Goal: Task Accomplishment & Management: Manage account settings

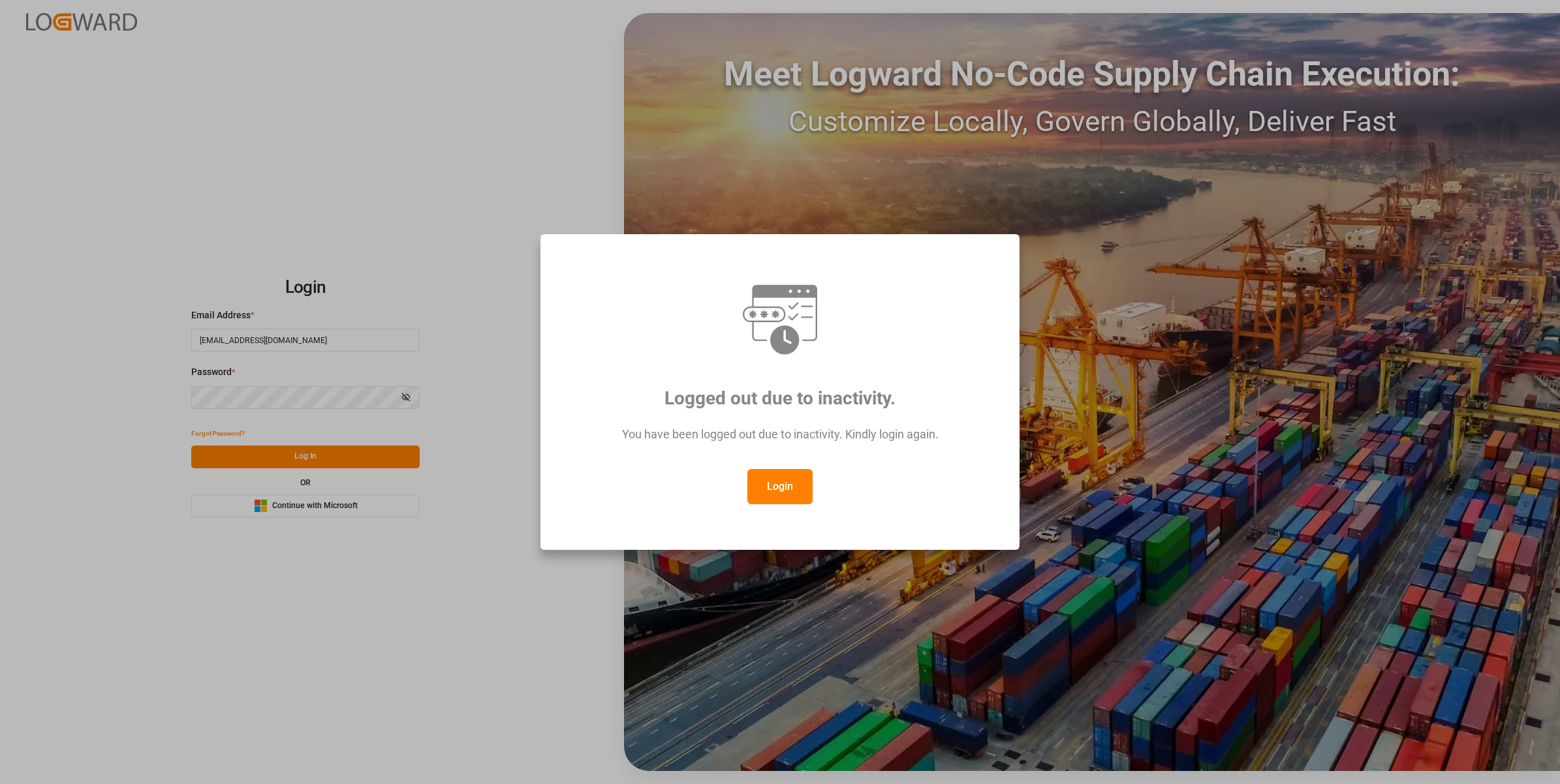
click at [777, 486] on button "Login" at bounding box center [780, 487] width 65 height 35
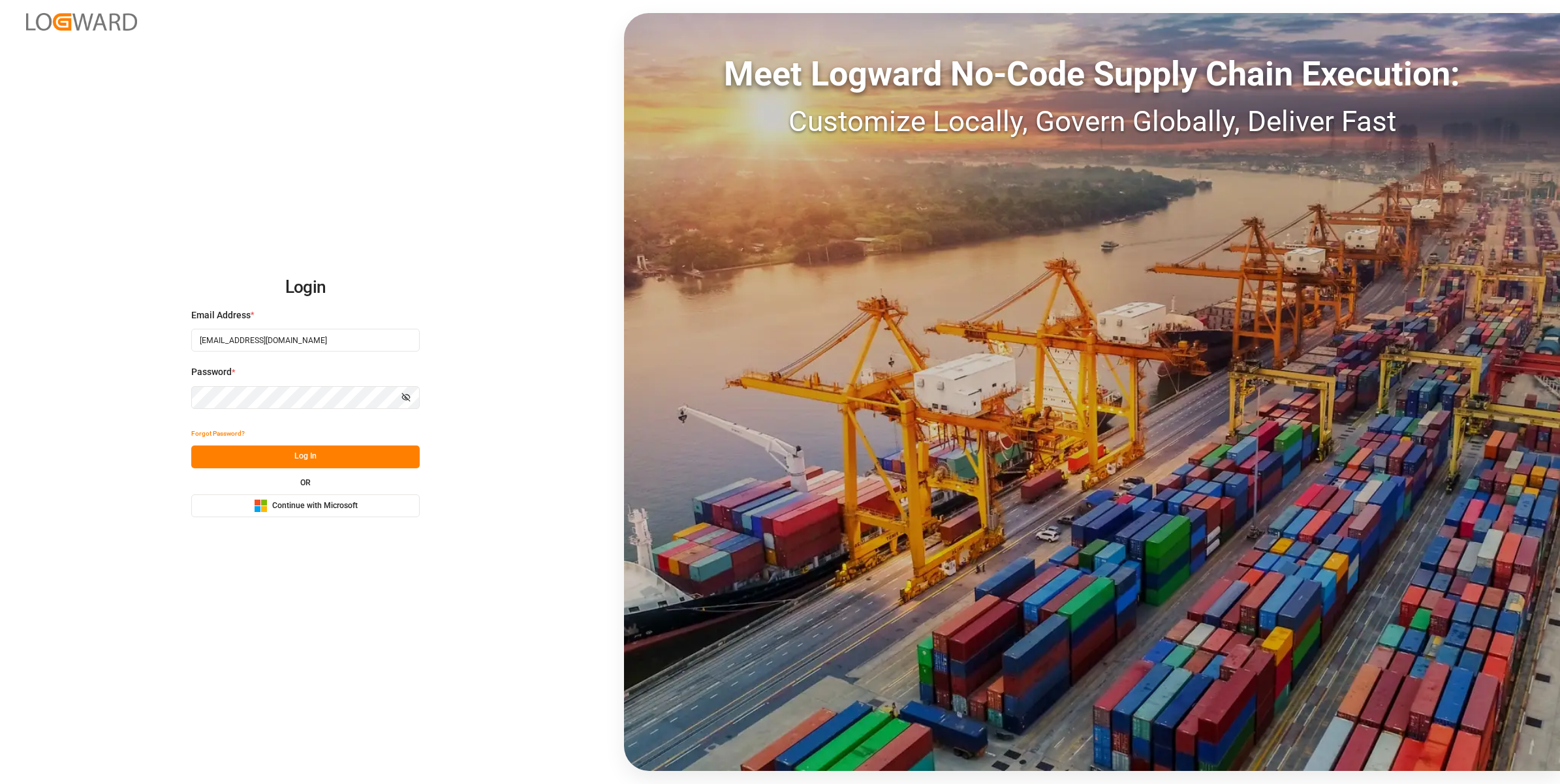
click at [274, 454] on button "Log In" at bounding box center [306, 457] width 228 height 23
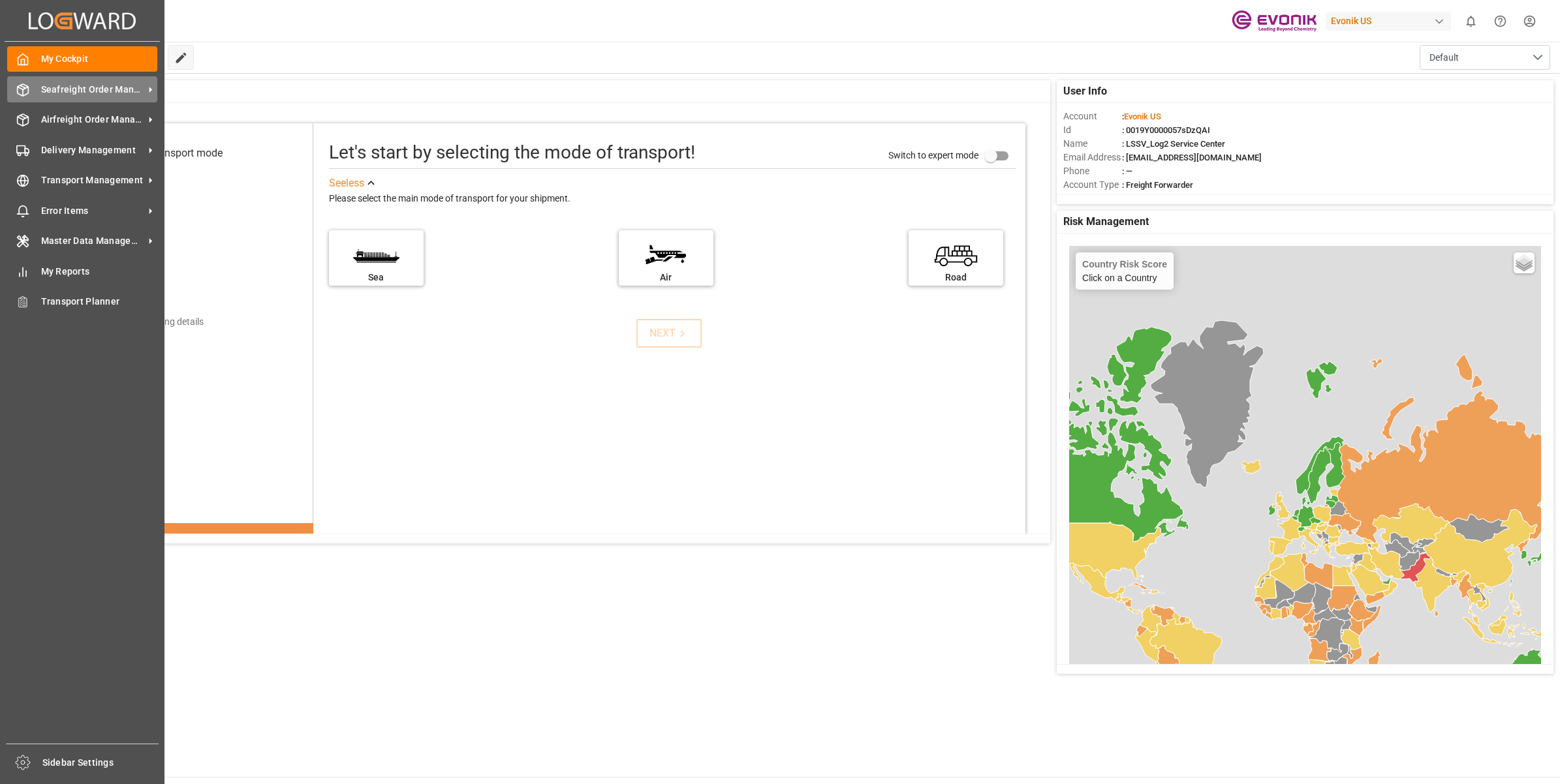
click at [20, 81] on div "Seafreight Order Management Seafreight Order Management" at bounding box center [82, 89] width 150 height 26
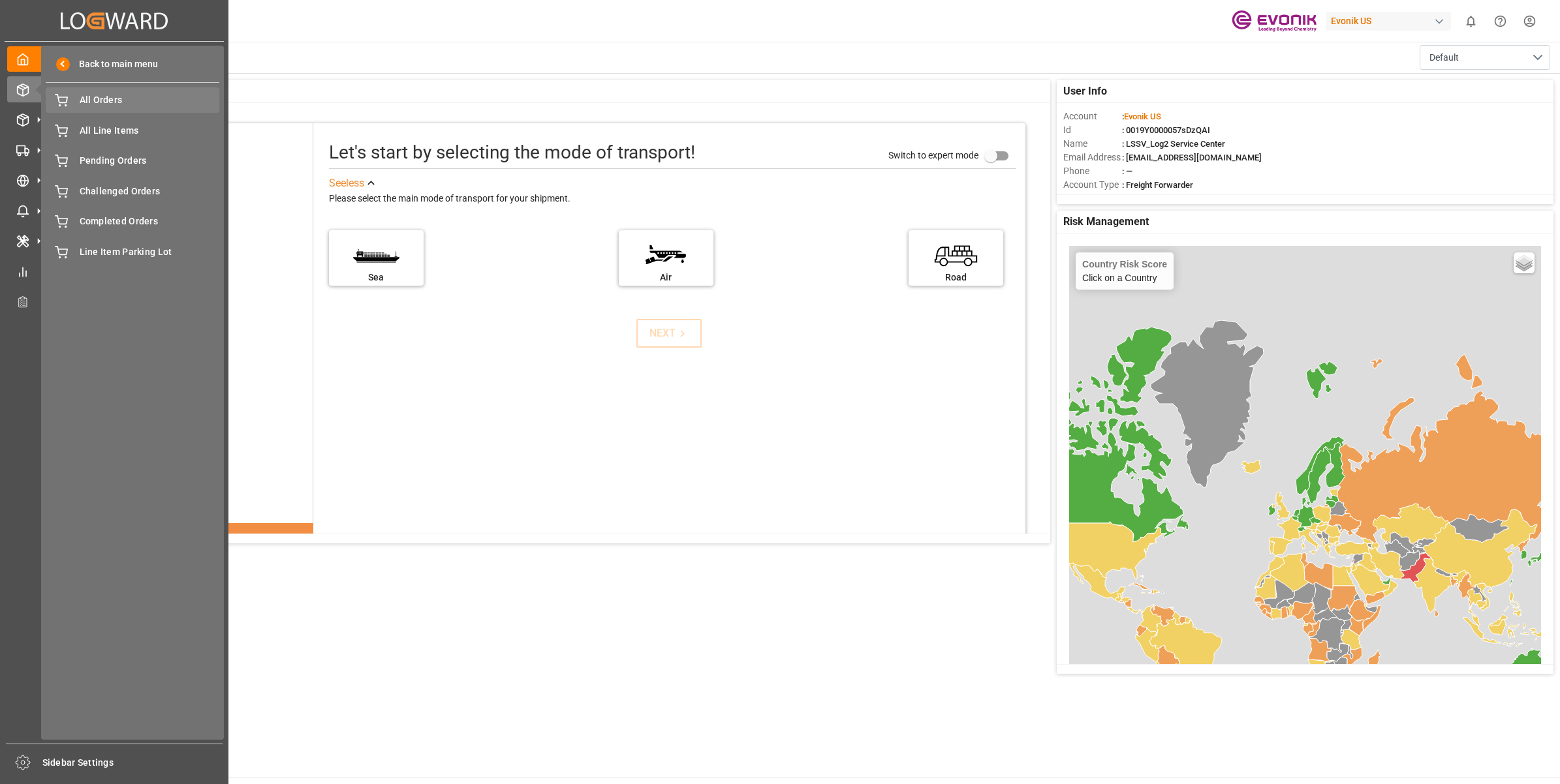
click at [124, 98] on span "All Orders" at bounding box center [150, 100] width 140 height 14
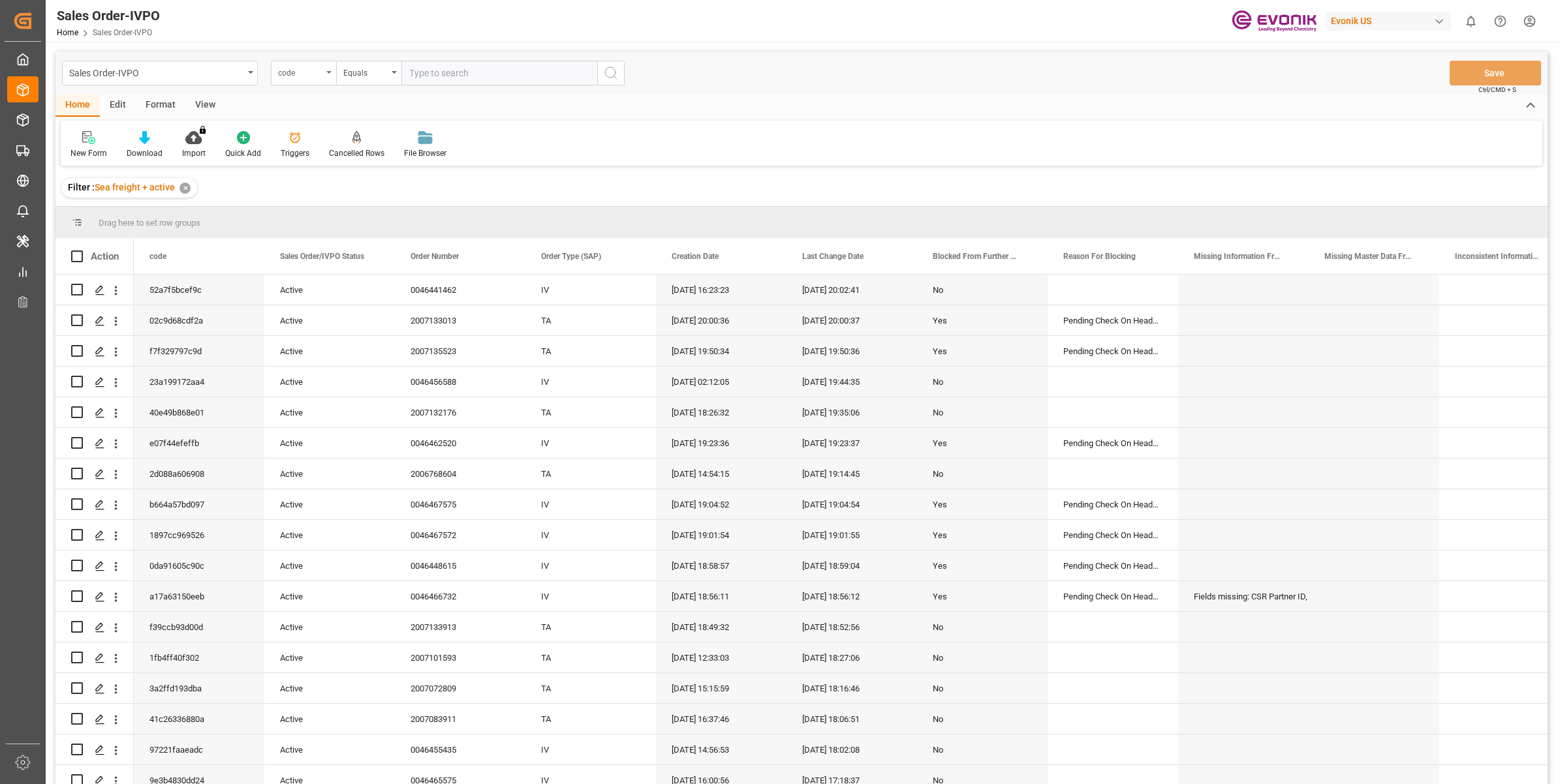
click at [328, 73] on div "code" at bounding box center [304, 73] width 65 height 25
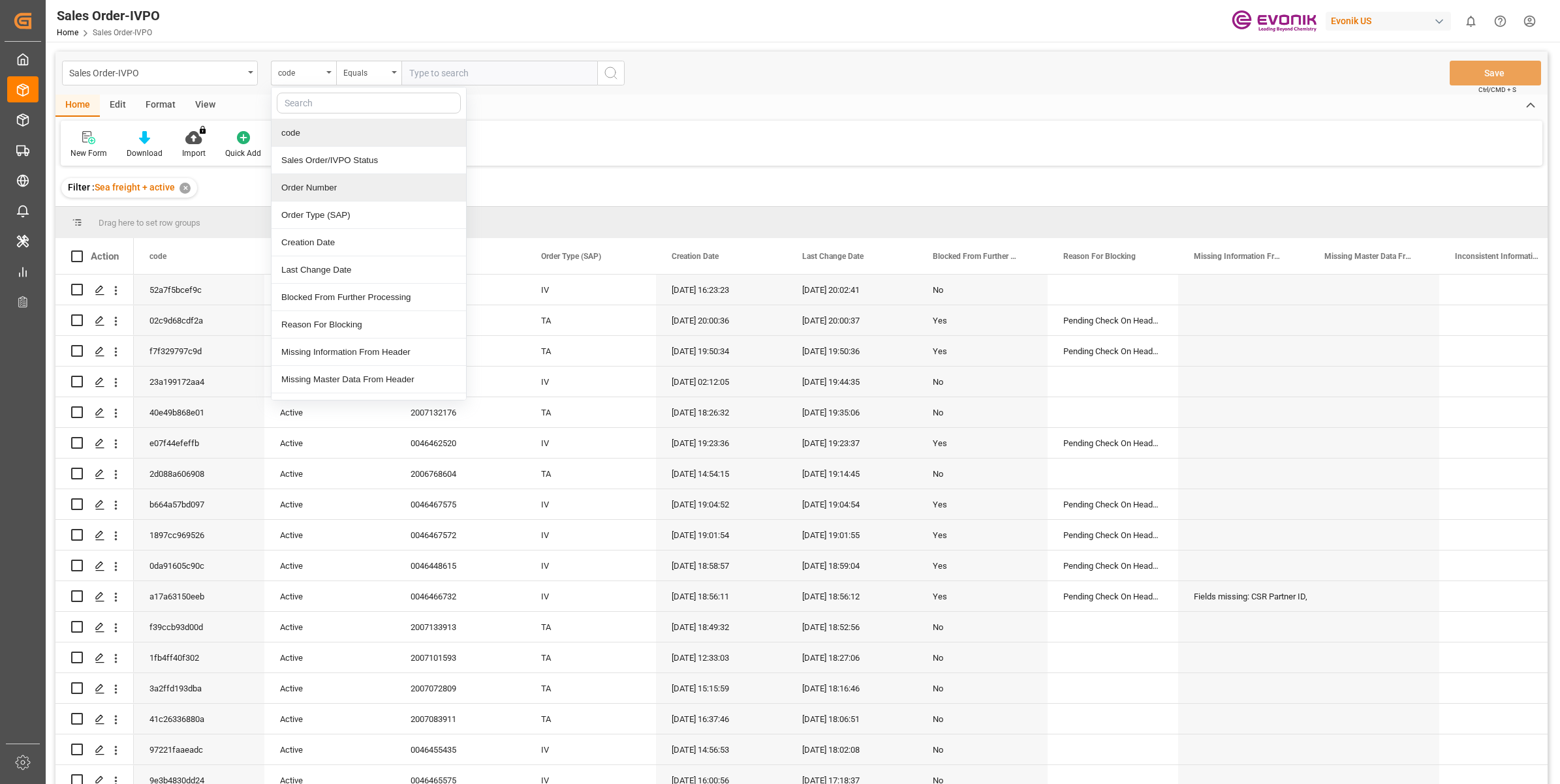
click at [317, 191] on div "Order Number" at bounding box center [369, 187] width 195 height 27
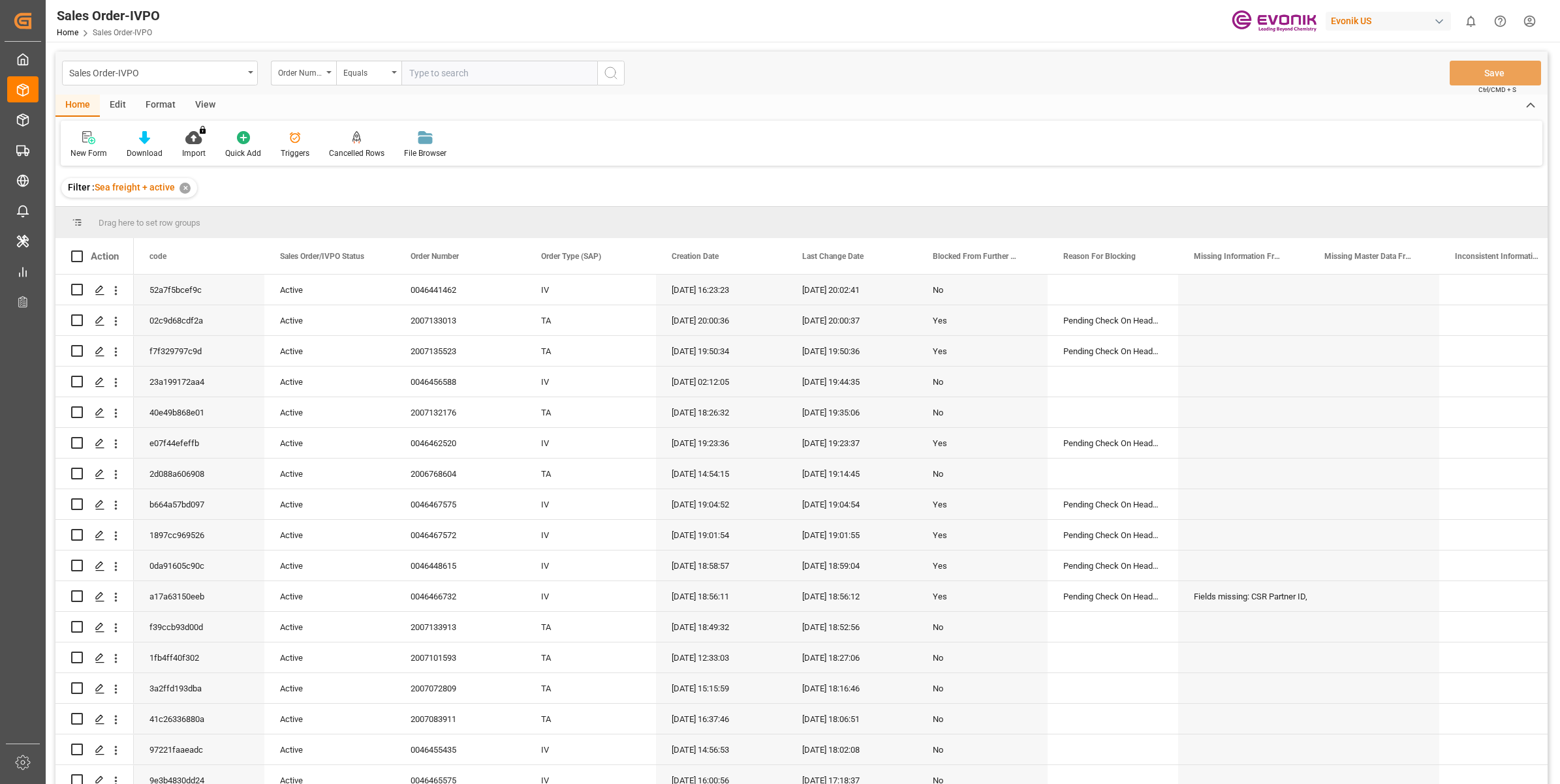
click at [495, 66] on input "text" at bounding box center [499, 73] width 195 height 25
paste input "2007054875"
type input "2007054875"
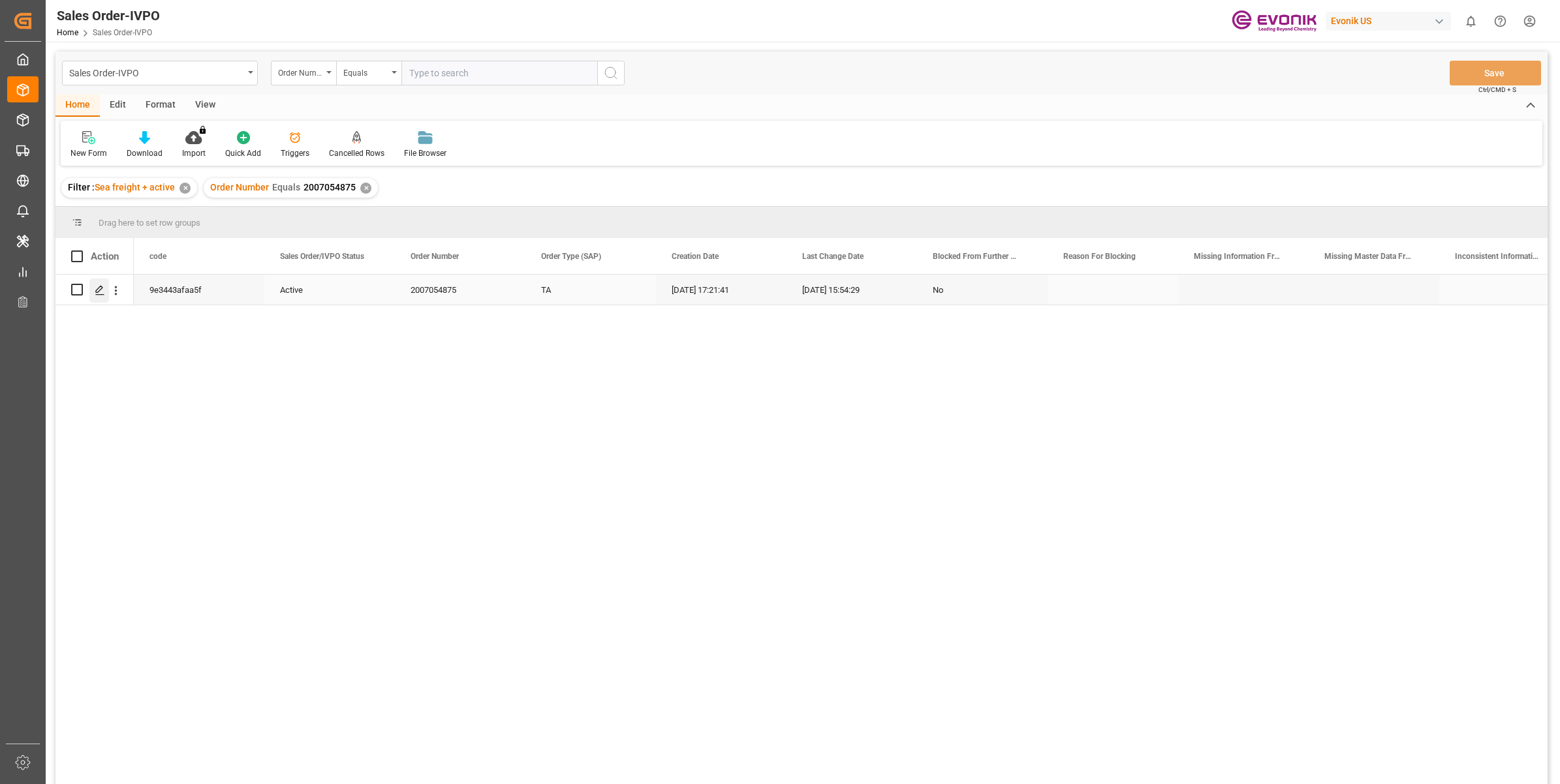
click at [105, 287] on icon "Press SPACE to select this row." at bounding box center [100, 290] width 10 height 10
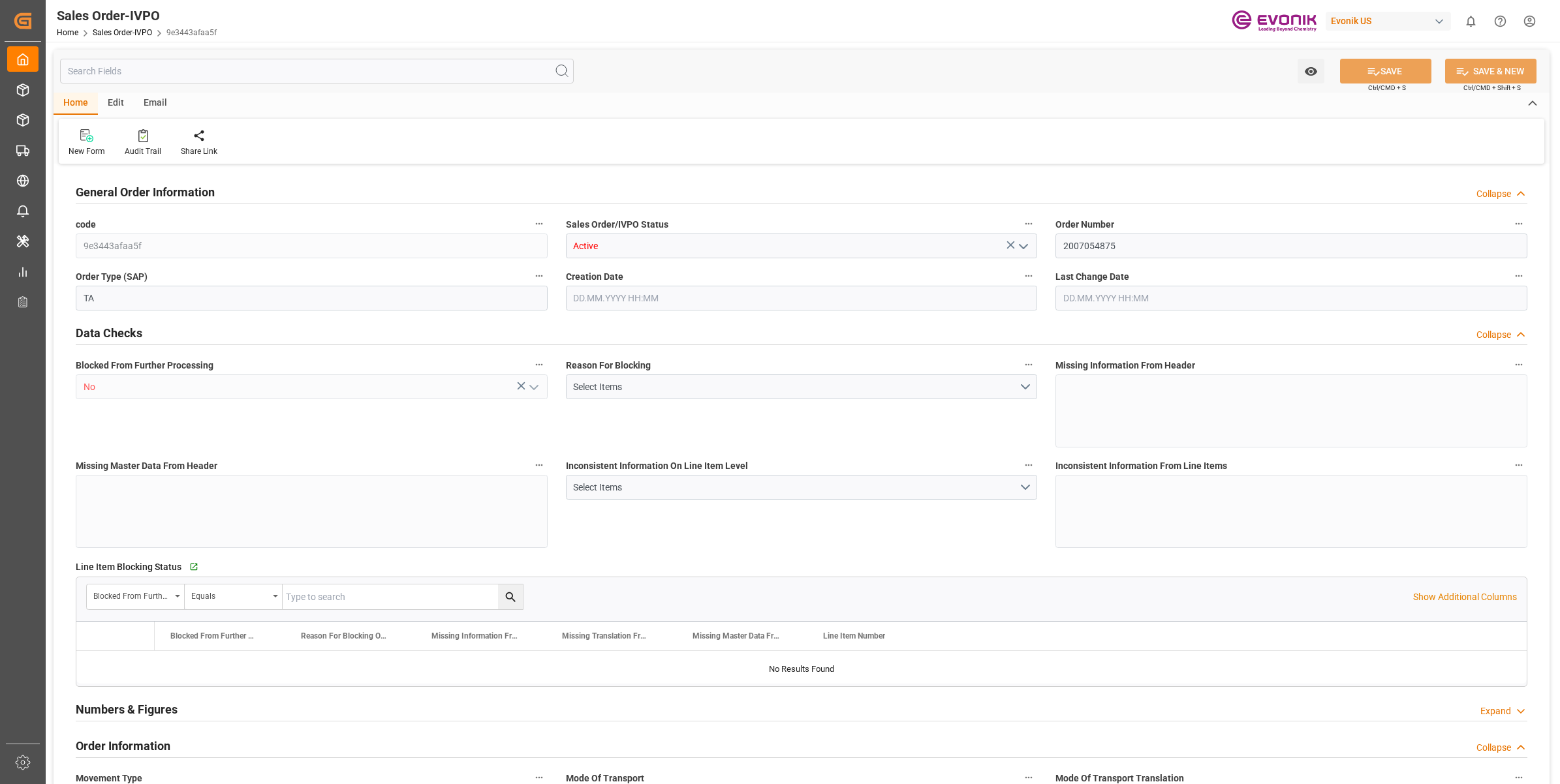
type input "TNTUN"
type input "0"
type input "2"
type input "3"
type input "2"
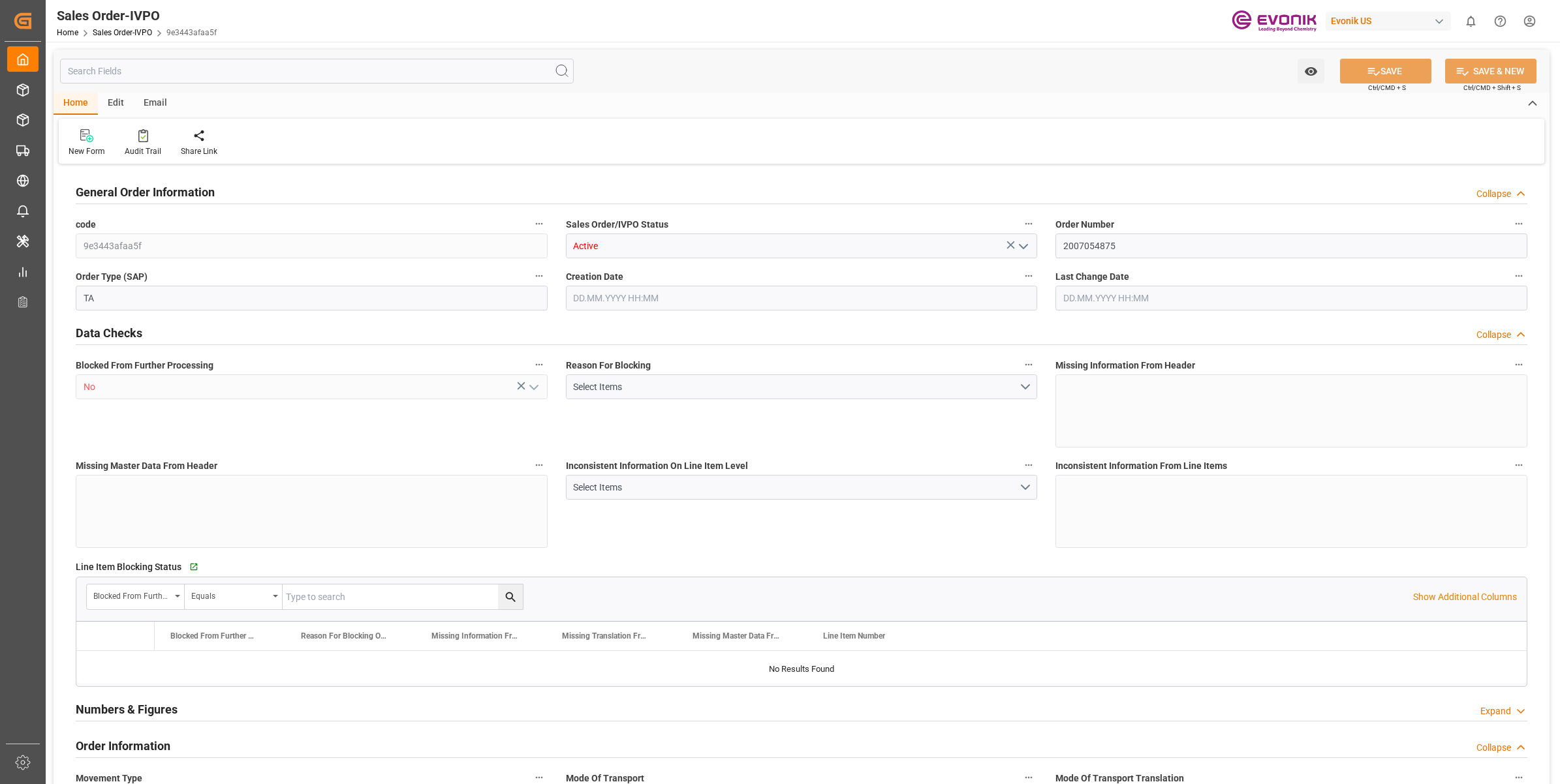
type input "39602.08"
type input "35.7032"
type input "34000"
type input "60"
type input "17.06.2025 17:21"
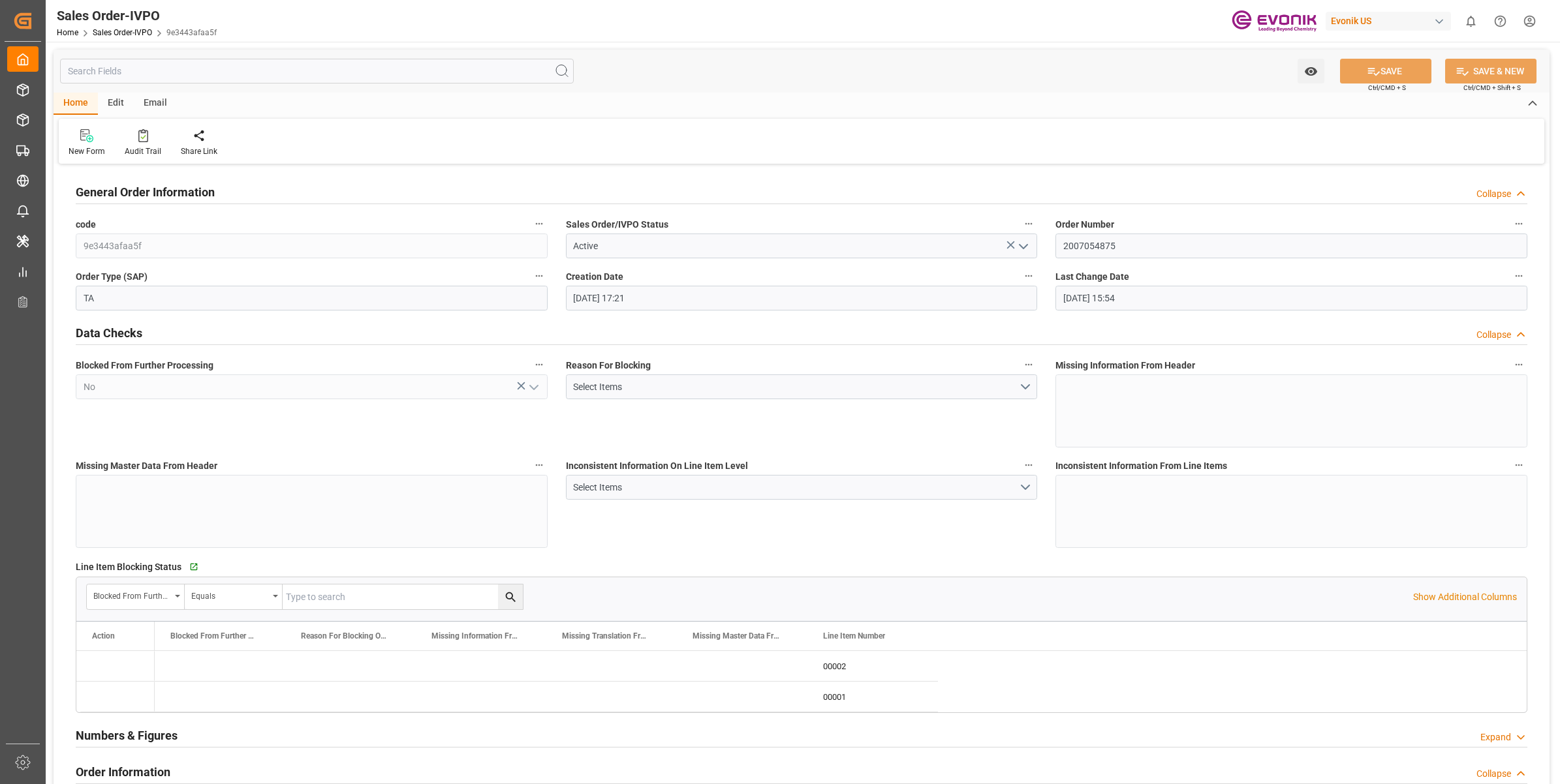
type input "31.07.2025 15:54"
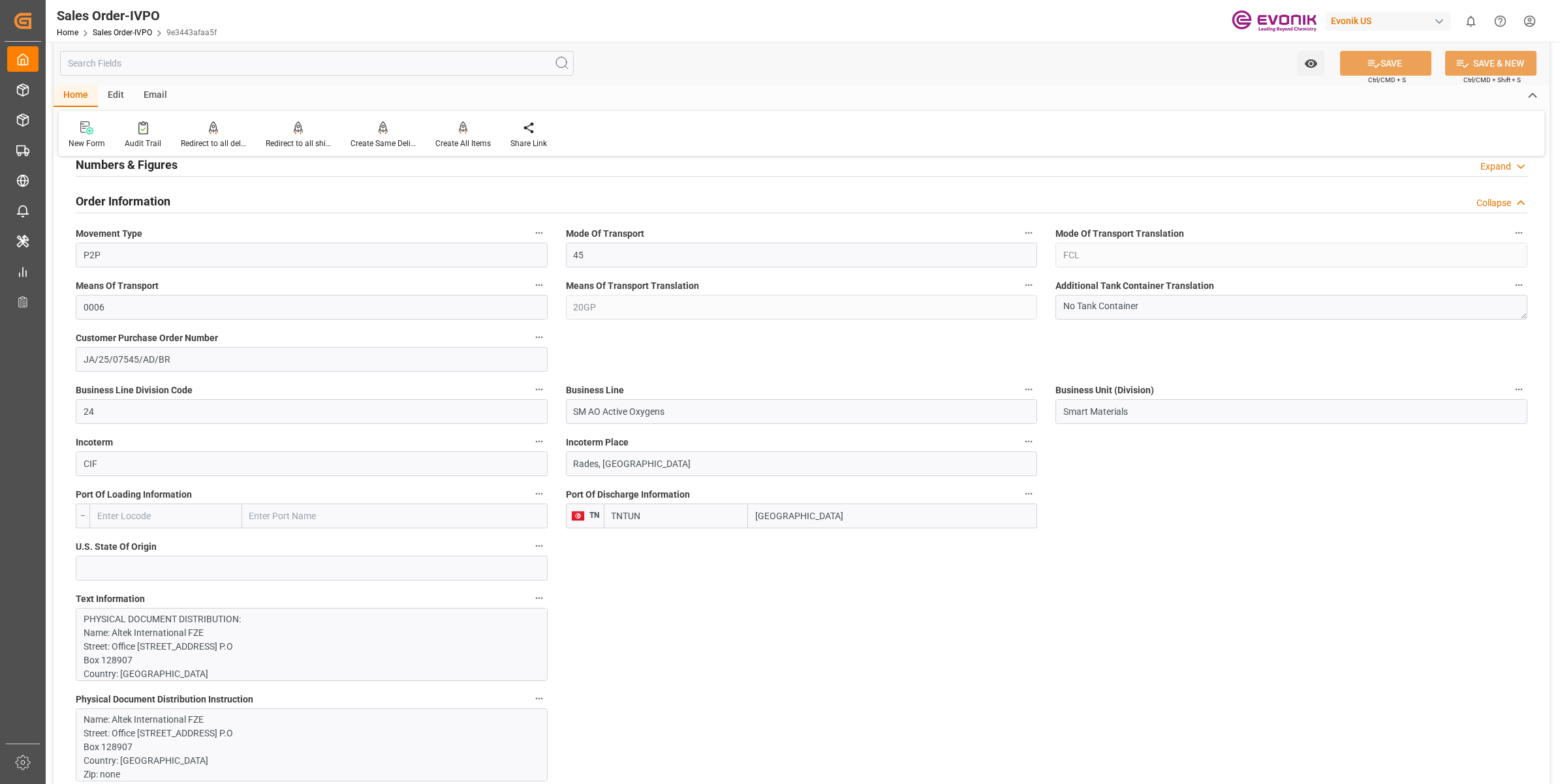
scroll to position [897, 0]
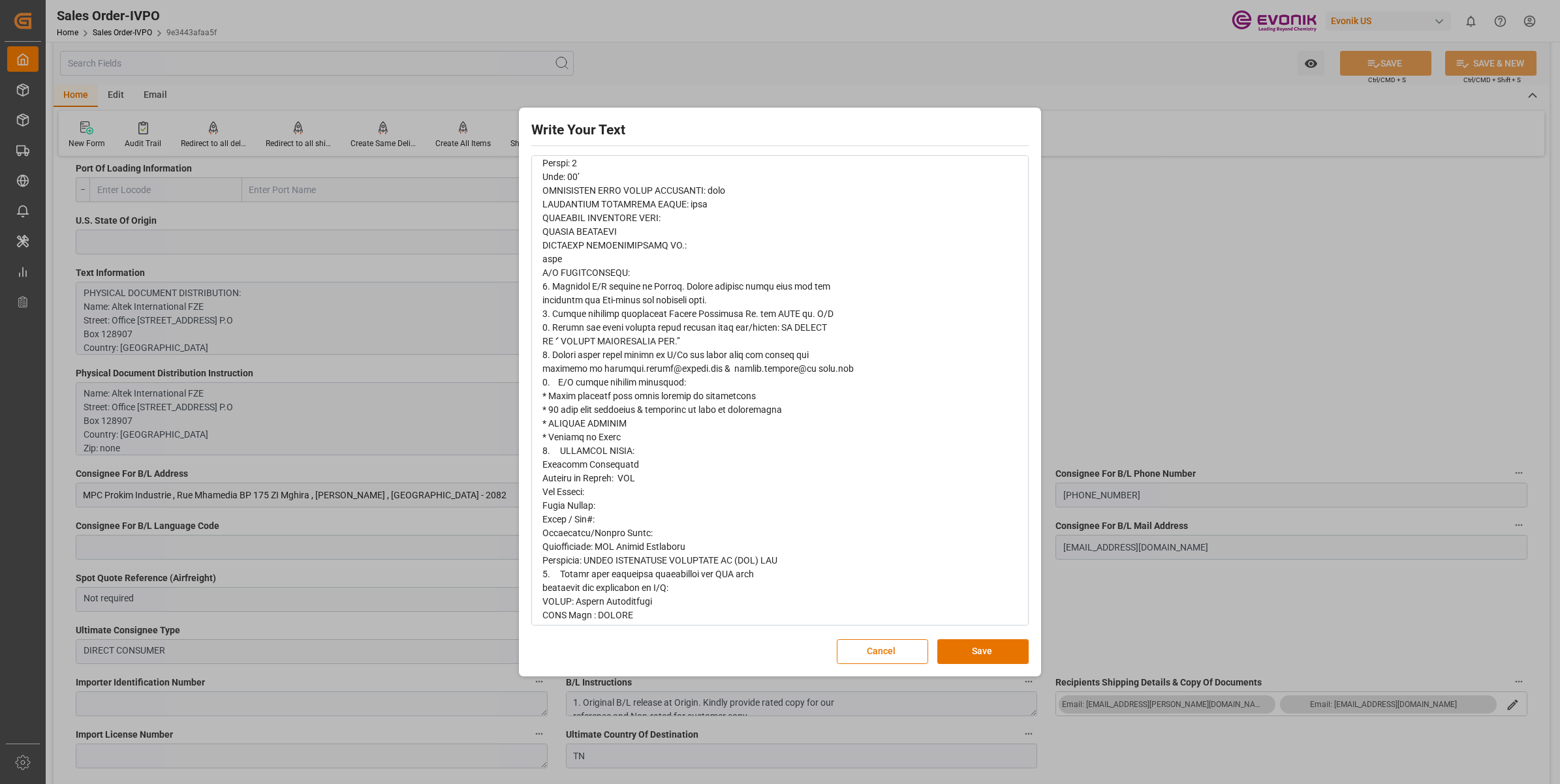
scroll to position [1070, 0]
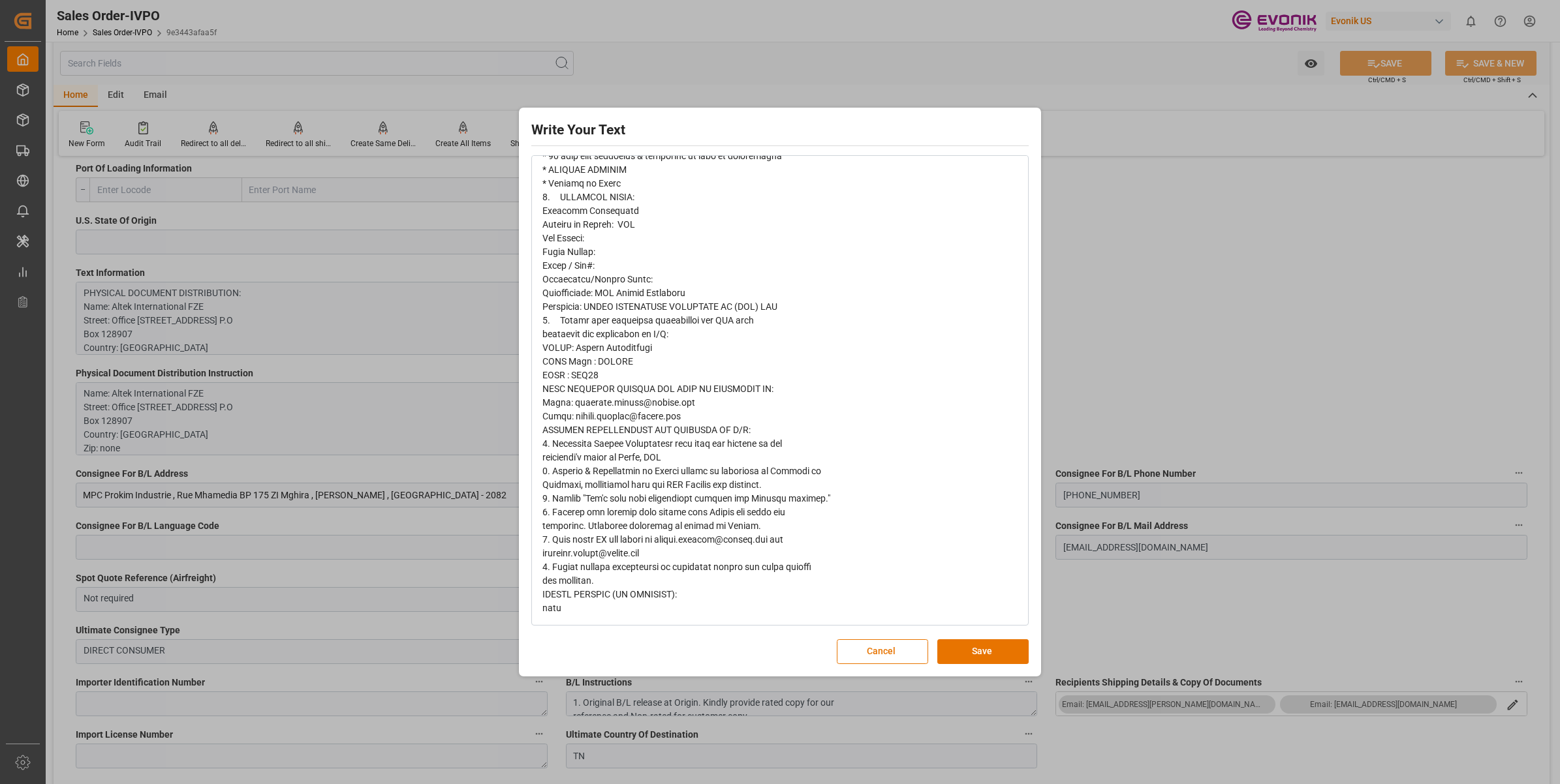
click at [1258, 325] on div "Write Your Text Normal 14 Font Cancel Save" at bounding box center [780, 392] width 1560 height 784
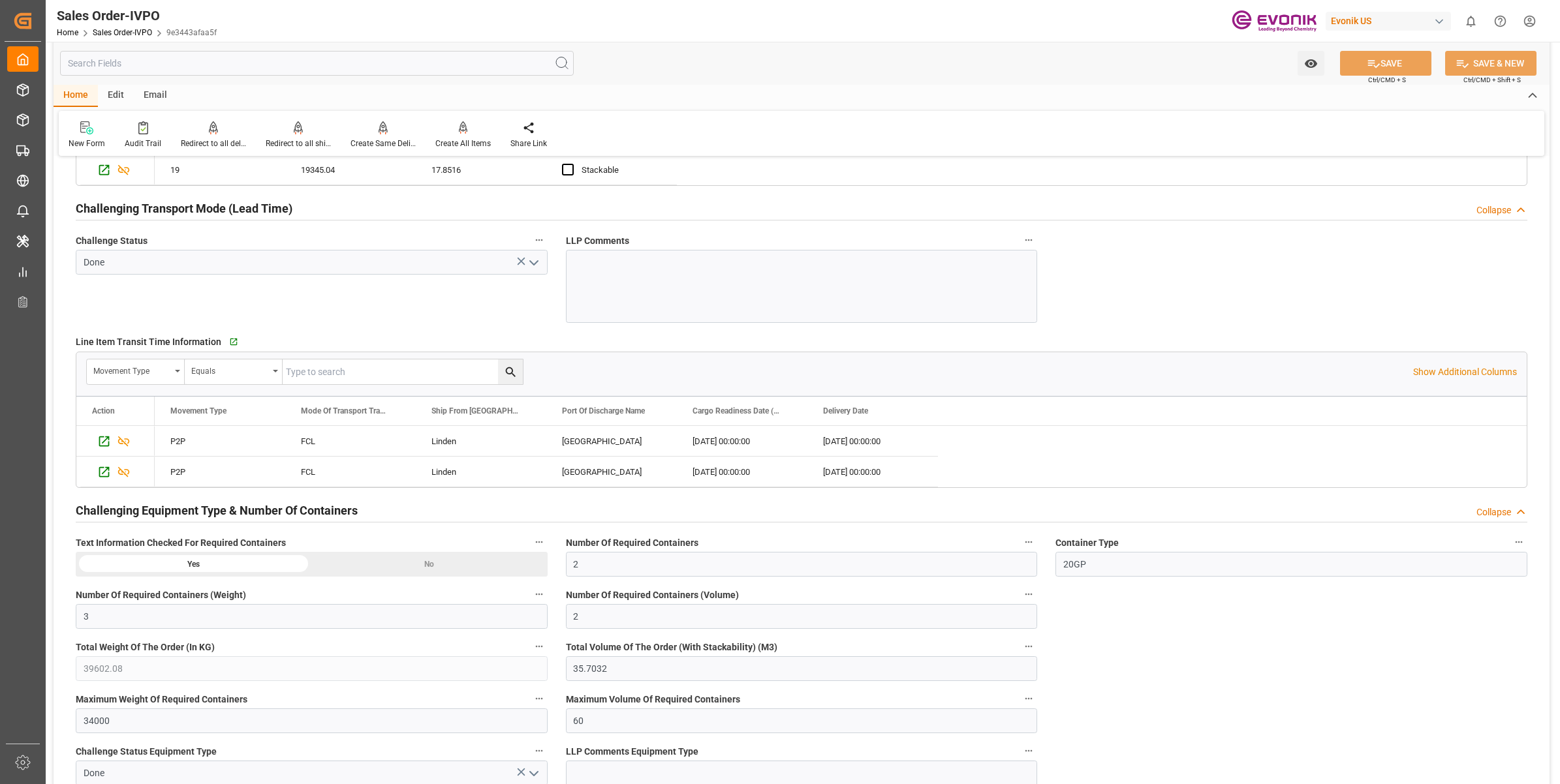
scroll to position [2366, 0]
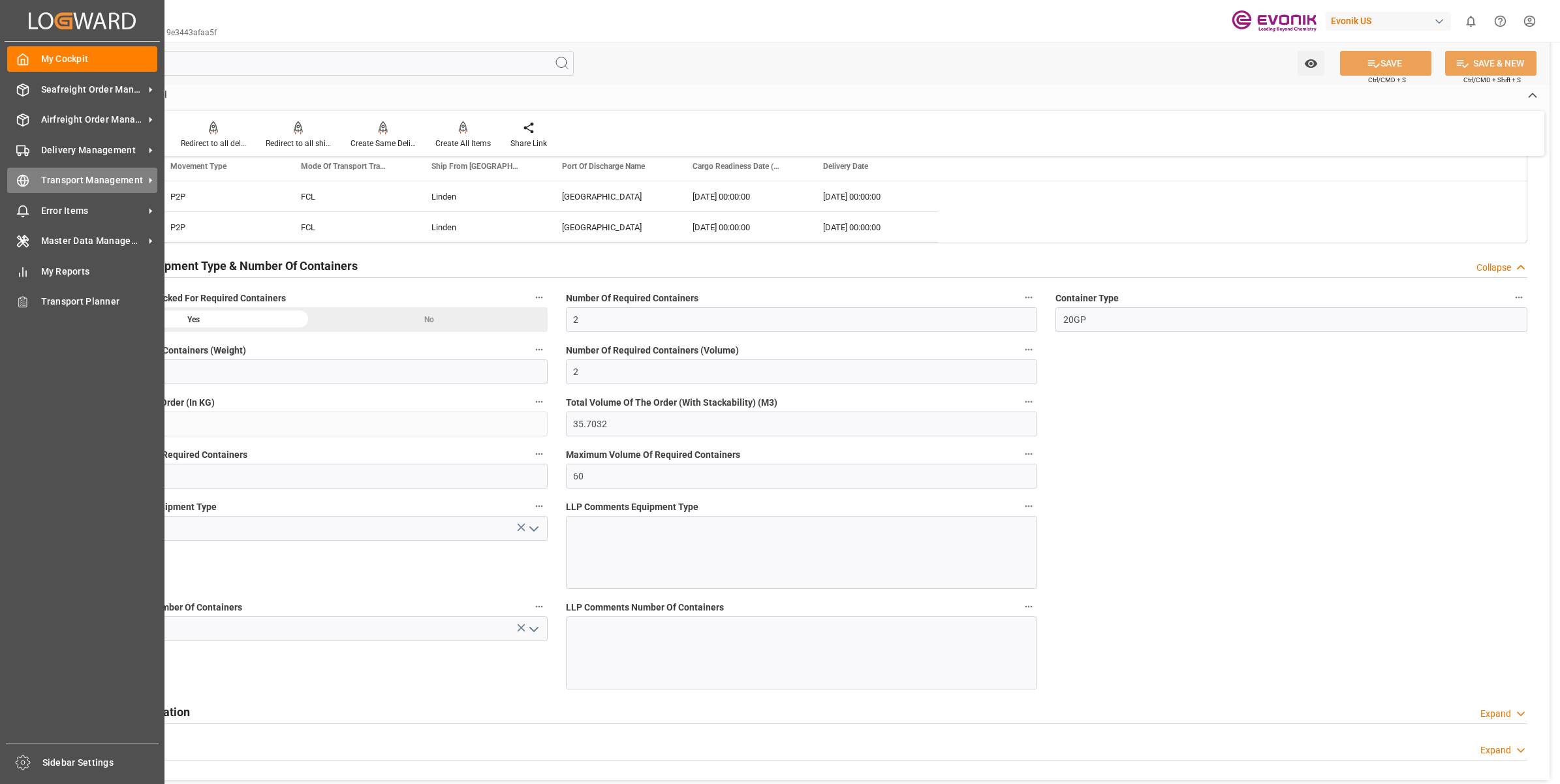
click at [24, 178] on icon at bounding box center [23, 181] width 5 height 11
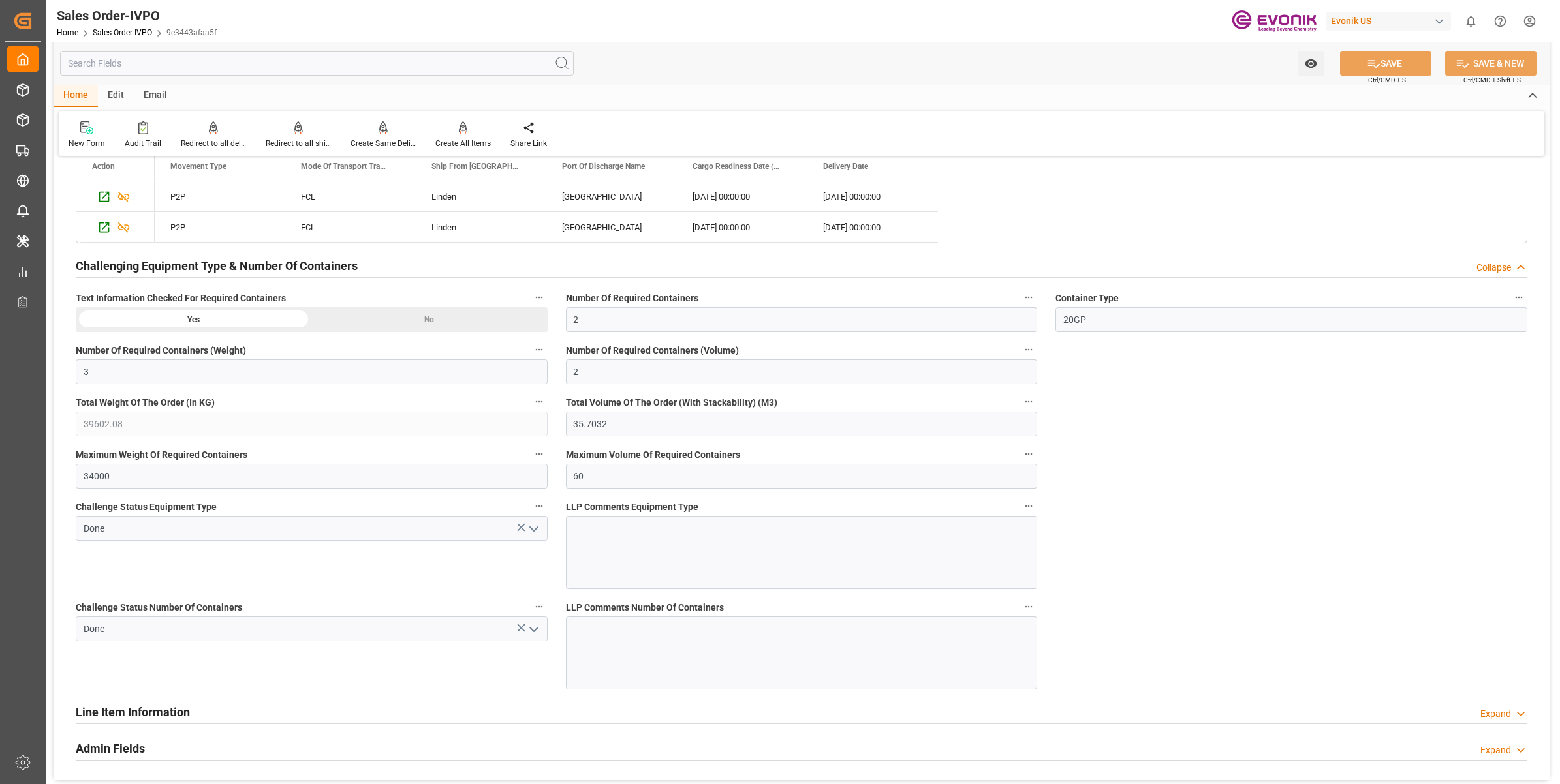
click at [282, 138] on div "Redirect to all shipments" at bounding box center [298, 144] width 65 height 12
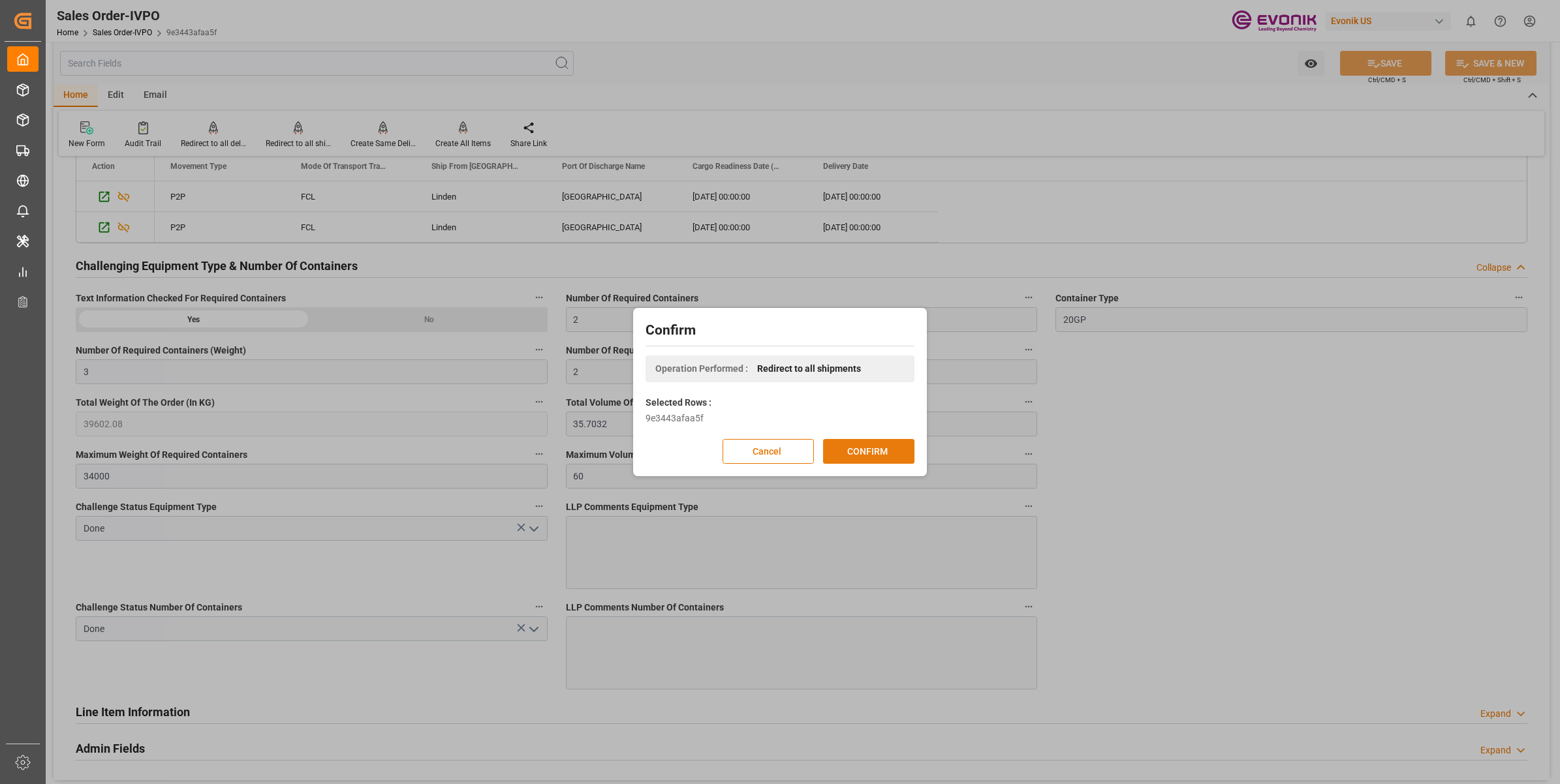
click at [887, 460] on button "CONFIRM" at bounding box center [869, 451] width 92 height 25
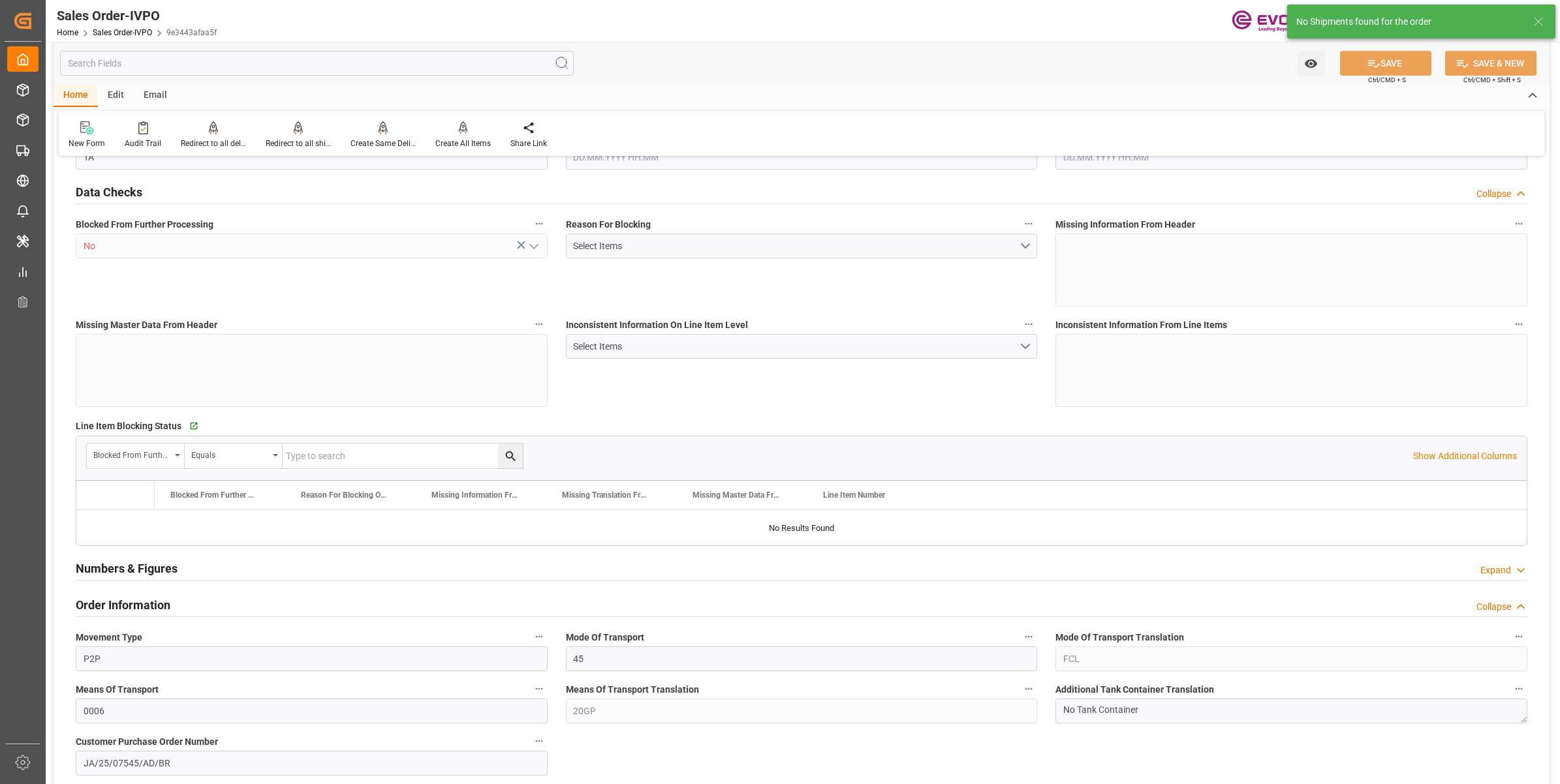
type input "TNTUN"
type input "0"
type input "2"
type input "3"
type input "2"
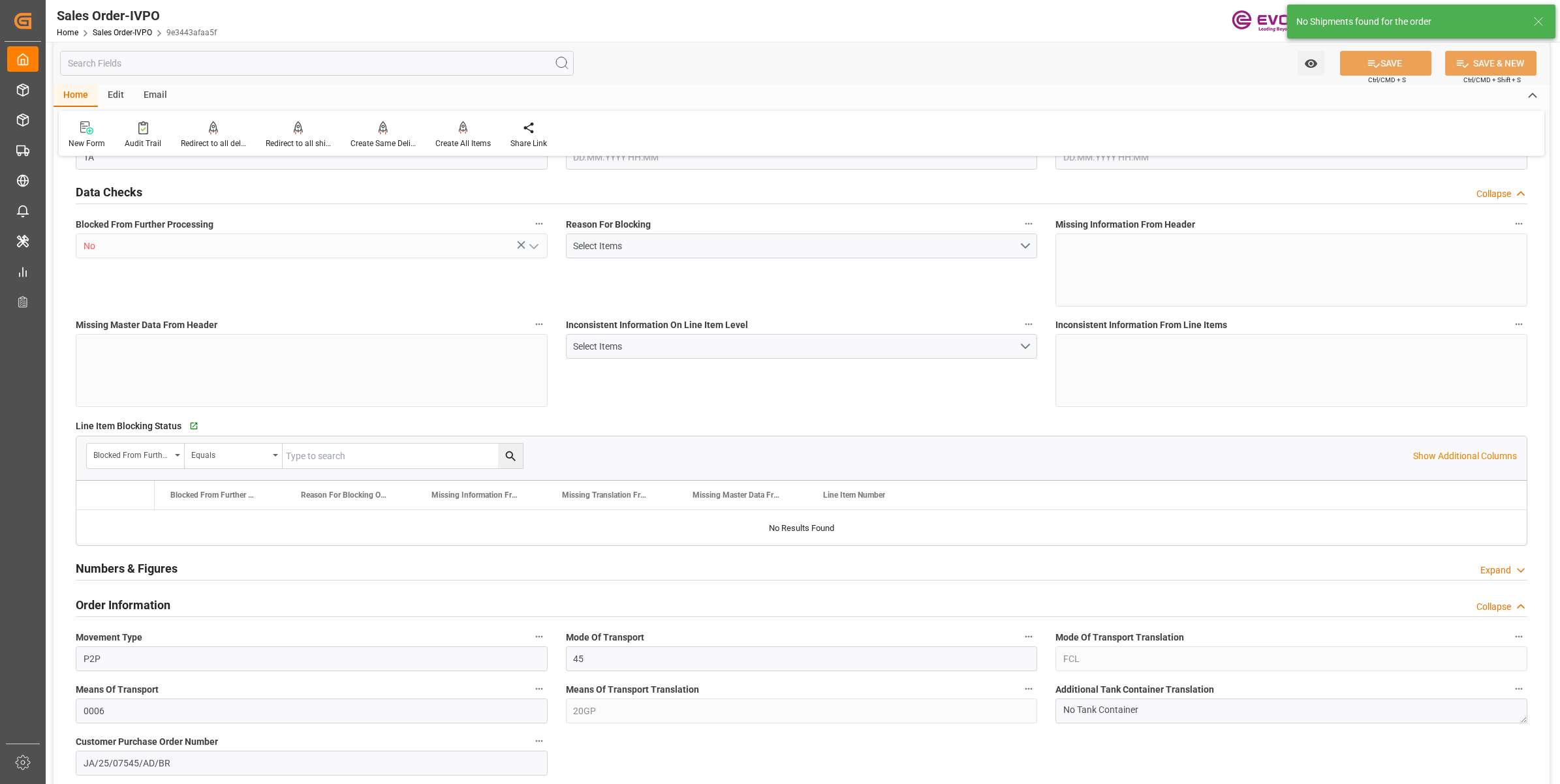
type input "39602.08"
type input "35.7032"
type input "34000"
type input "60"
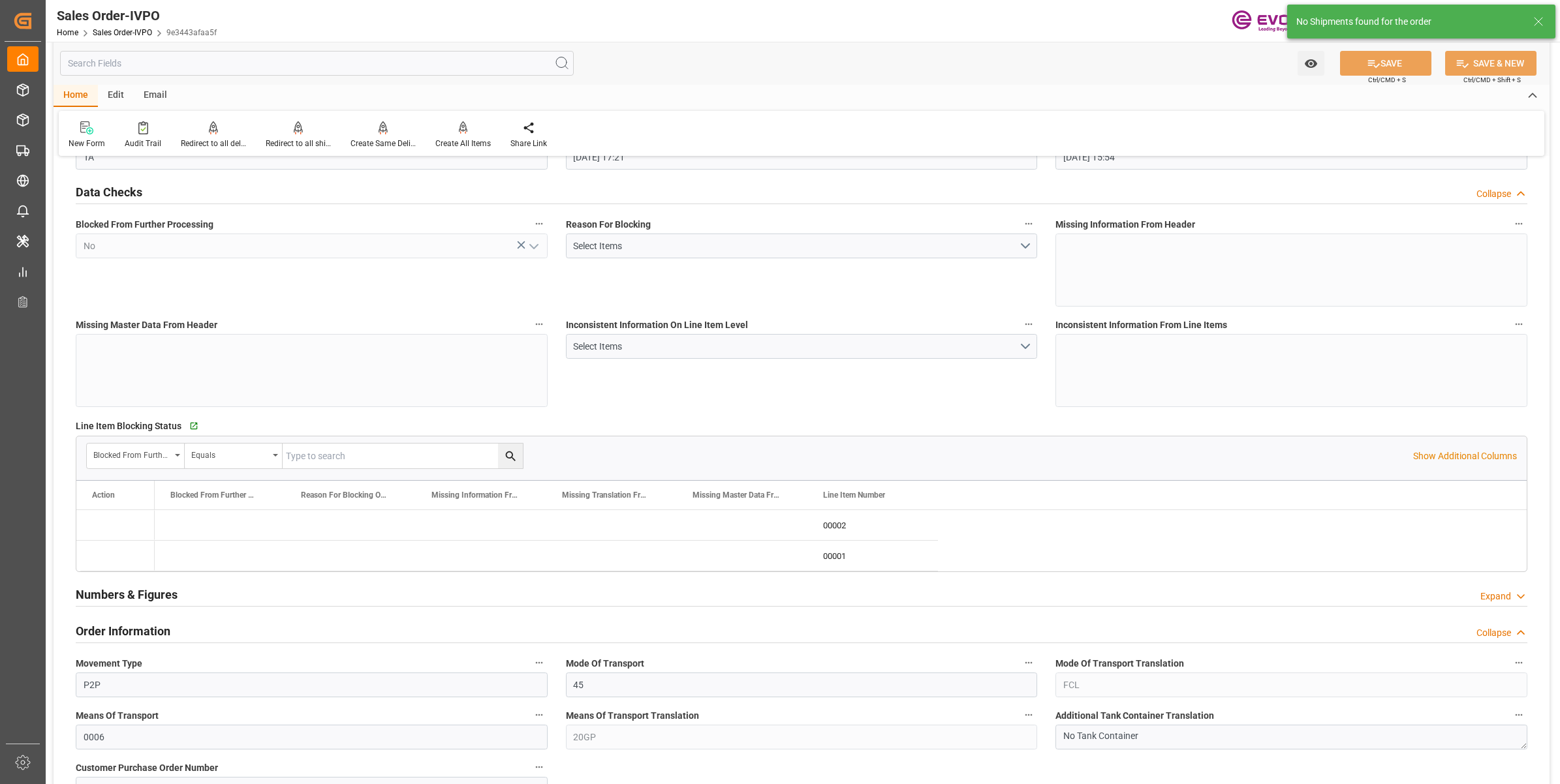
type input "17.06.2025 17:21"
type input "31.07.2025 15:54"
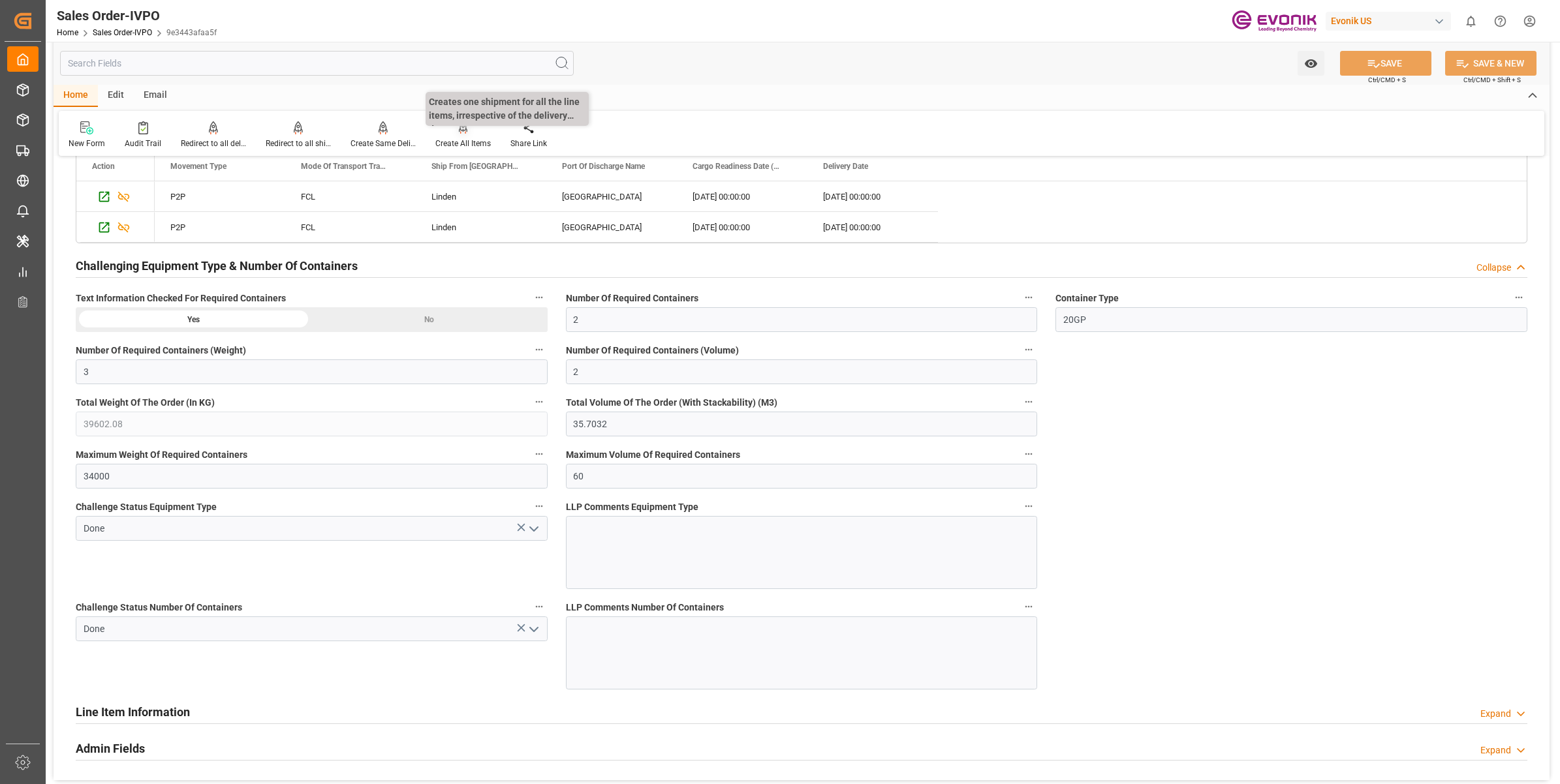
click at [470, 138] on div "Create All Items" at bounding box center [464, 144] width 56 height 12
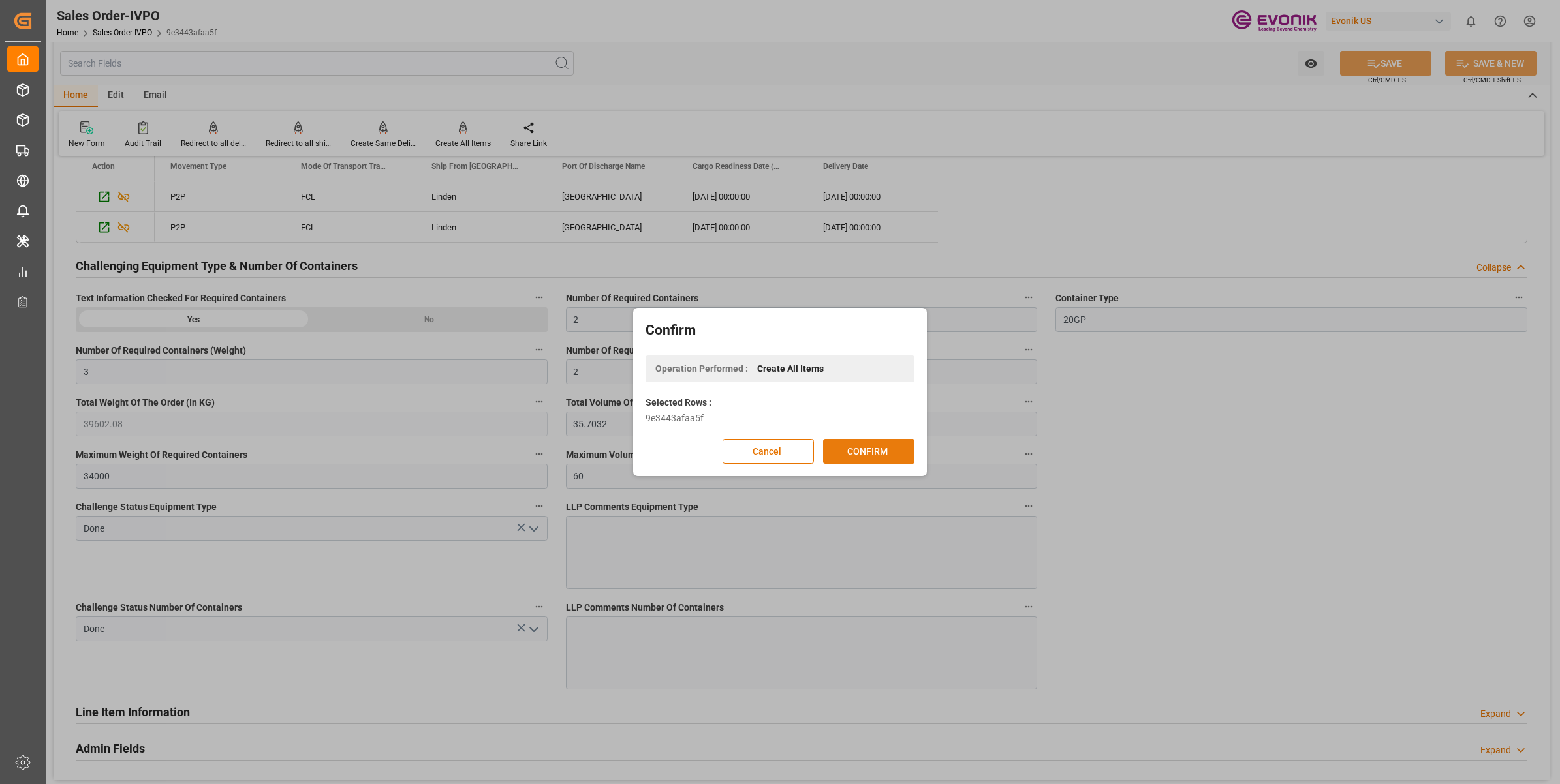
click at [873, 442] on button "CONFIRM" at bounding box center [869, 451] width 92 height 25
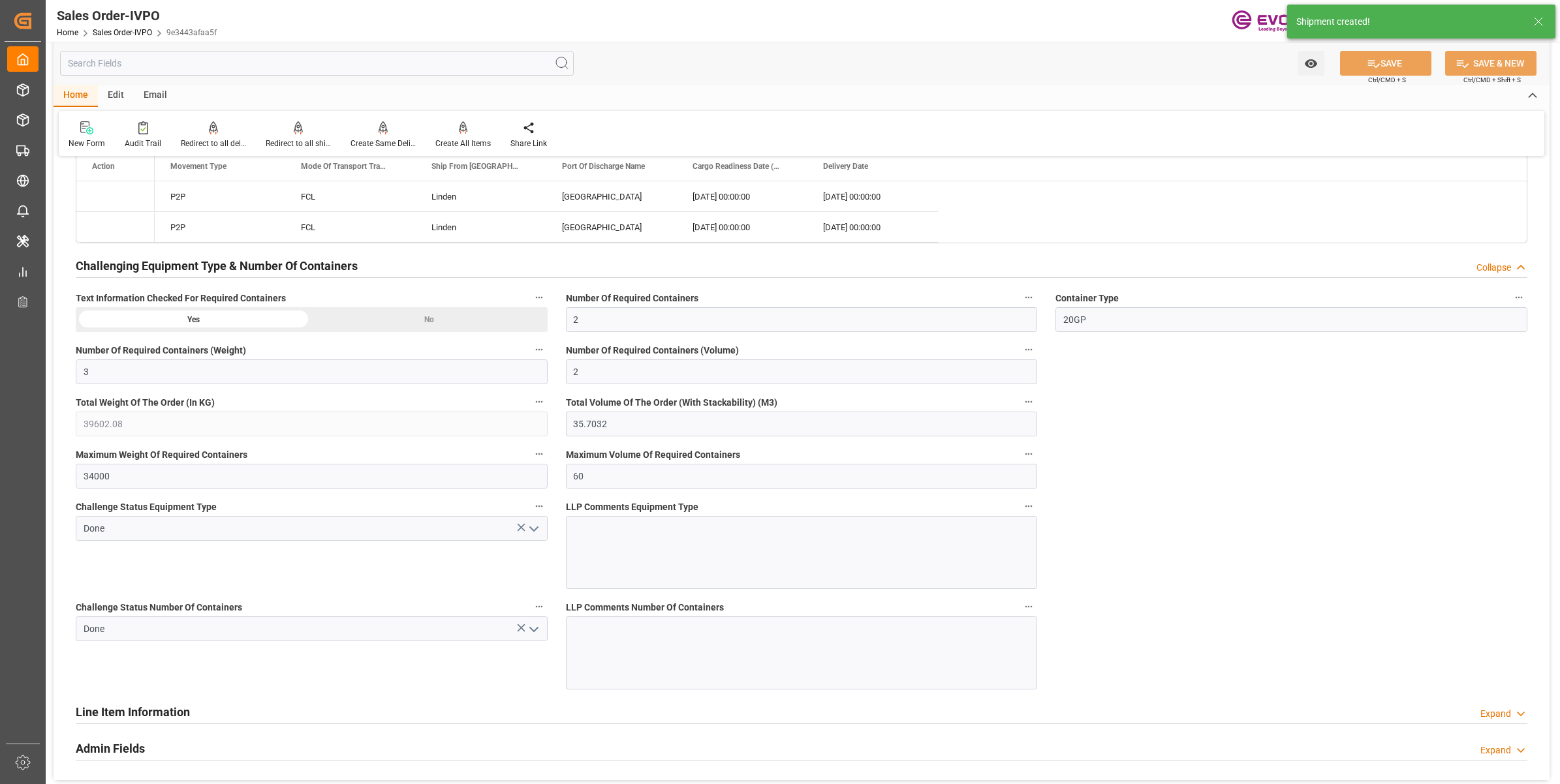
type input "17.06.2025 17:21"
type input "[DATE] 20:09"
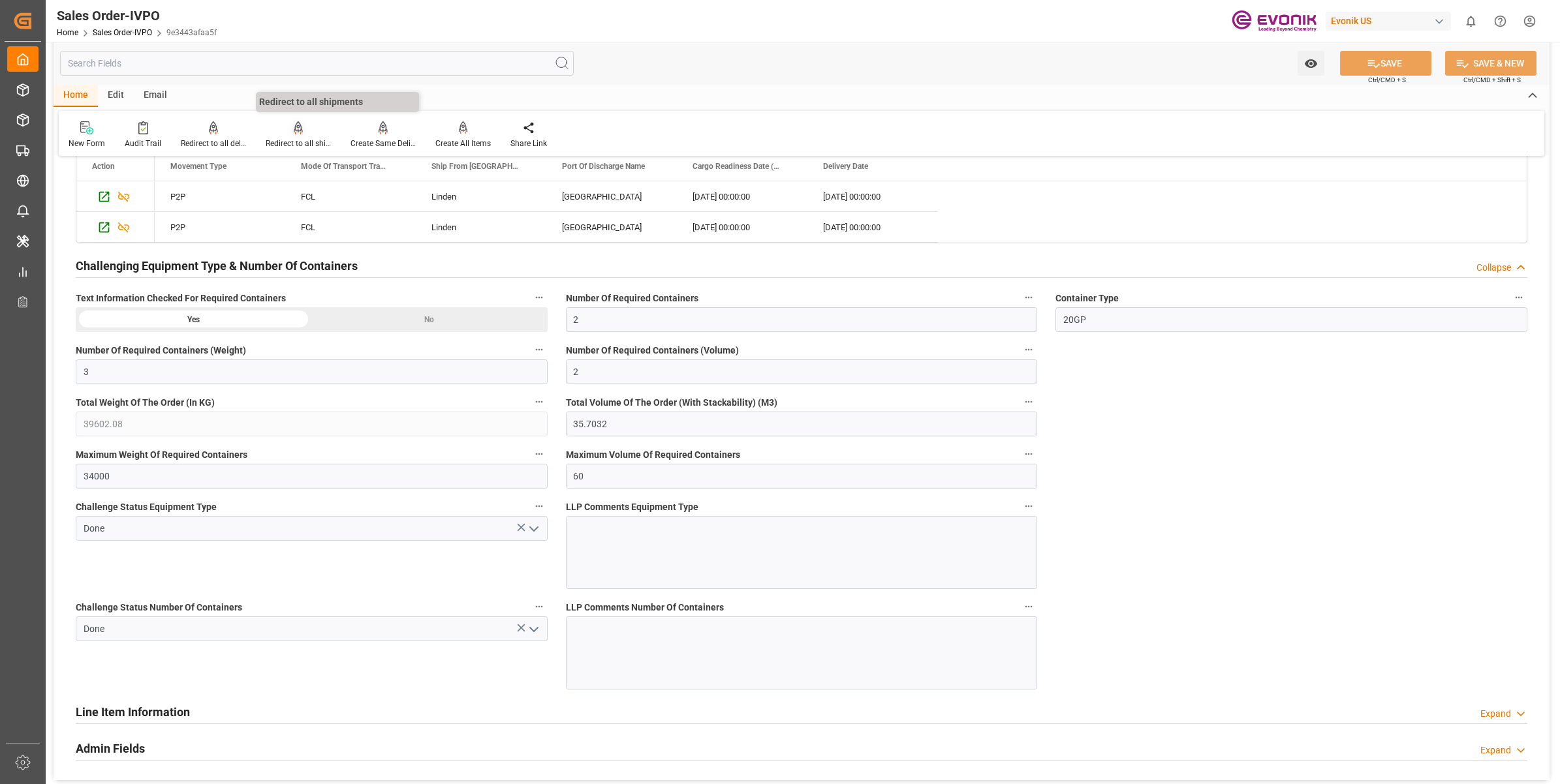
click at [298, 138] on div "Redirect to all shipments" at bounding box center [298, 144] width 65 height 12
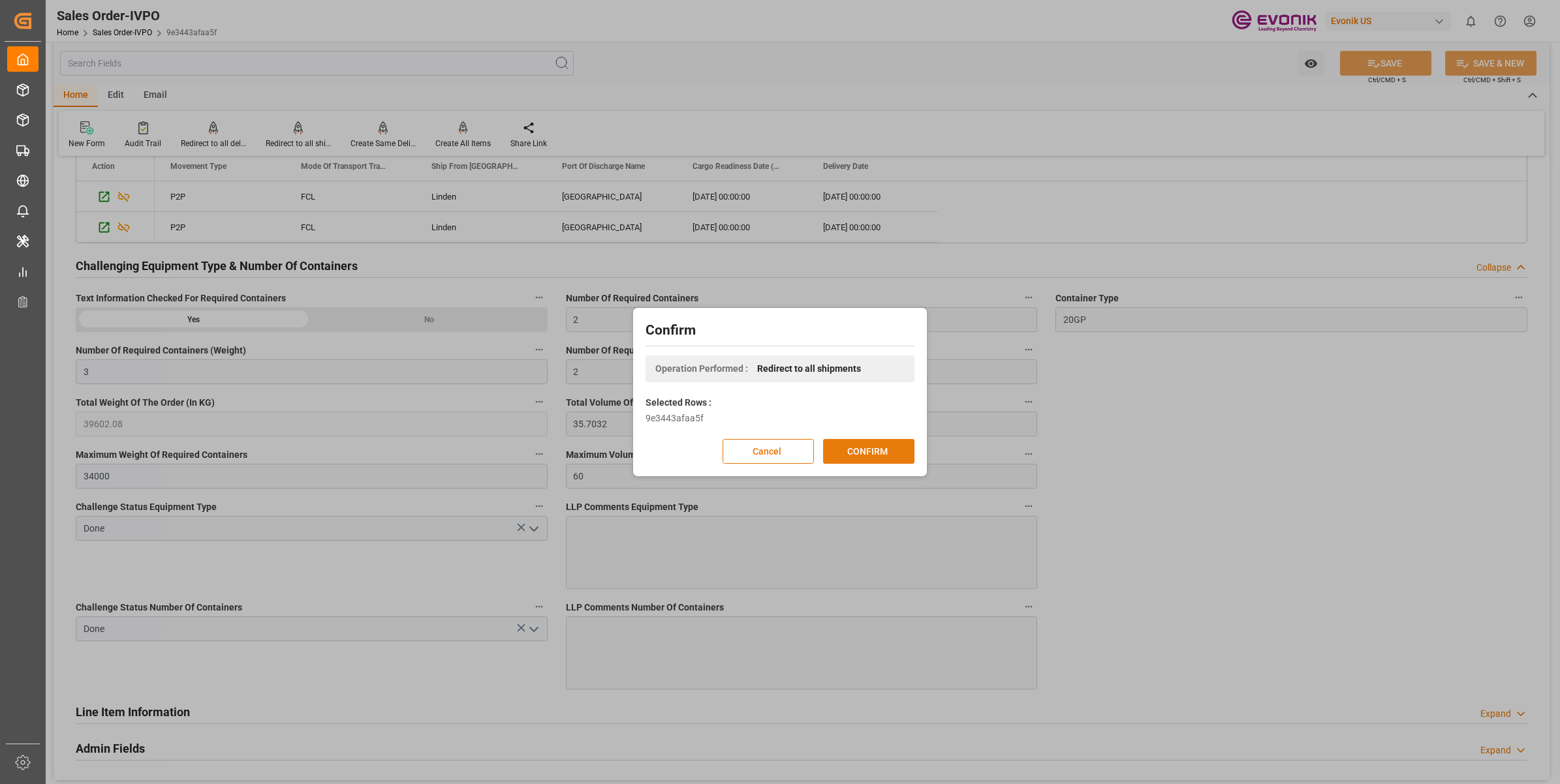
click at [885, 451] on button "CONFIRM" at bounding box center [869, 451] width 92 height 25
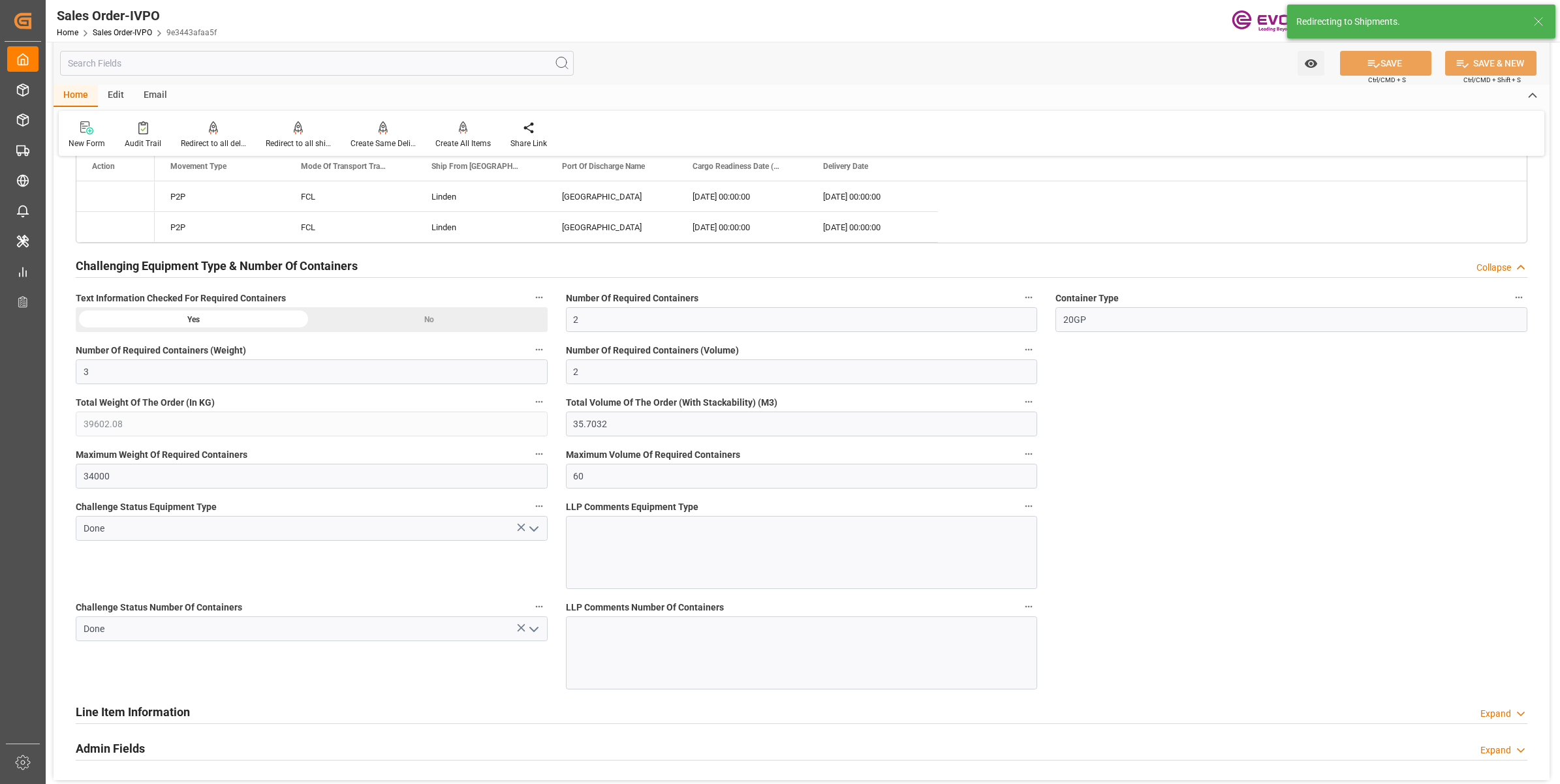
type input "17.06.2025 17:21"
type input "[DATE] 20:09"
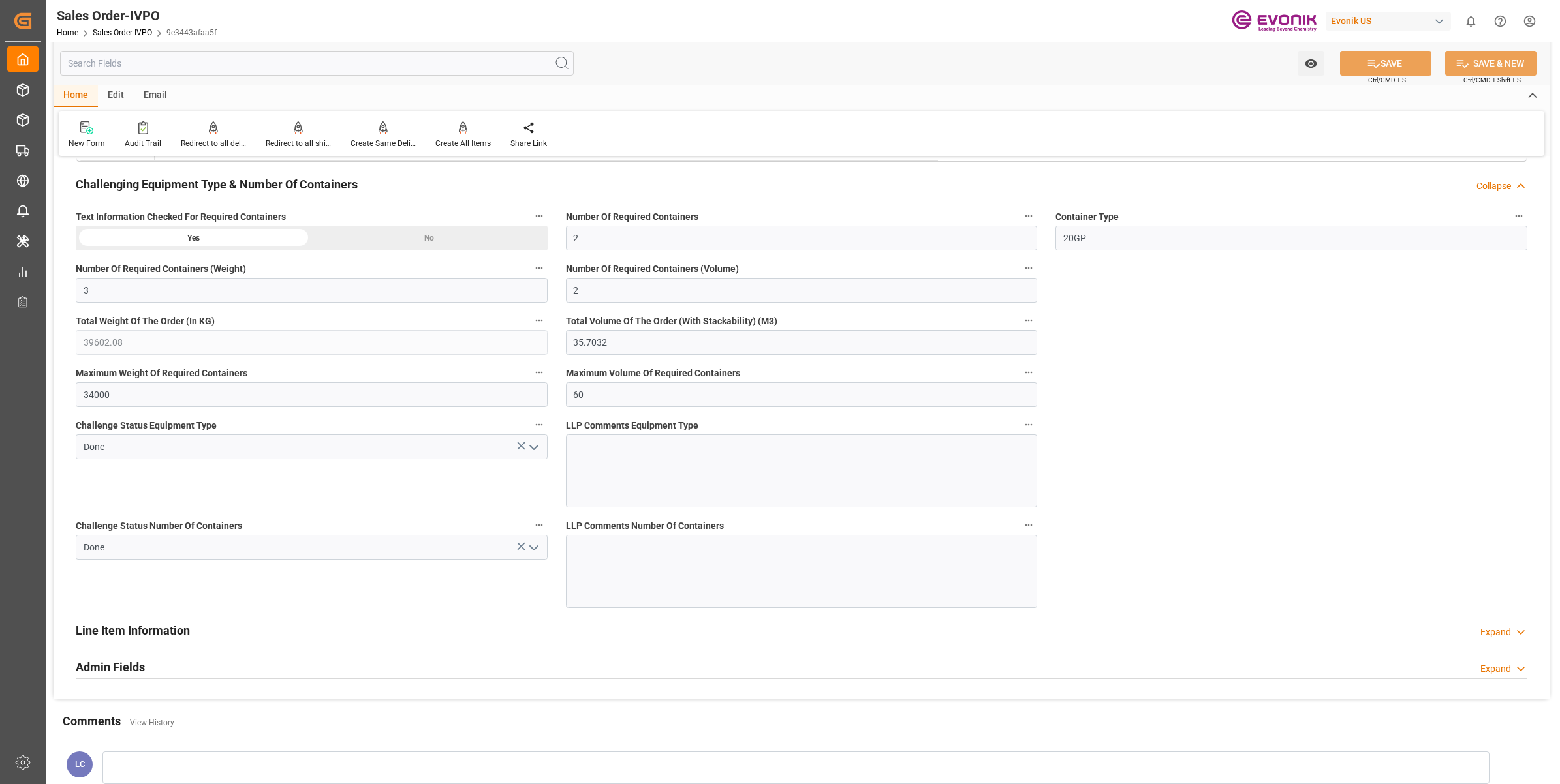
scroll to position [2283, 0]
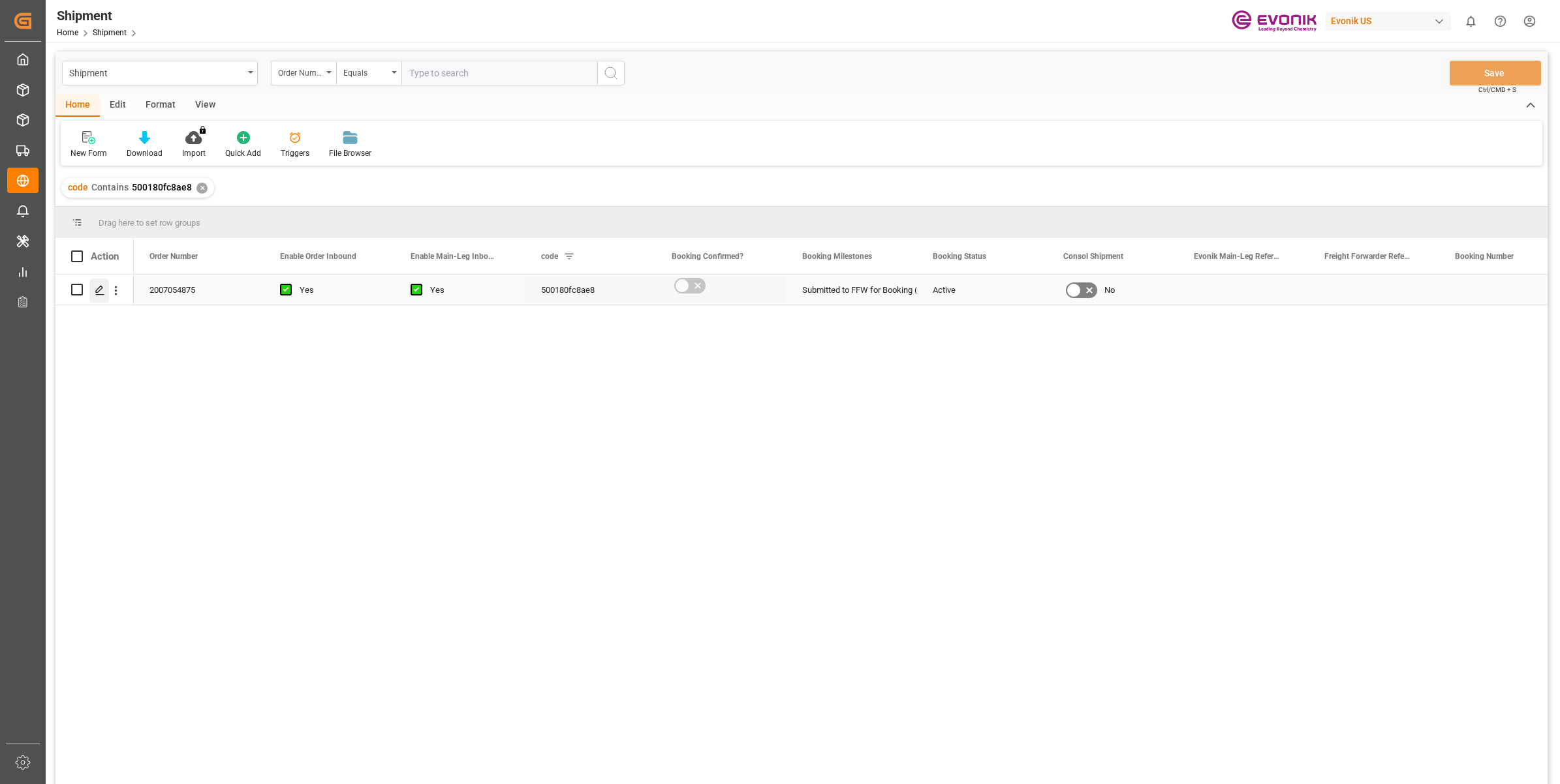
click at [95, 288] on icon "Press SPACE to select this row." at bounding box center [100, 290] width 10 height 10
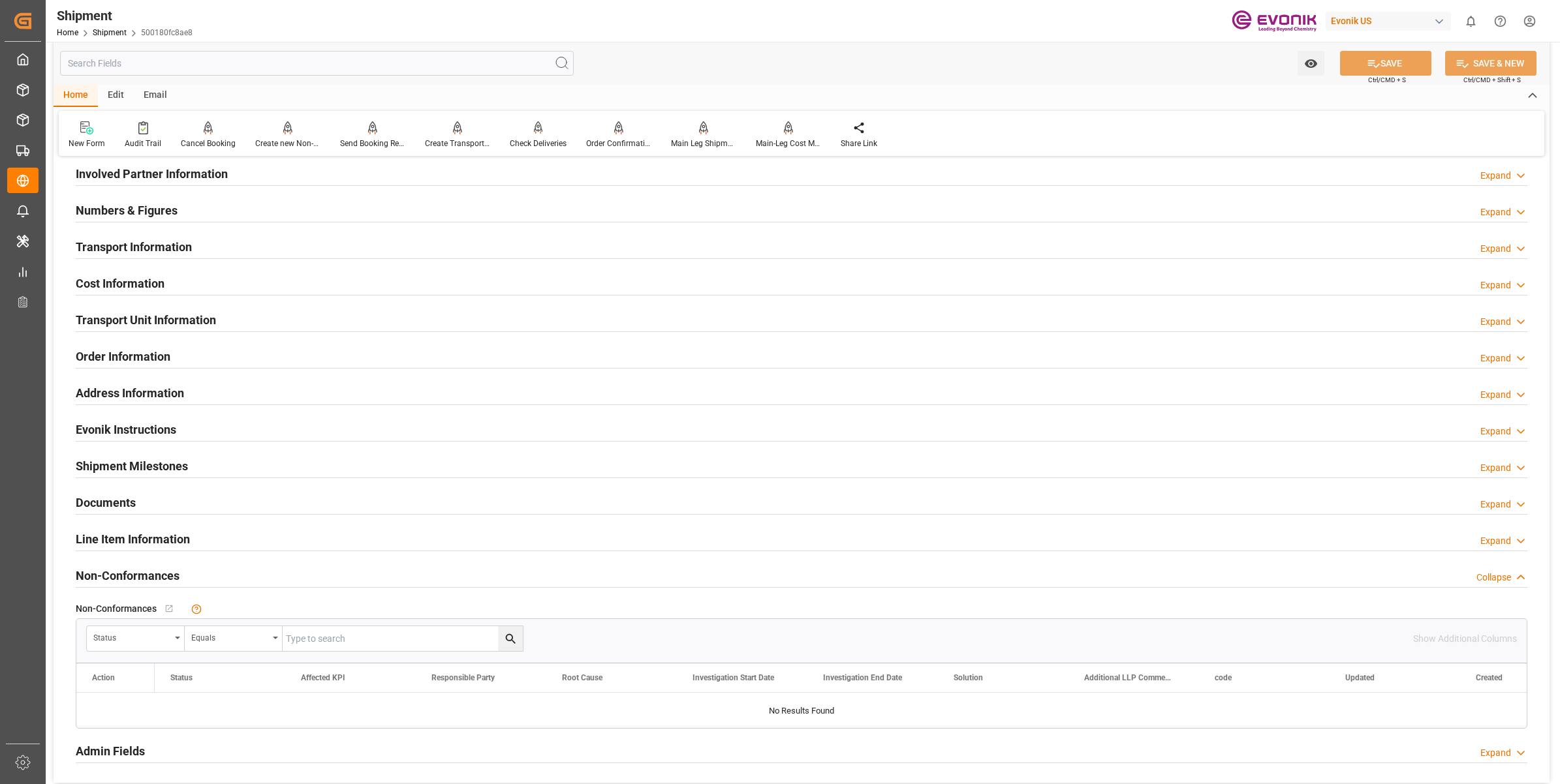
scroll to position [652, 0]
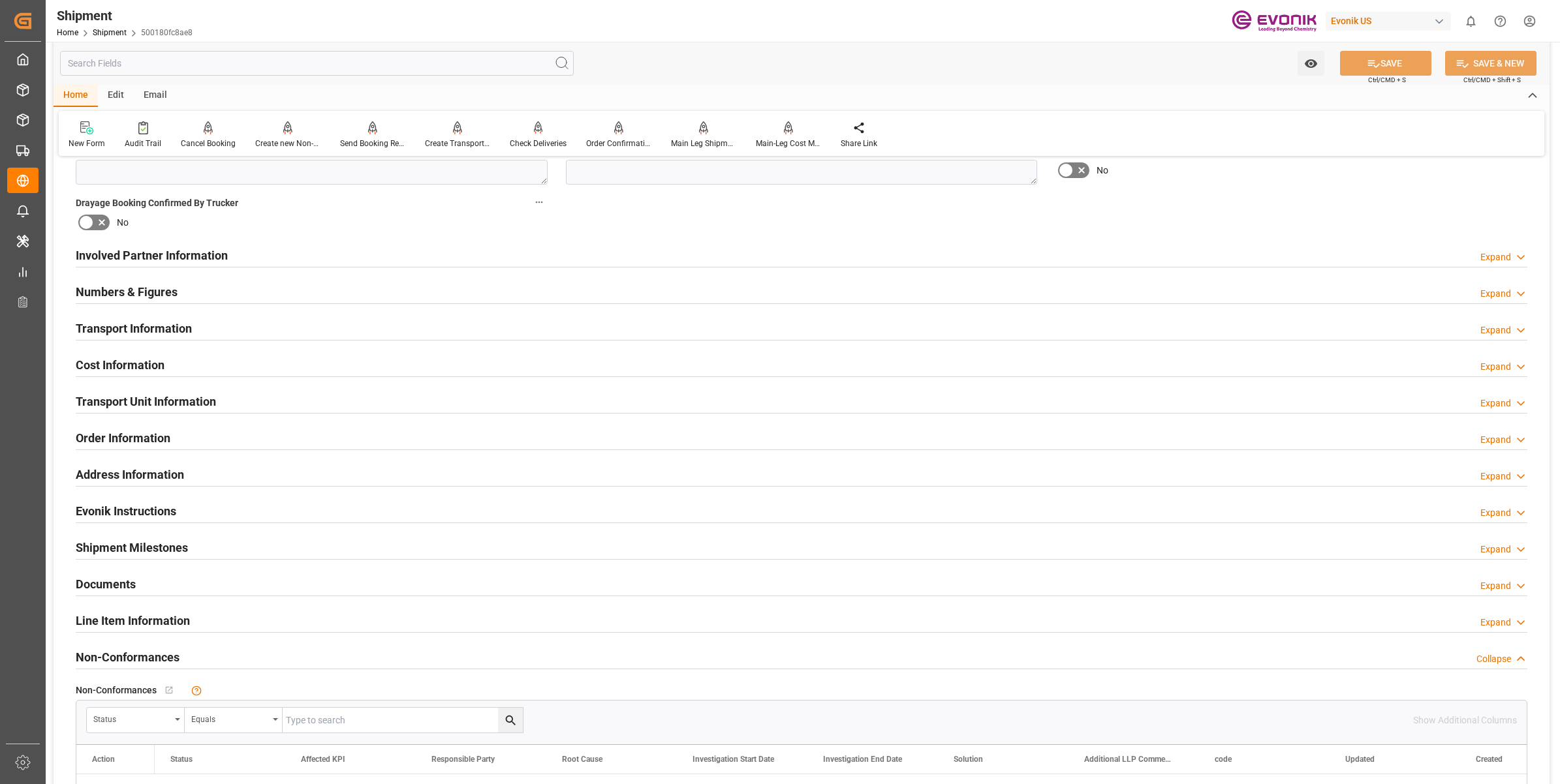
click at [178, 246] on h2 "Involved Partner Information" at bounding box center [152, 255] width 152 height 18
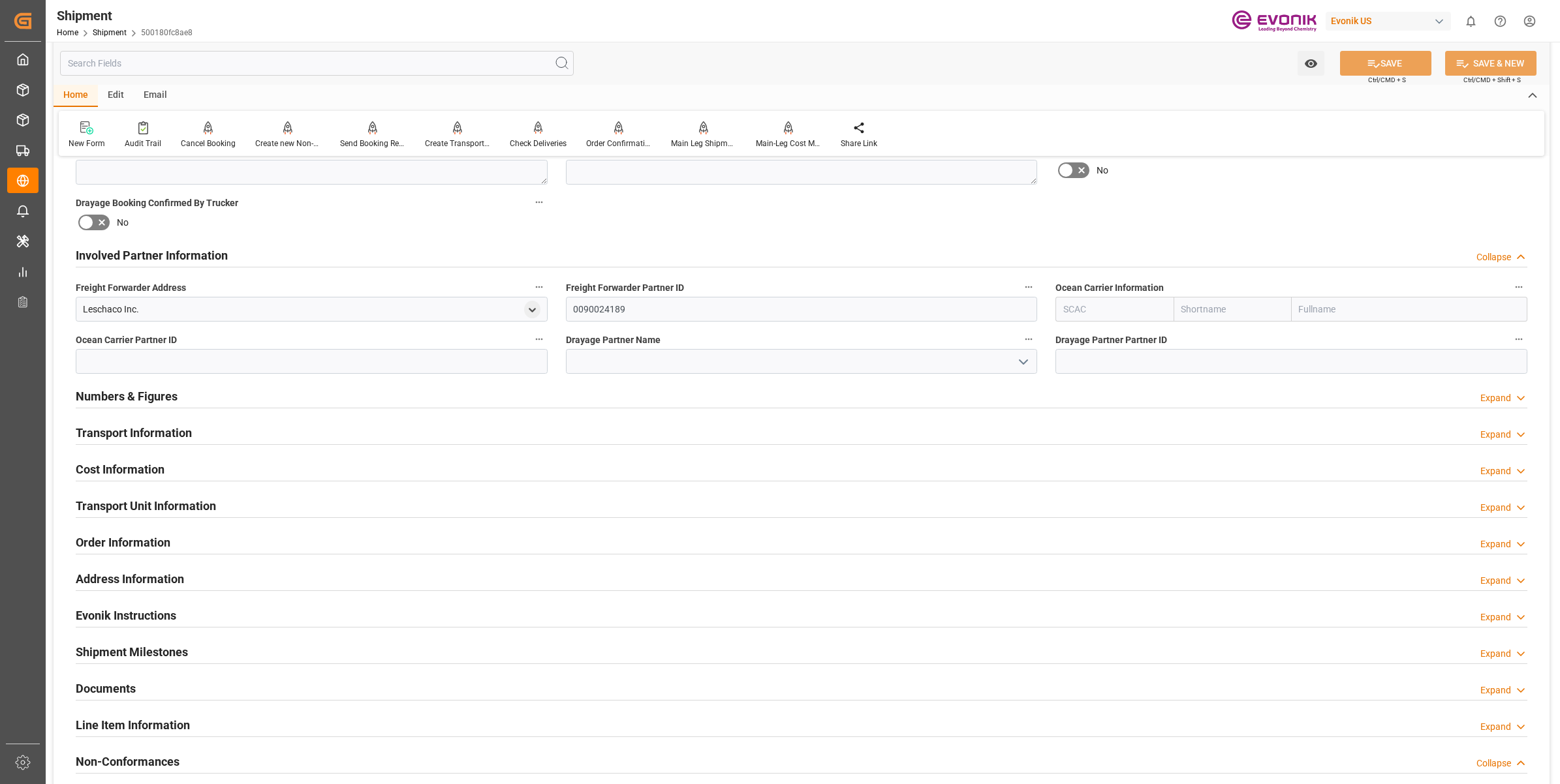
click at [1108, 311] on input "text" at bounding box center [1115, 309] width 118 height 25
click at [1085, 333] on b "MAEU" at bounding box center [1076, 337] width 25 height 10
type input "MAEU"
type input "Maersk"
type input "Maersk Line AS"
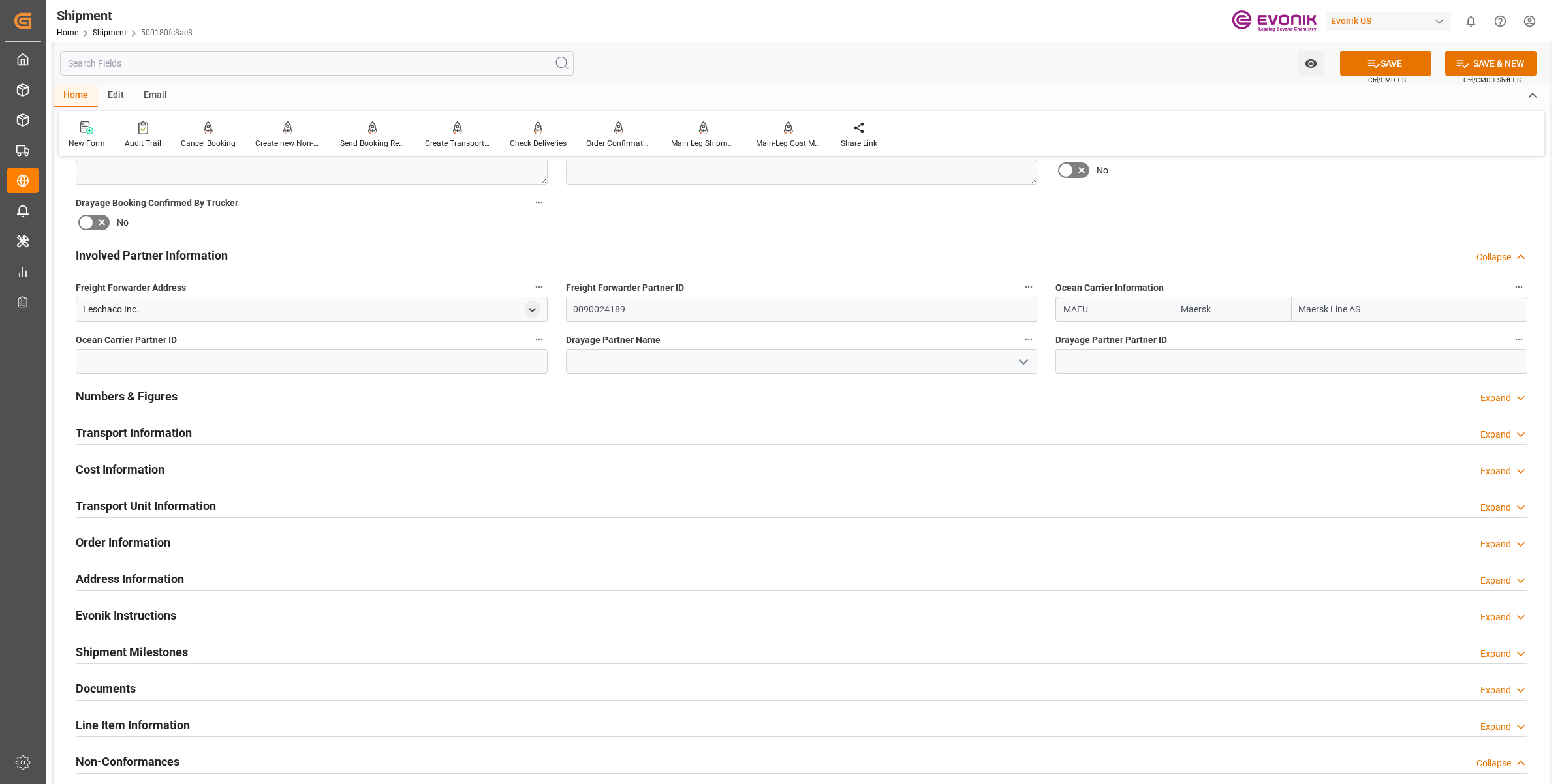
type input "MAEU"
drag, startPoint x: 1229, startPoint y: 308, endPoint x: 1165, endPoint y: 297, distance: 64.9
click at [1165, 297] on div "[PERSON_NAME] Maersk Line AS" at bounding box center [1291, 309] width 472 height 25
click at [794, 360] on input at bounding box center [801, 361] width 472 height 25
paste input "Maersk"
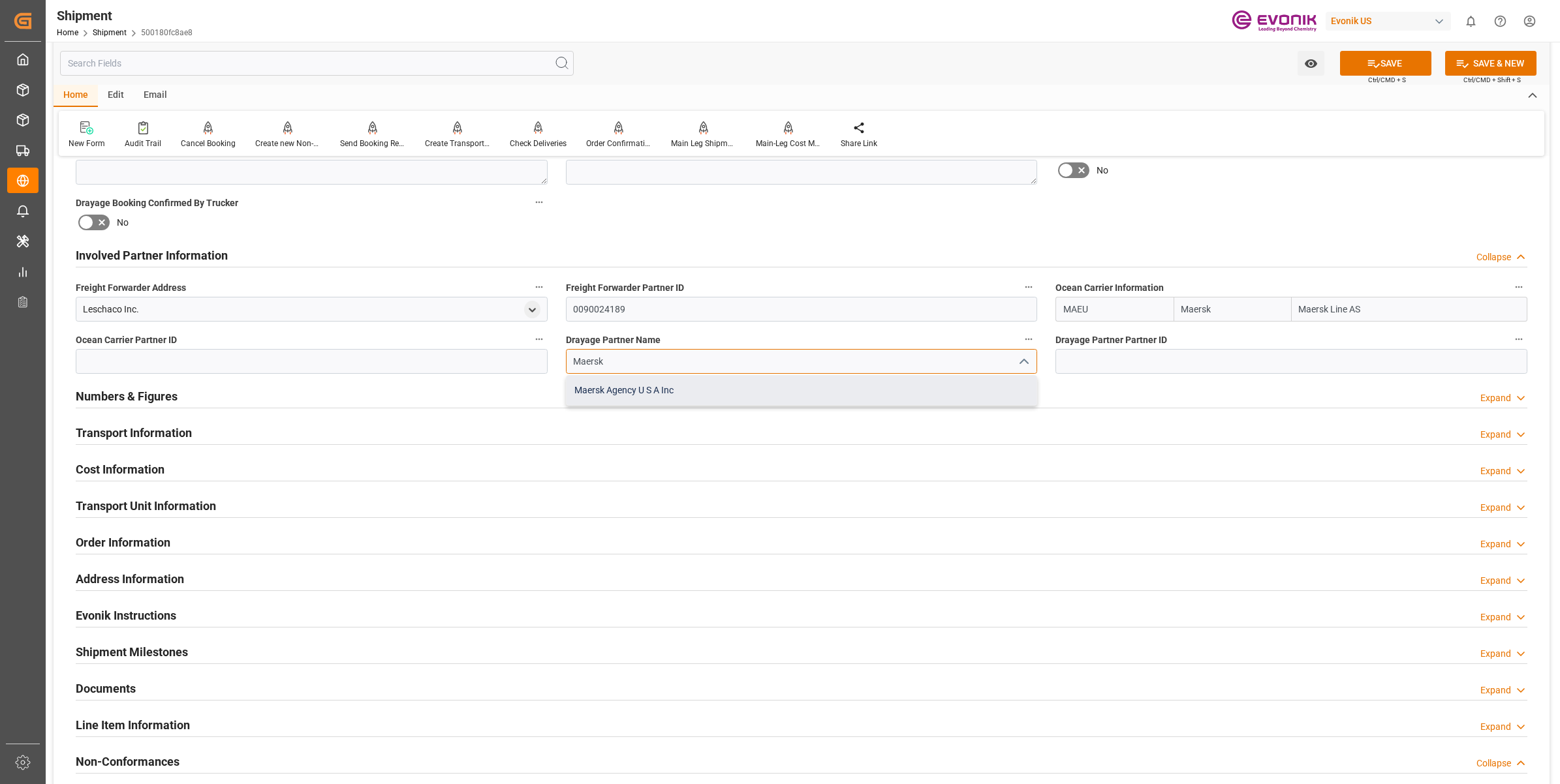
click at [651, 392] on div "Maersk Agency U S A Inc" at bounding box center [802, 390] width 471 height 30
type input "Maersk Agency U S A Inc"
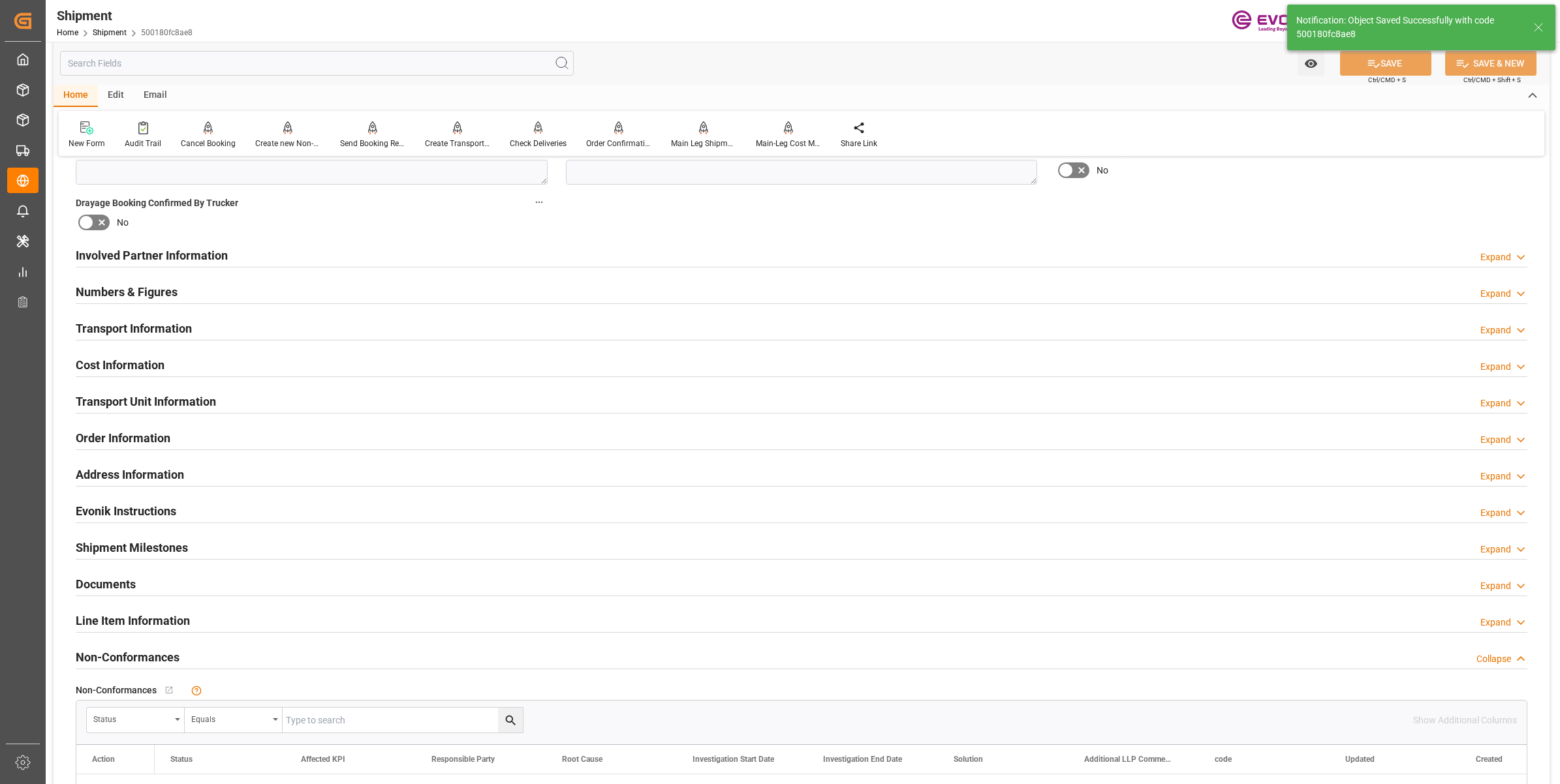
type input "0090029568"
click at [507, 263] on div "Involved Partner Information Expand" at bounding box center [801, 254] width 1451 height 25
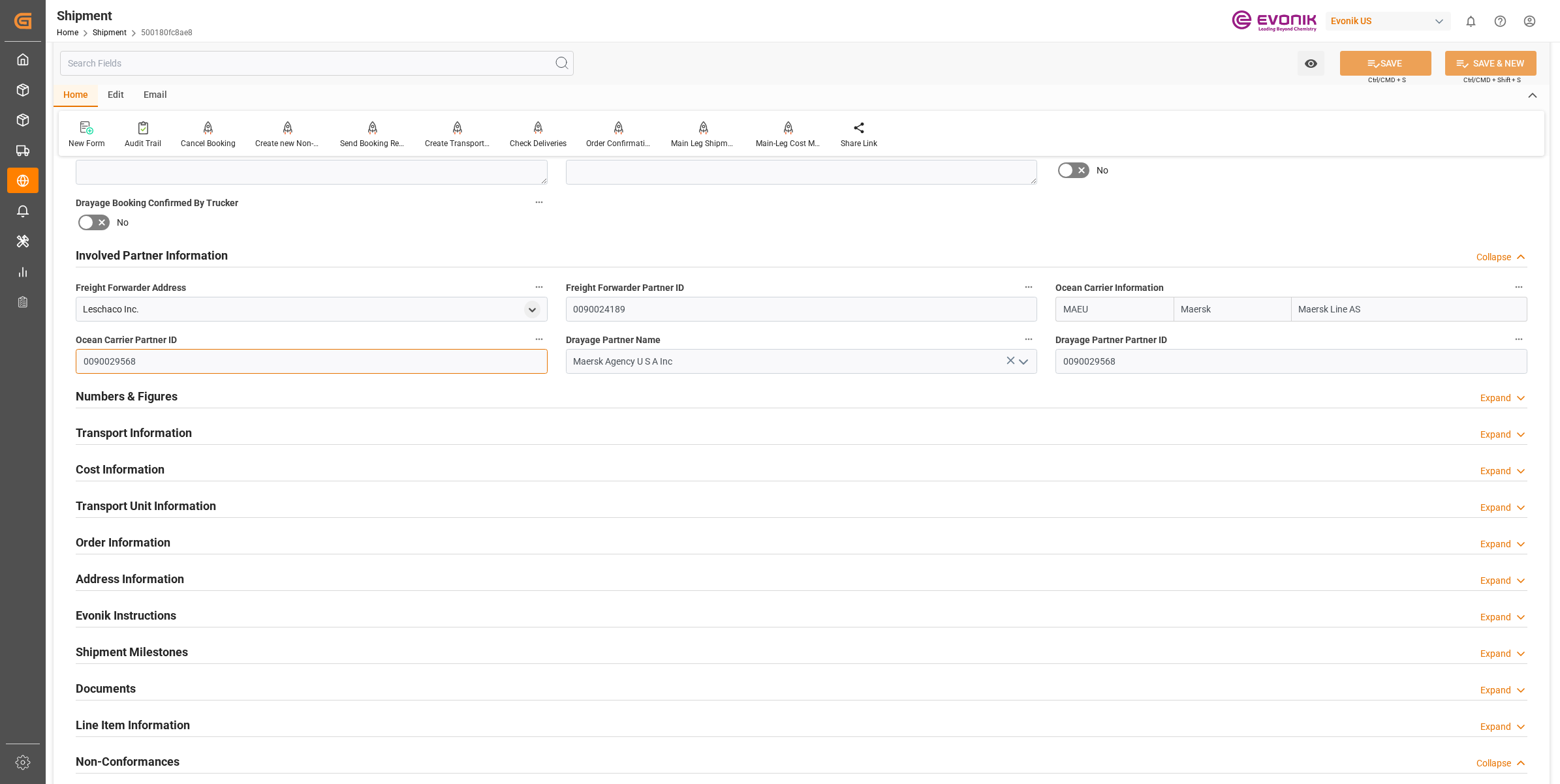
click at [113, 360] on input "0090029568" at bounding box center [311, 361] width 472 height 25
click at [167, 425] on h2 "Transport Information" at bounding box center [134, 433] width 117 height 18
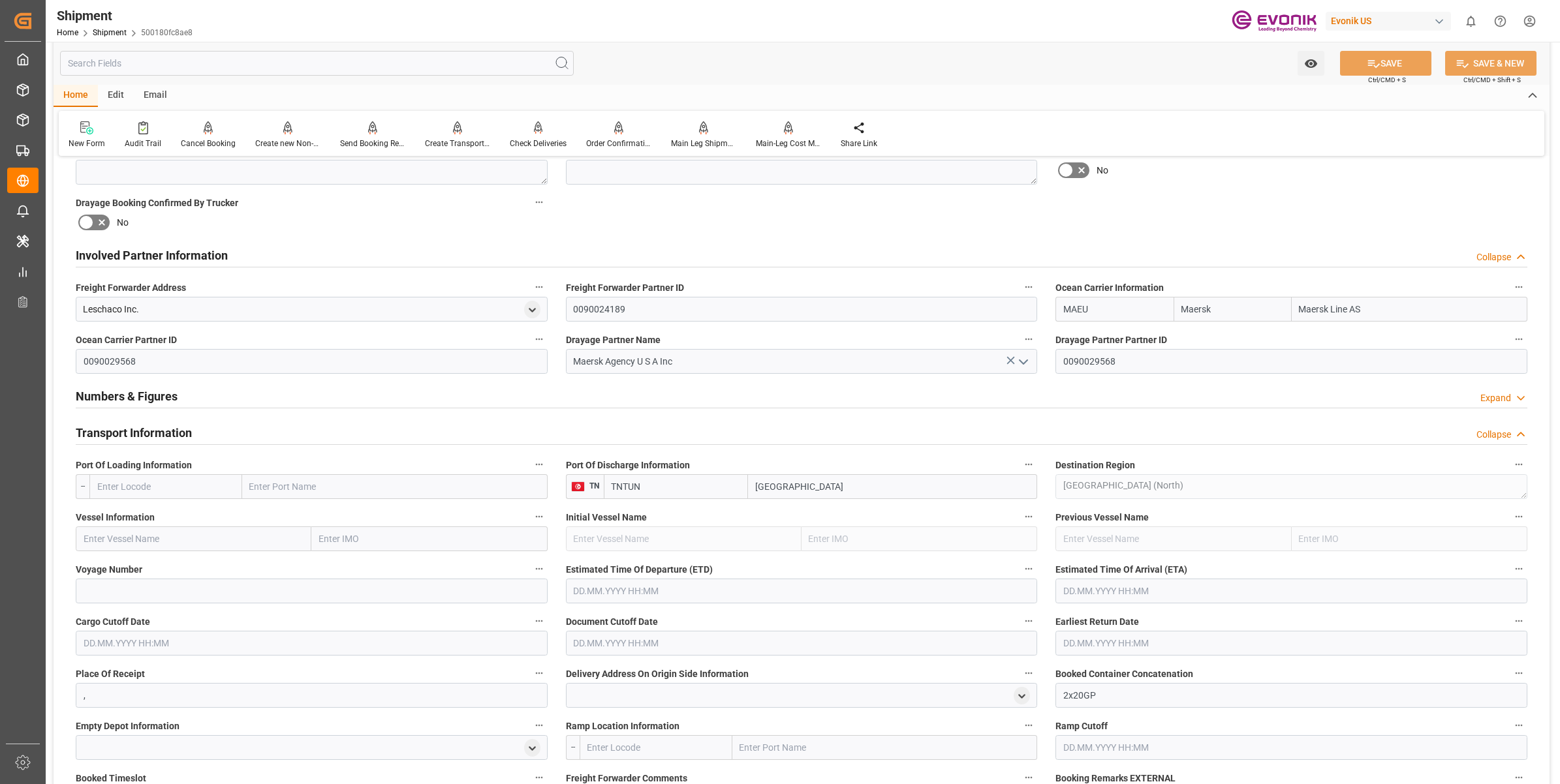
click at [192, 490] on input "text" at bounding box center [165, 487] width 152 height 25
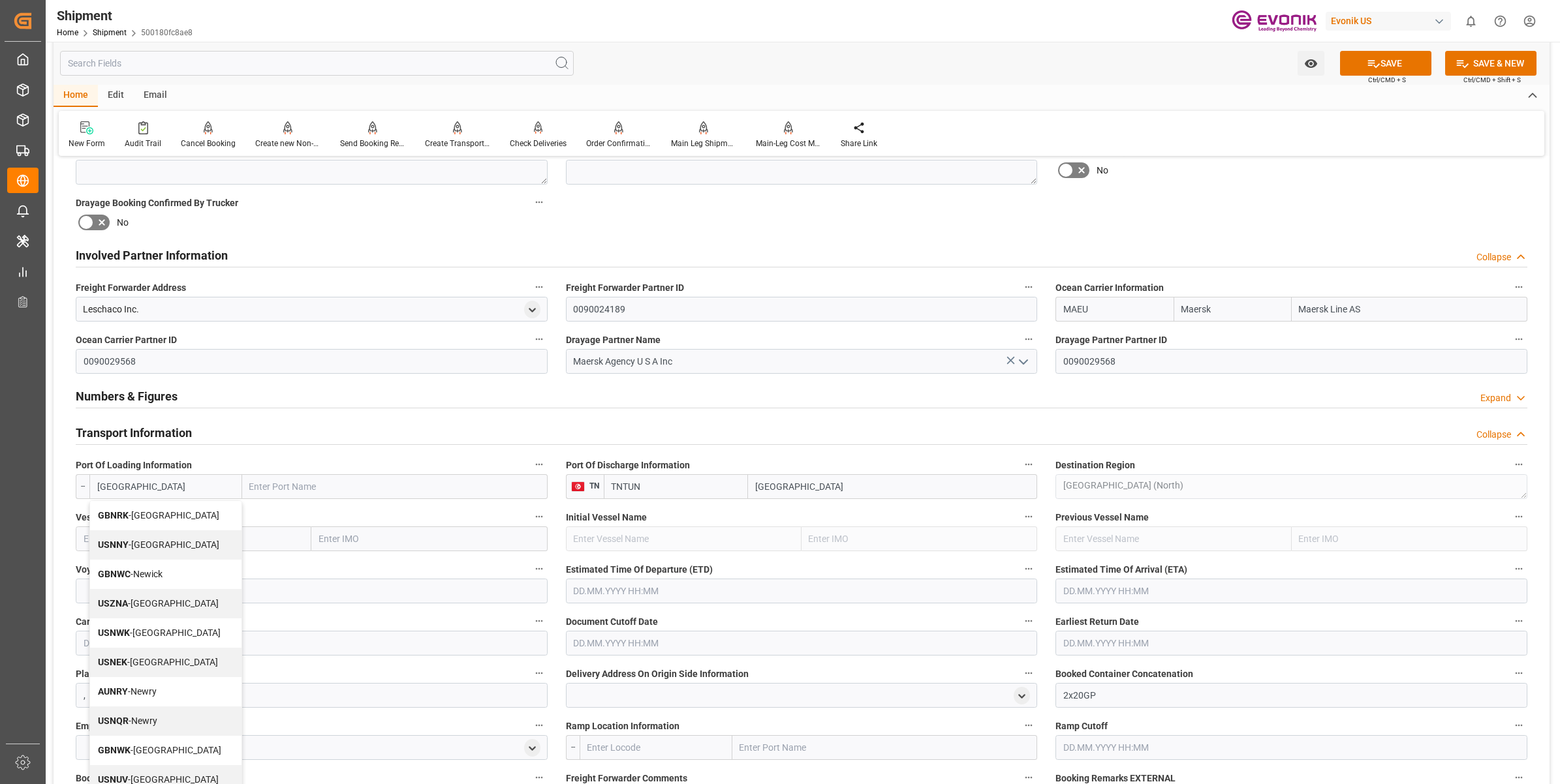
scroll to position [245, 0]
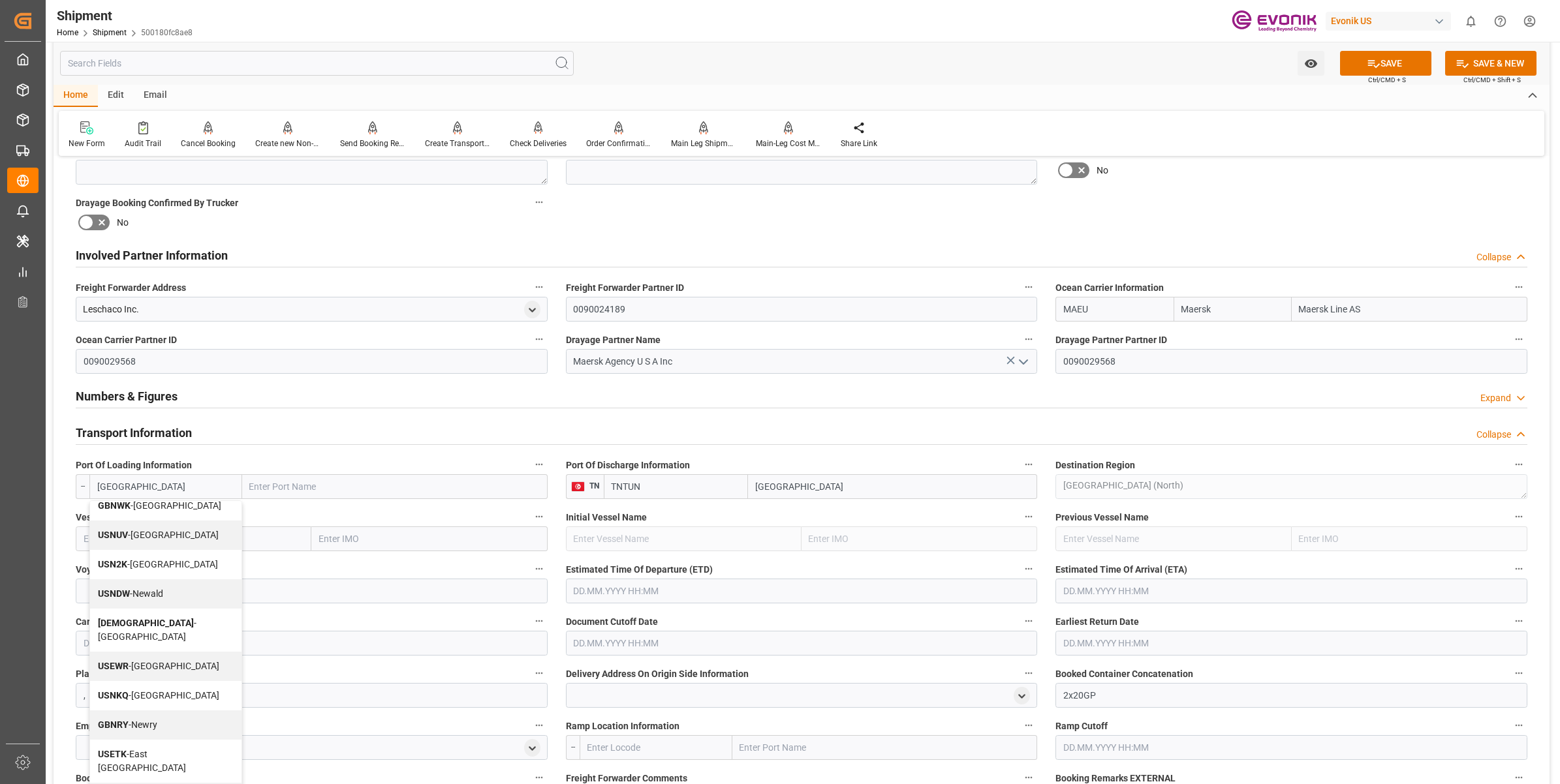
click at [152, 661] on span "USEWR - Newark" at bounding box center [159, 666] width 121 height 10
type input "USEWR"
type input "Newark"
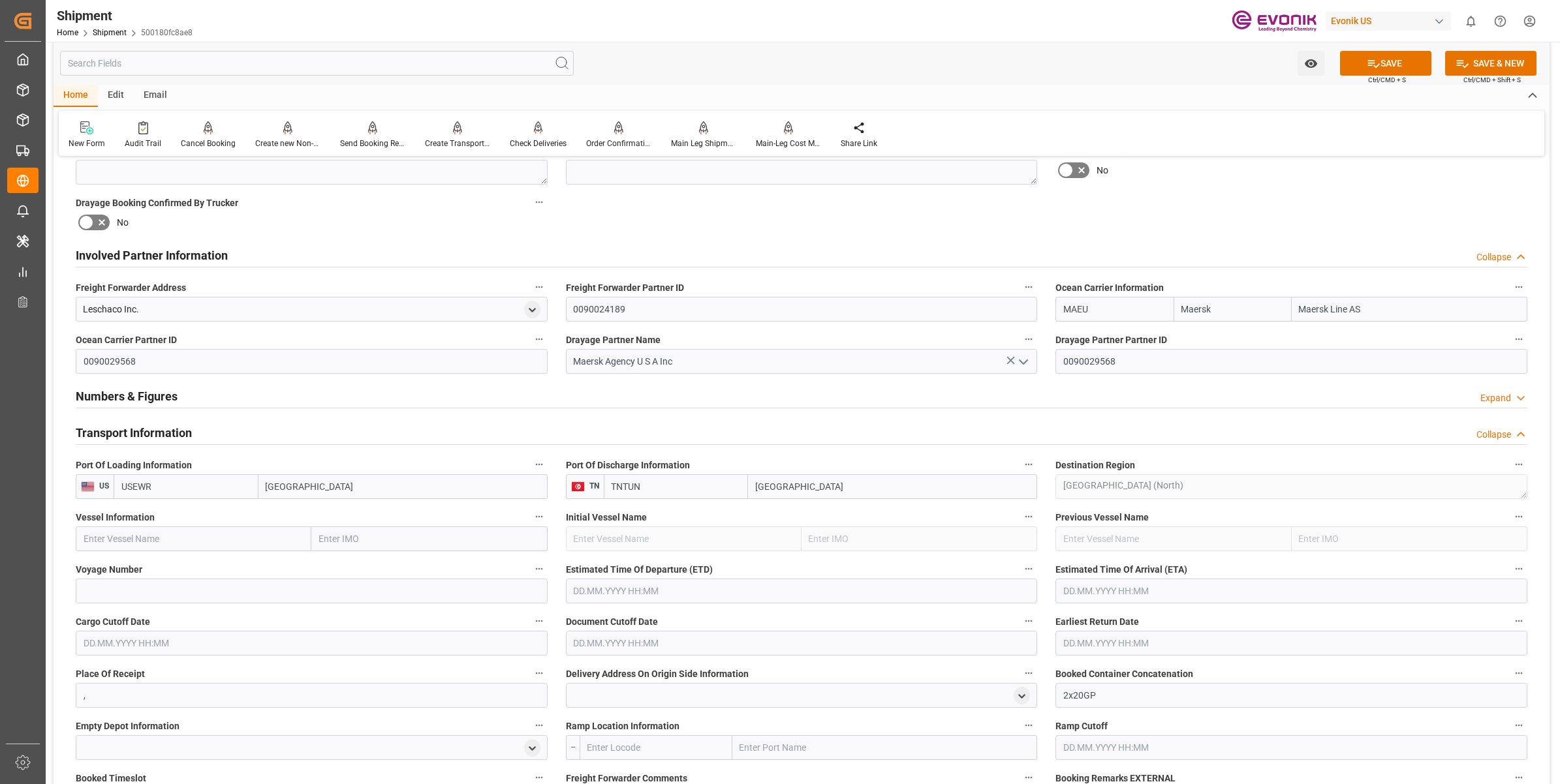
type input "USEWR"
click at [176, 536] on input "text" at bounding box center [193, 538] width 235 height 25
paste input "MAERSK FREDERICIA / 533E"
click at [194, 539] on input "MAERSK FREDERICIA / 533E" at bounding box center [193, 538] width 235 height 25
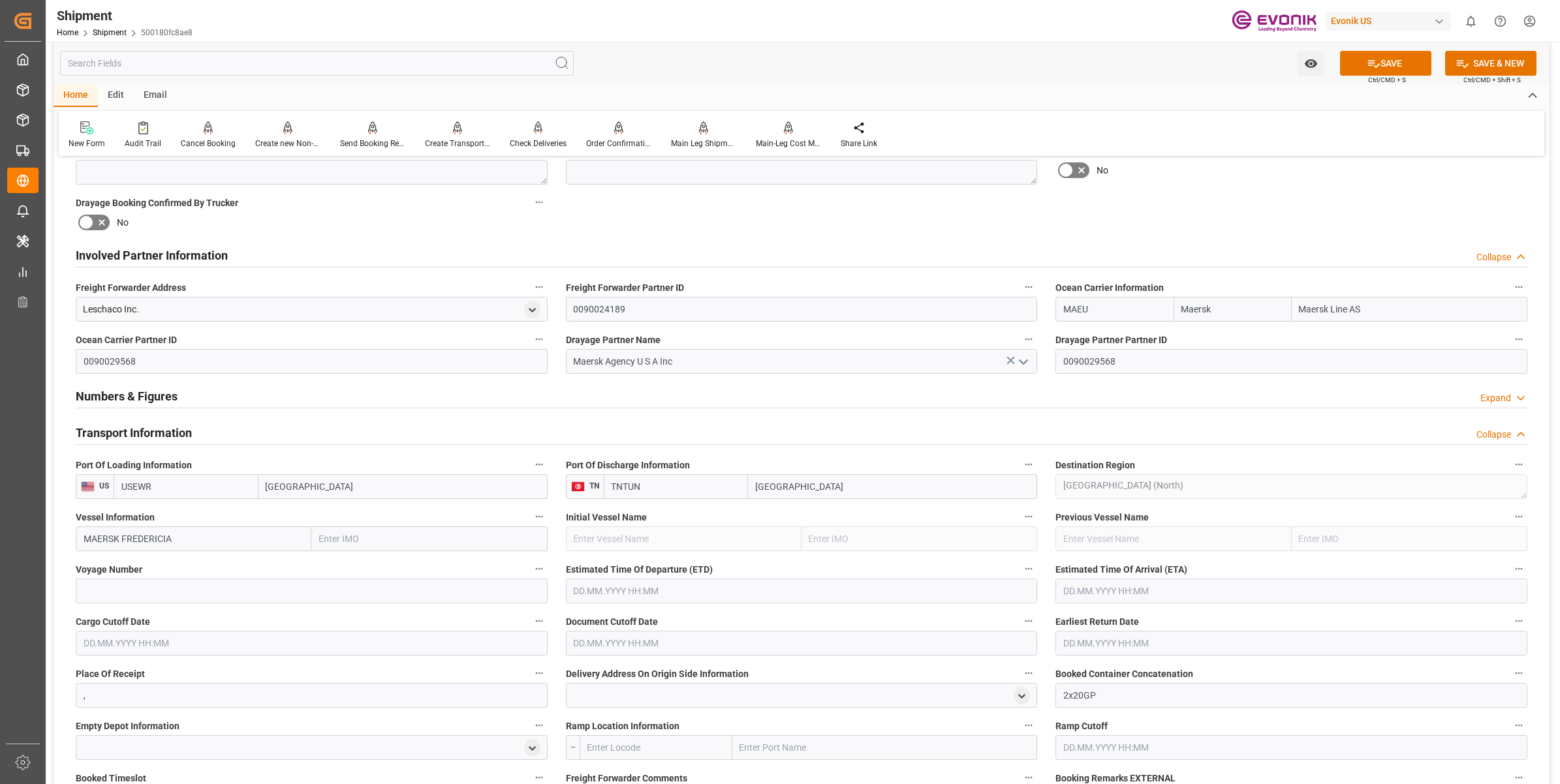
type input "MAERSK FREDERICIA"
click at [148, 582] on input at bounding box center [311, 591] width 472 height 25
paste input "533E"
type input "533E"
click at [615, 584] on input "text" at bounding box center [801, 591] width 472 height 25
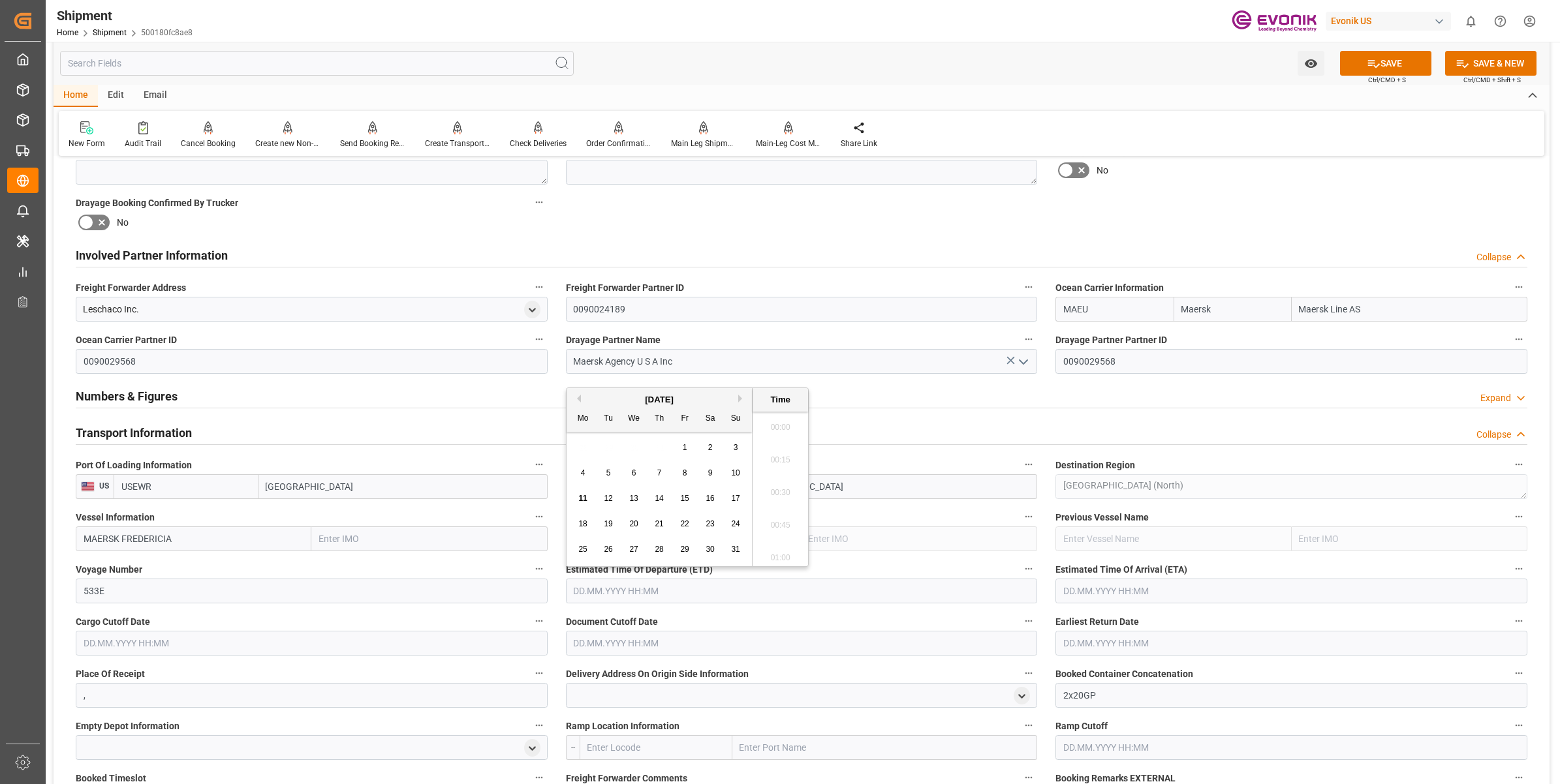
scroll to position [2027, 0]
type input "30.08.2025 00:00"
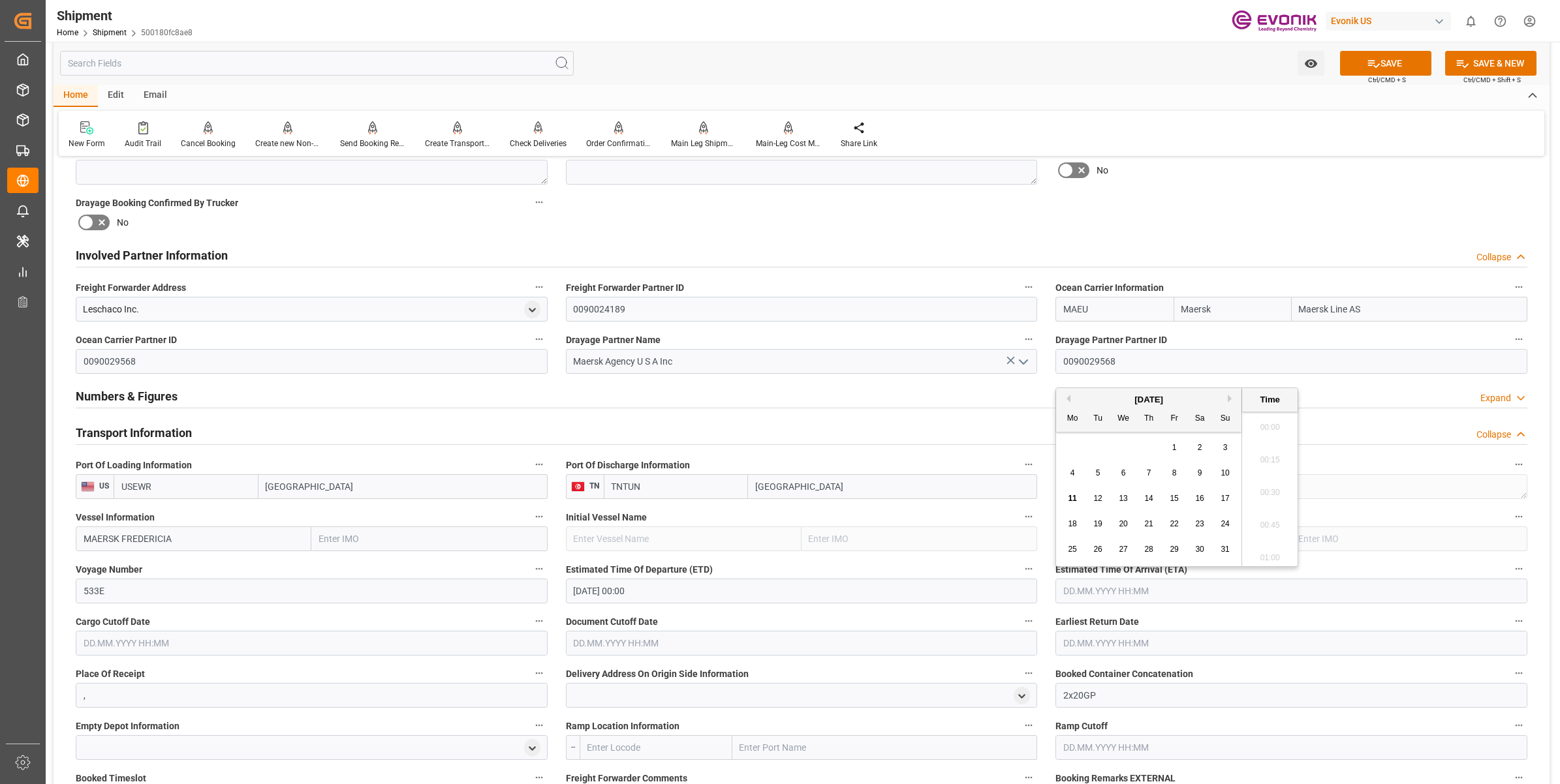
click at [1075, 593] on input "text" at bounding box center [1291, 591] width 472 height 25
type input "04.10.2025 00:00"
click at [301, 636] on input "text" at bounding box center [311, 643] width 472 height 25
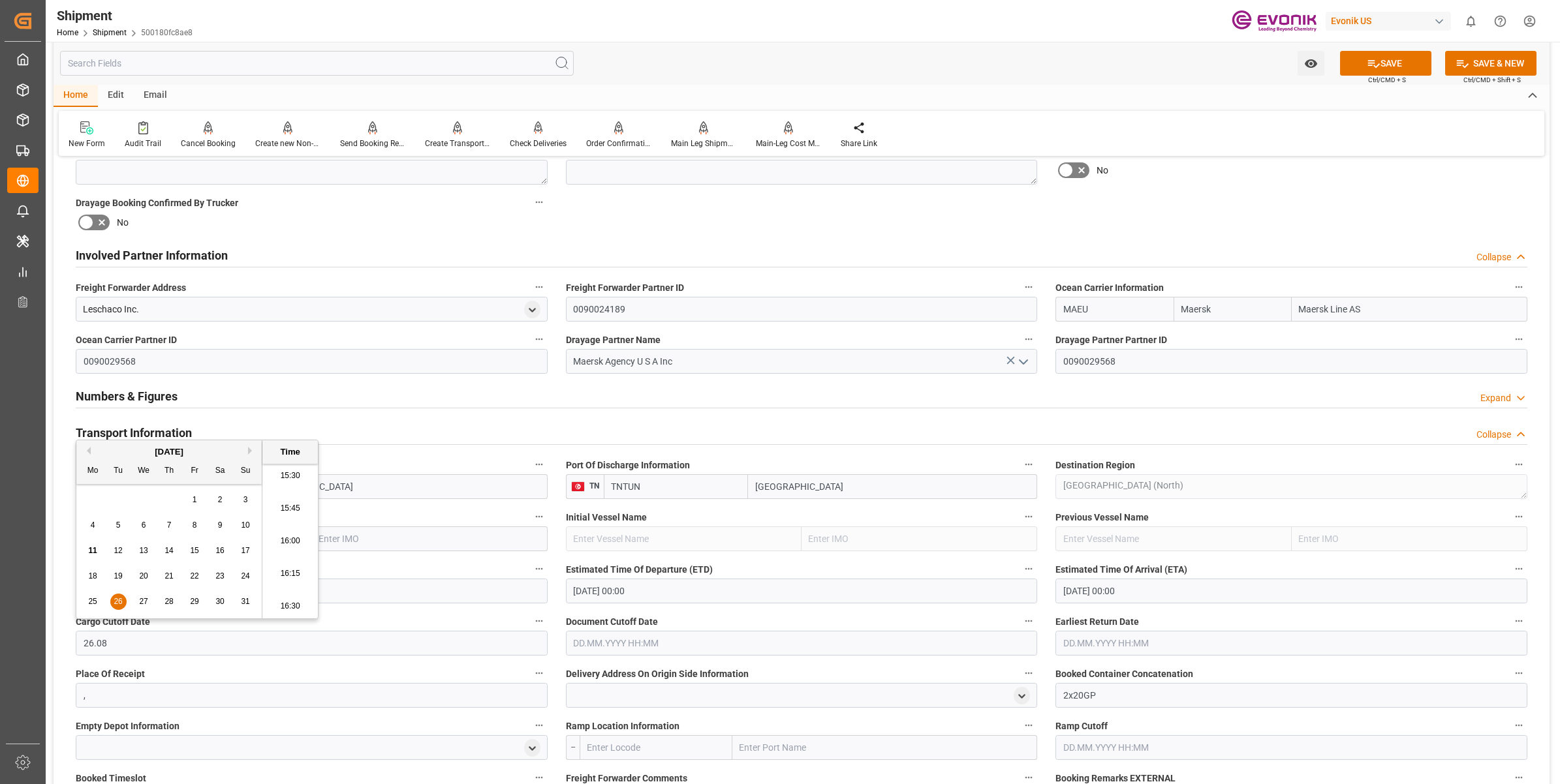
type input "26.08.2025 00:00"
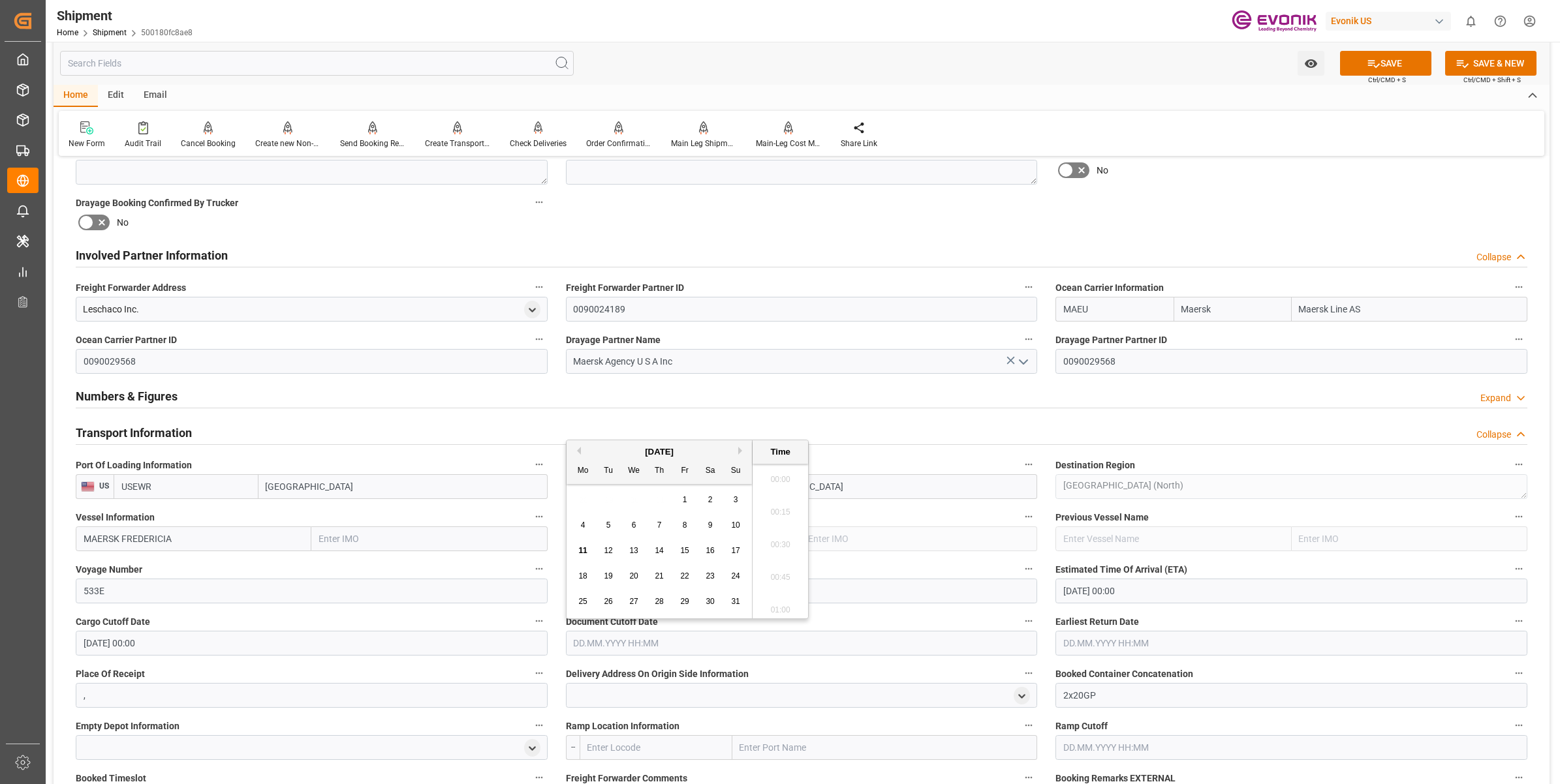
click at [595, 640] on input "text" at bounding box center [801, 643] width 472 height 25
type input "26.08.2025 00:00"
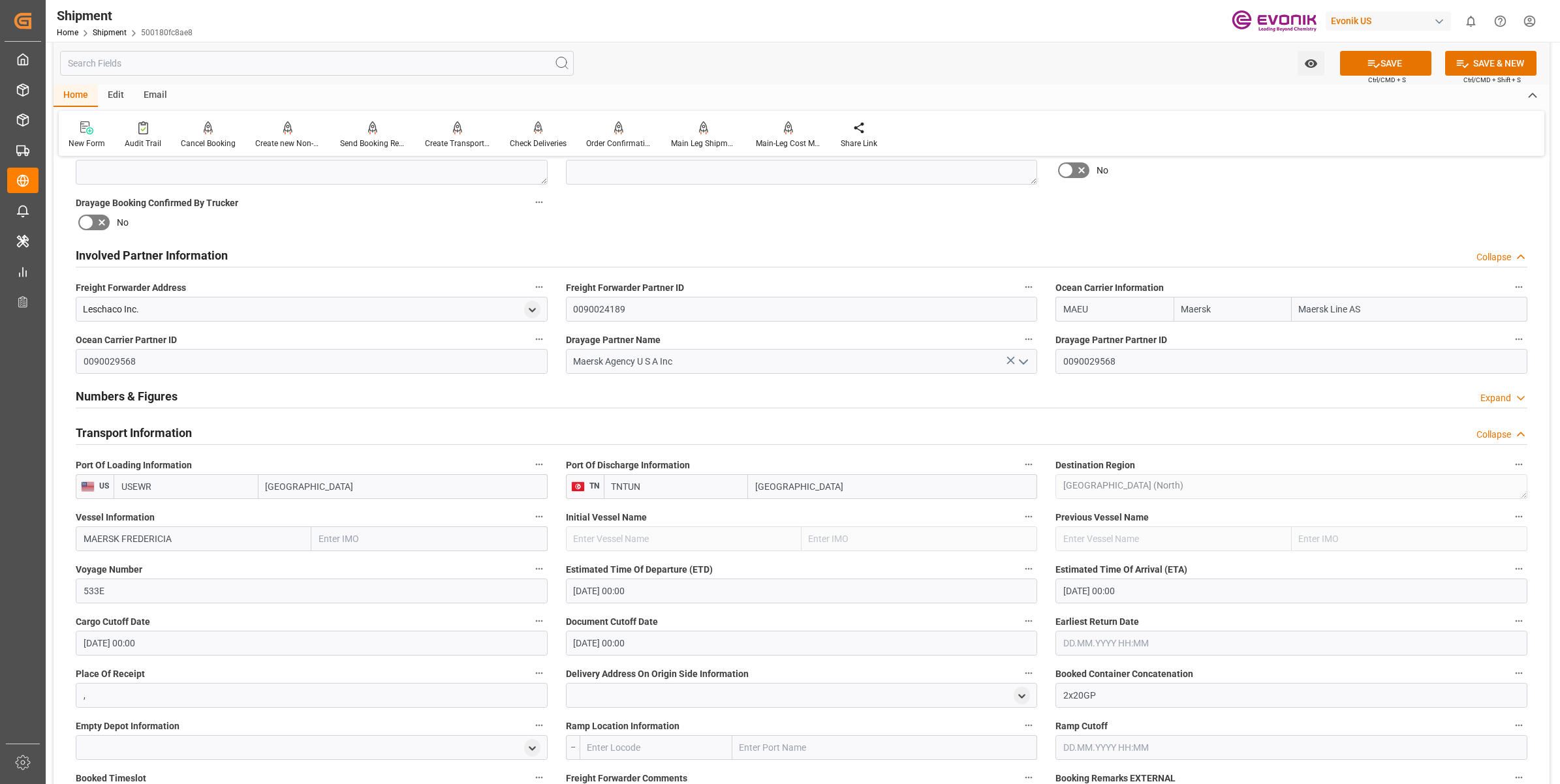
click at [1094, 640] on input "text" at bounding box center [1291, 643] width 472 height 25
type input "26.08.2025 00:00"
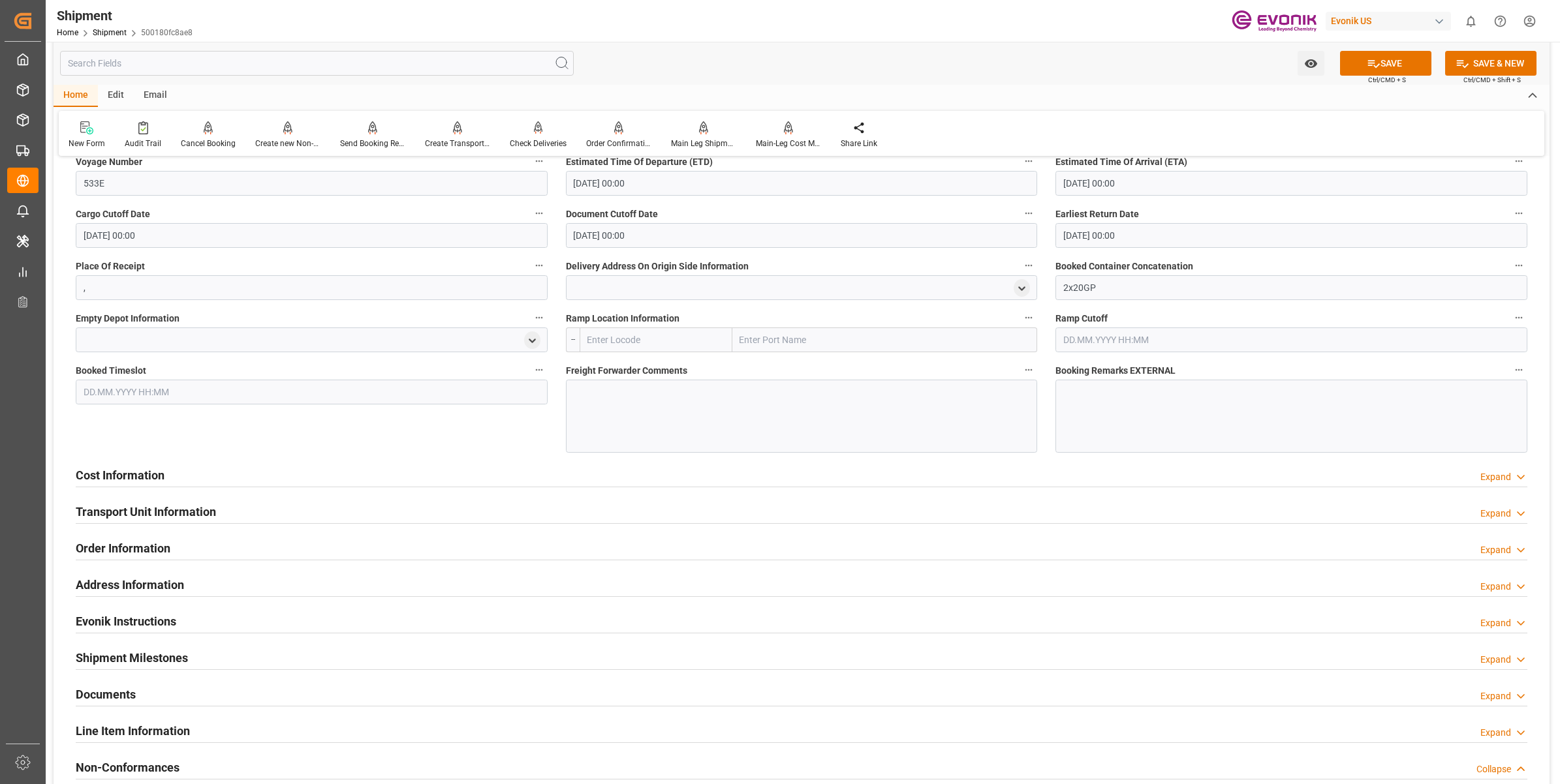
click at [695, 412] on div at bounding box center [801, 416] width 472 height 73
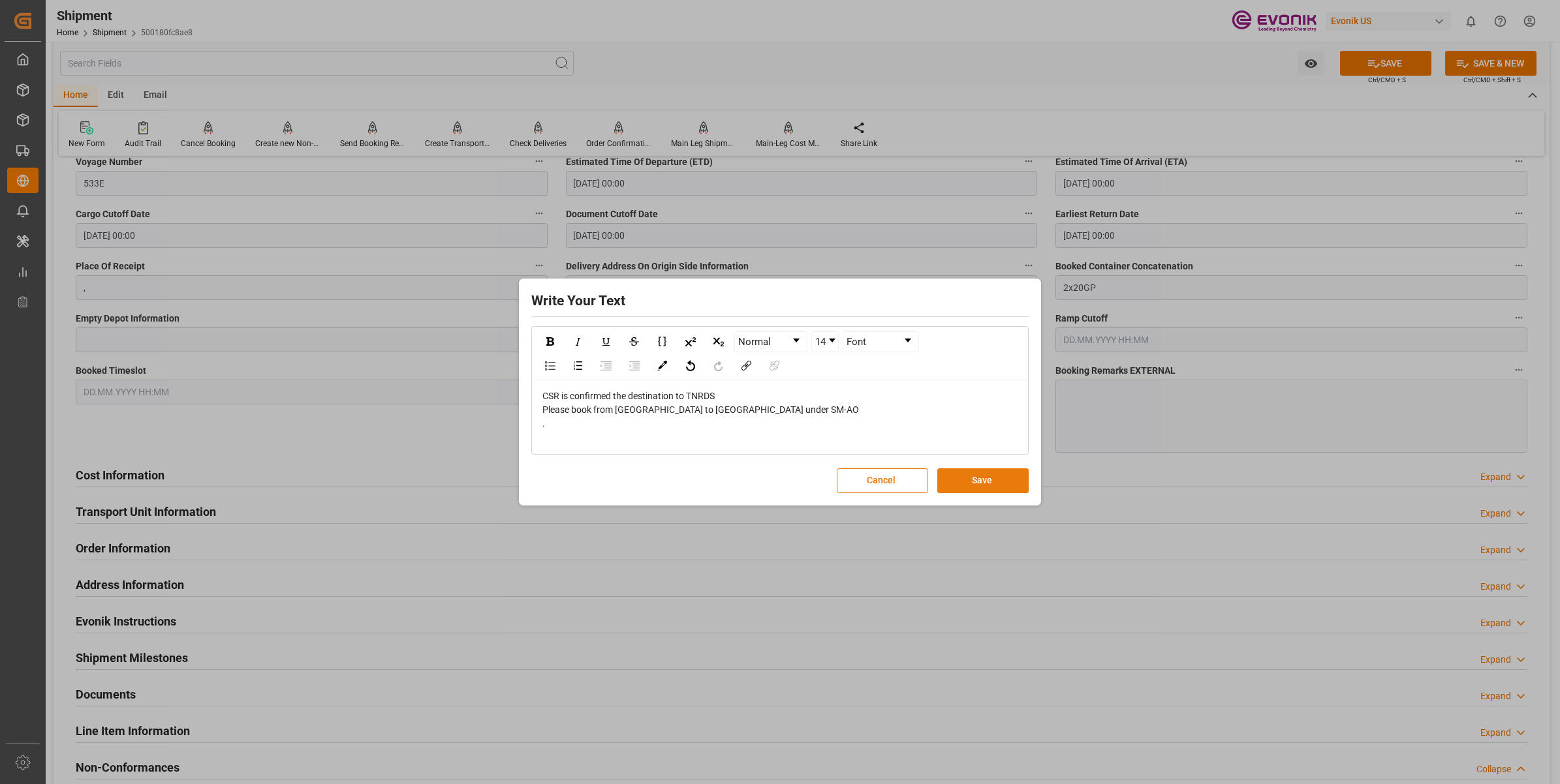
click at [985, 486] on button "Save" at bounding box center [983, 480] width 92 height 25
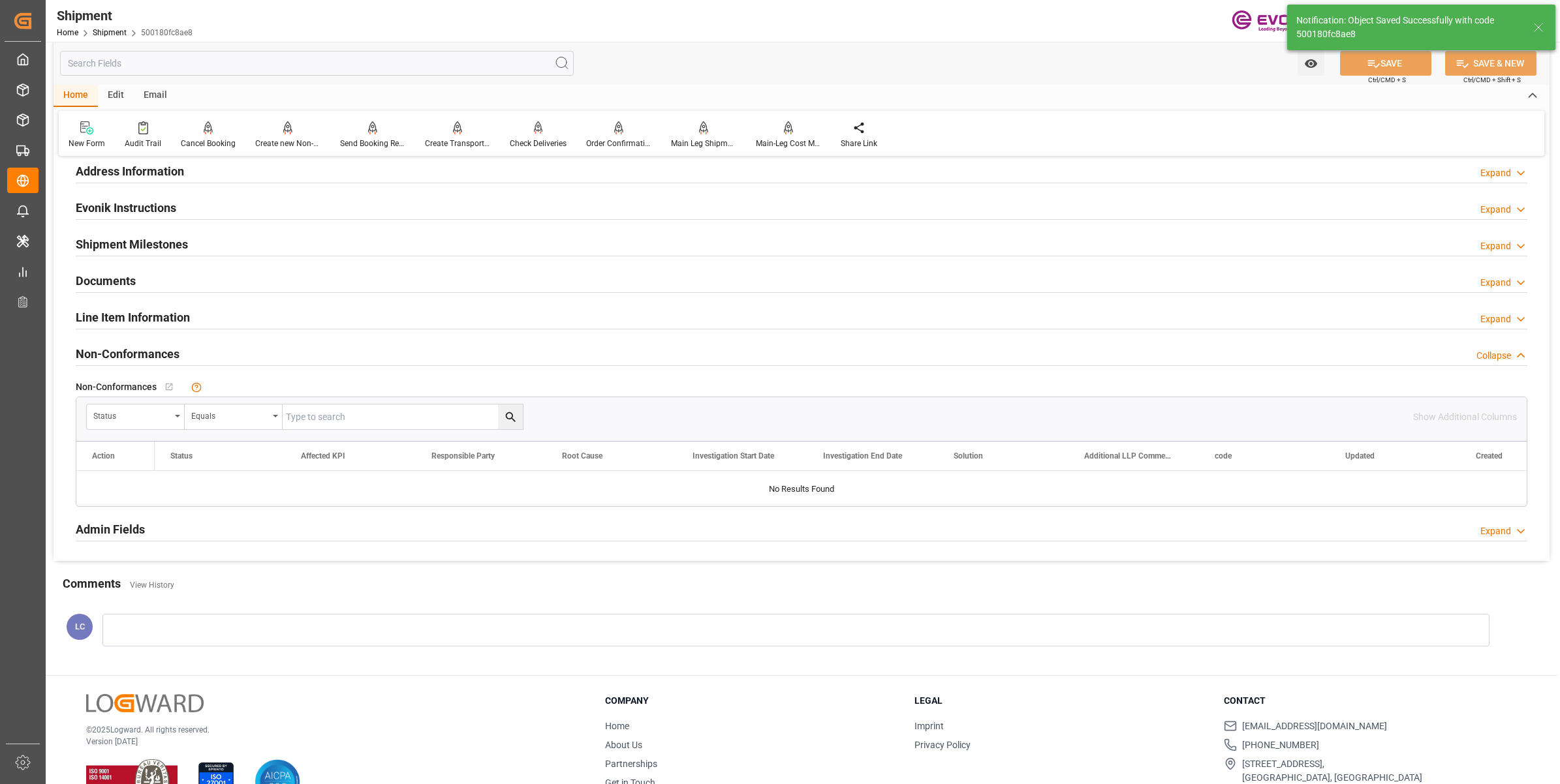
scroll to position [629, 0]
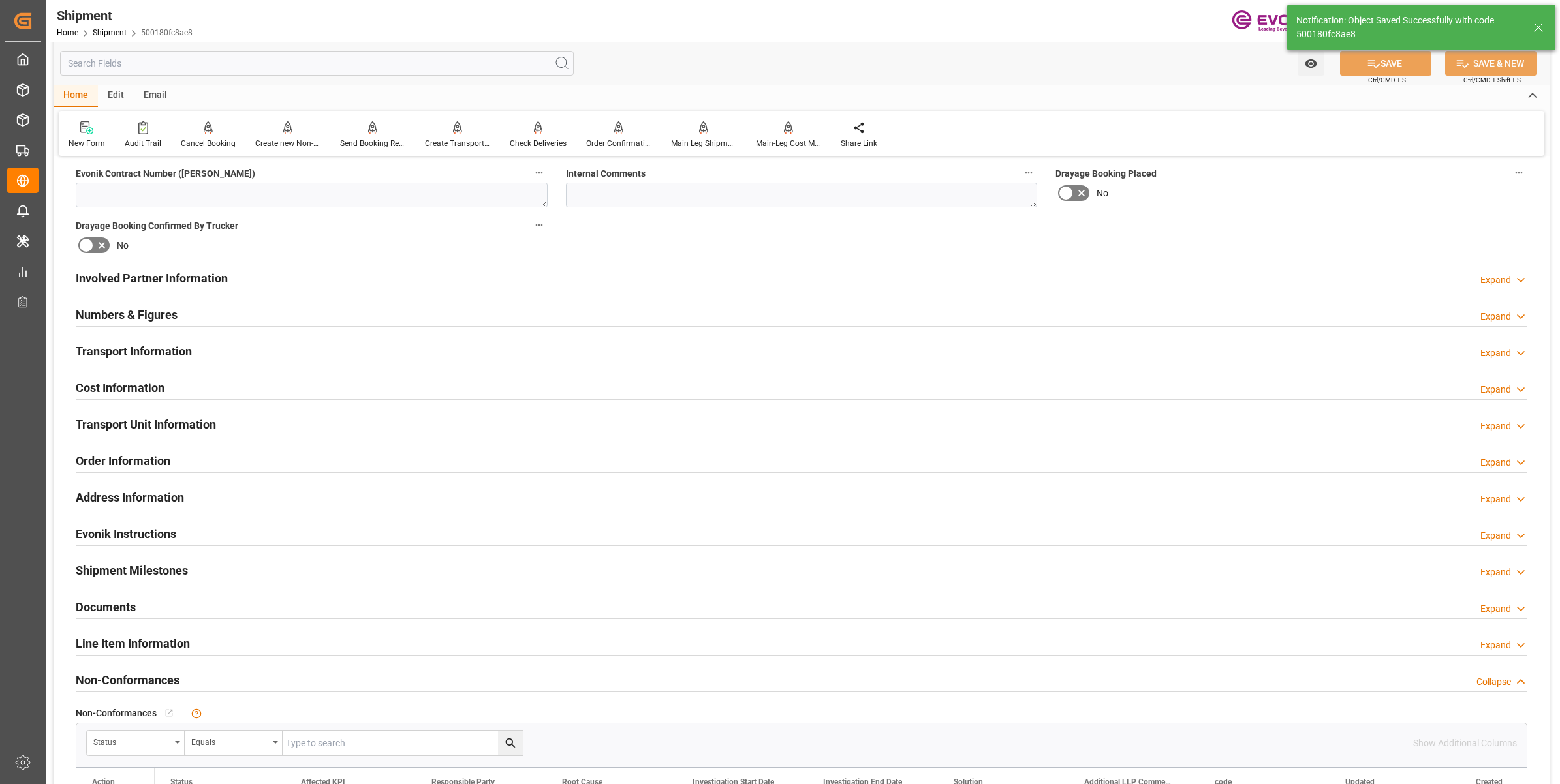
click at [242, 346] on div "Transport Information Expand" at bounding box center [801, 350] width 1451 height 25
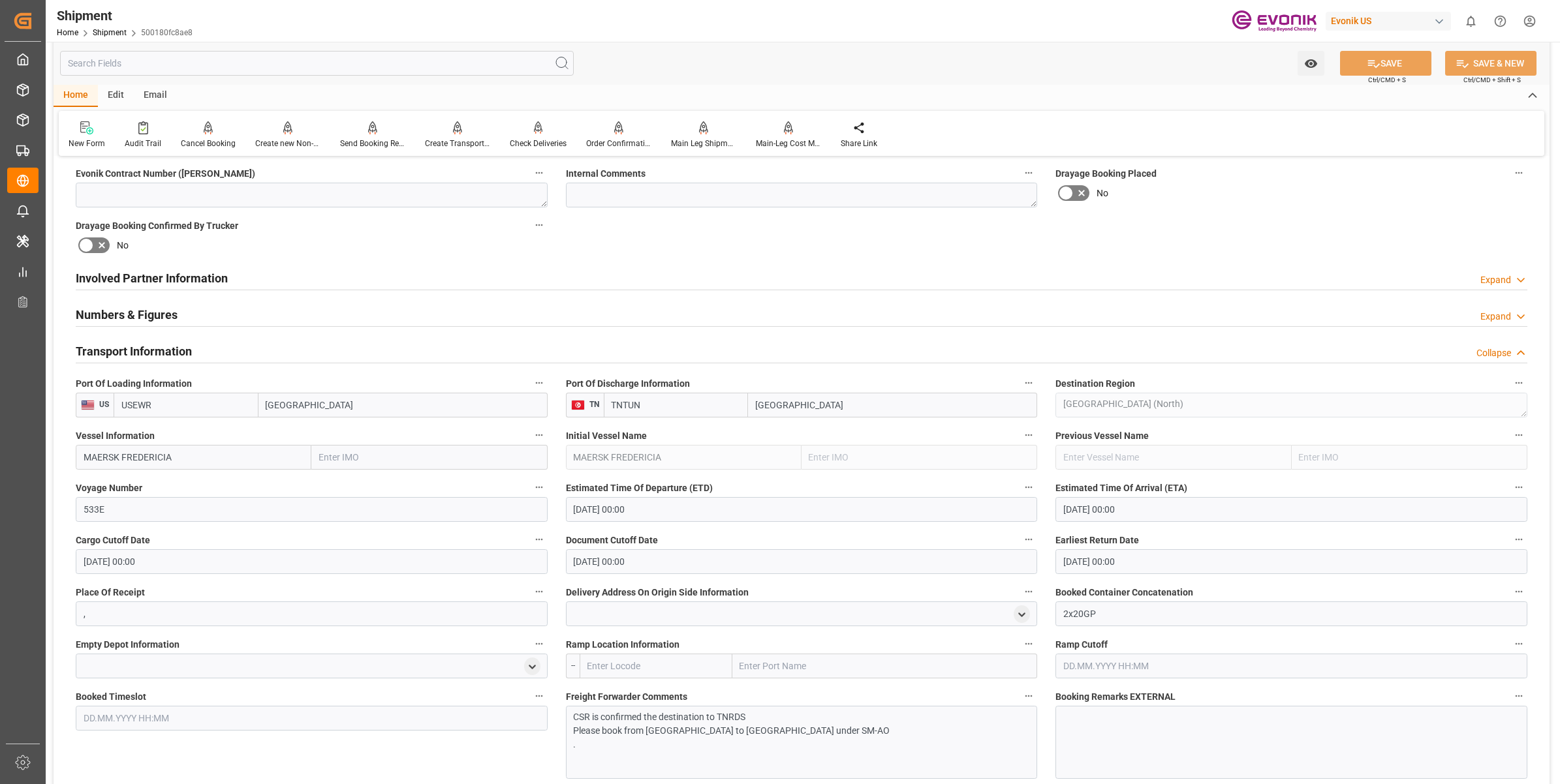
click at [217, 357] on div "Transport Information Collapse" at bounding box center [801, 350] width 1451 height 25
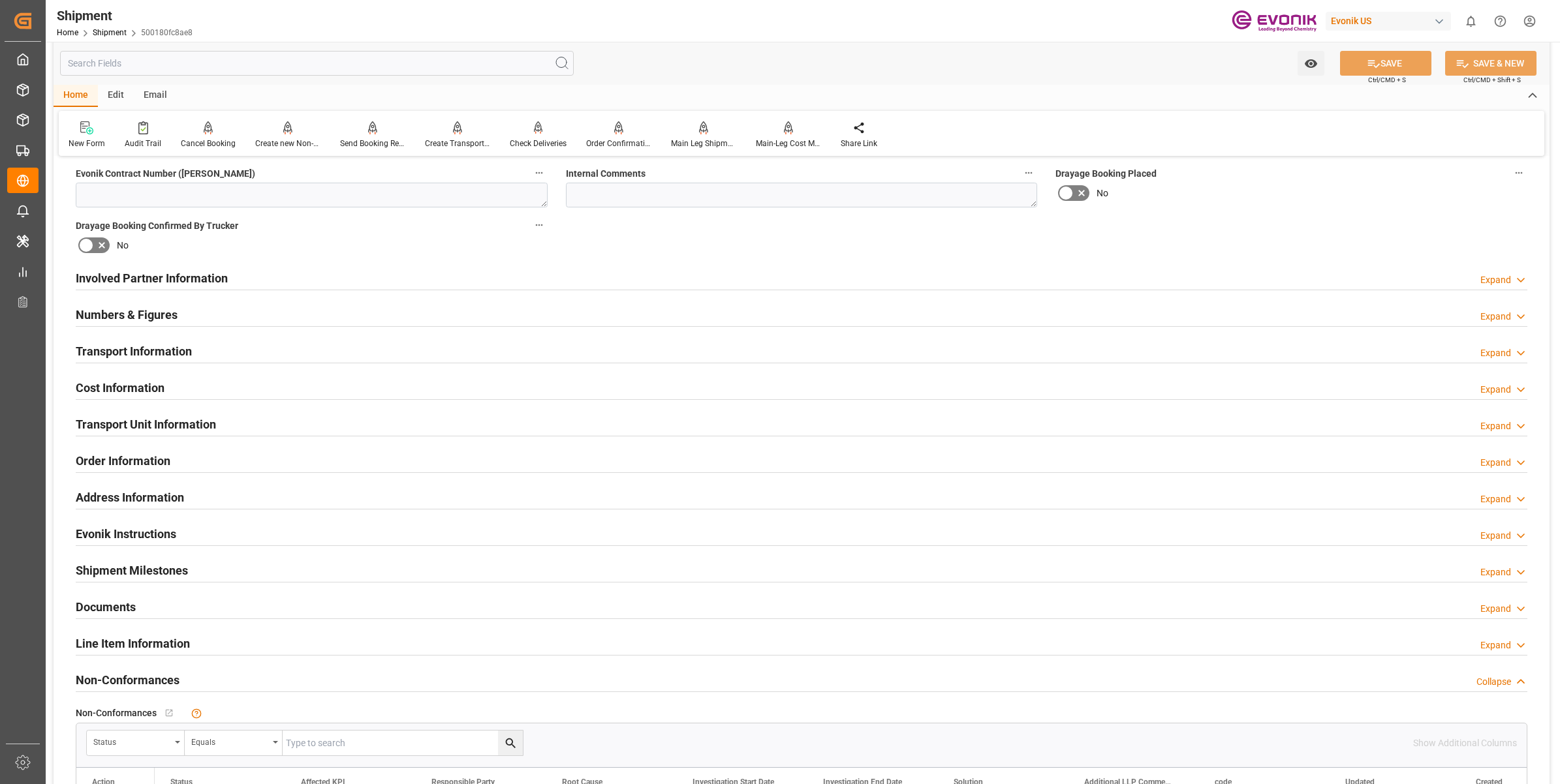
click at [152, 395] on h2 "Cost Information" at bounding box center [120, 388] width 89 height 18
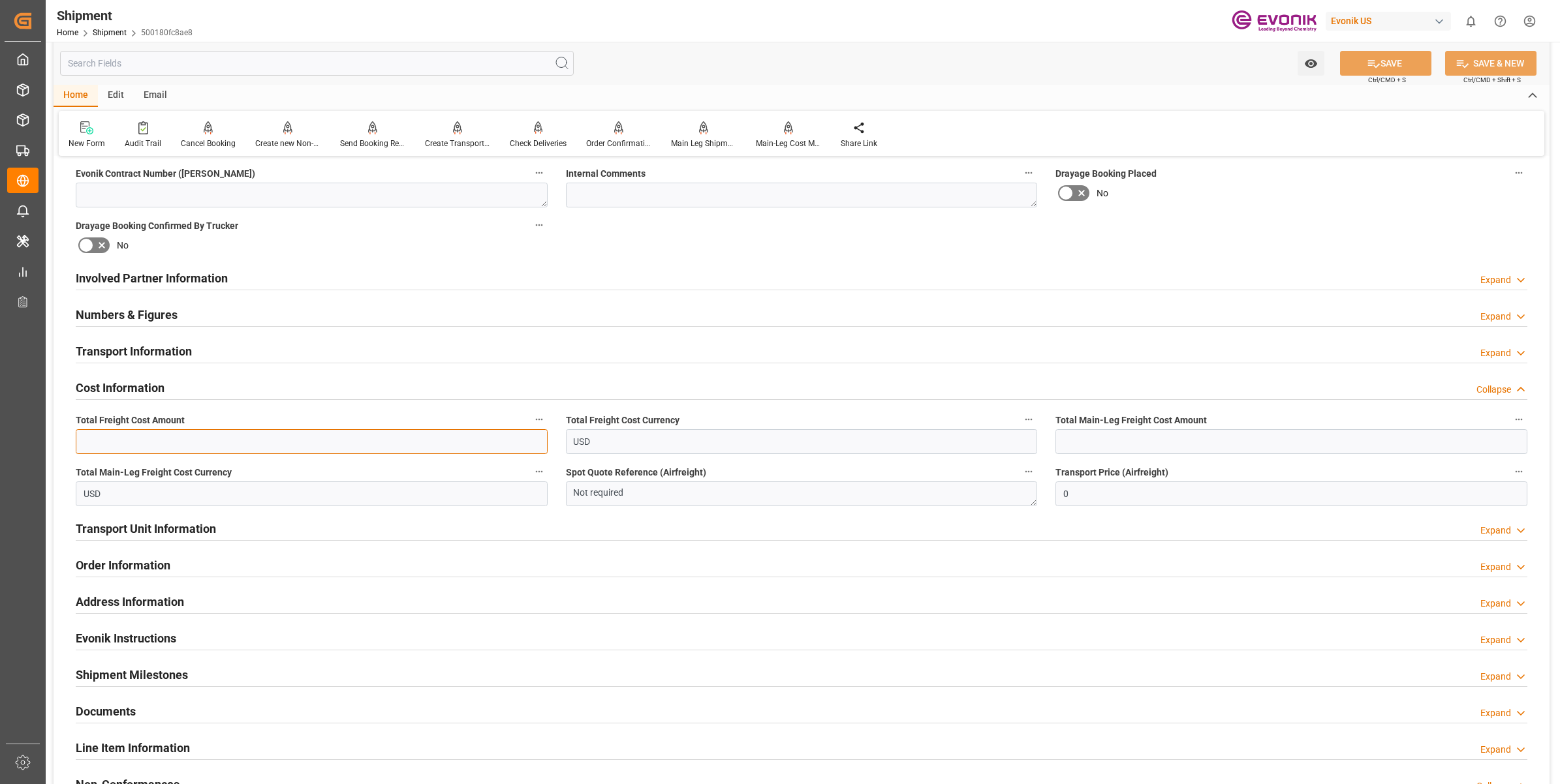
click at [375, 448] on input "text" at bounding box center [311, 441] width 472 height 25
paste input "2338"
type input "2338"
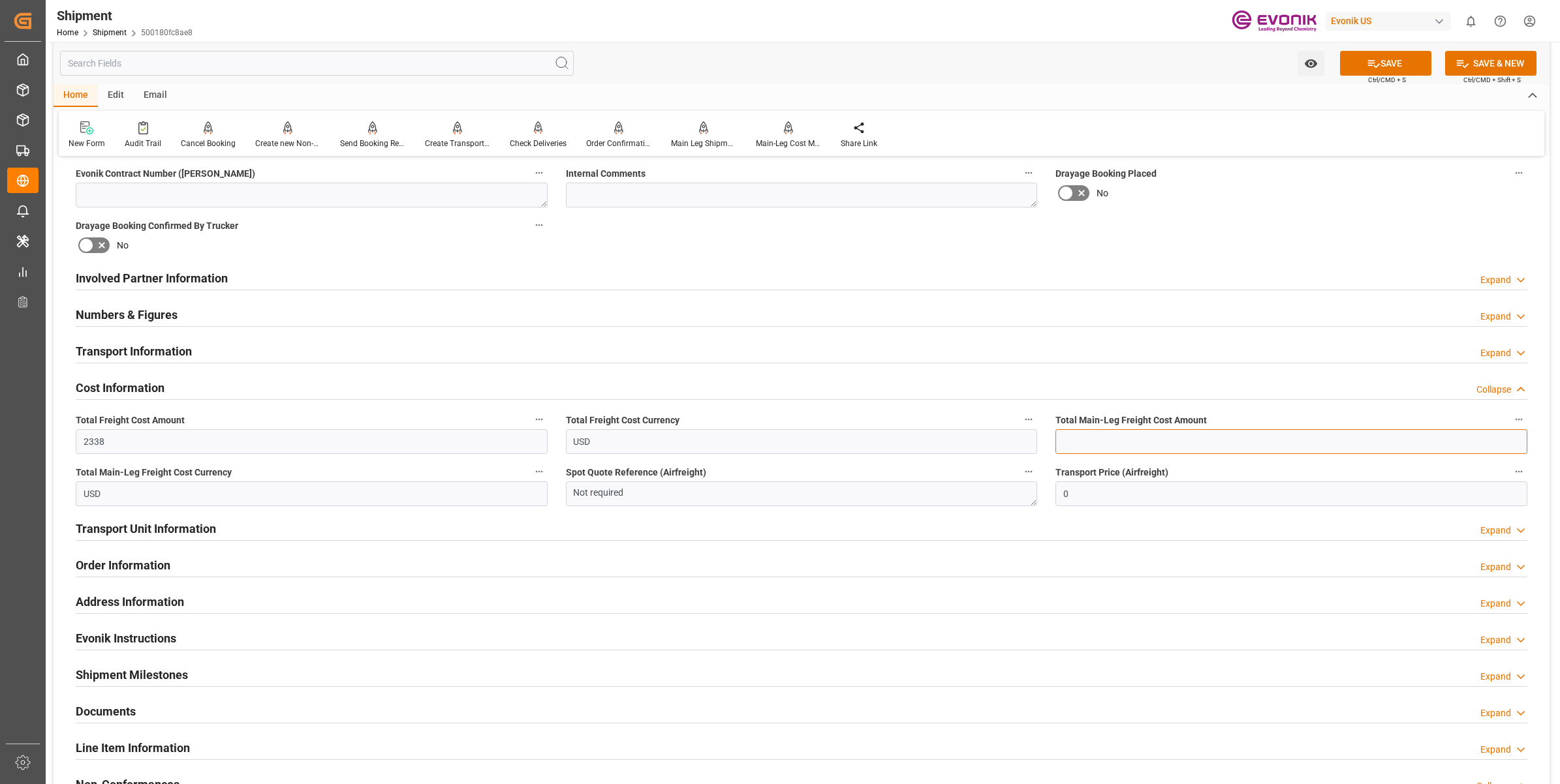
click at [1180, 440] on input "text" at bounding box center [1291, 441] width 472 height 25
paste input "2338"
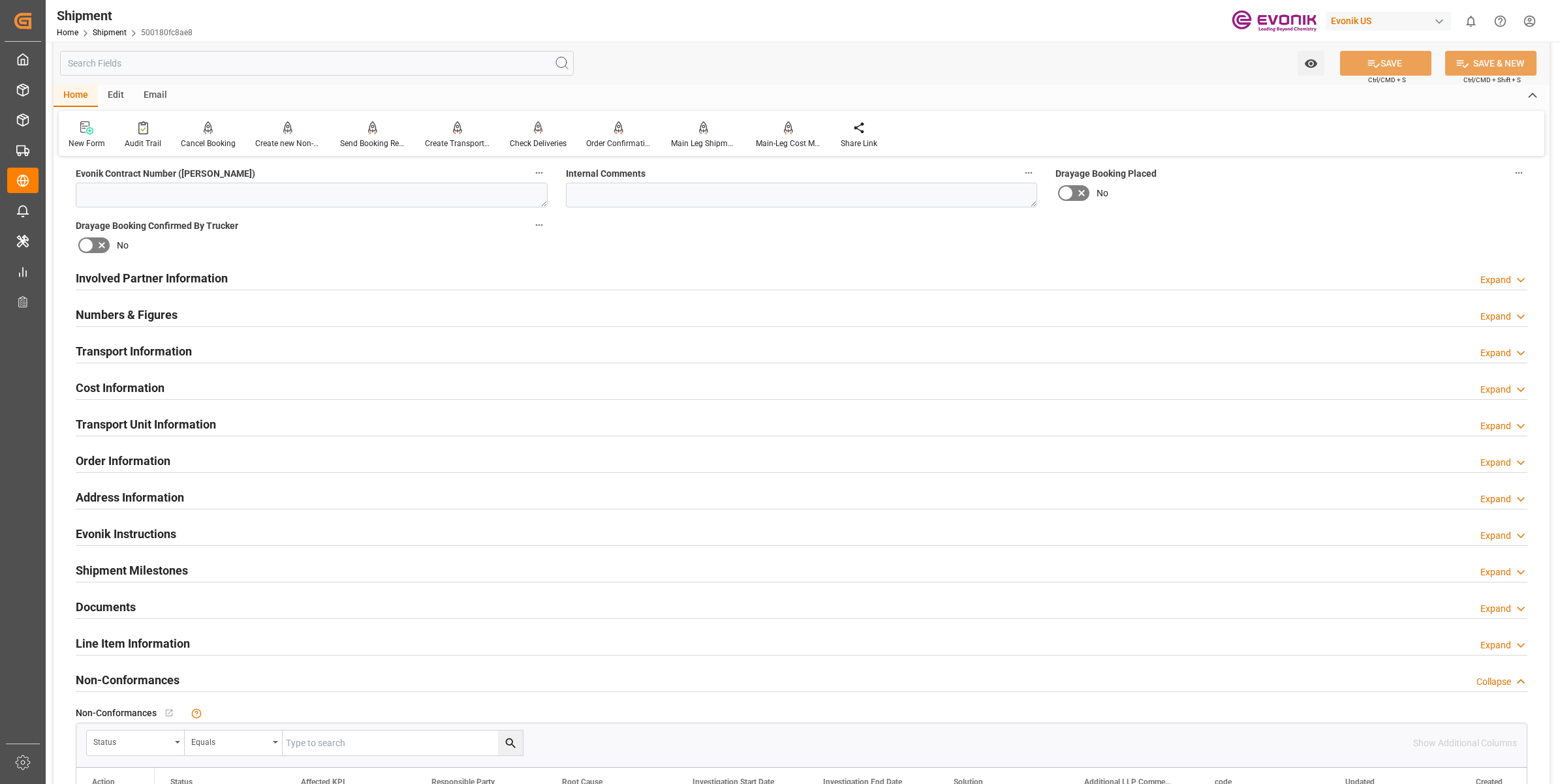
click at [128, 382] on h2 "Cost Information" at bounding box center [120, 388] width 89 height 18
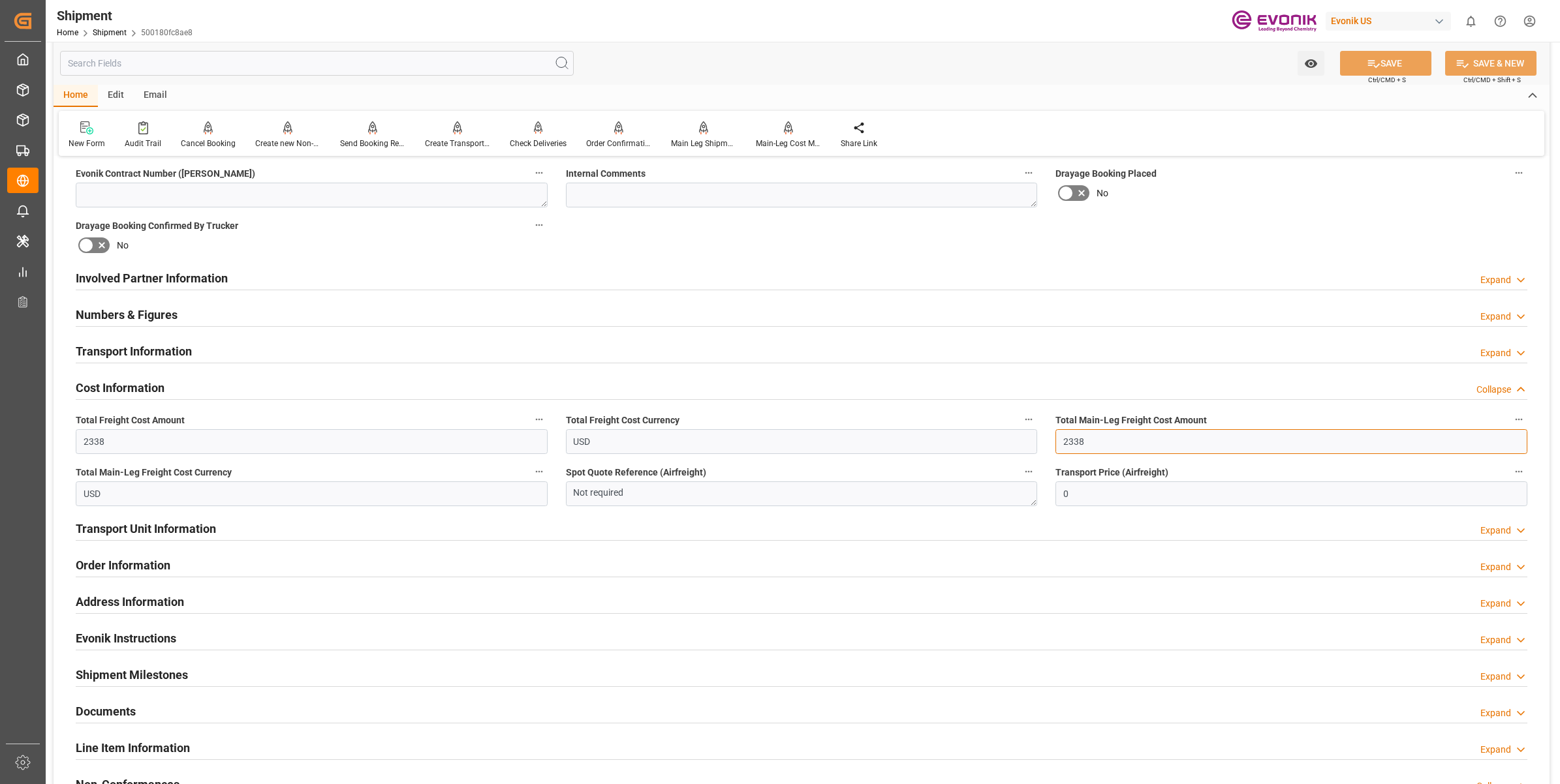
drag, startPoint x: 1104, startPoint y: 435, endPoint x: 1062, endPoint y: 421, distance: 44.3
click at [1024, 420] on div "Booking Confirmation Milestone Bar Collapse Submitted to FFW for Booking (Pendi…" at bounding box center [801, 265] width 1496 height 1454
click at [1084, 438] on input "2413" at bounding box center [1291, 441] width 472 height 25
type input "2413"
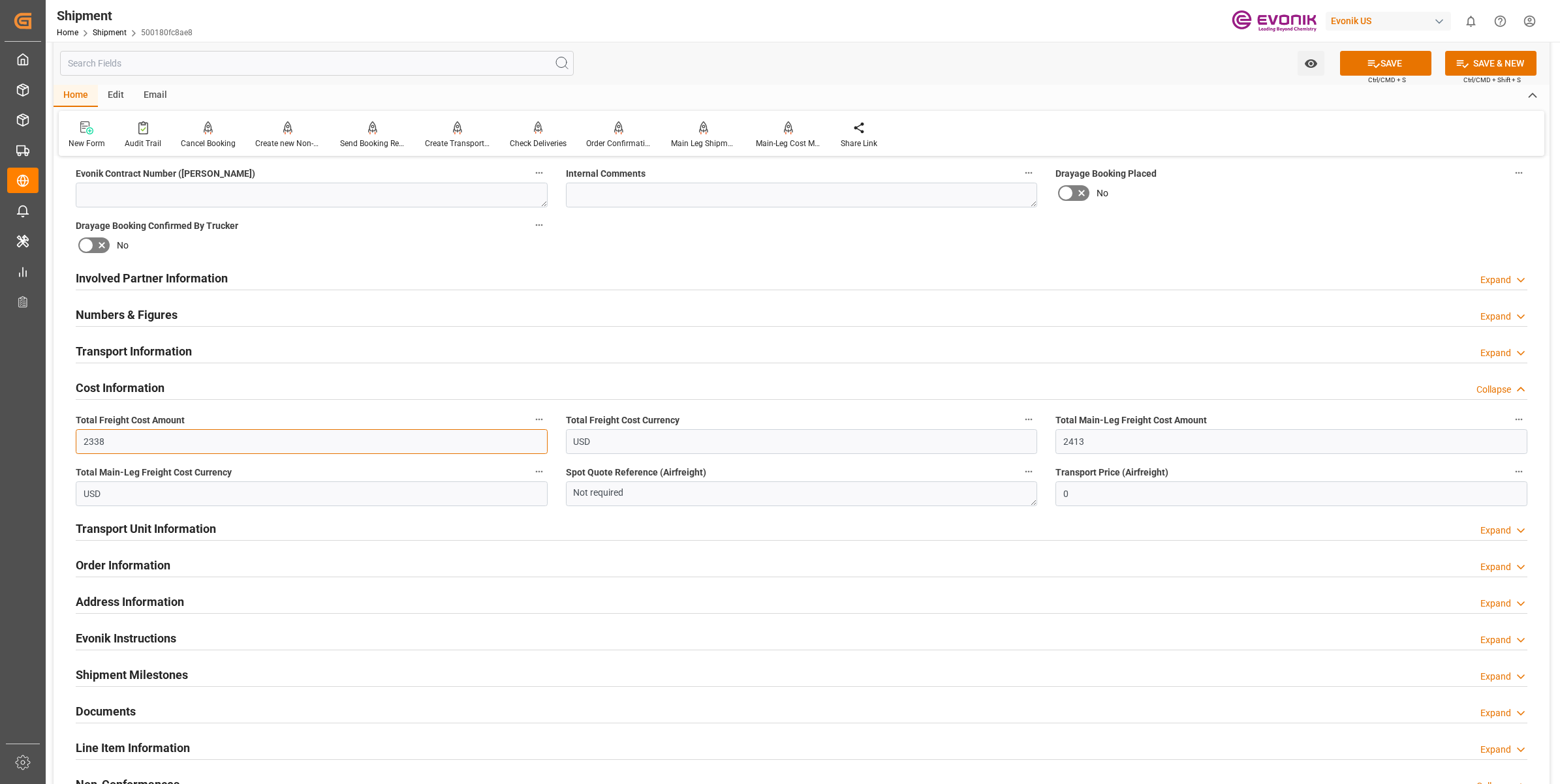
drag, startPoint x: 152, startPoint y: 442, endPoint x: 57, endPoint y: 428, distance: 96.0
click at [57, 428] on div "Booking Confirmation Milestone Bar Collapse Submitted to FFW for Booking (Pendi…" at bounding box center [801, 265] width 1496 height 1454
paste input "413"
type input "2413"
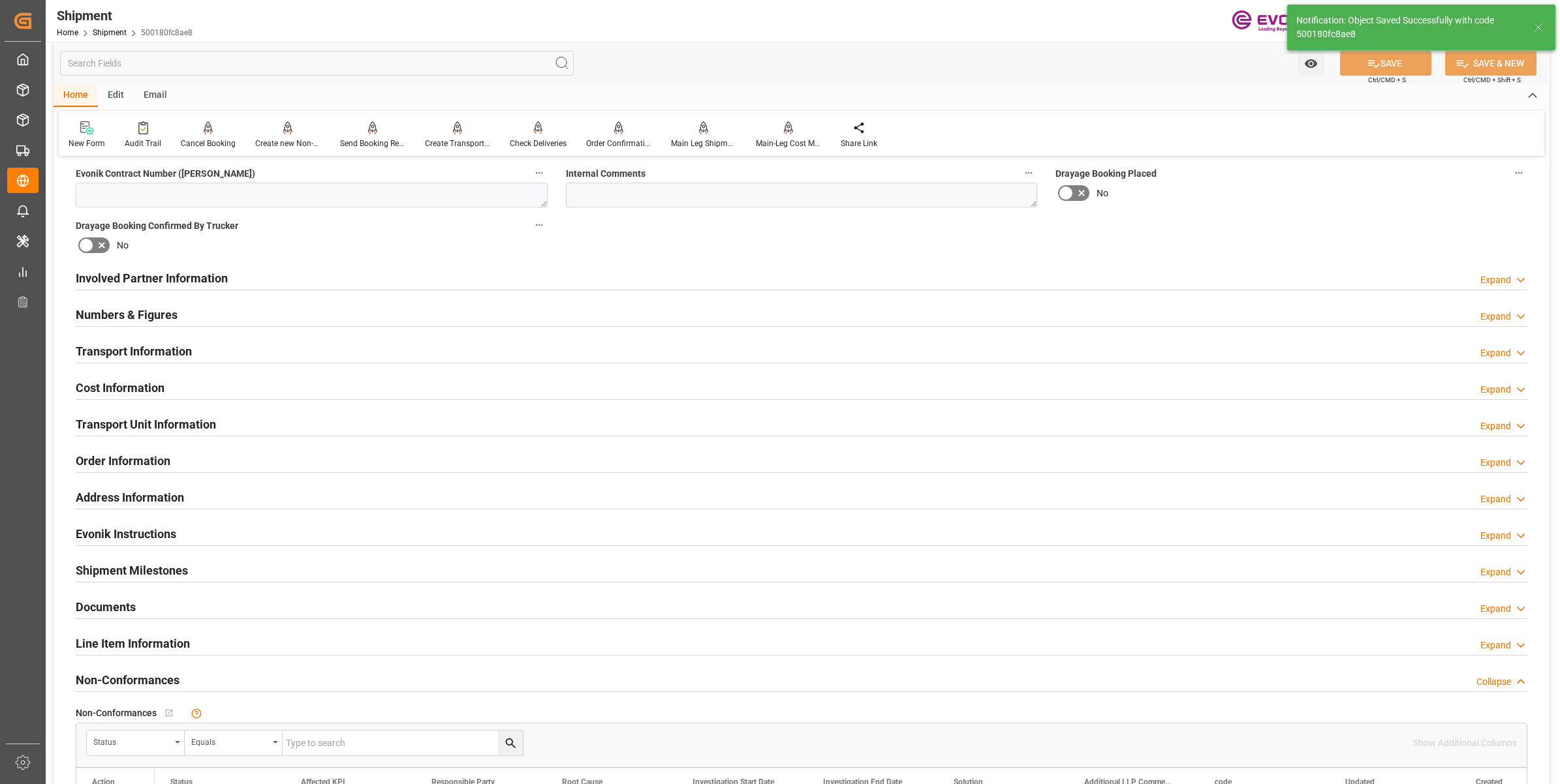
click at [171, 380] on div "Cost Information Expand" at bounding box center [801, 387] width 1451 height 25
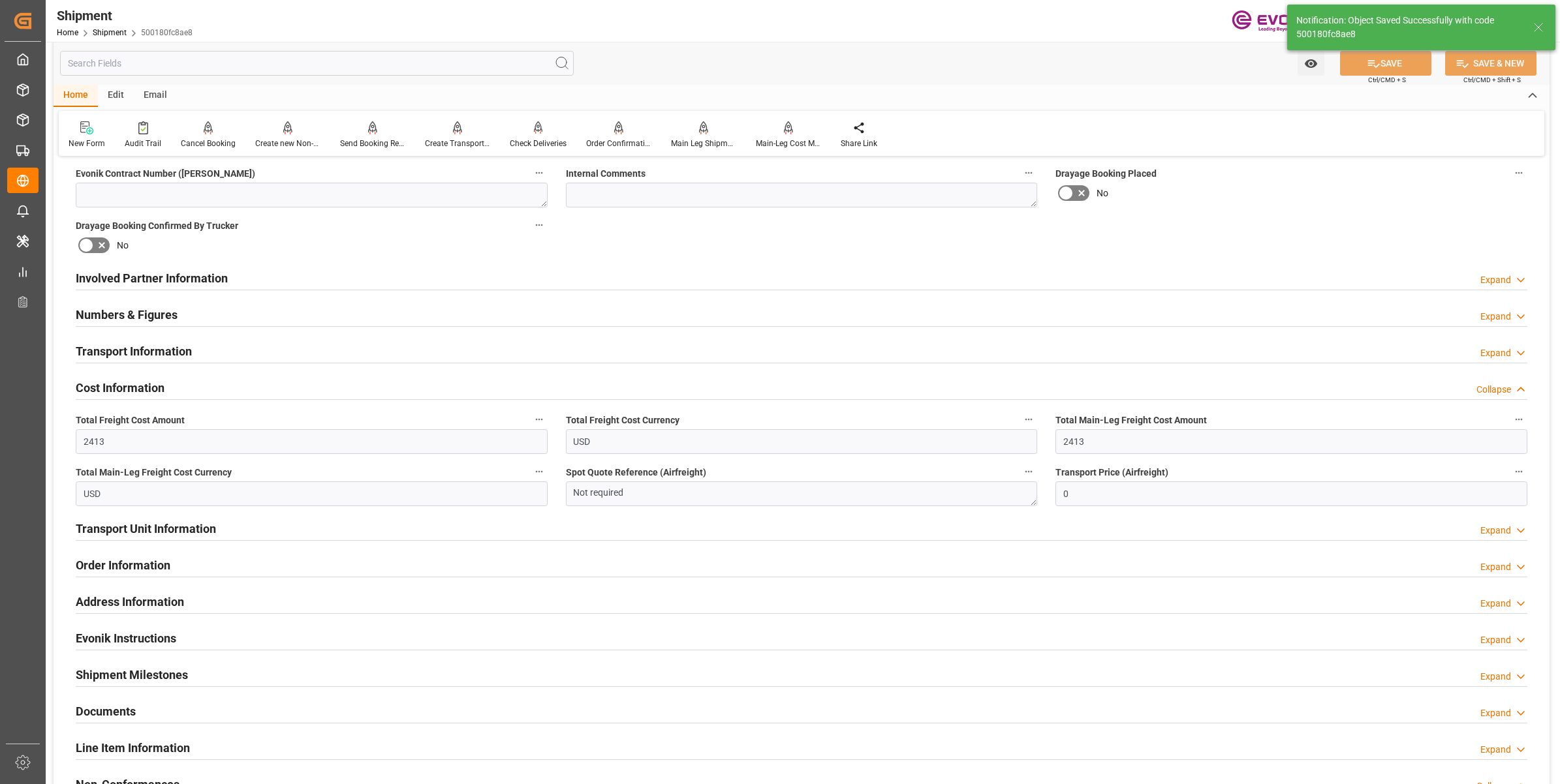
click at [171, 383] on div "Cost Information Collapse" at bounding box center [801, 387] width 1451 height 25
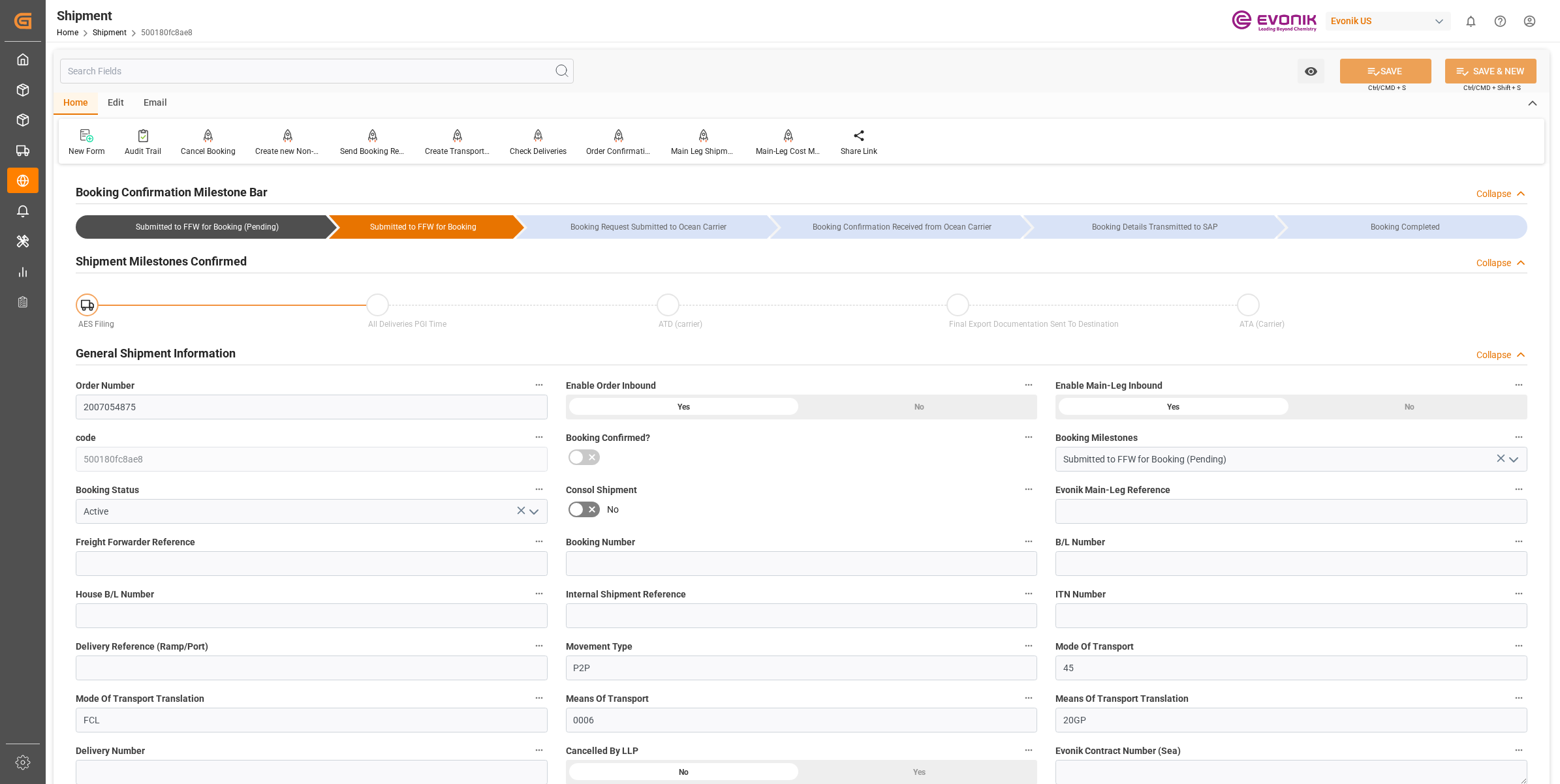
scroll to position [408, 0]
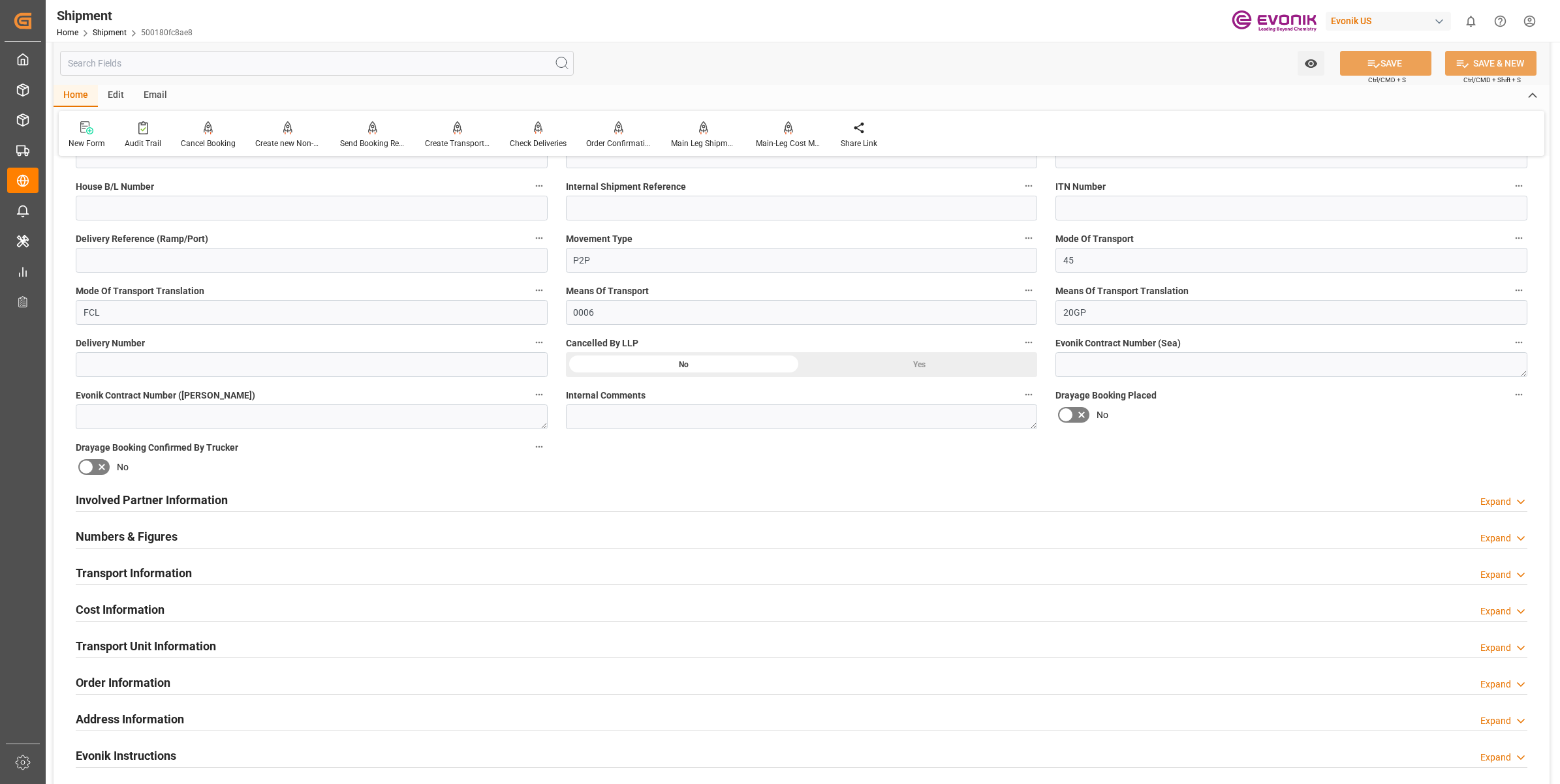
click at [605, 500] on div "Involved Partner Information Expand" at bounding box center [801, 498] width 1451 height 25
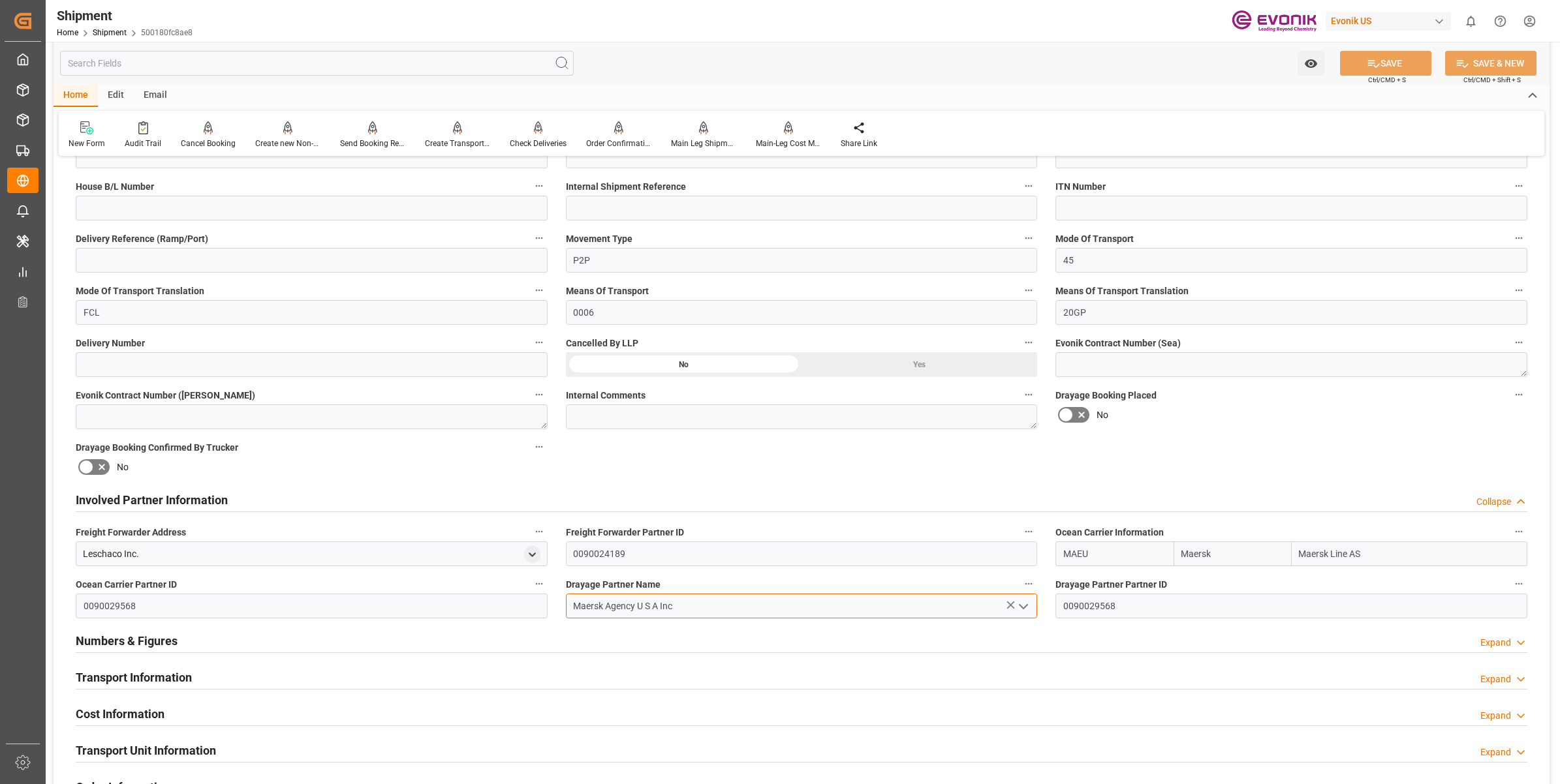
drag, startPoint x: 699, startPoint y: 601, endPoint x: 539, endPoint y: 585, distance: 160.8
click at [540, 585] on div "Booking Confirmation Milestone Bar Collapse Submitted to FFW for Booking (Pendi…" at bounding box center [801, 487] width 1496 height 1454
paste input "Container Port Group"
click at [681, 638] on div "Container Port Group" at bounding box center [802, 635] width 471 height 30
type input "Container Port Group"
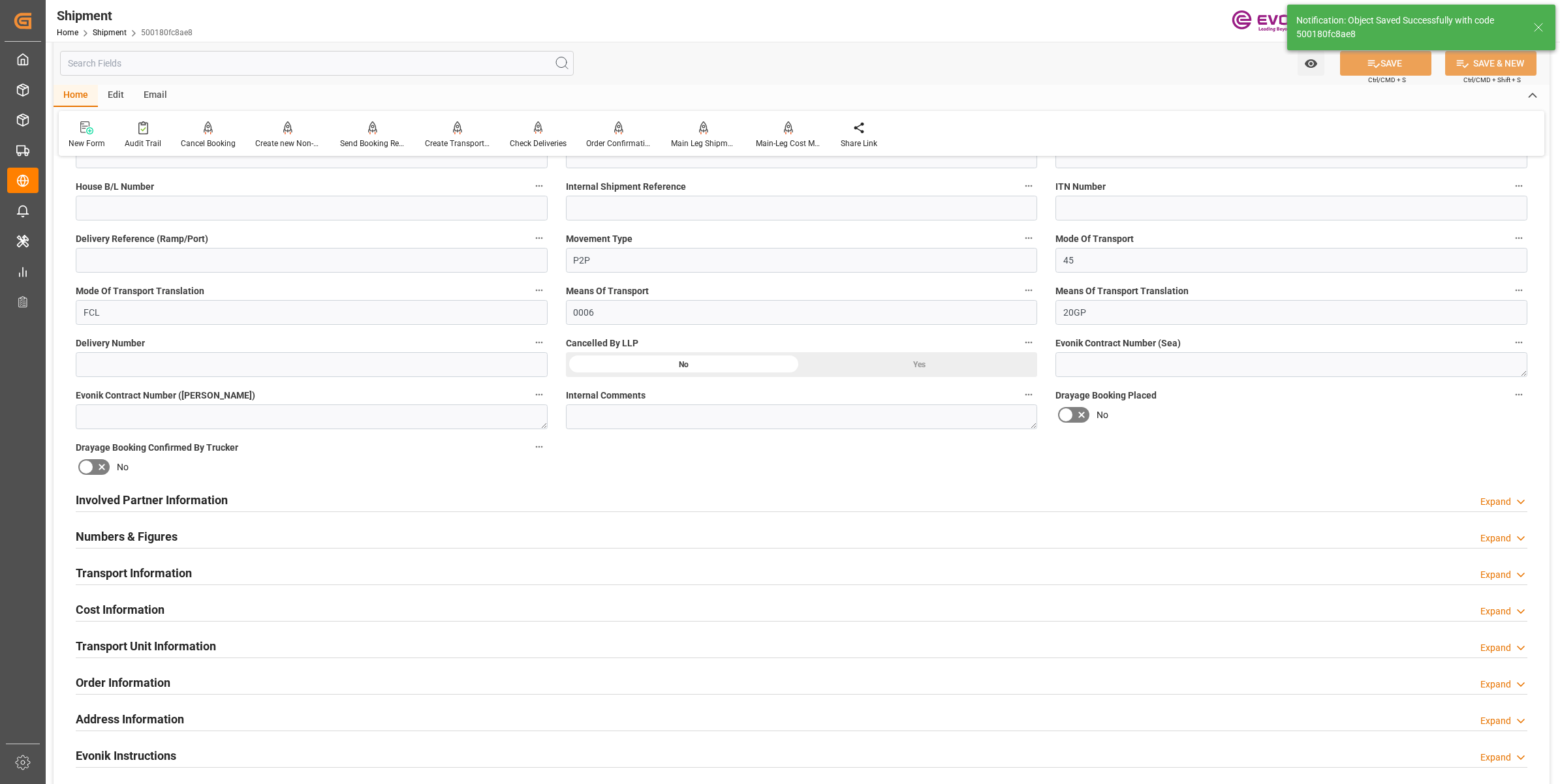
type input "0090272767"
click at [556, 506] on div "Involved Partner Information Expand" at bounding box center [801, 498] width 1451 height 25
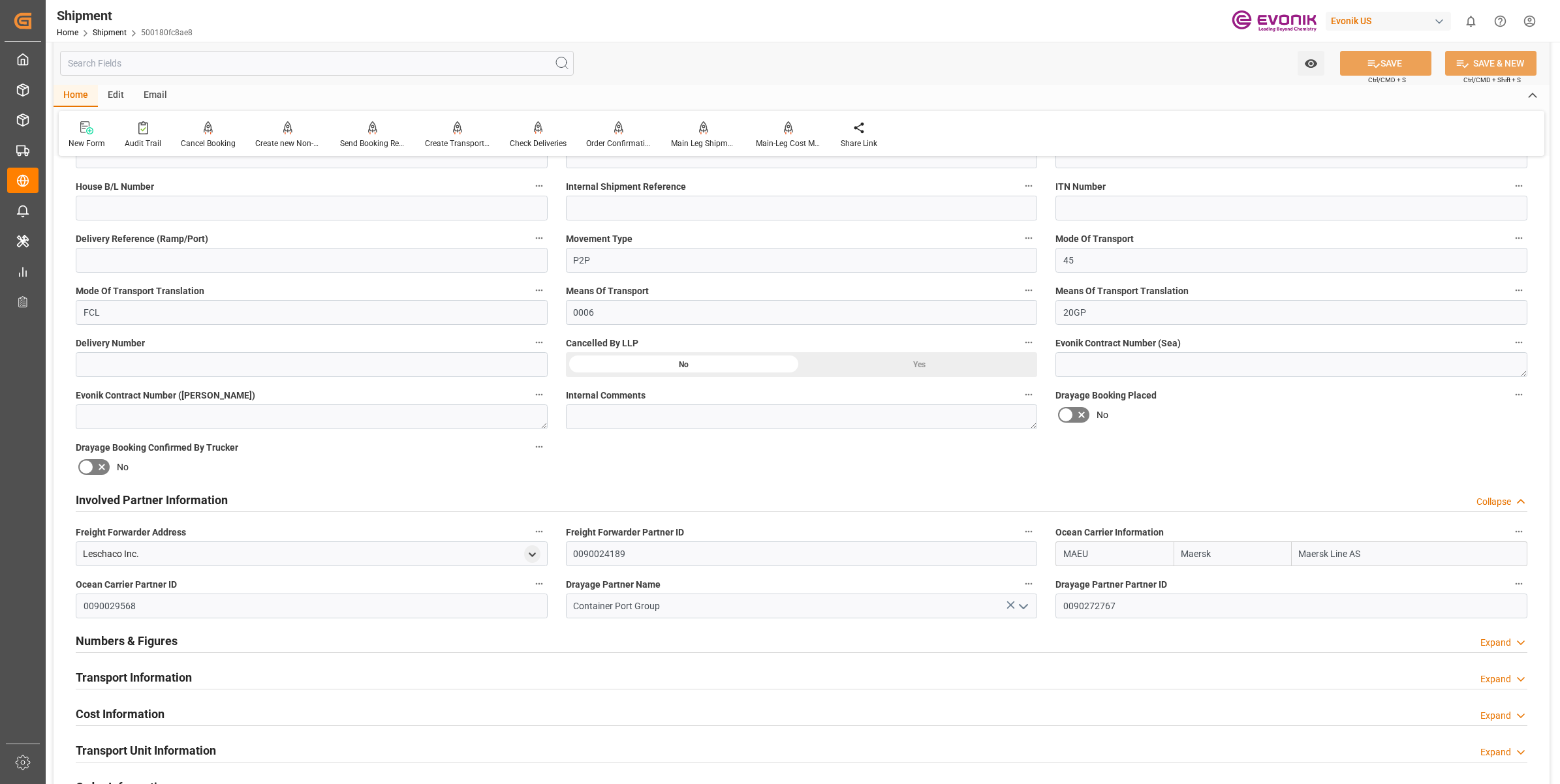
scroll to position [734, 0]
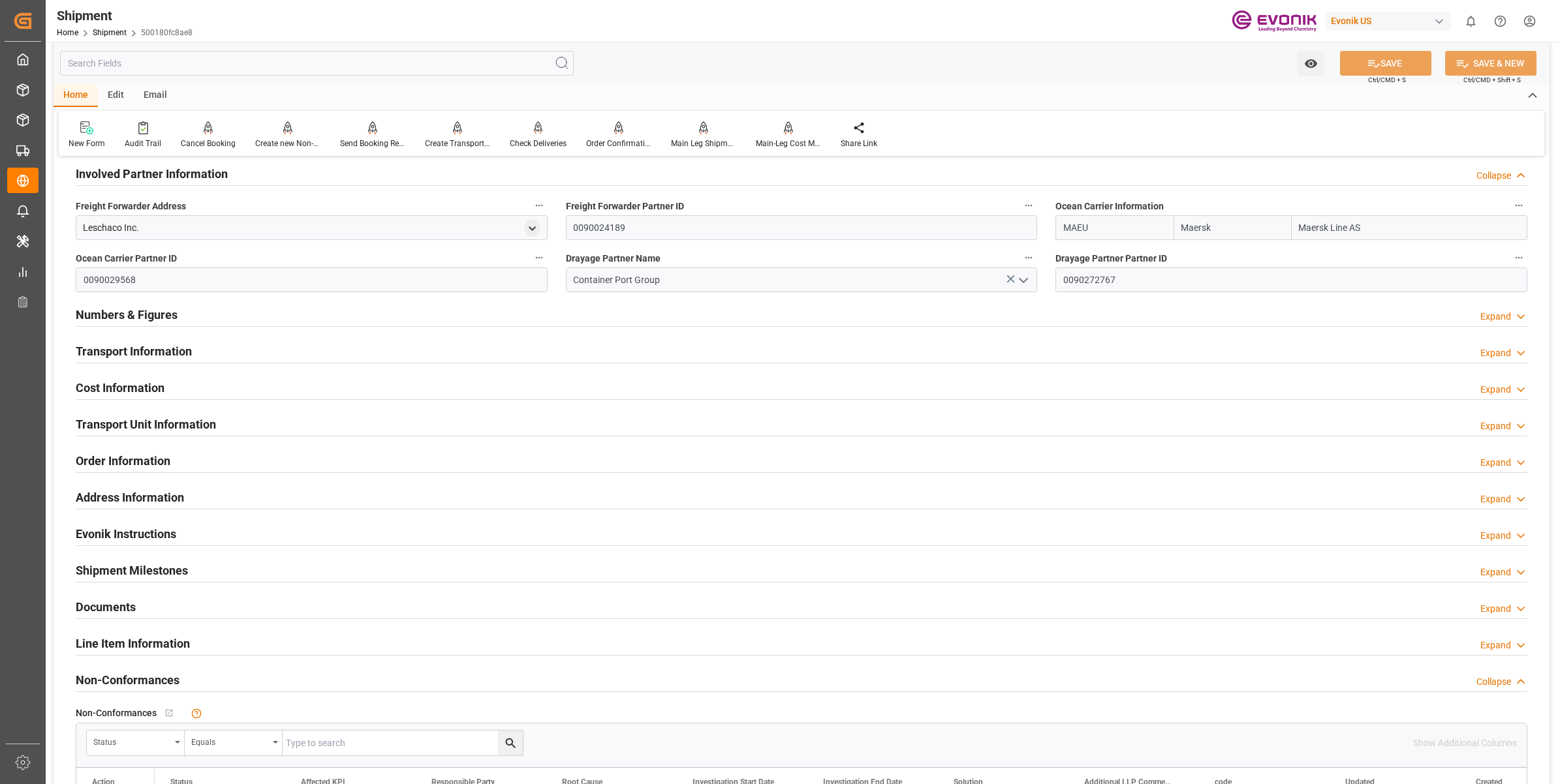
click at [152, 389] on h2 "Cost Information" at bounding box center [120, 388] width 89 height 18
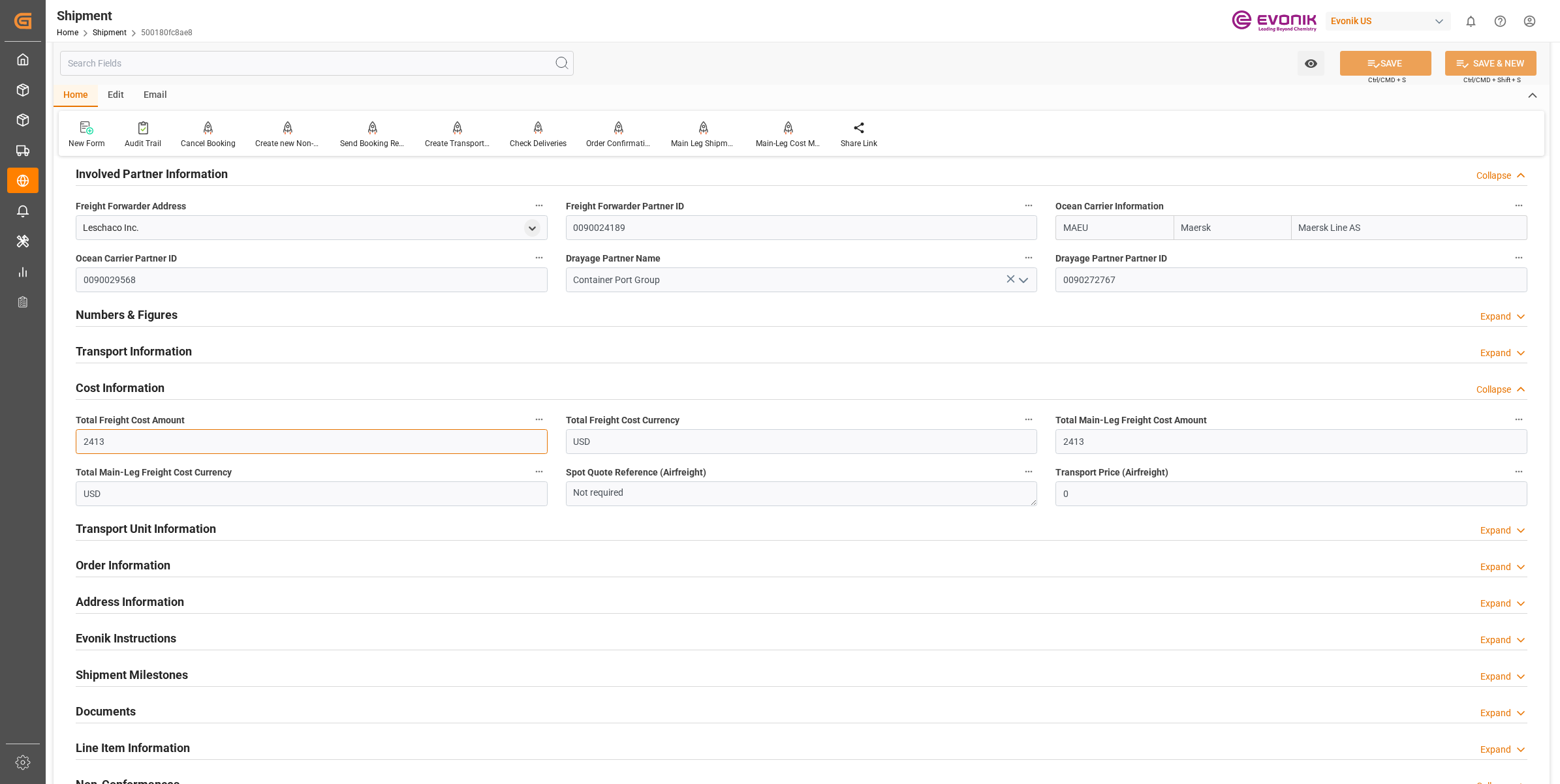
drag, startPoint x: 73, startPoint y: 443, endPoint x: 66, endPoint y: 443, distance: 7.0
click at [66, 443] on div "Total Freight Cost Amount 2413" at bounding box center [311, 432] width 490 height 52
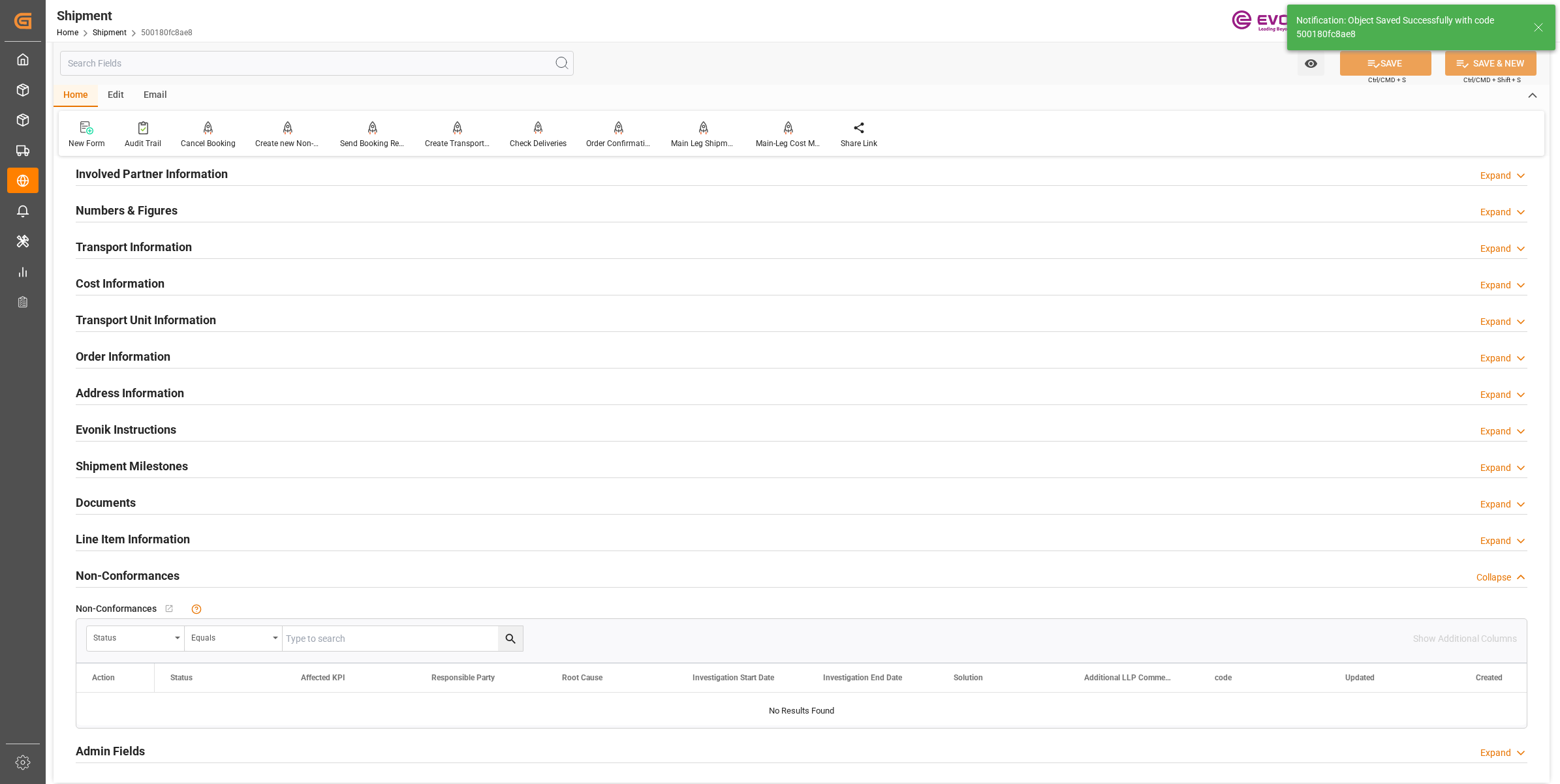
click at [145, 282] on h2 "Cost Information" at bounding box center [120, 283] width 89 height 18
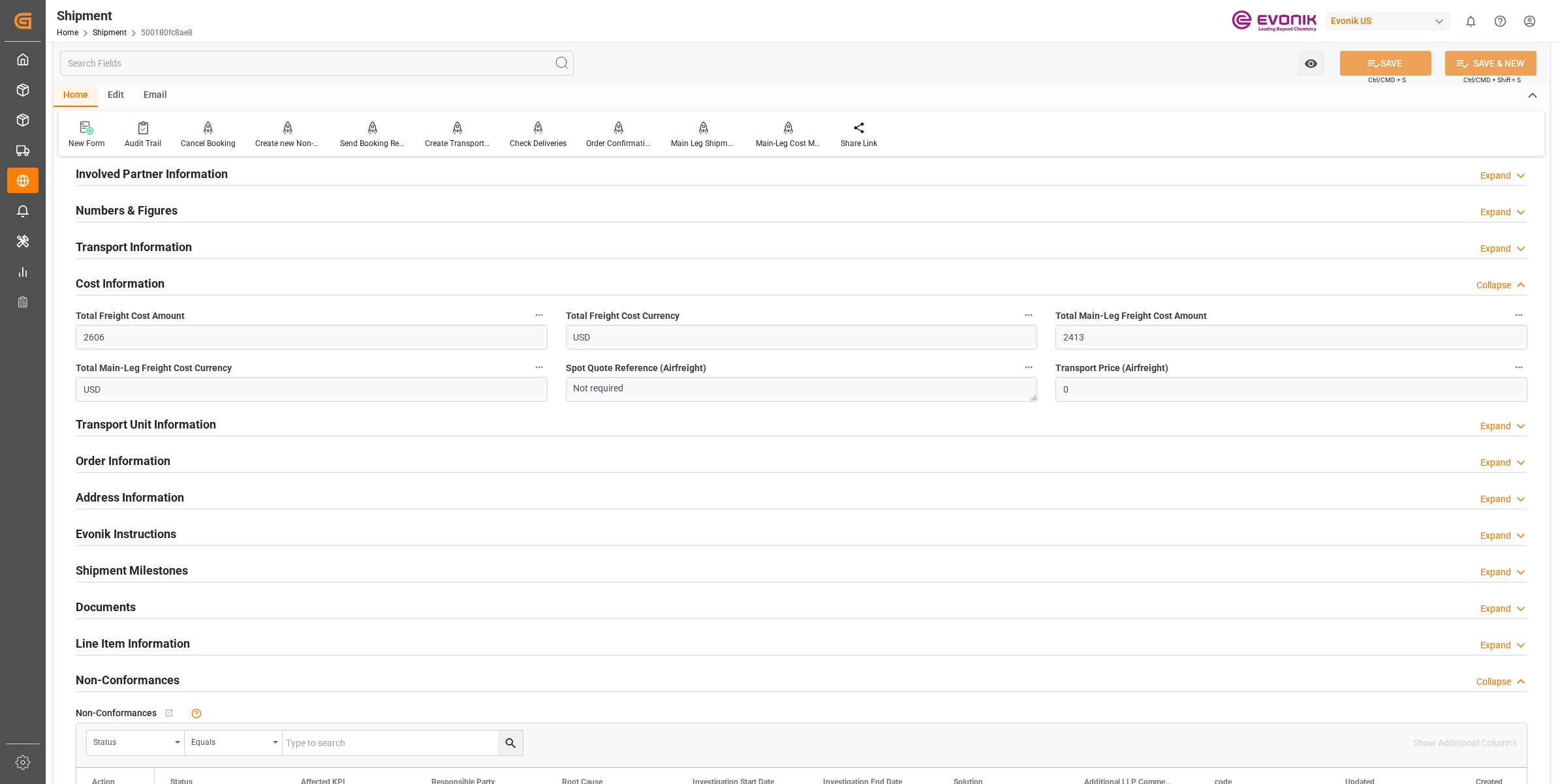
click at [145, 282] on h2 "Cost Information" at bounding box center [120, 283] width 89 height 18
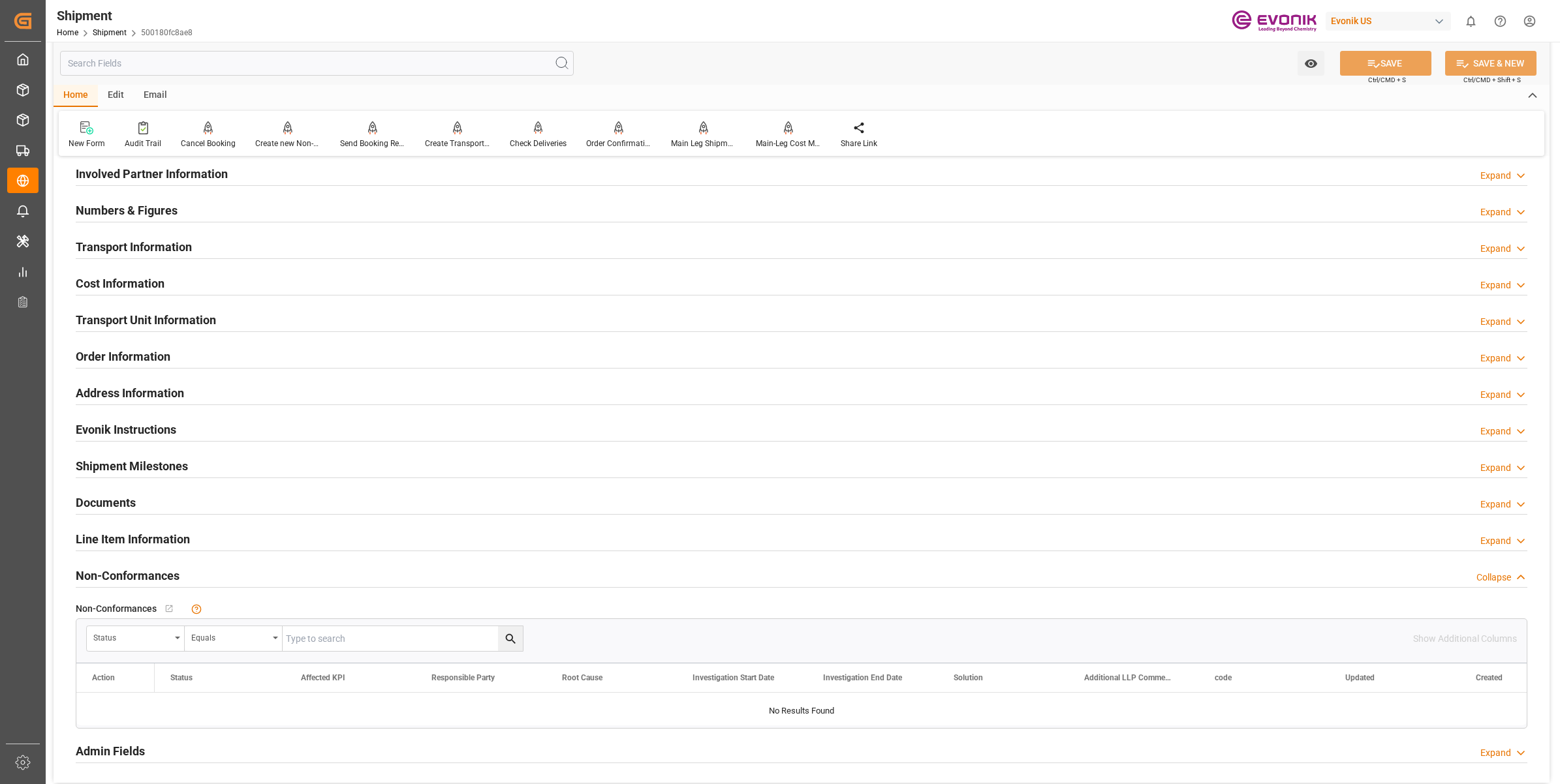
click at [120, 346] on div "Order Information" at bounding box center [123, 355] width 95 height 25
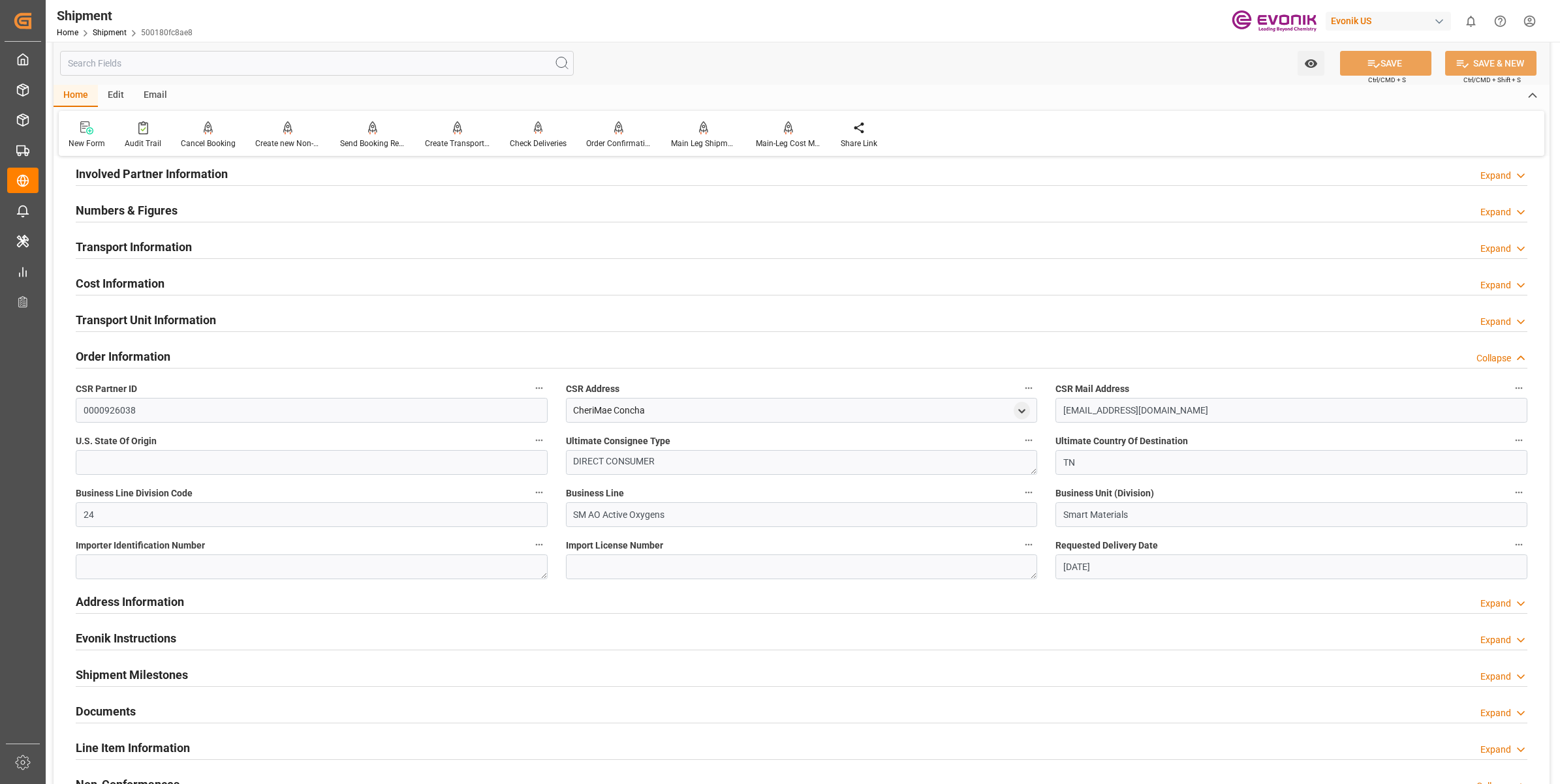
click at [121, 315] on h2 "Transport Unit Information" at bounding box center [146, 320] width 140 height 18
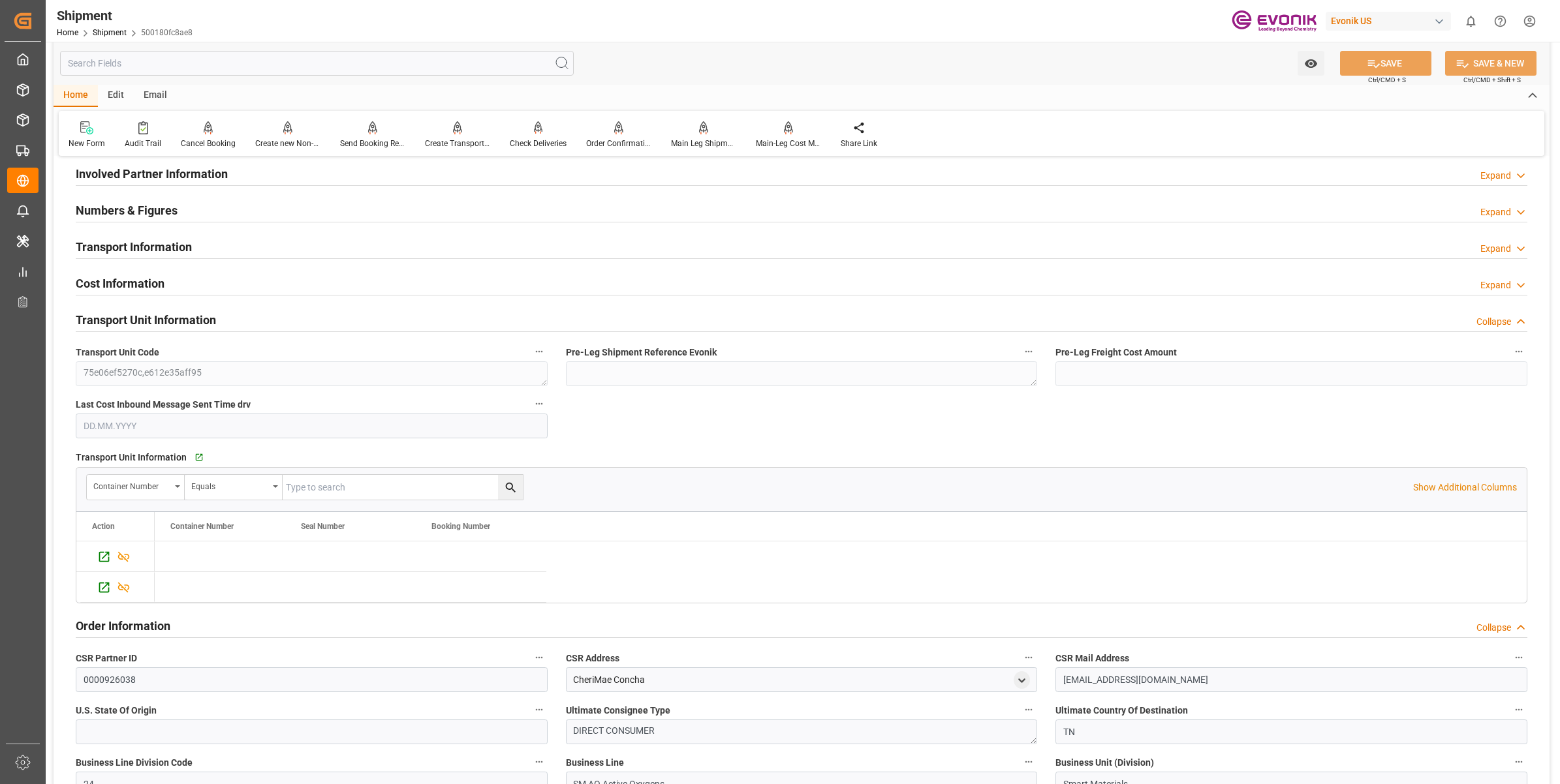
click at [126, 324] on h2 "Transport Unit Information" at bounding box center [146, 320] width 140 height 18
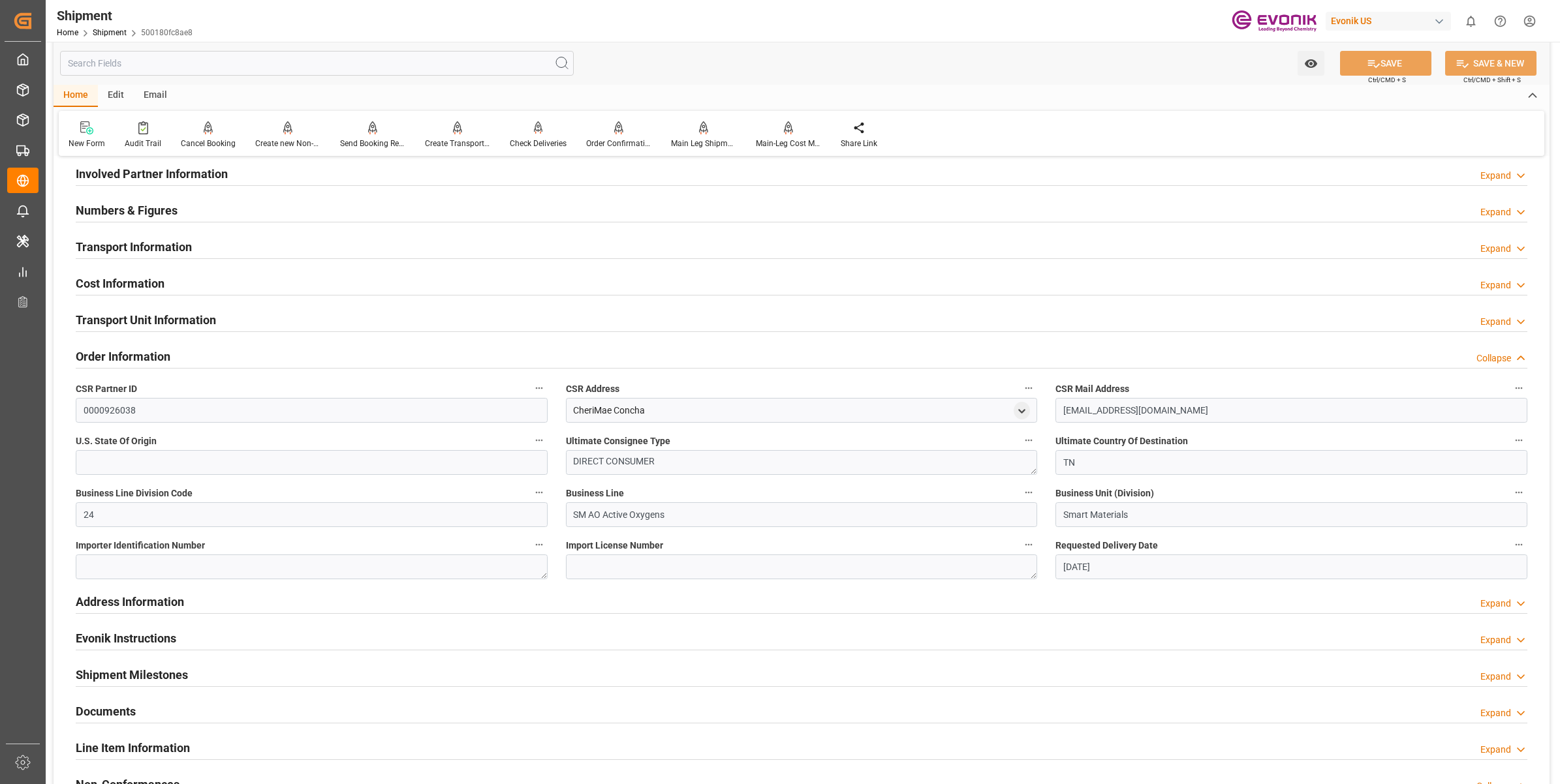
click at [126, 324] on h2 "Transport Unit Information" at bounding box center [146, 320] width 140 height 18
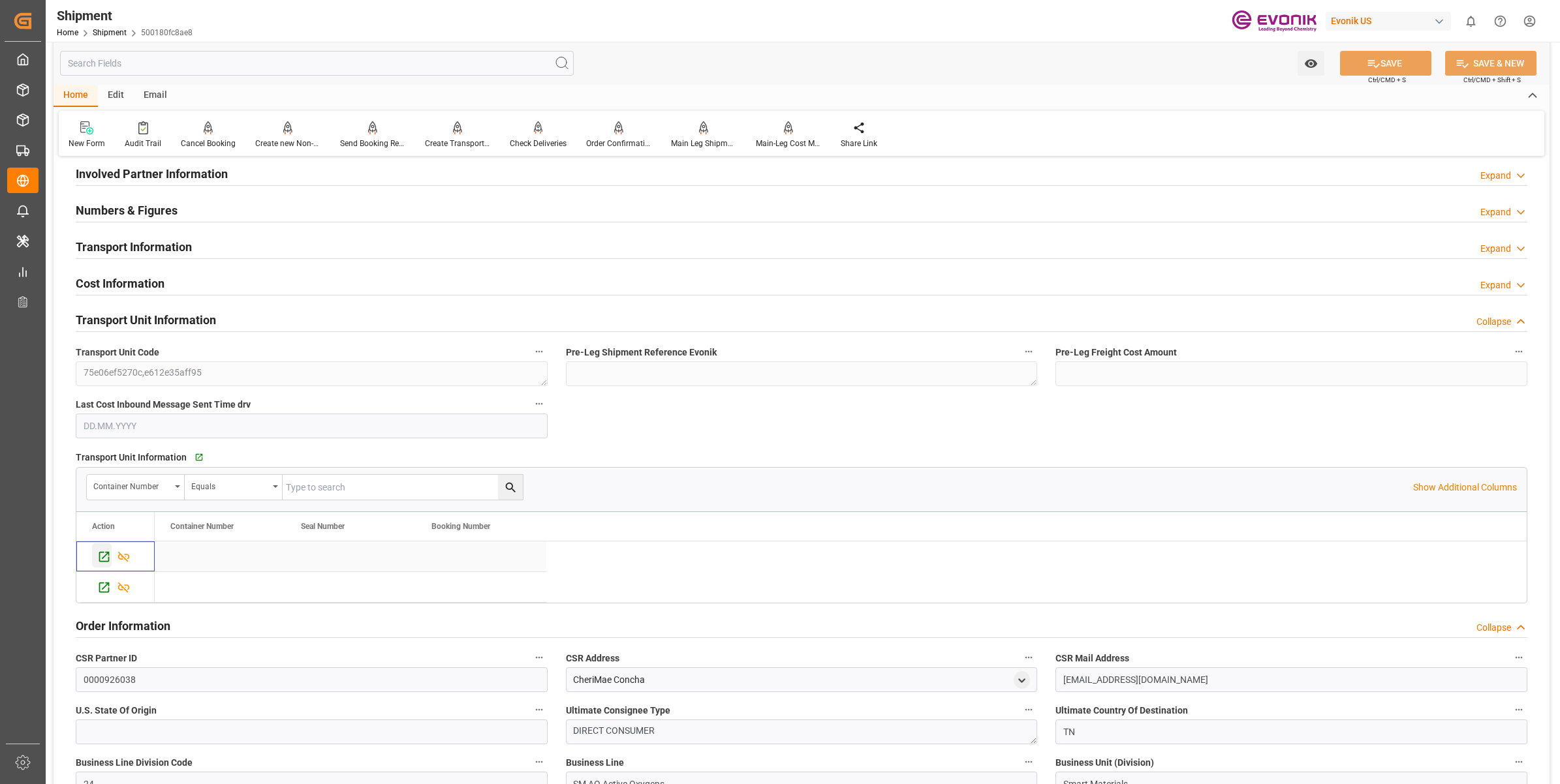
click at [106, 559] on icon "Press SPACE to select this row." at bounding box center [104, 557] width 14 height 14
click at [102, 592] on icon "Press SPACE to select this row." at bounding box center [104, 588] width 10 height 10
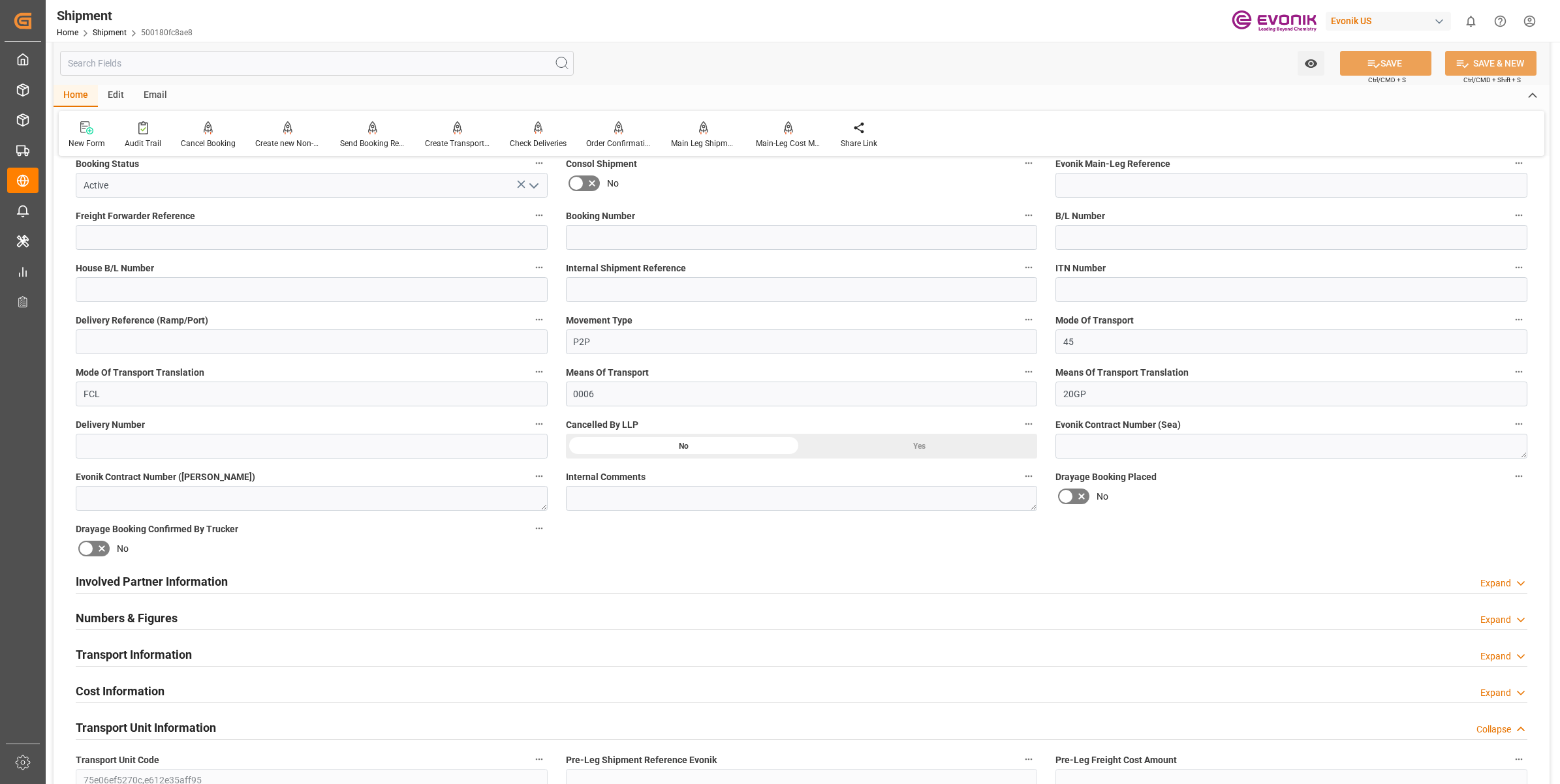
scroll to position [571, 0]
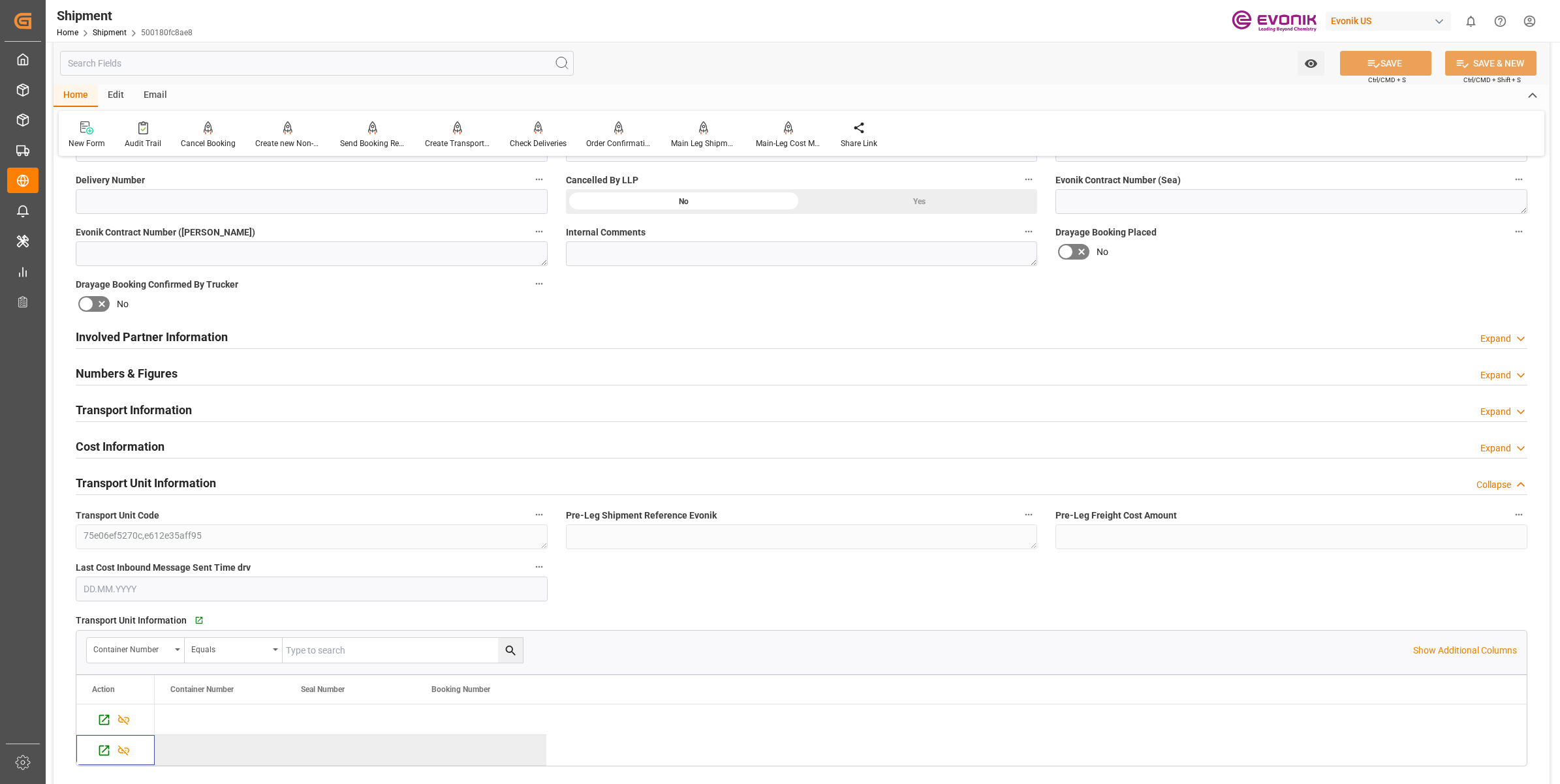
click at [125, 410] on h2 "Transport Information" at bounding box center [134, 410] width 117 height 18
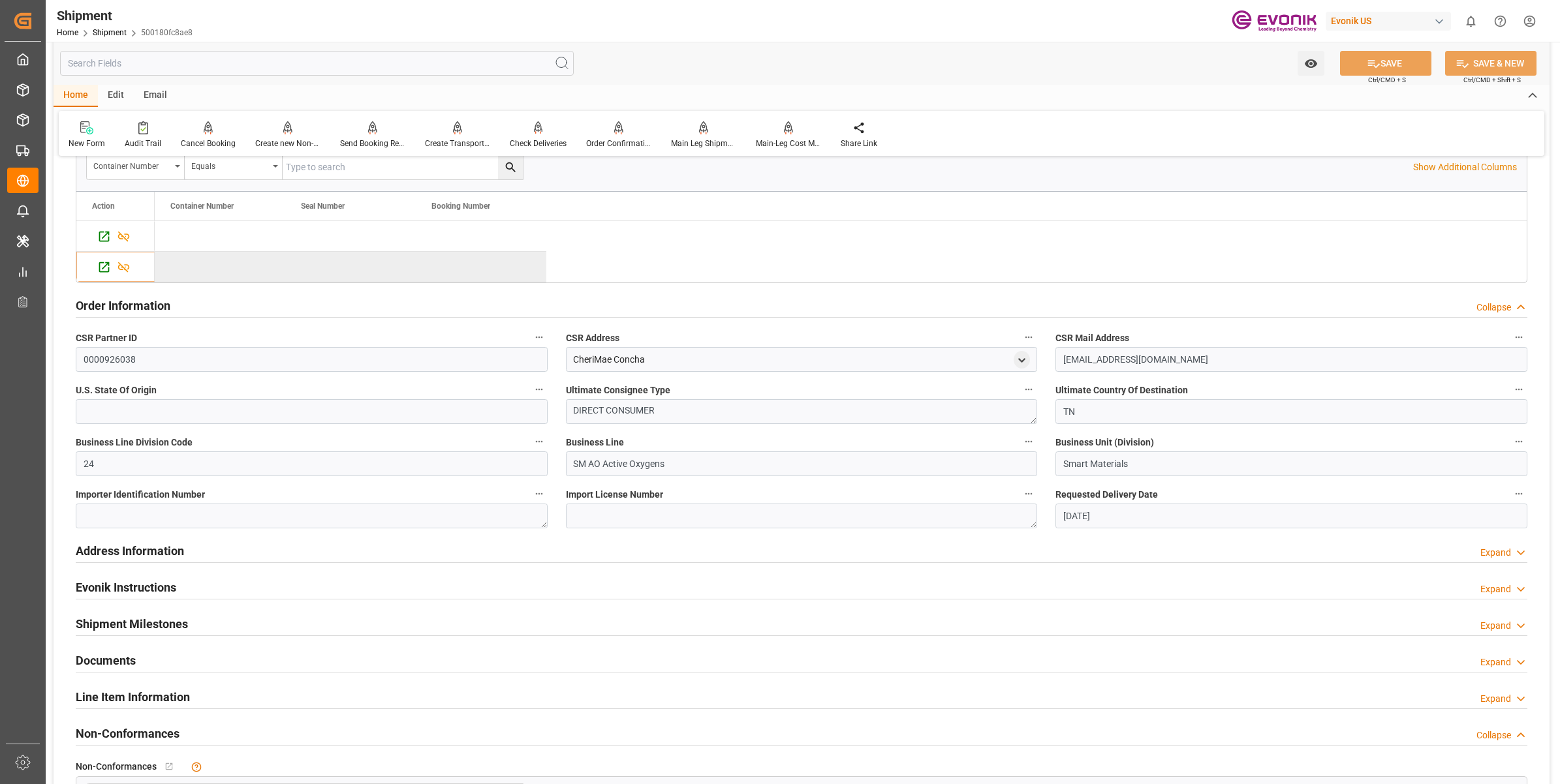
scroll to position [1060, 0]
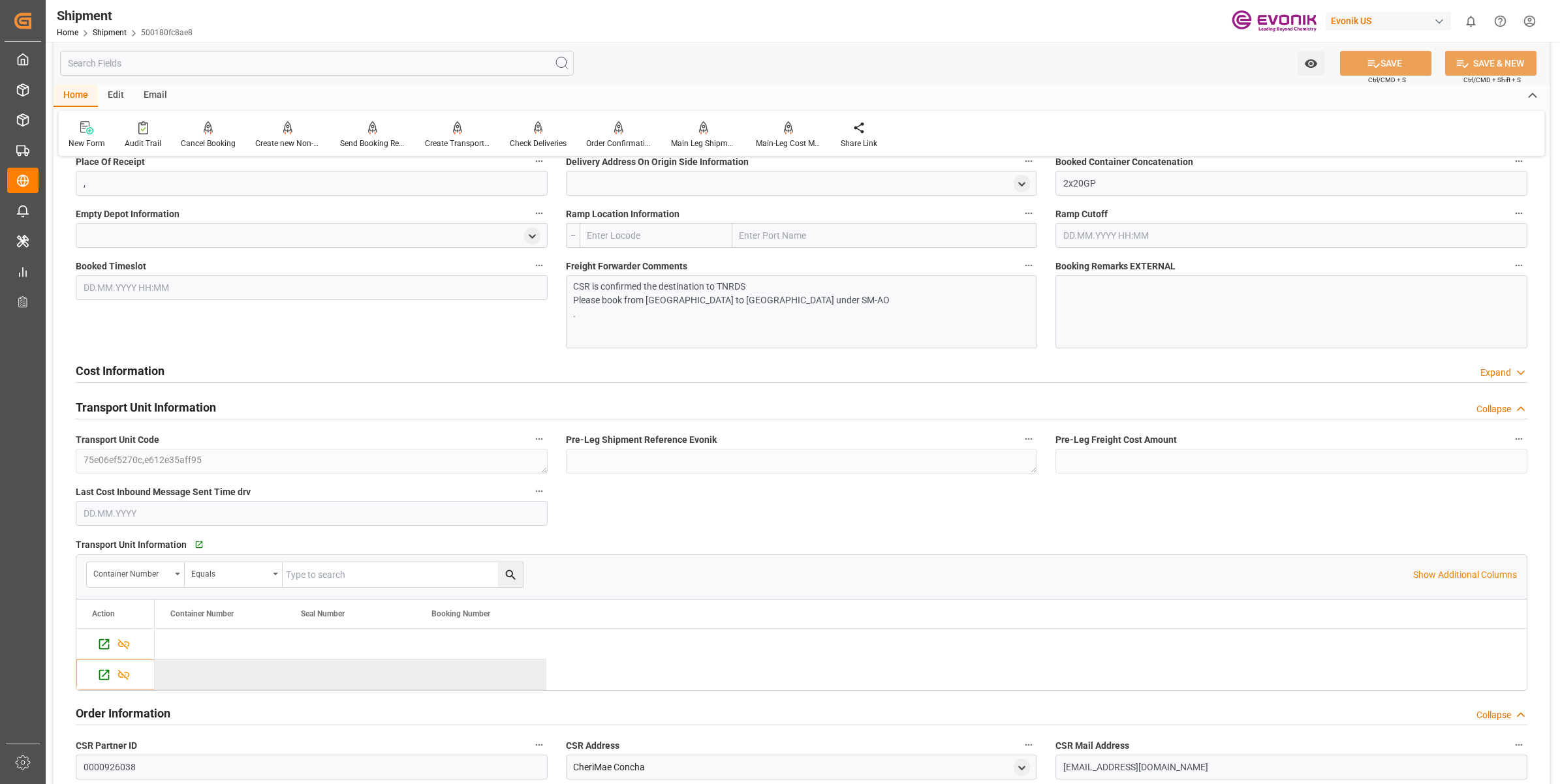
click at [136, 404] on h2 "Transport Unit Information" at bounding box center [146, 408] width 140 height 18
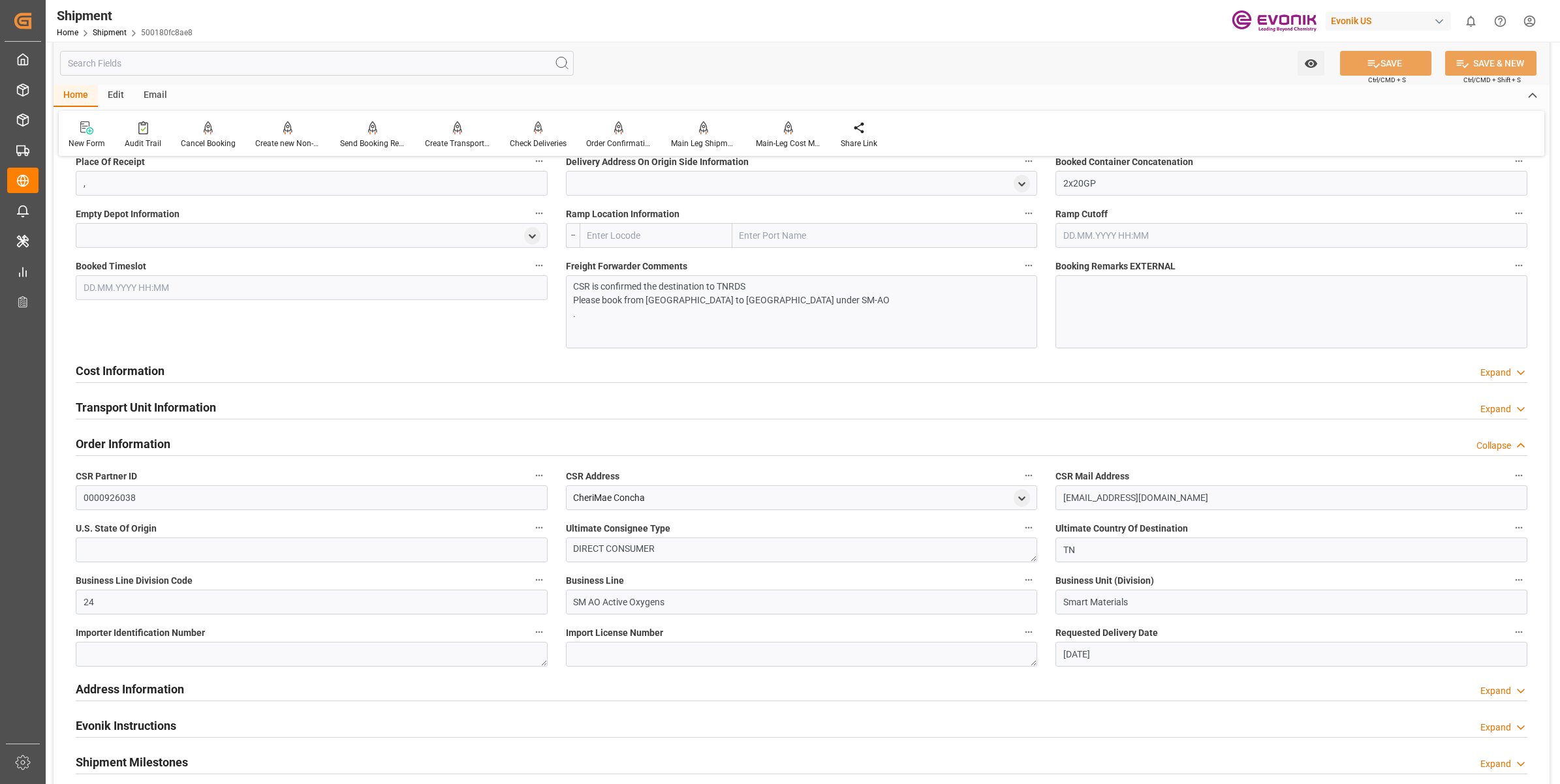
click at [157, 376] on h2 "Cost Information" at bounding box center [120, 371] width 89 height 18
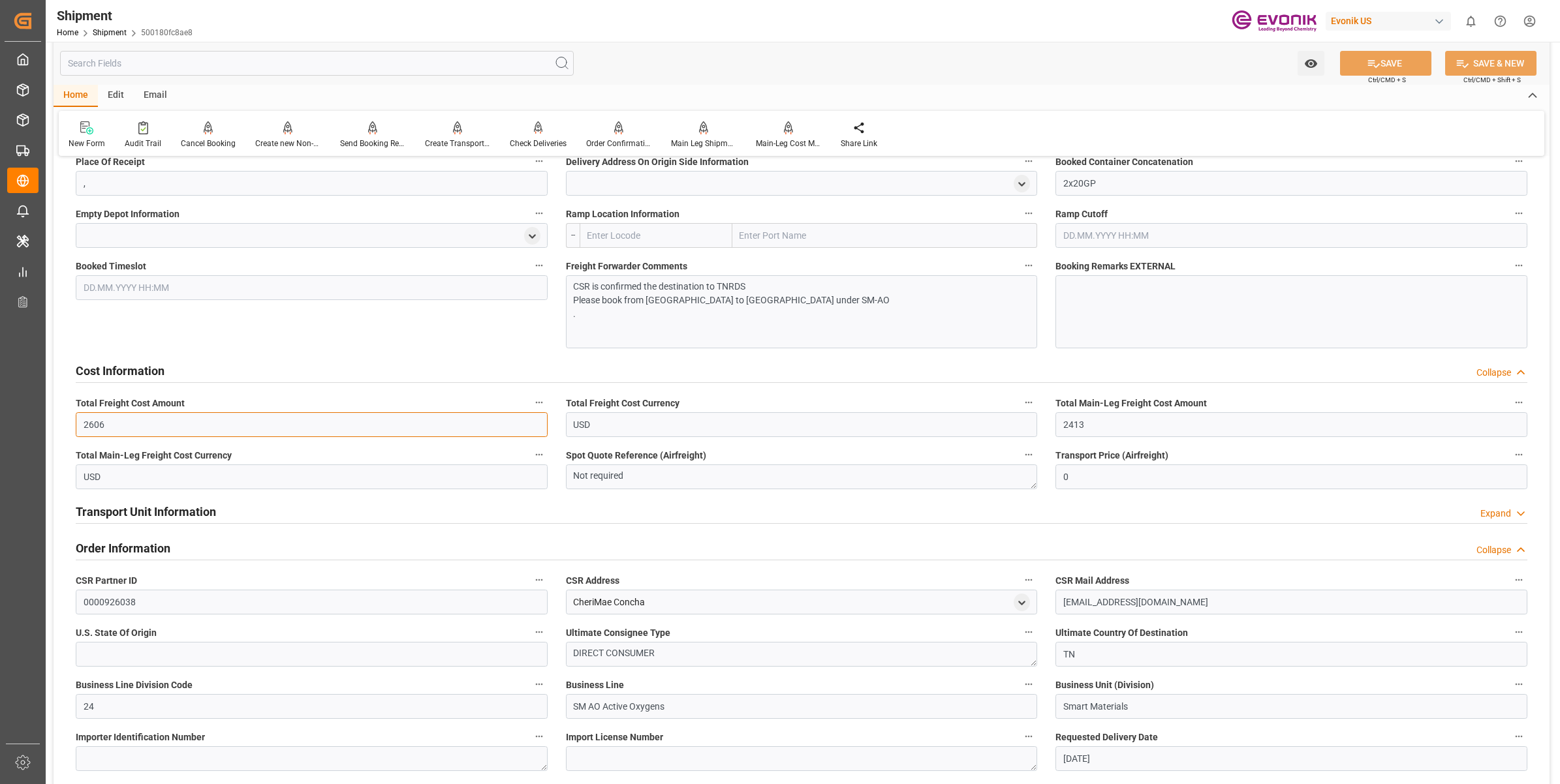
drag, startPoint x: 145, startPoint y: 419, endPoint x: 223, endPoint y: 383, distance: 85.9
click at [22, 395] on div "Created by potrace 1.15, written by Peter Selinger 2001-2017 Created by potrace…" at bounding box center [780, 392] width 1560 height 784
click at [120, 427] on input "2606" at bounding box center [311, 424] width 472 height 25
click at [128, 421] on input "2606" at bounding box center [311, 424] width 472 height 25
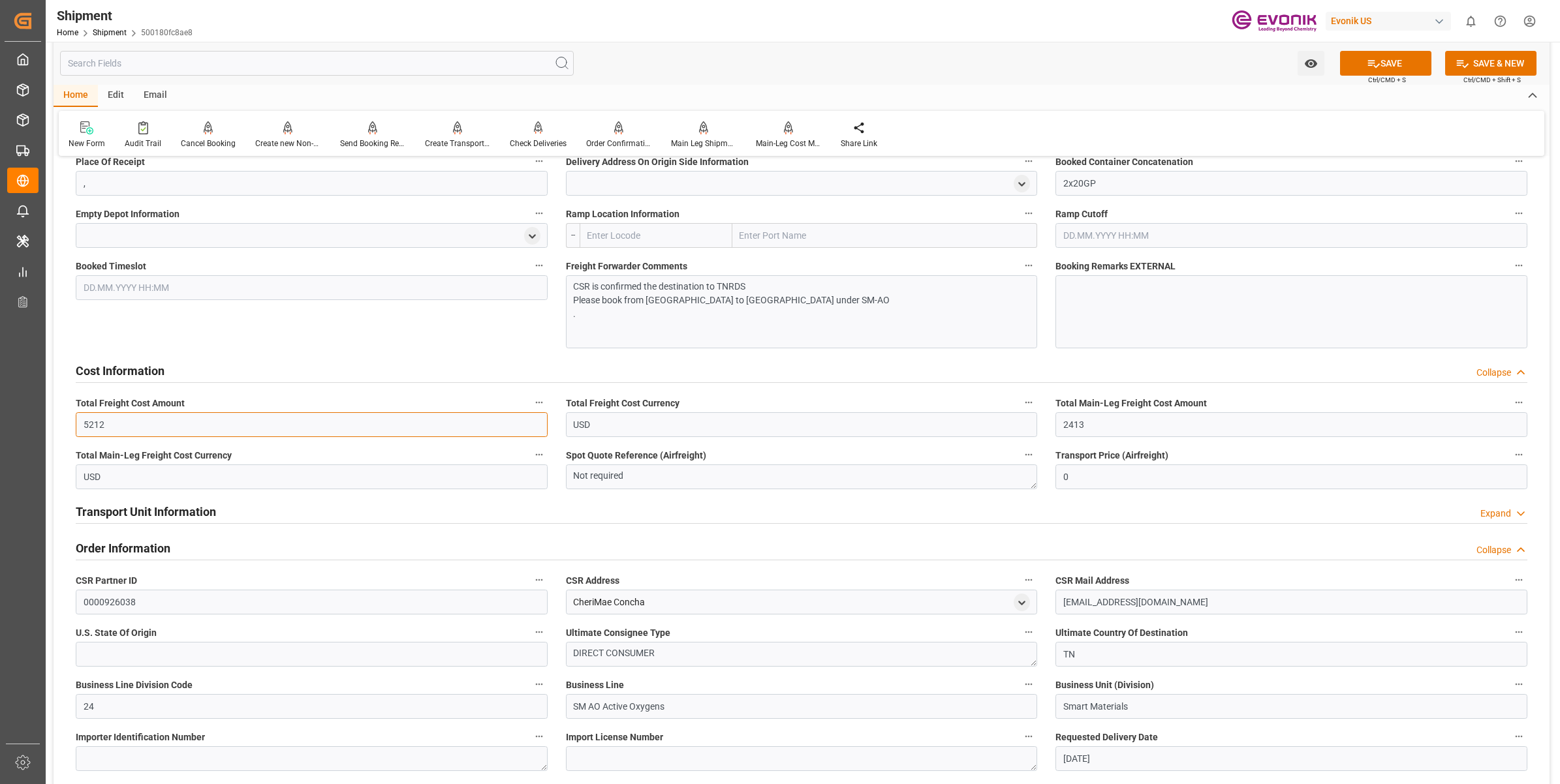
type input "5212"
drag, startPoint x: 1096, startPoint y: 425, endPoint x: 1023, endPoint y: 413, distance: 74.0
click at [1023, 413] on div "Booking Confirmation Milestone Bar Collapse Submitted to FFW for Booking (Pendi…" at bounding box center [801, 145] width 1496 height 2076
type input "4826"
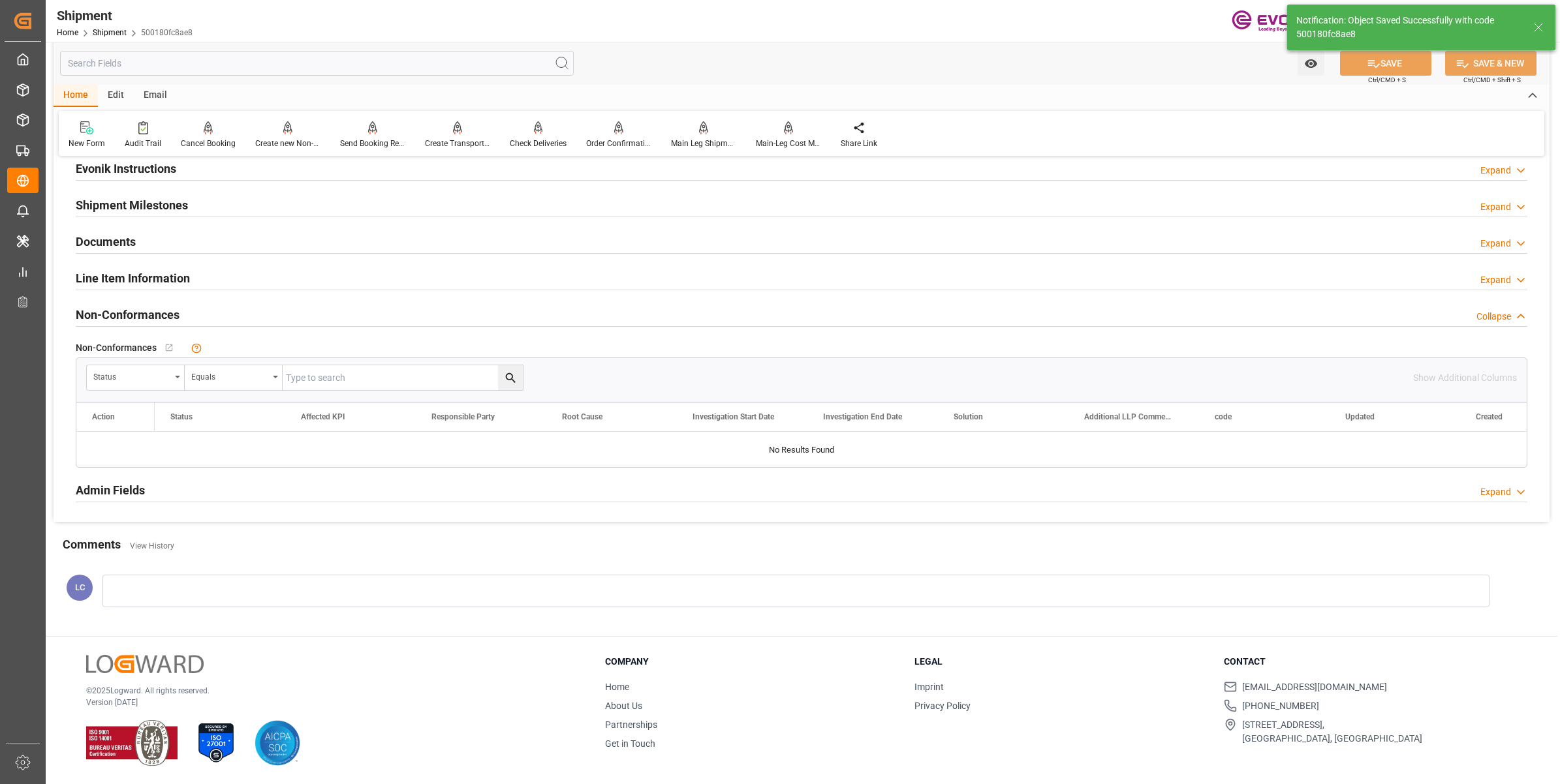
scroll to position [647, 0]
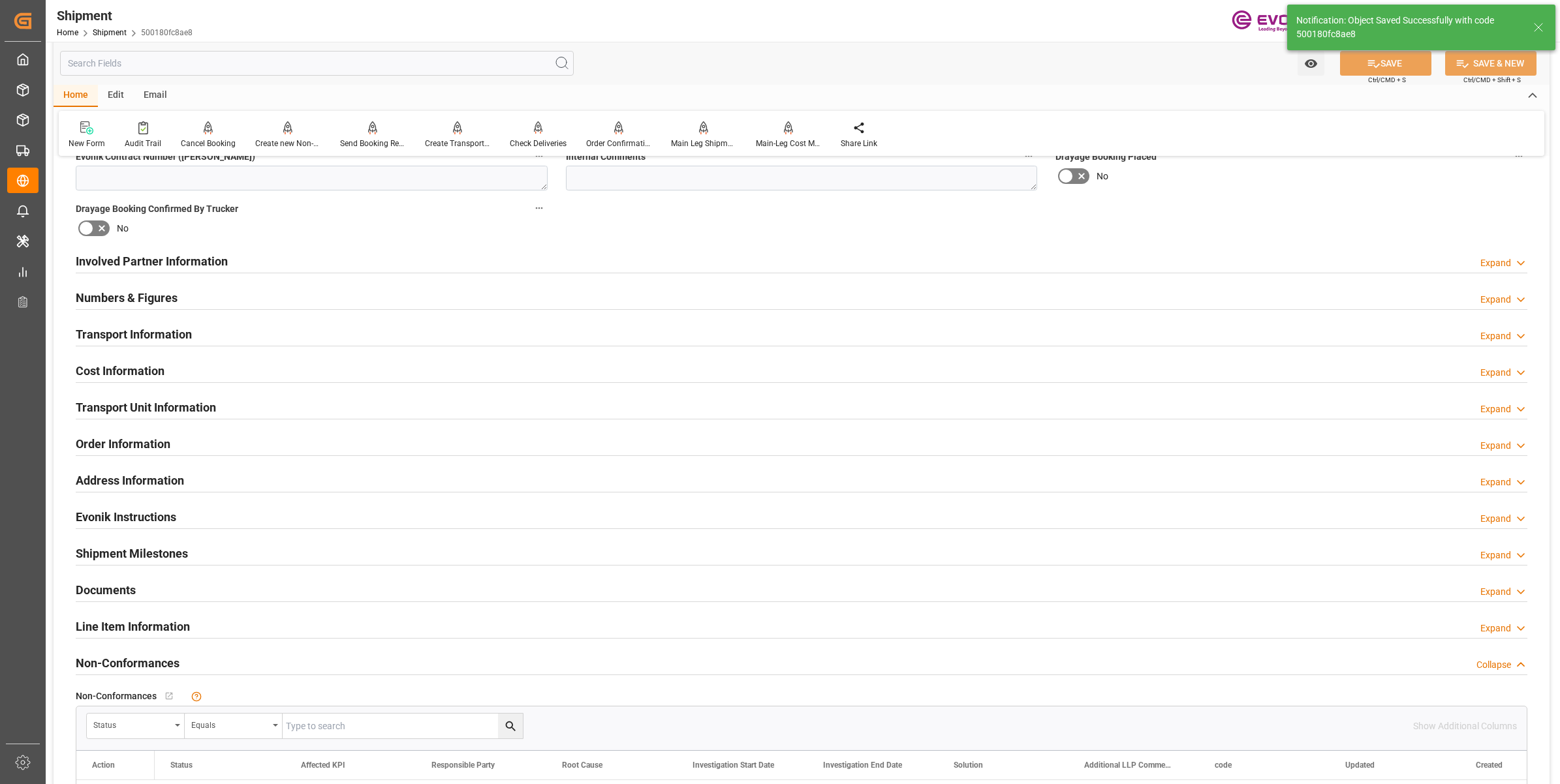
click at [206, 380] on div "Cost Information Expand" at bounding box center [801, 369] width 1451 height 25
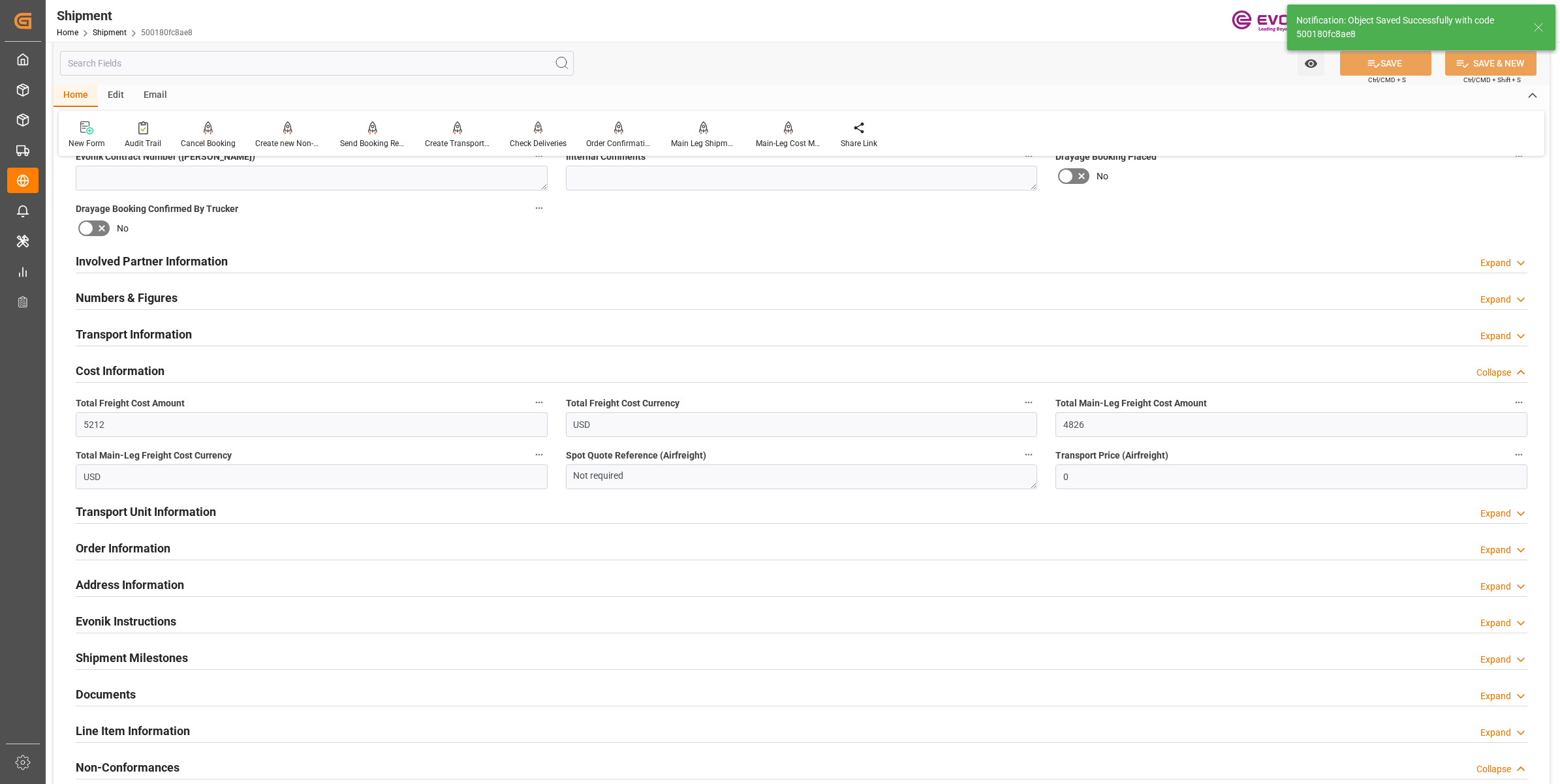
click at [194, 339] on div "Transport Information Expand" at bounding box center [801, 333] width 1451 height 25
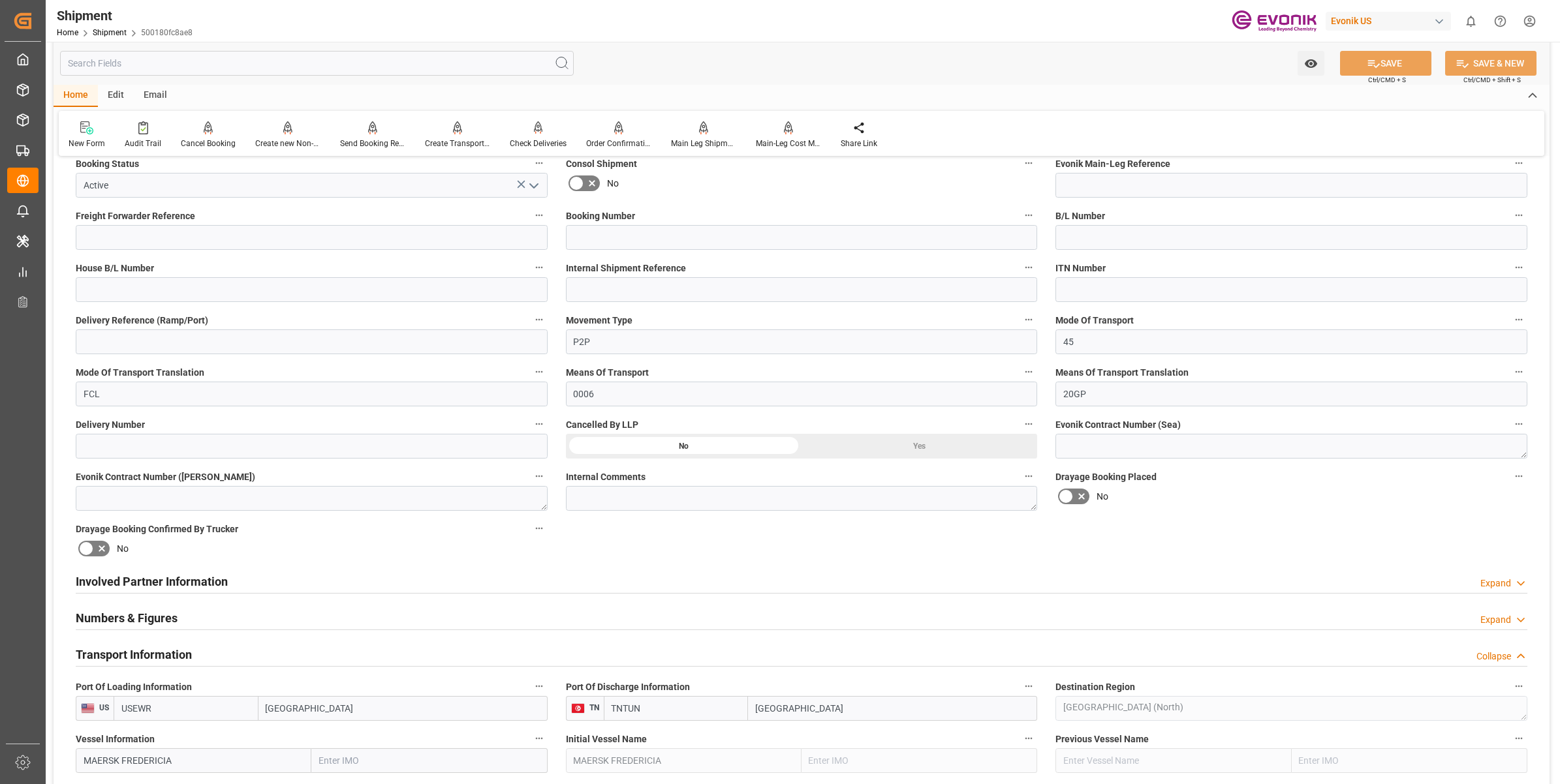
scroll to position [571, 0]
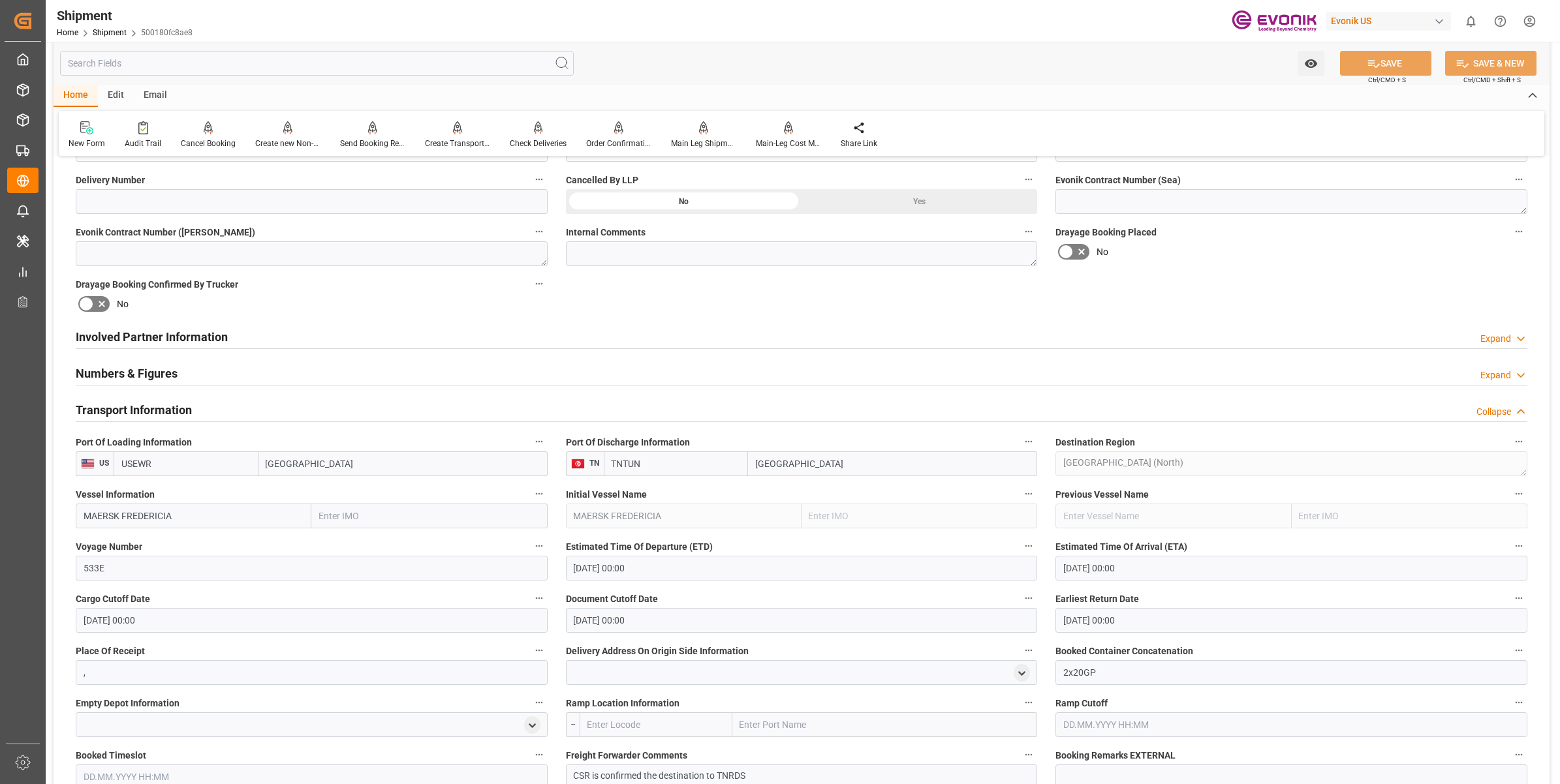
click at [173, 338] on h2 "Involved Partner Information" at bounding box center [152, 337] width 152 height 18
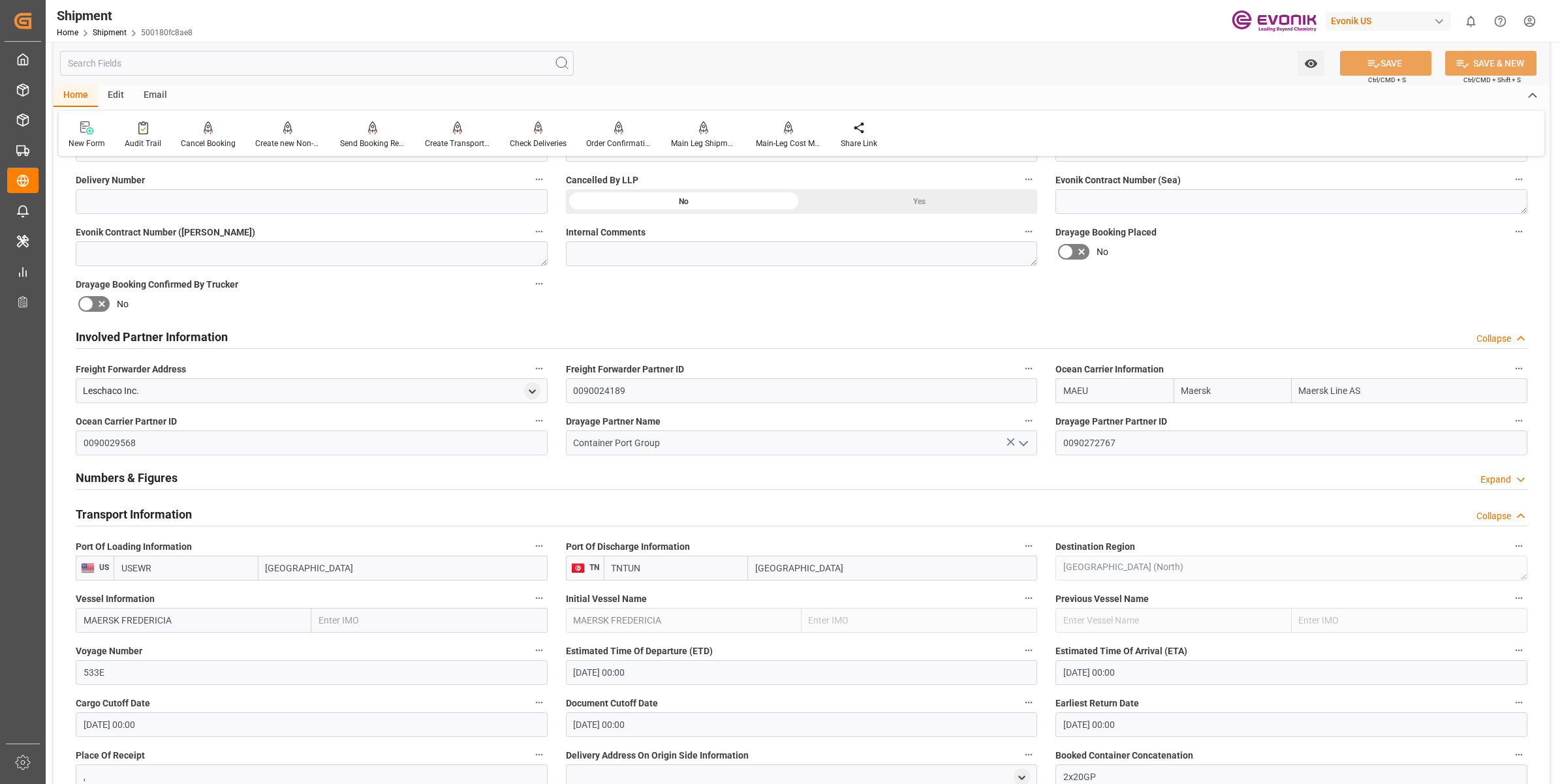
click at [173, 338] on h2 "Involved Partner Information" at bounding box center [152, 337] width 152 height 18
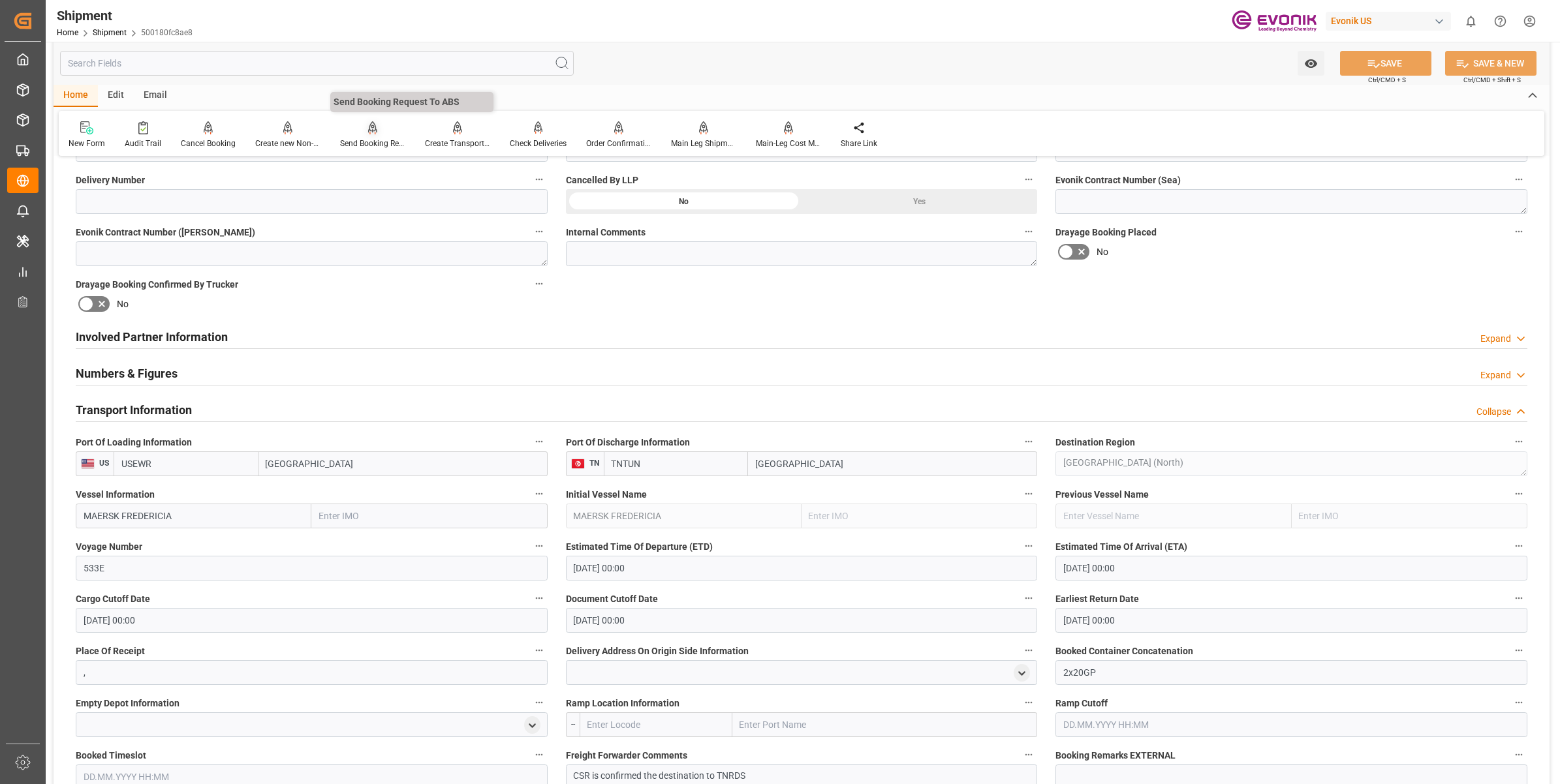
click at [379, 139] on div "Send Booking Request To ABS" at bounding box center [373, 144] width 65 height 12
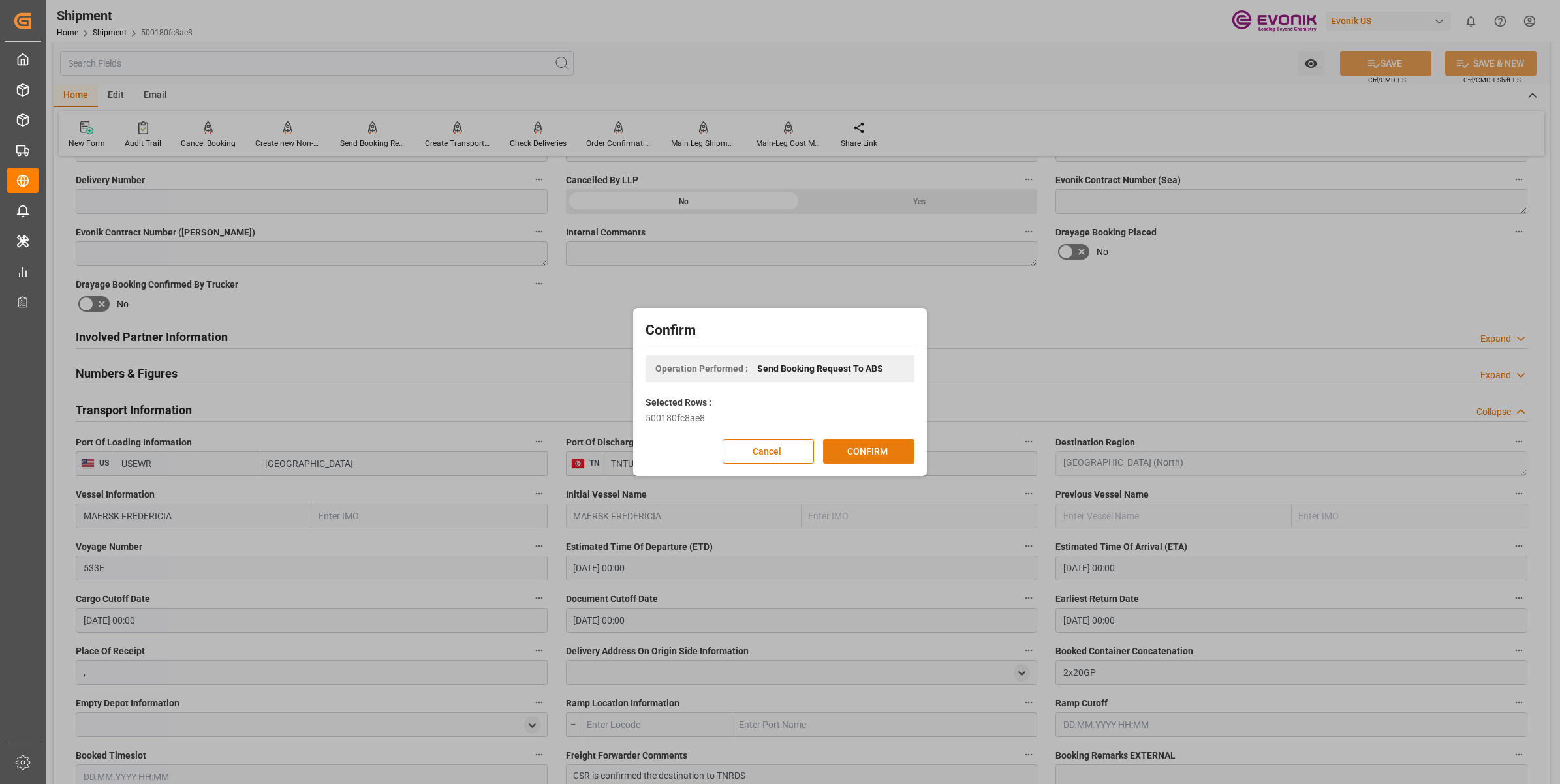
click at [890, 455] on button "CONFIRM" at bounding box center [869, 451] width 92 height 25
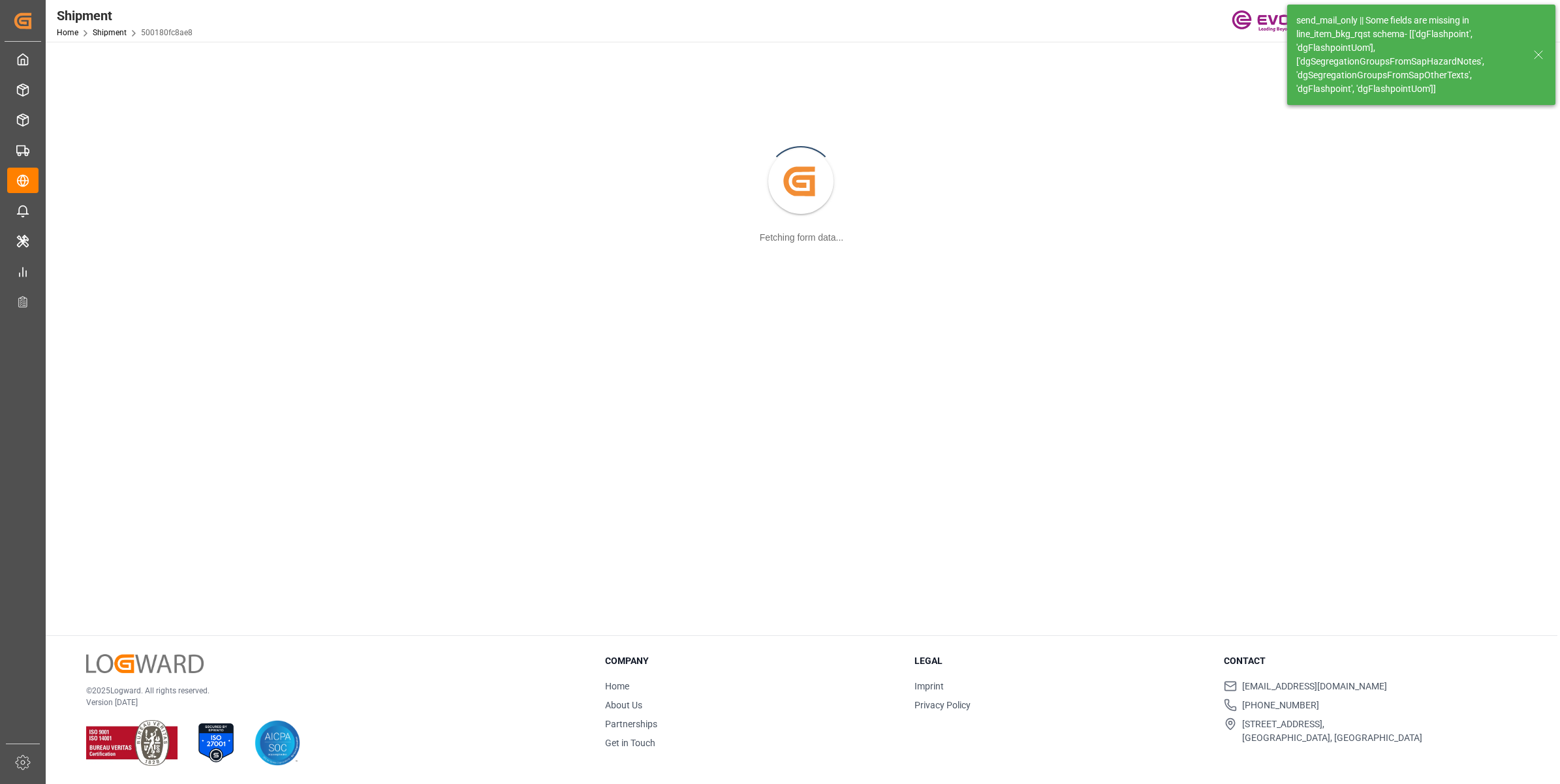
scroll to position [141, 0]
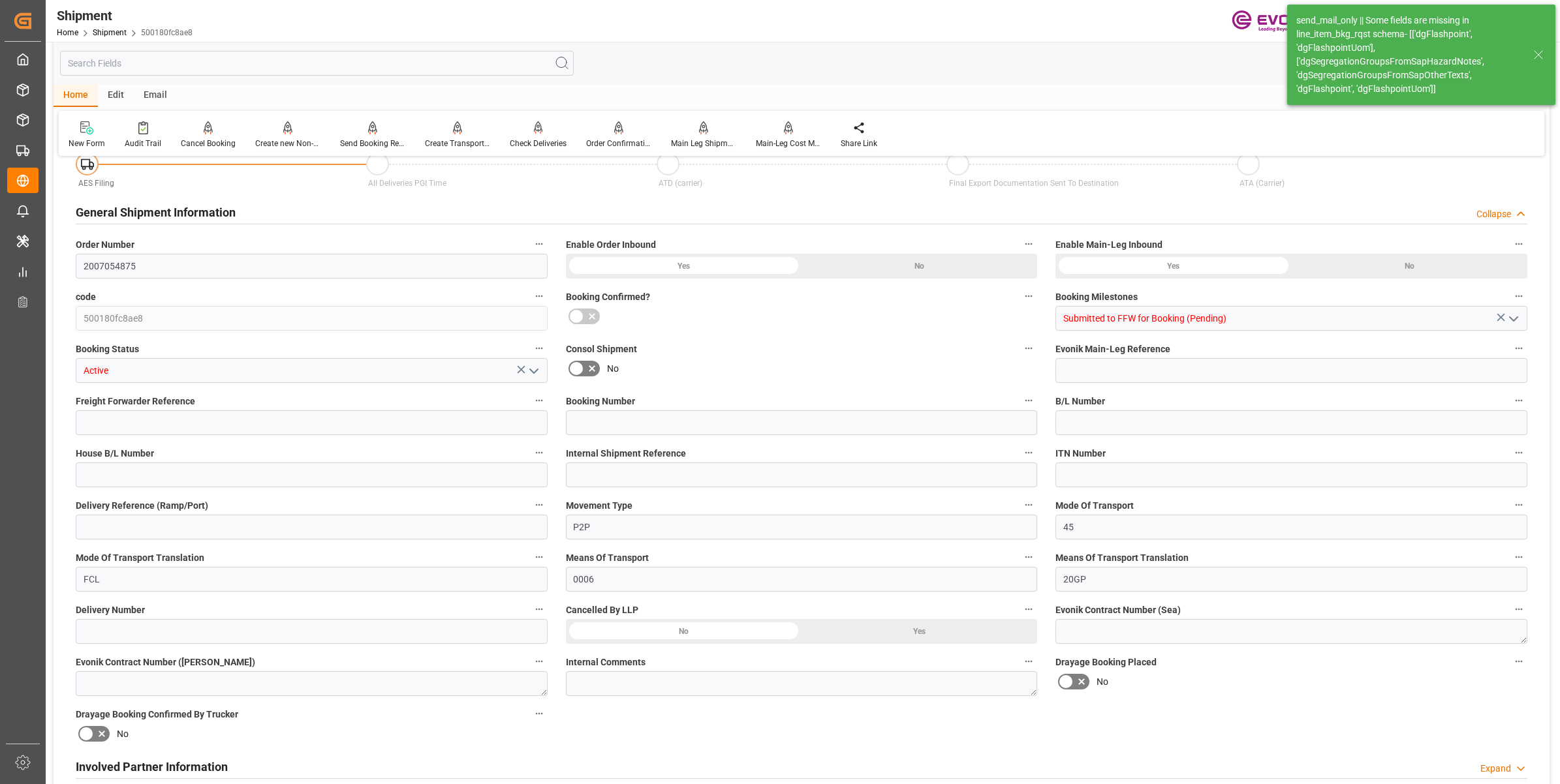
type input "1520"
type input "BG"
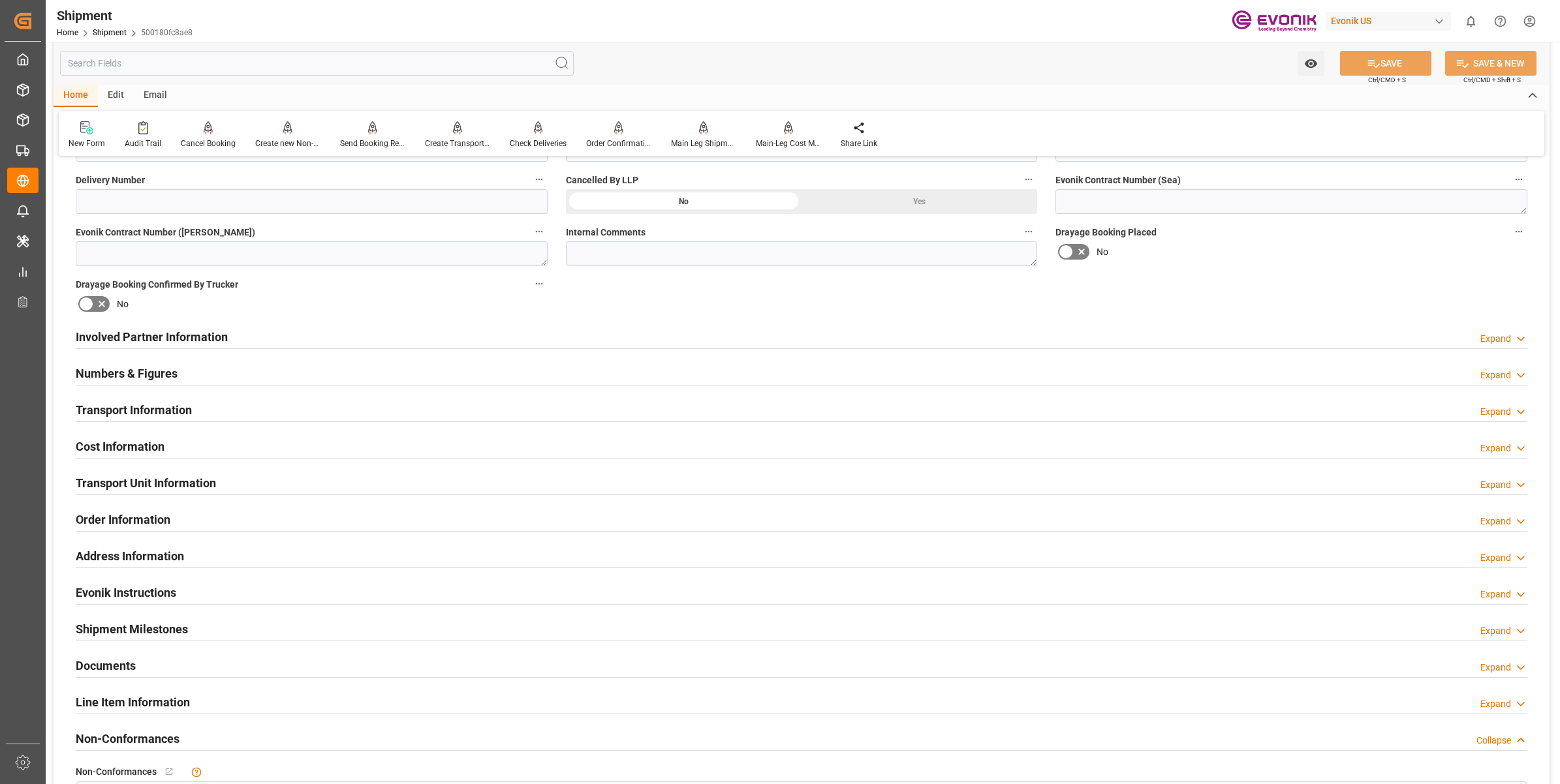
scroll to position [897, 0]
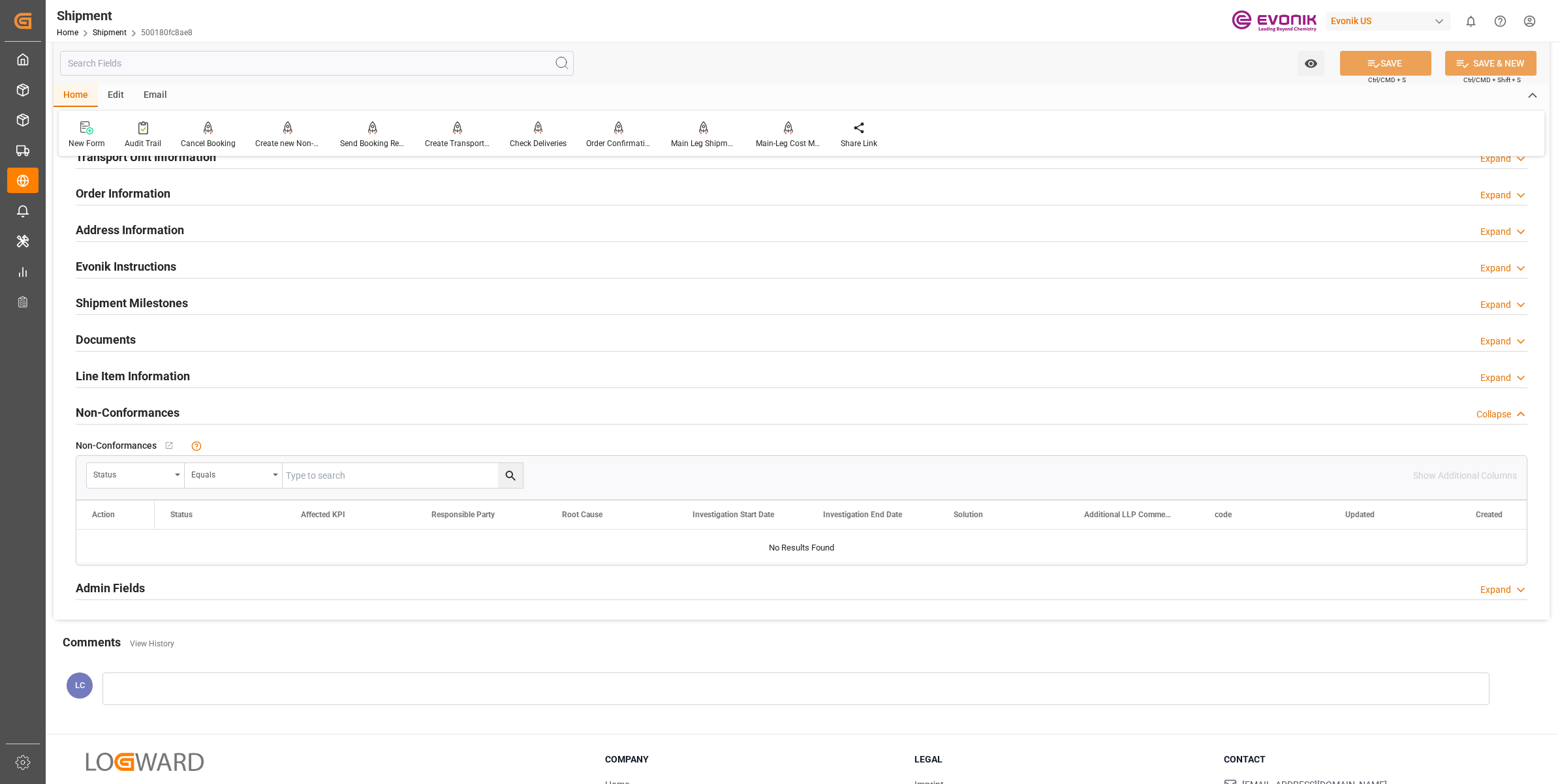
click at [156, 382] on h2 "Line Item Information" at bounding box center [132, 376] width 114 height 18
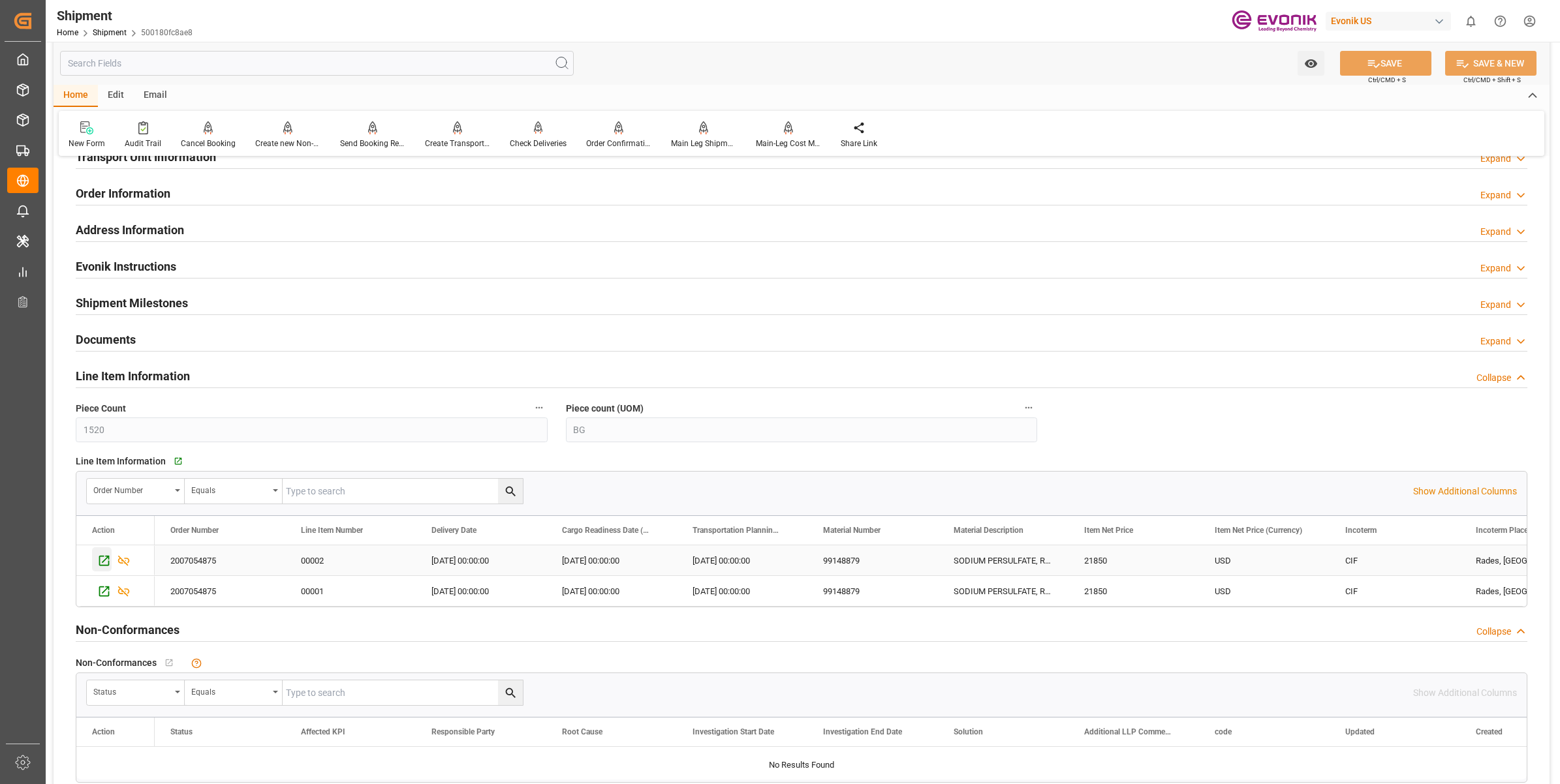
click at [99, 561] on icon "Press SPACE to select this row." at bounding box center [104, 561] width 14 height 14
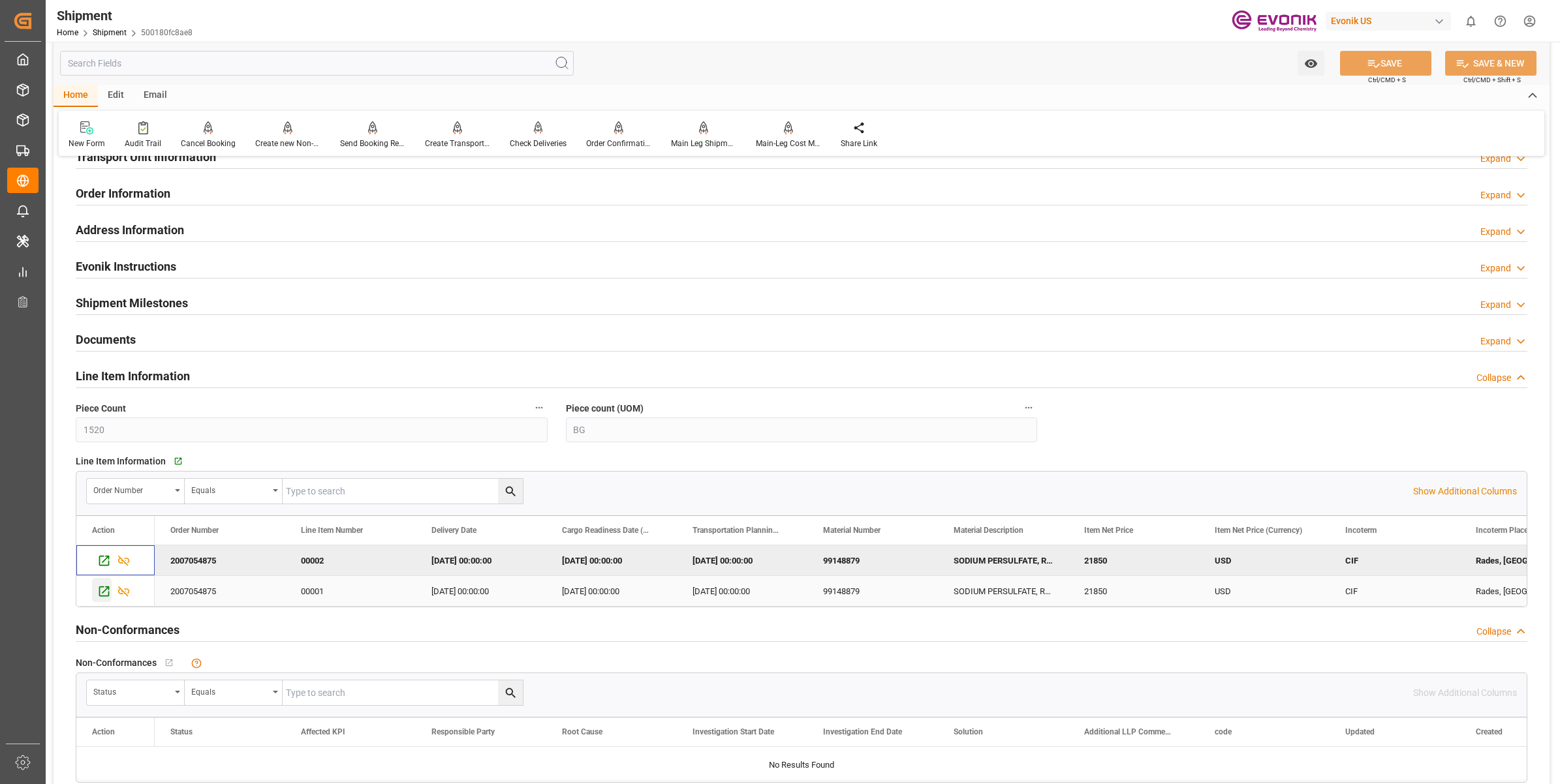
click at [106, 594] on icon "Press SPACE to select this row." at bounding box center [104, 591] width 14 height 14
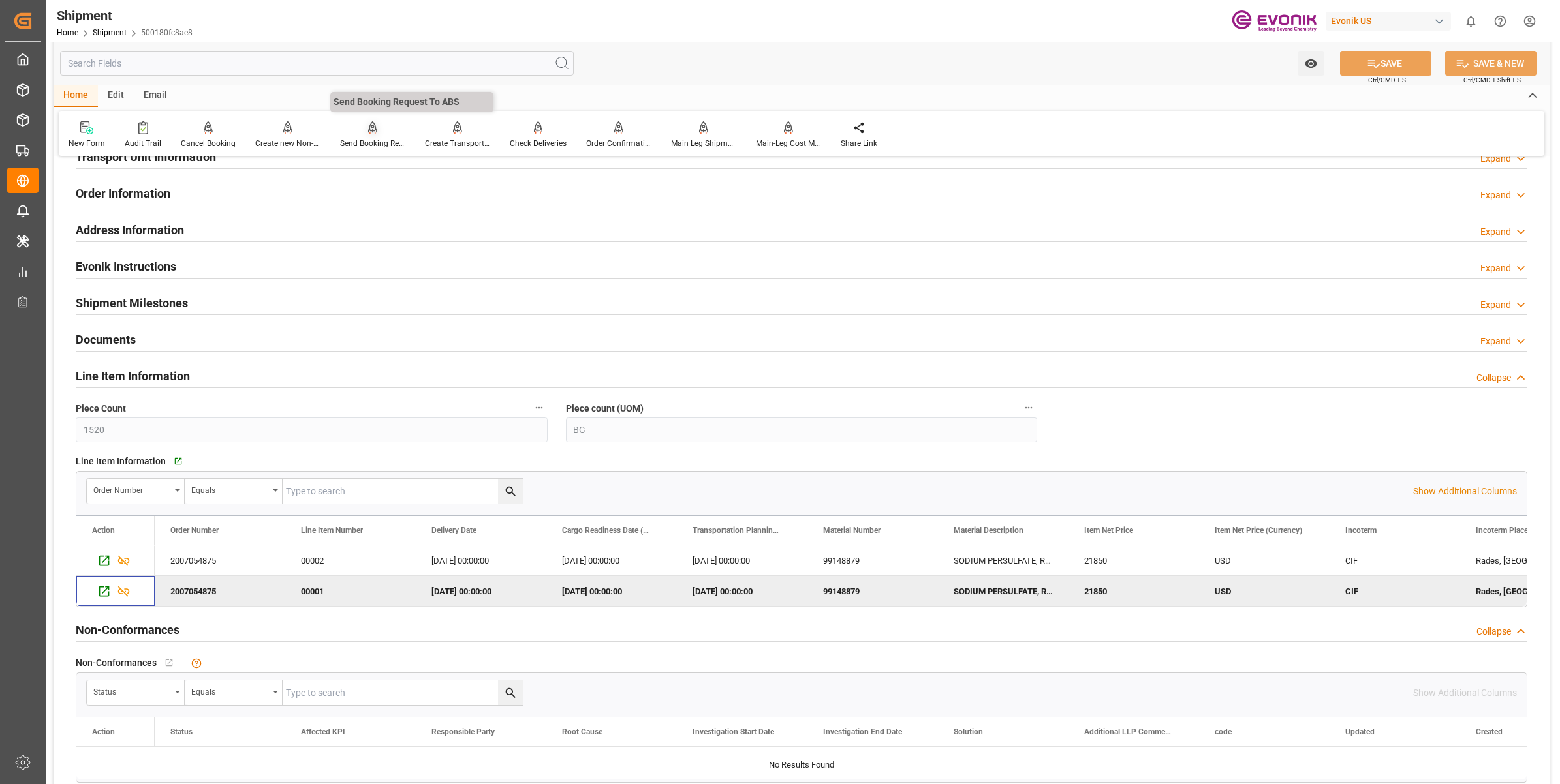
click at [374, 138] on div "Send Booking Request To ABS" at bounding box center [373, 144] width 65 height 12
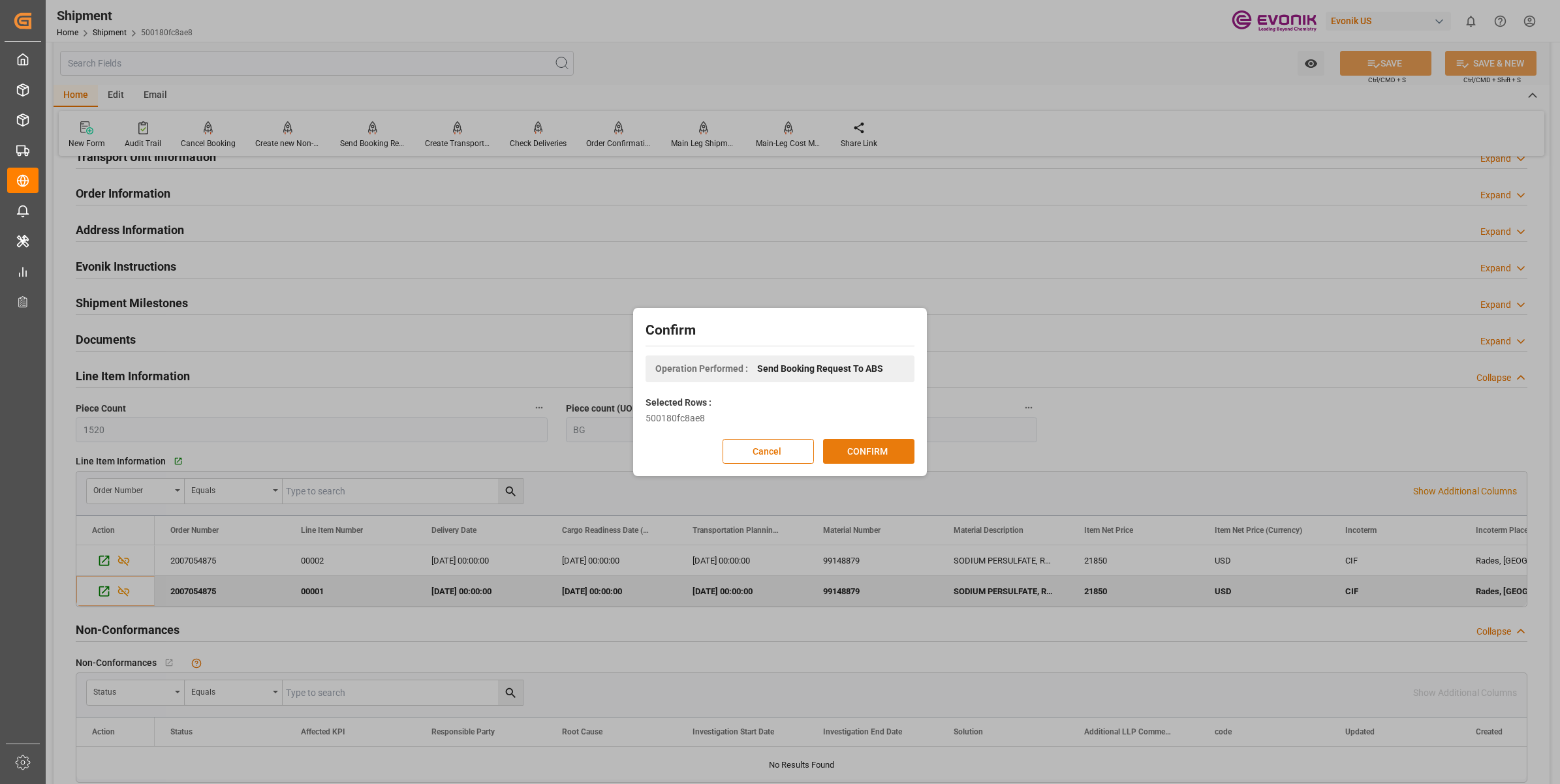
click at [886, 443] on button "CONFIRM" at bounding box center [869, 451] width 92 height 25
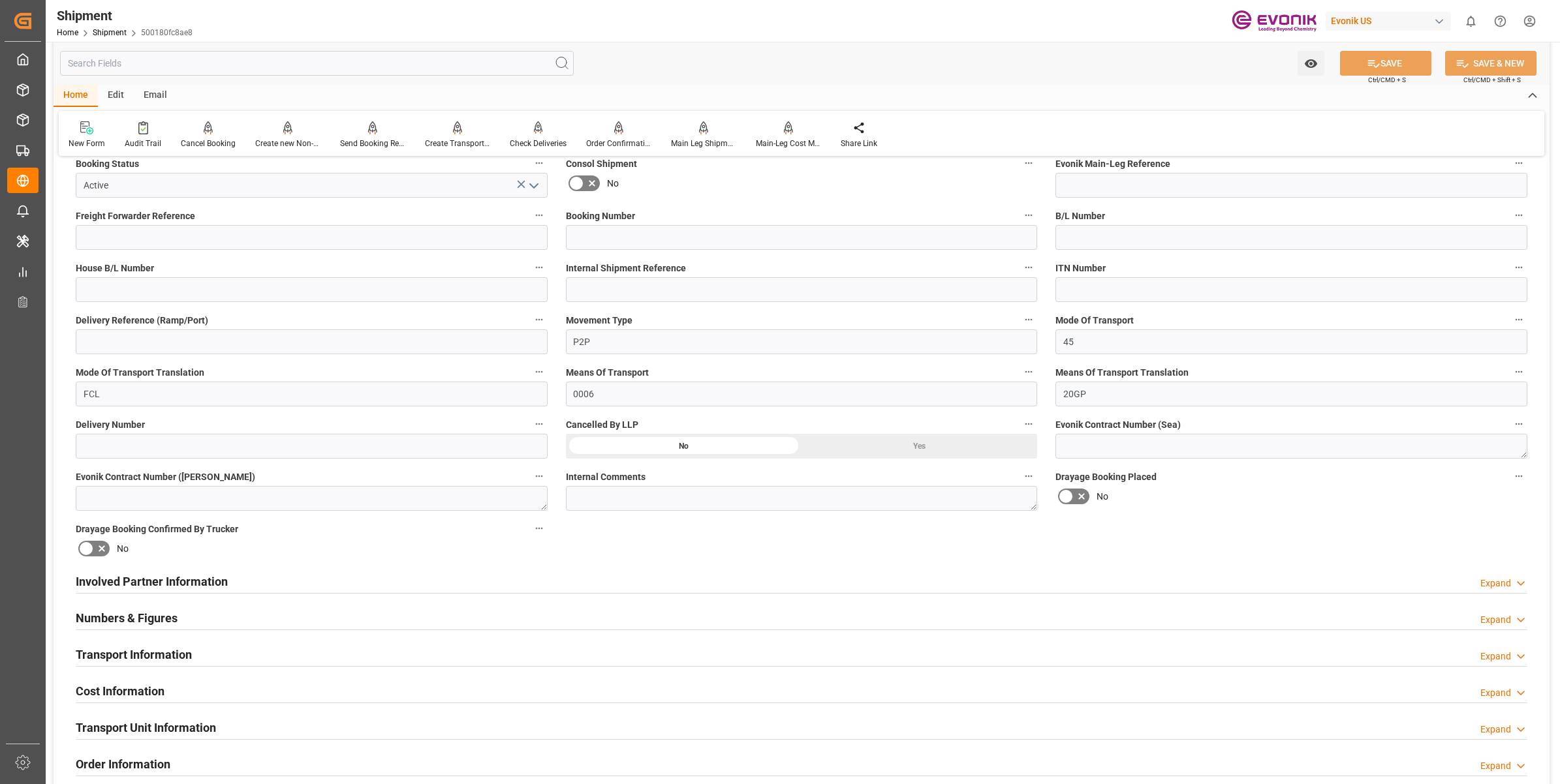
scroll to position [0, 0]
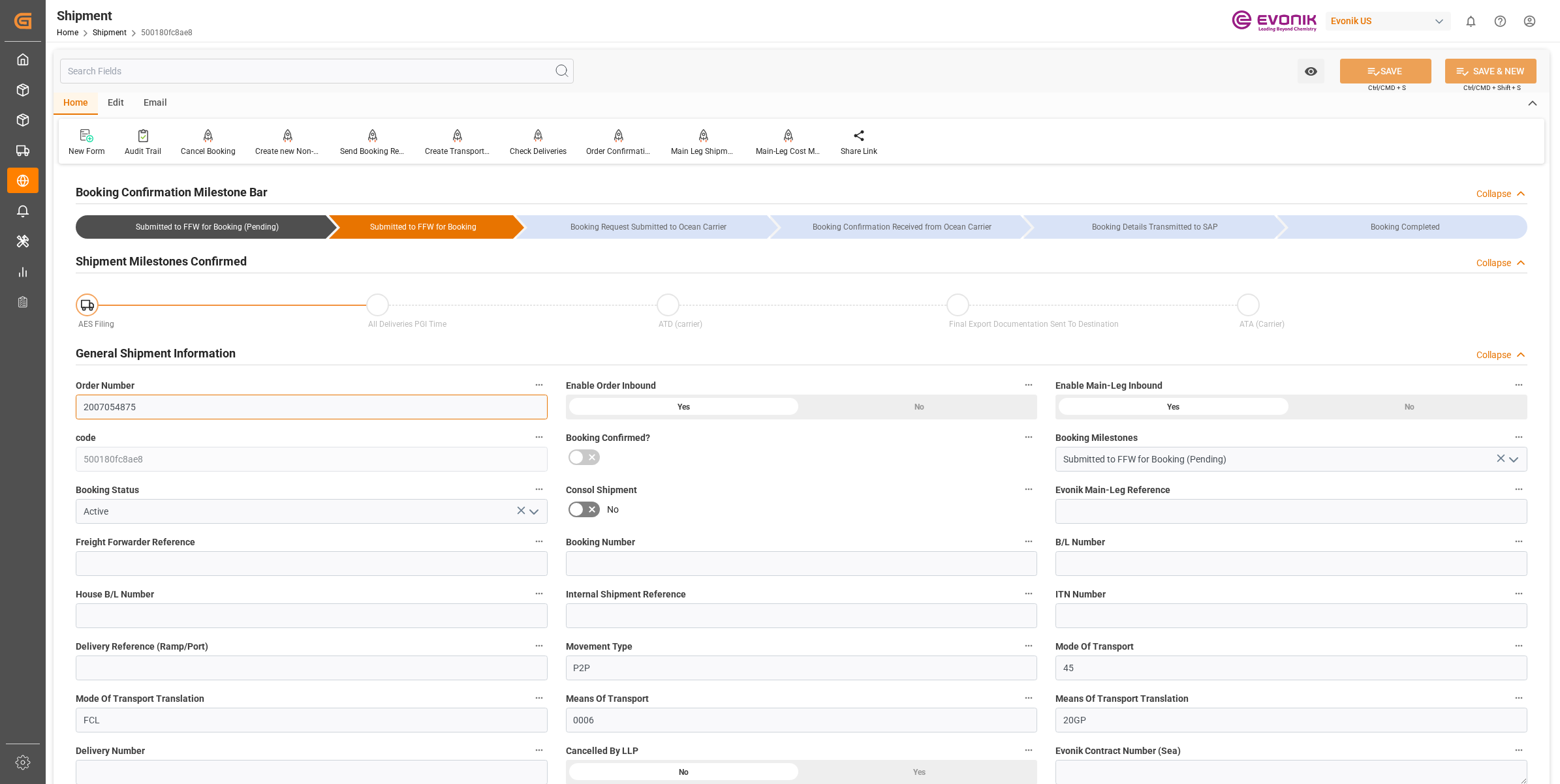
drag, startPoint x: 116, startPoint y: 406, endPoint x: 64, endPoint y: 392, distance: 53.9
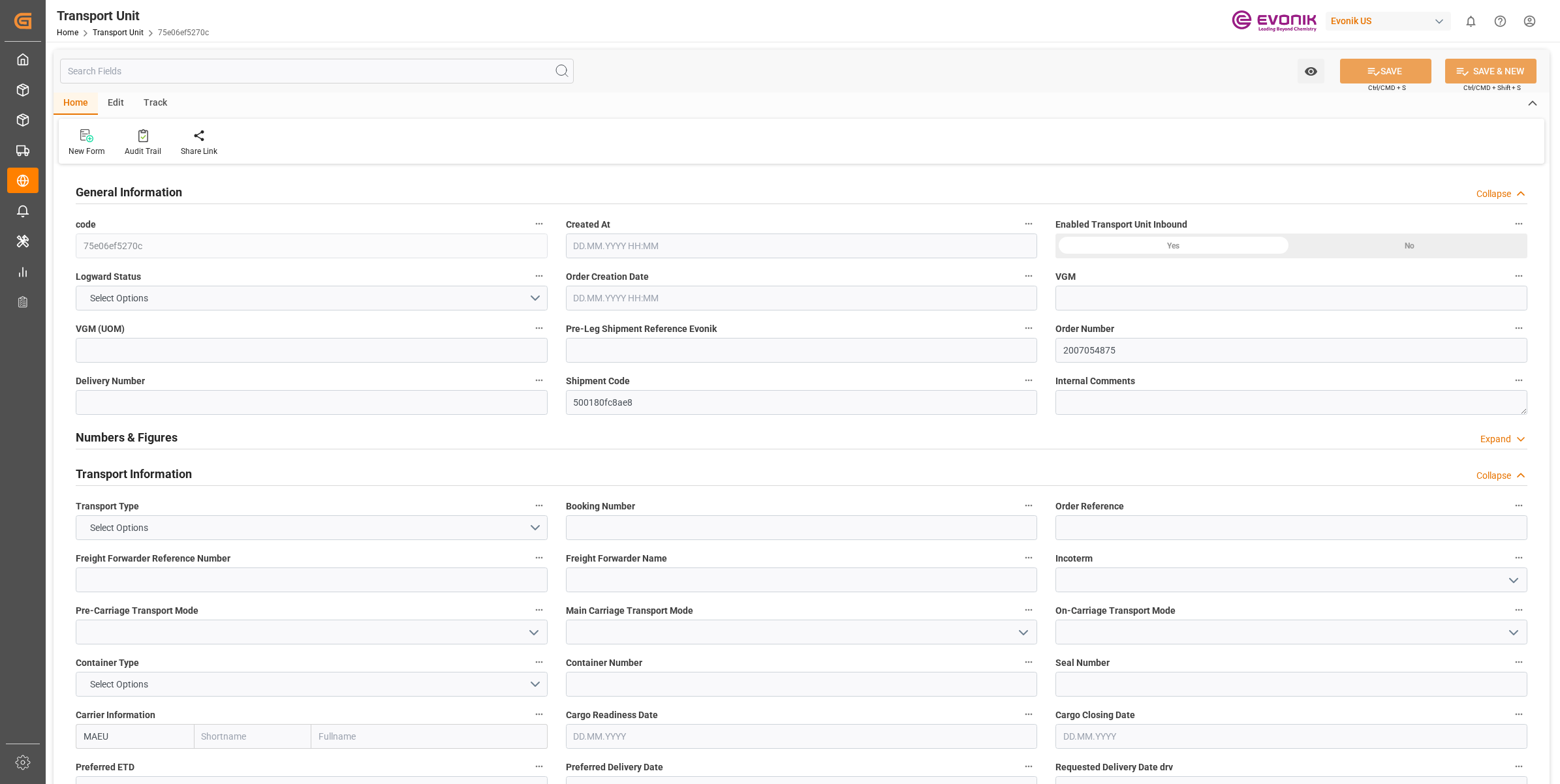
type input "Maersk"
type input "Maersk Line AS"
type input "USEWR"
type input "TNTUN"
type input "19801.04"
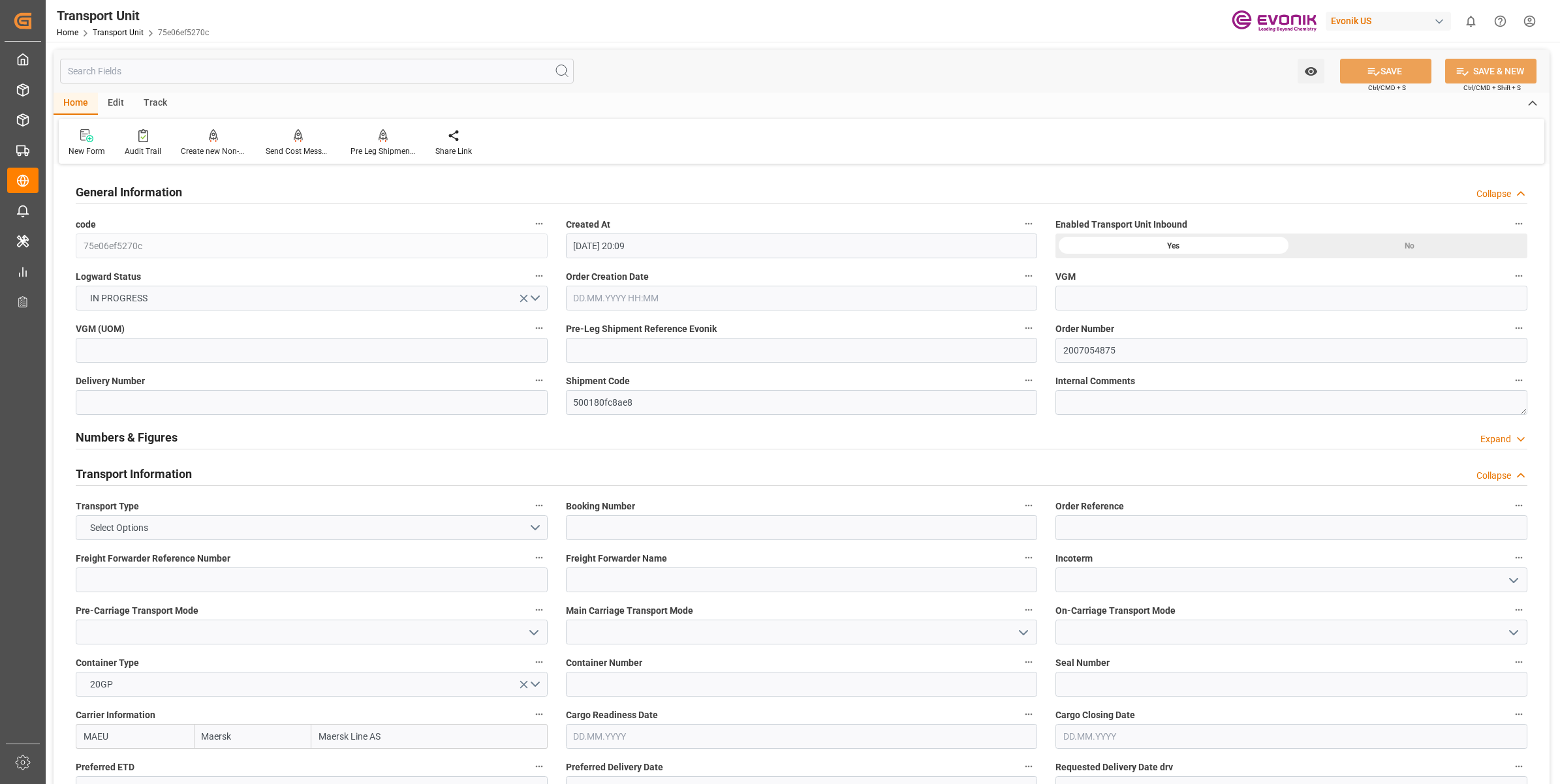
type input "[DATE] 20:09"
type input "[DATE]"
type input "[DATE] 00:00"
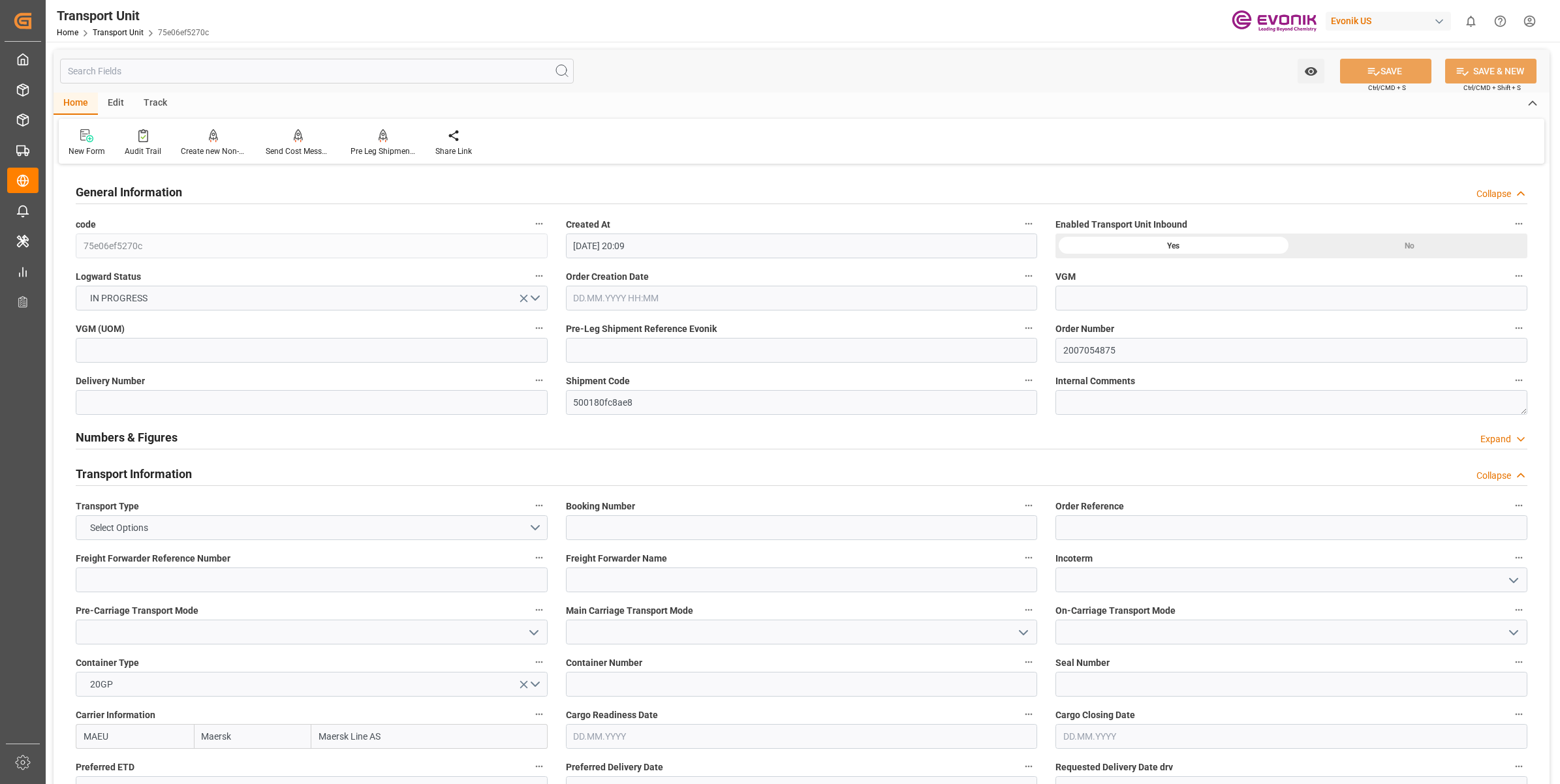
type input "[DATE] 00:00"
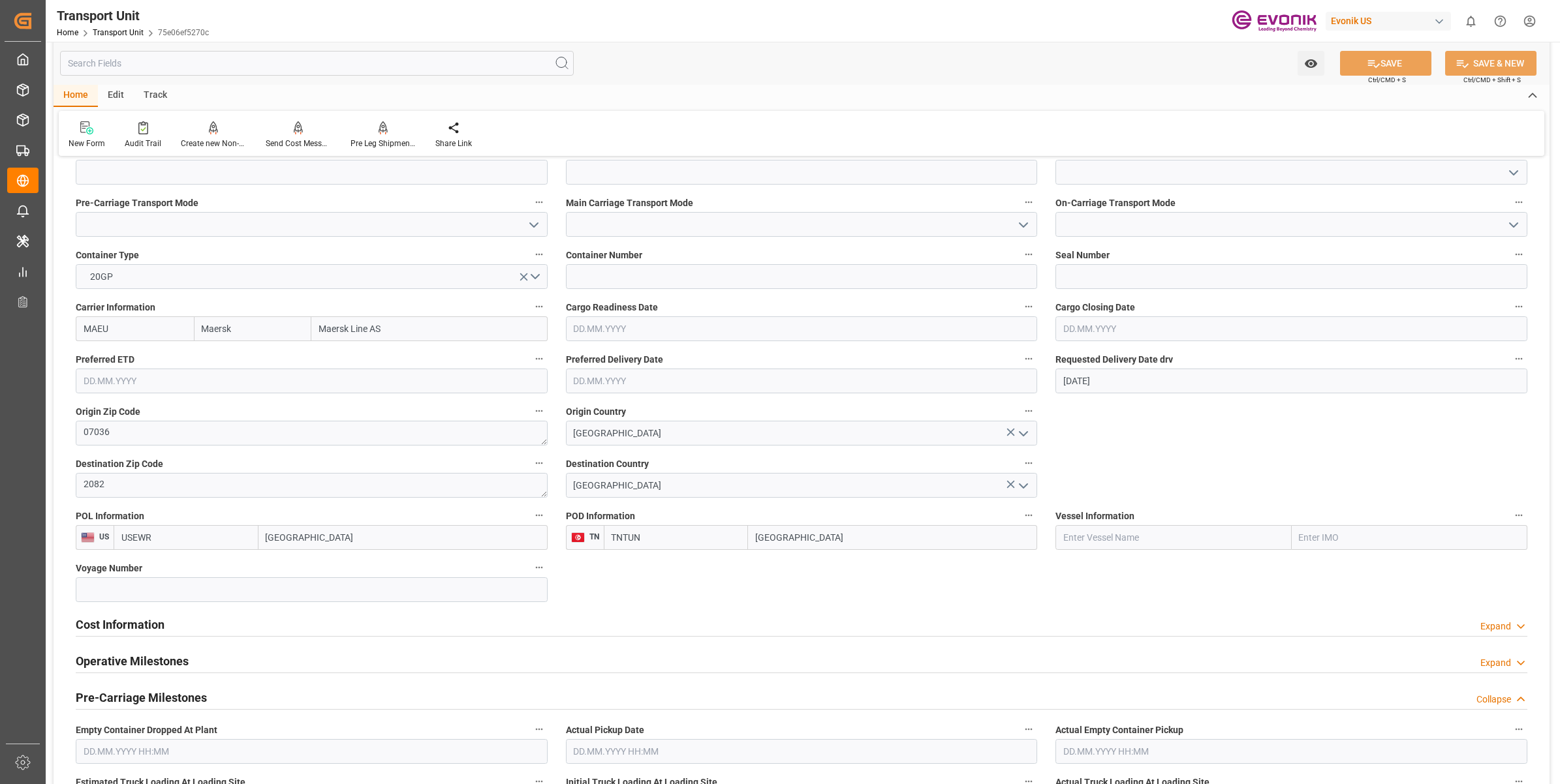
click at [253, 630] on div "Cost Information Expand" at bounding box center [801, 624] width 1451 height 25
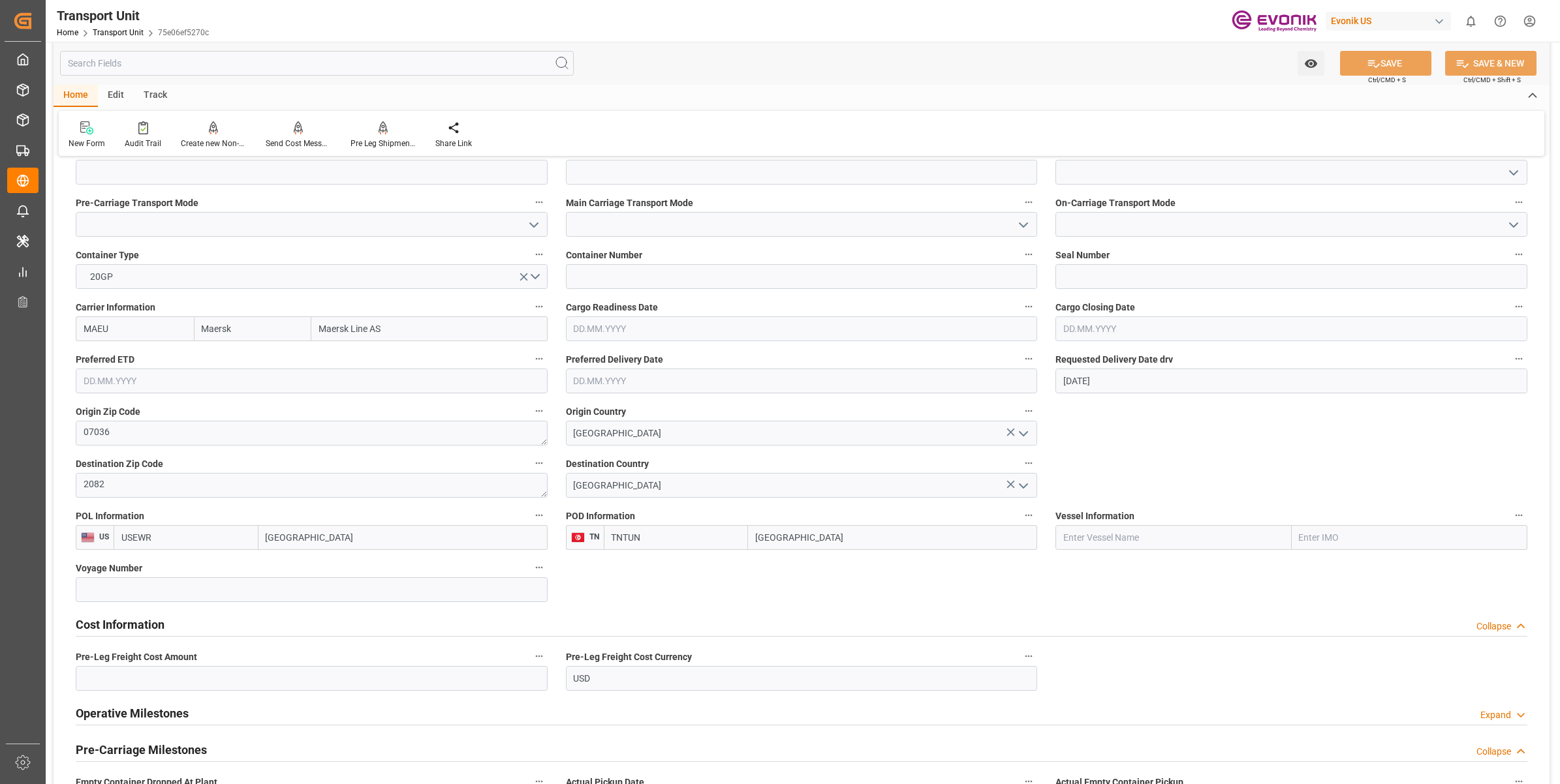
scroll to position [652, 0]
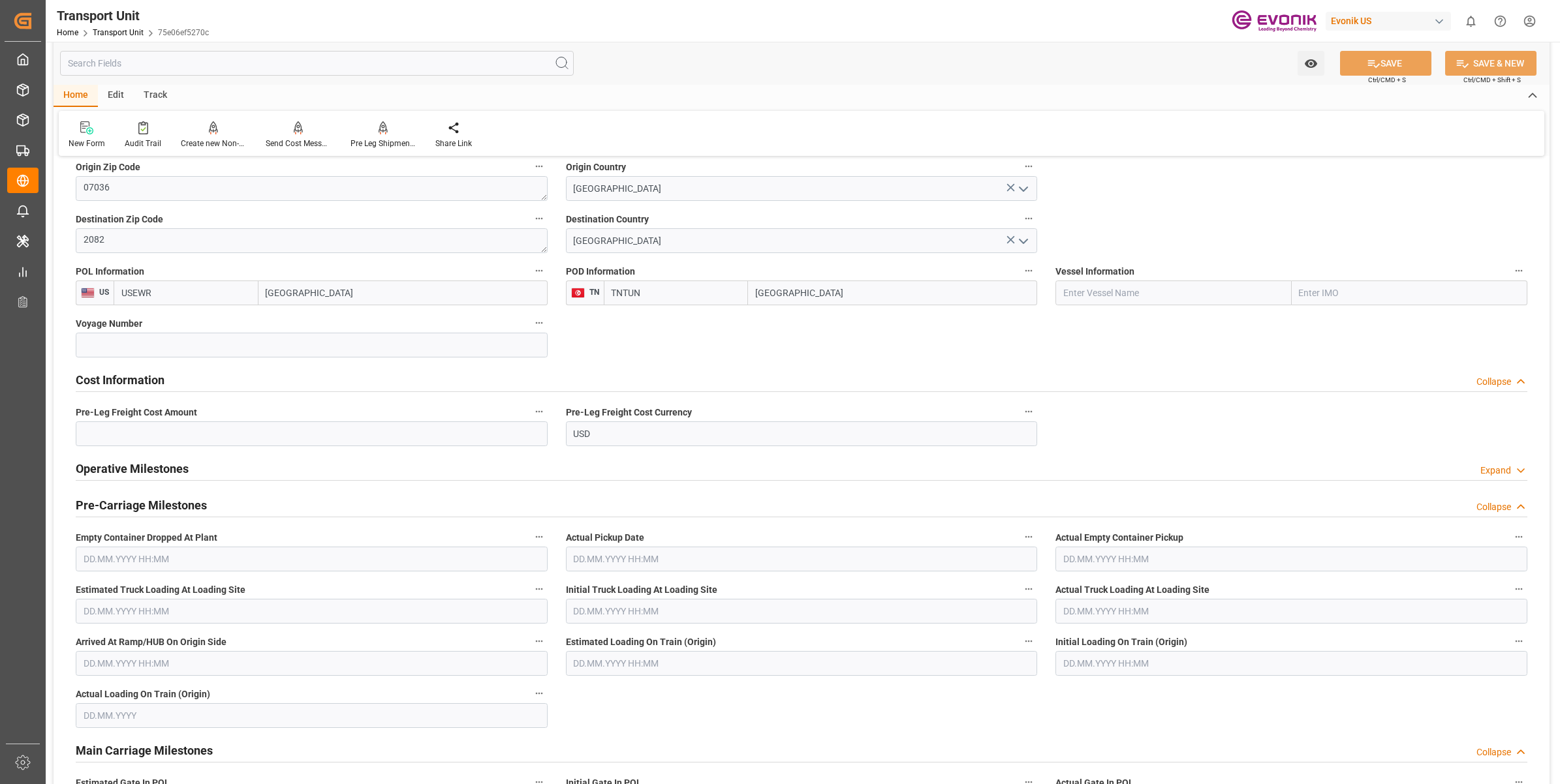
click at [131, 412] on span "Pre-Leg Freight Cost Amount" at bounding box center [136, 412] width 121 height 14
click at [531, 412] on button "Pre-Leg Freight Cost Amount" at bounding box center [539, 412] width 17 height 17
click at [115, 438] on div at bounding box center [780, 392] width 1560 height 784
click at [162, 435] on input "text" at bounding box center [311, 433] width 472 height 25
paste input "193"
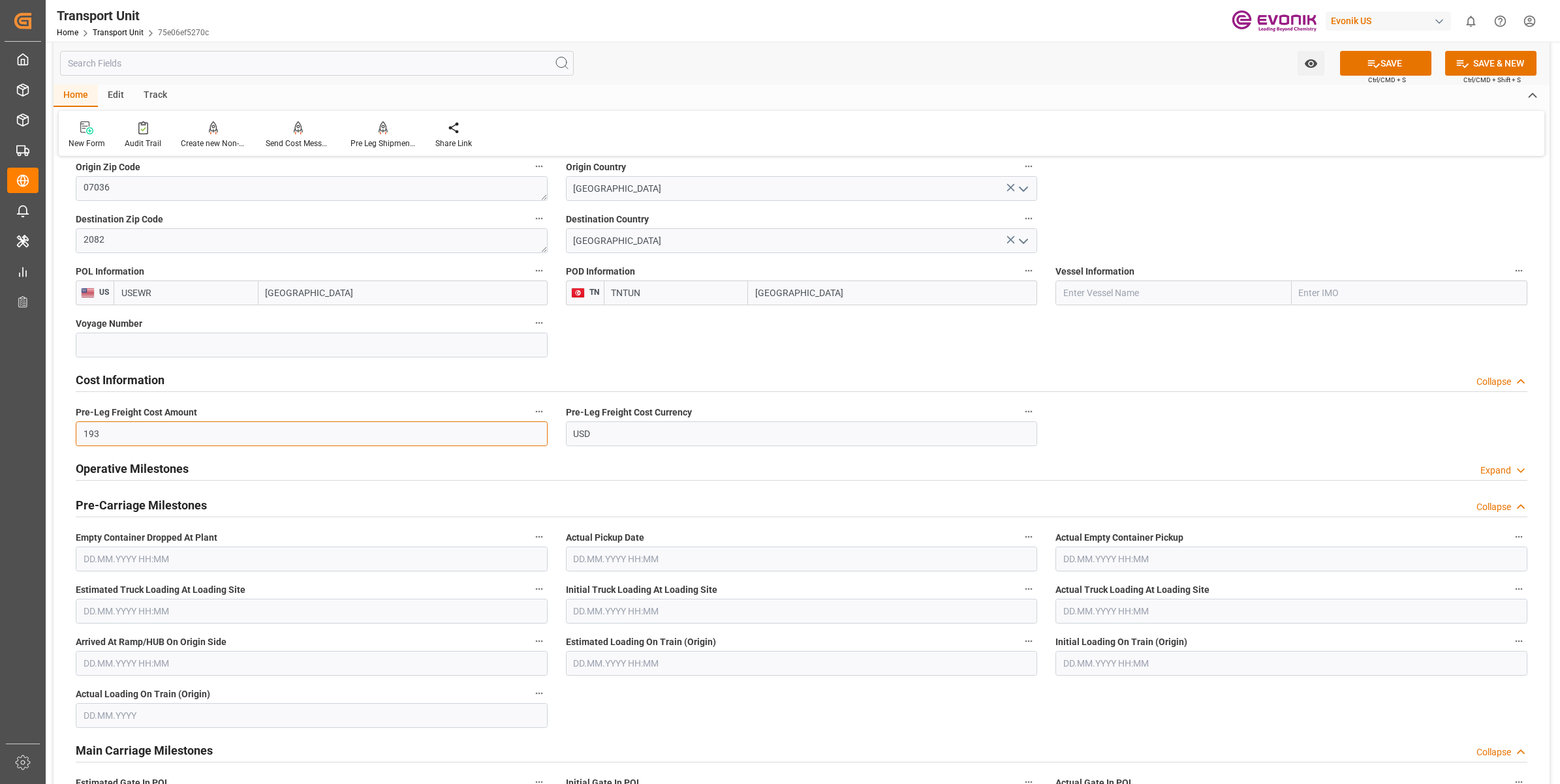
type input "193"
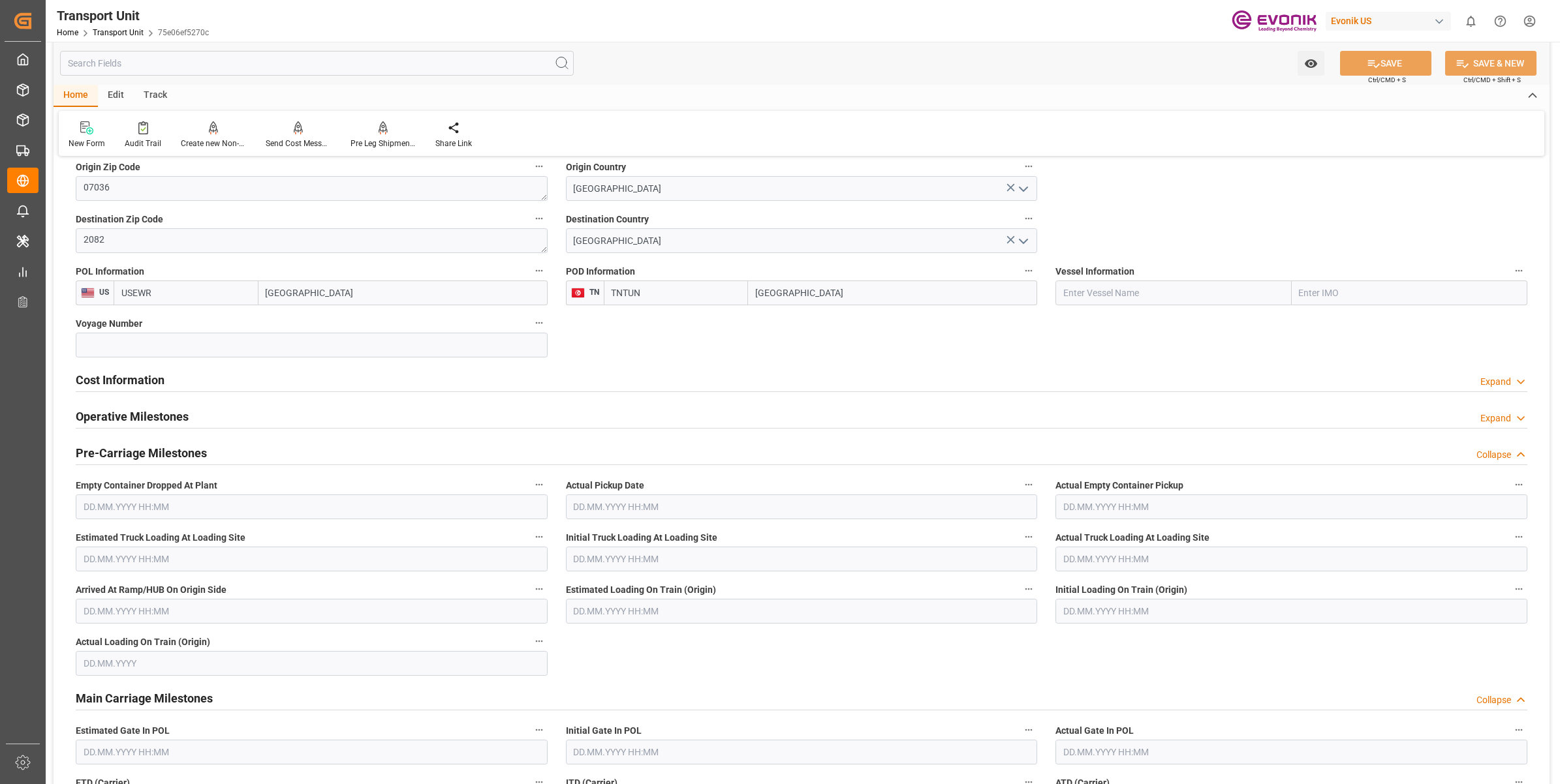
click at [168, 378] on div "Cost Information Expand" at bounding box center [801, 379] width 1451 height 25
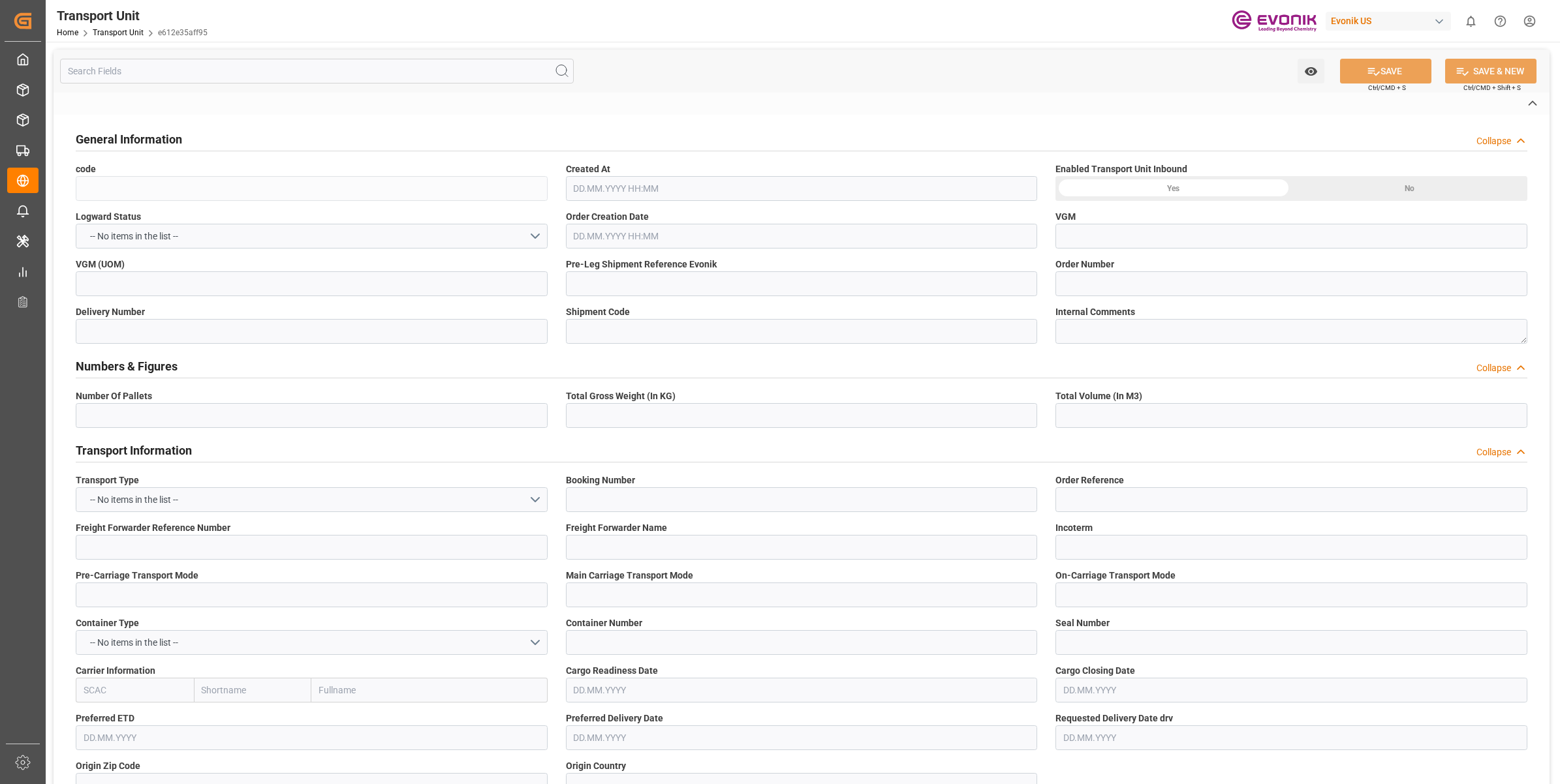
type input "e612e35aff95"
type input "2007054875"
type input "500180fc8ae8"
type input "MAEU"
type textarea "07036"
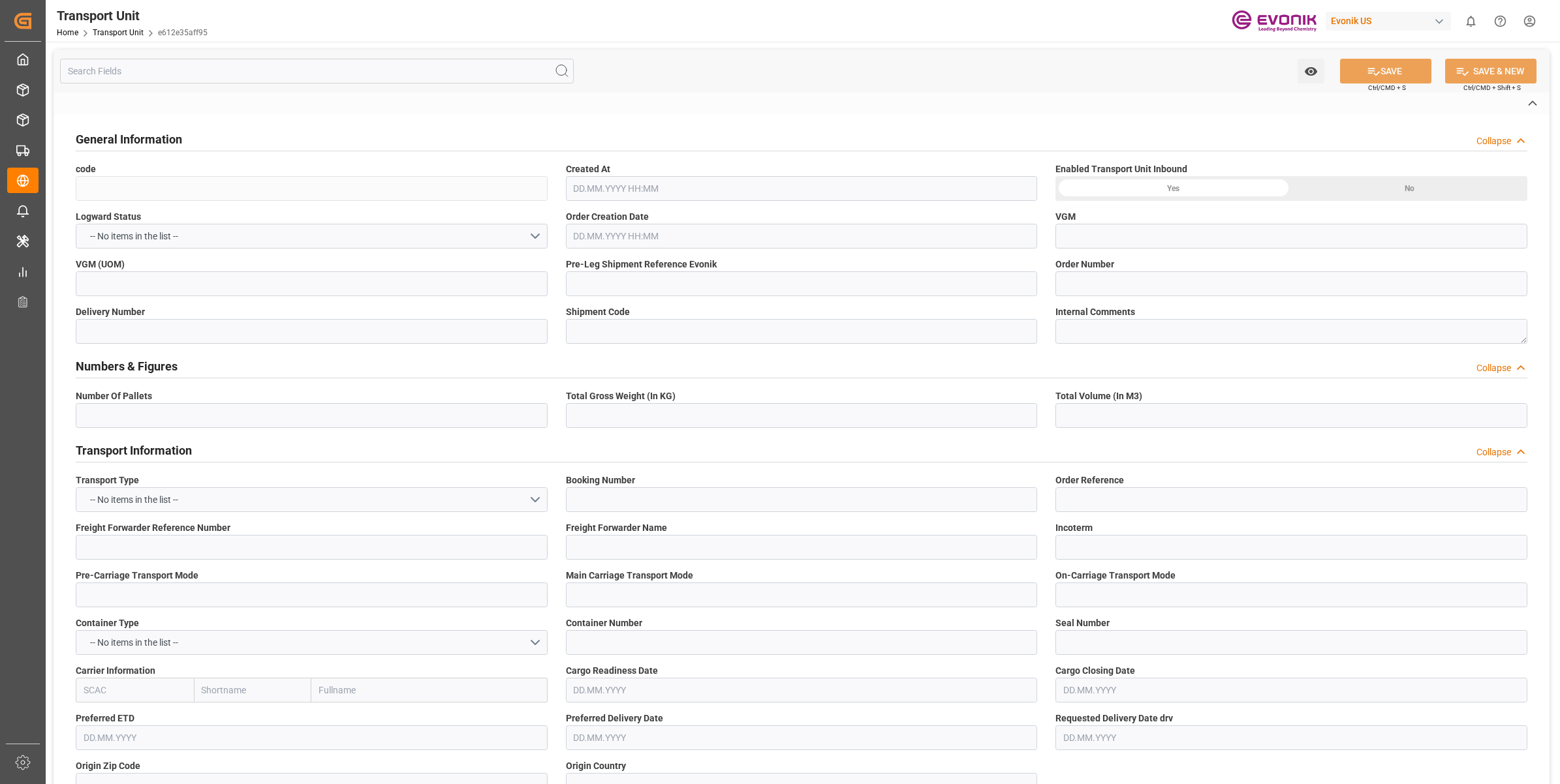
type input "United States"
type textarea "2082"
type input "Tunisia"
type input "[GEOGRAPHIC_DATA]"
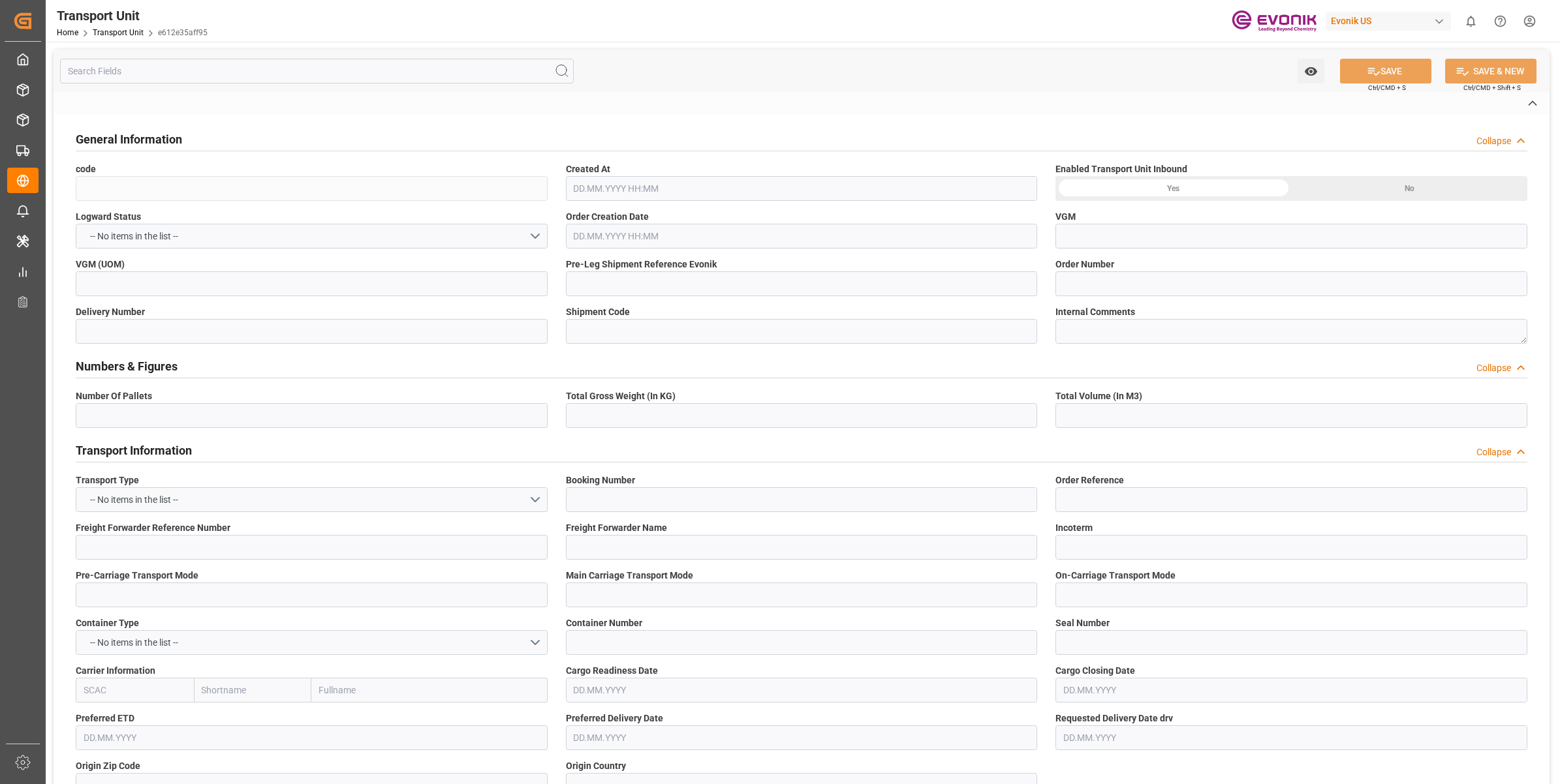
type input "USD"
type textarea "No Deliveries found"
type input "kg"
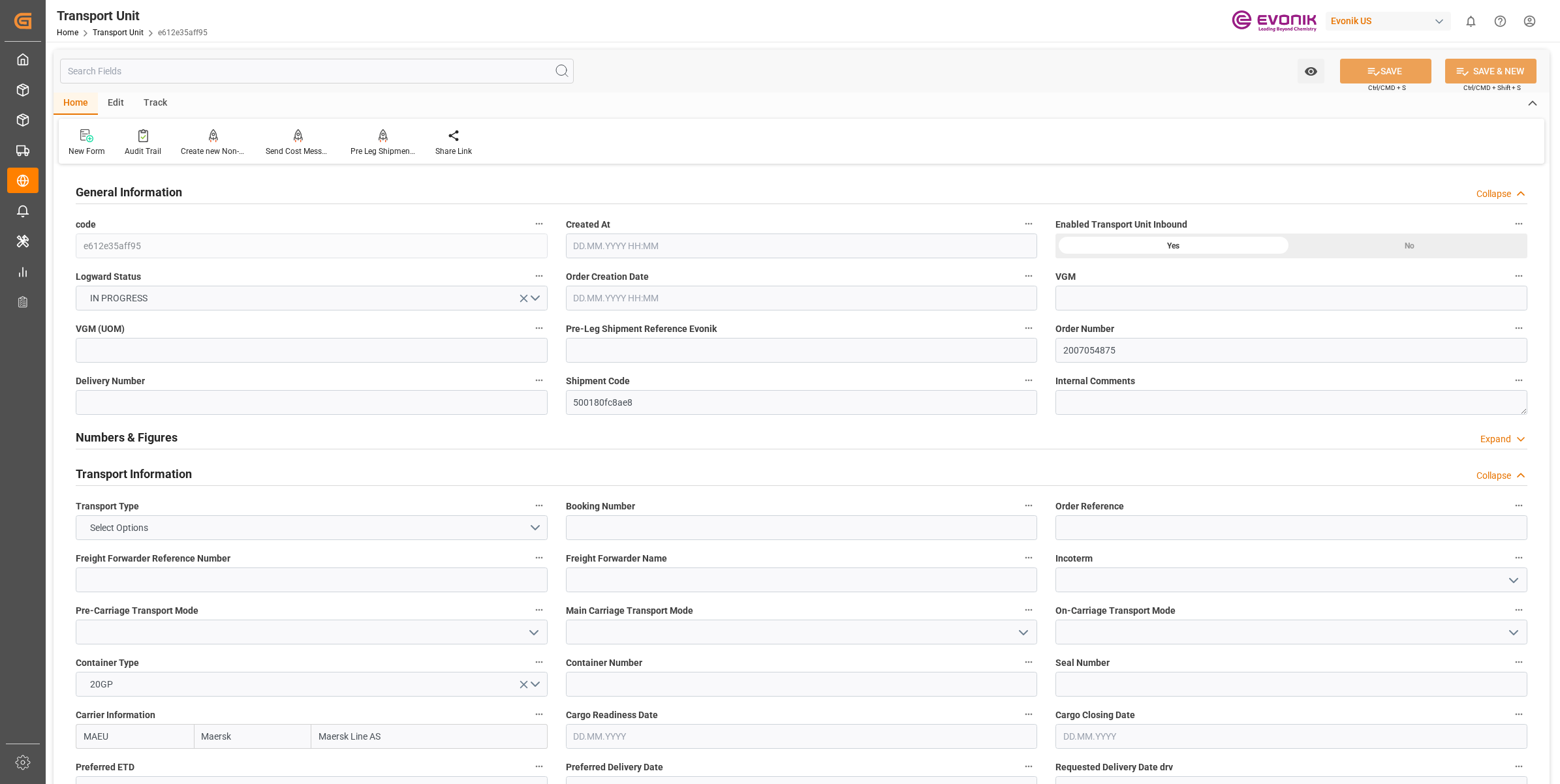
type input "Maersk"
type input "Maersk Line AS"
type input "USEWR"
type input "TNTUN"
type input "19801.04"
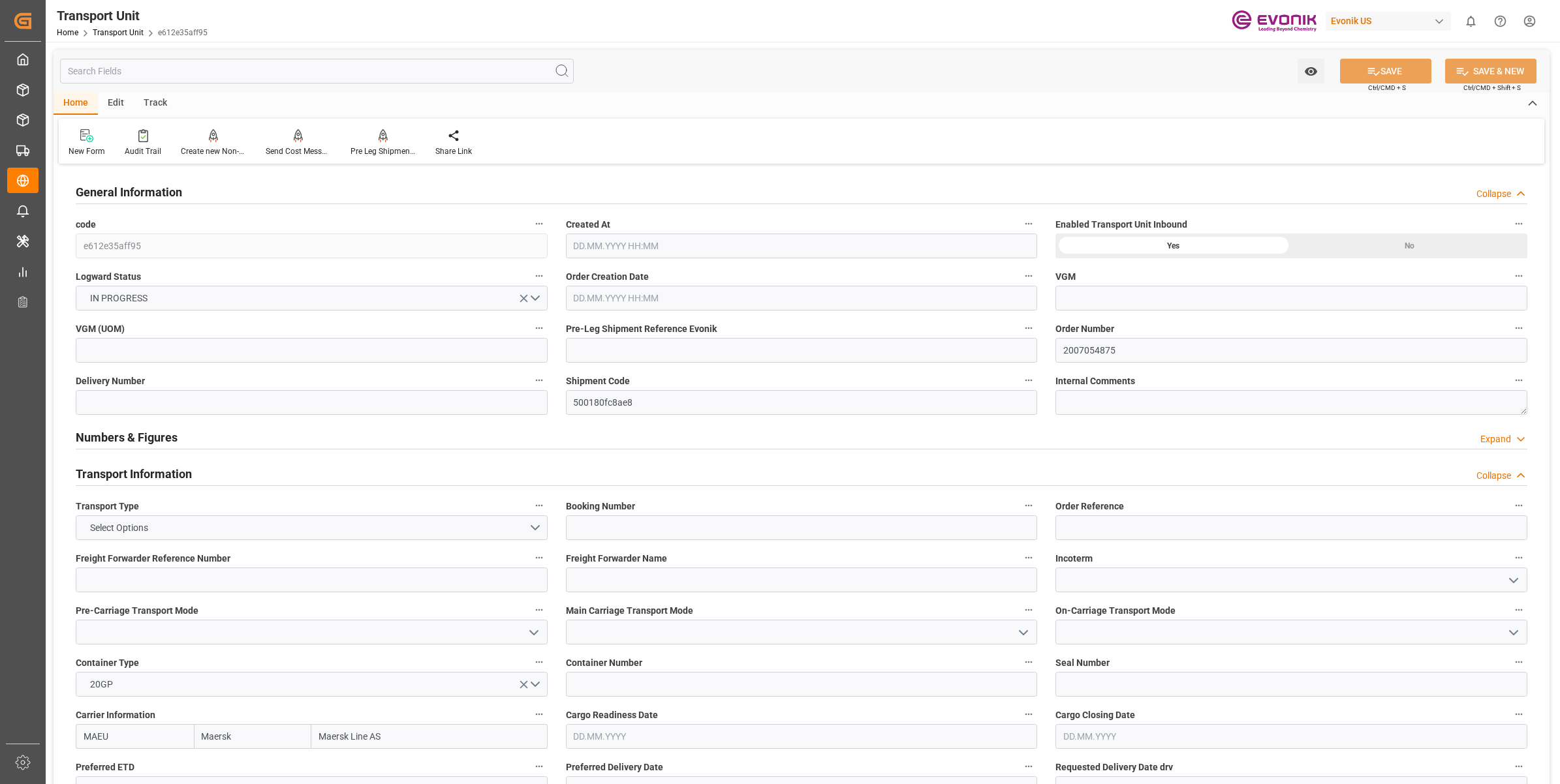
type input "[DATE] 20:09"
type input "[DATE]"
type input "[DATE] 00:00"
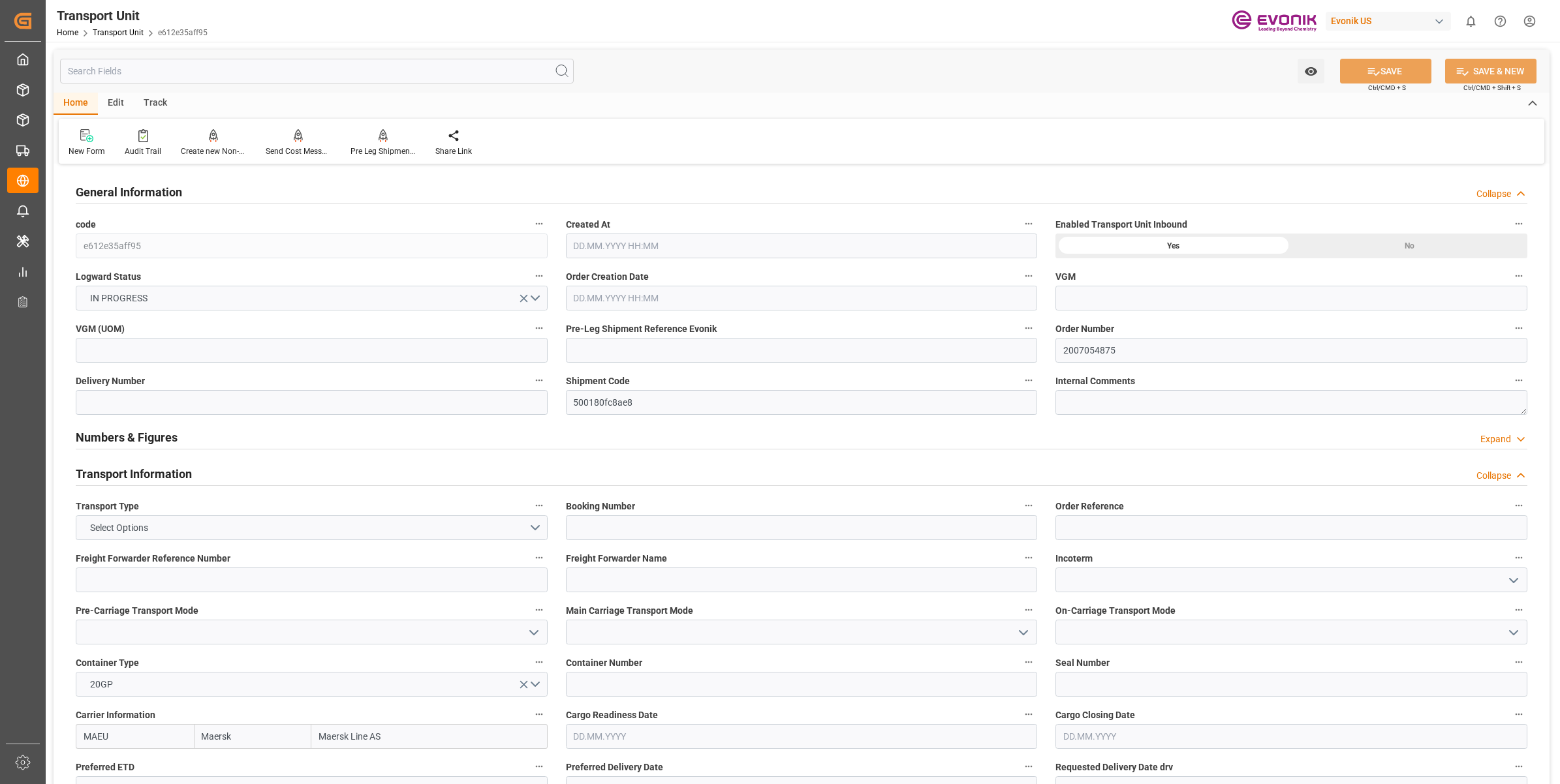
type input "04.10.2025 00:00"
type input "26.08.2025 00:00"
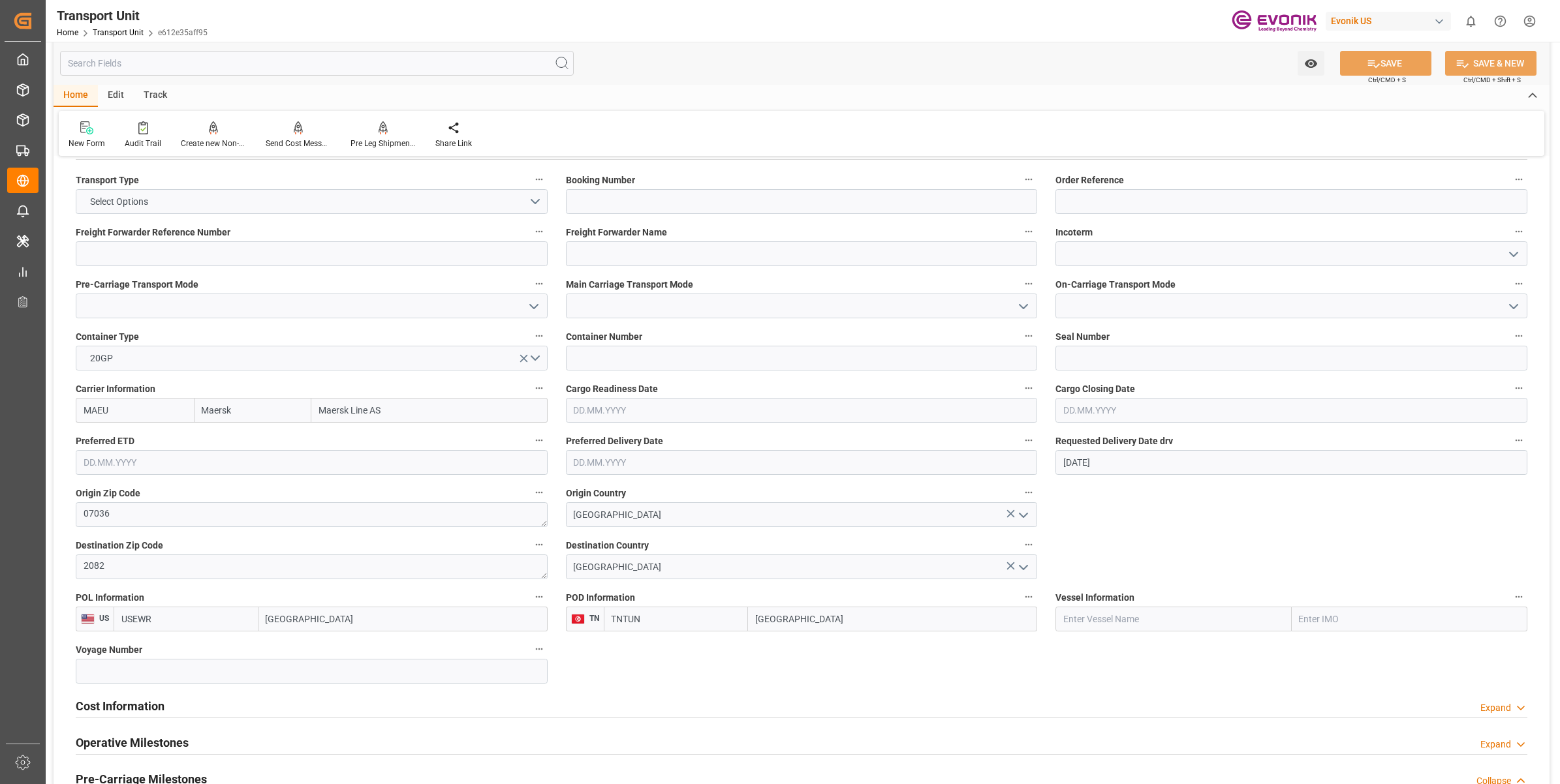
scroll to position [652, 0]
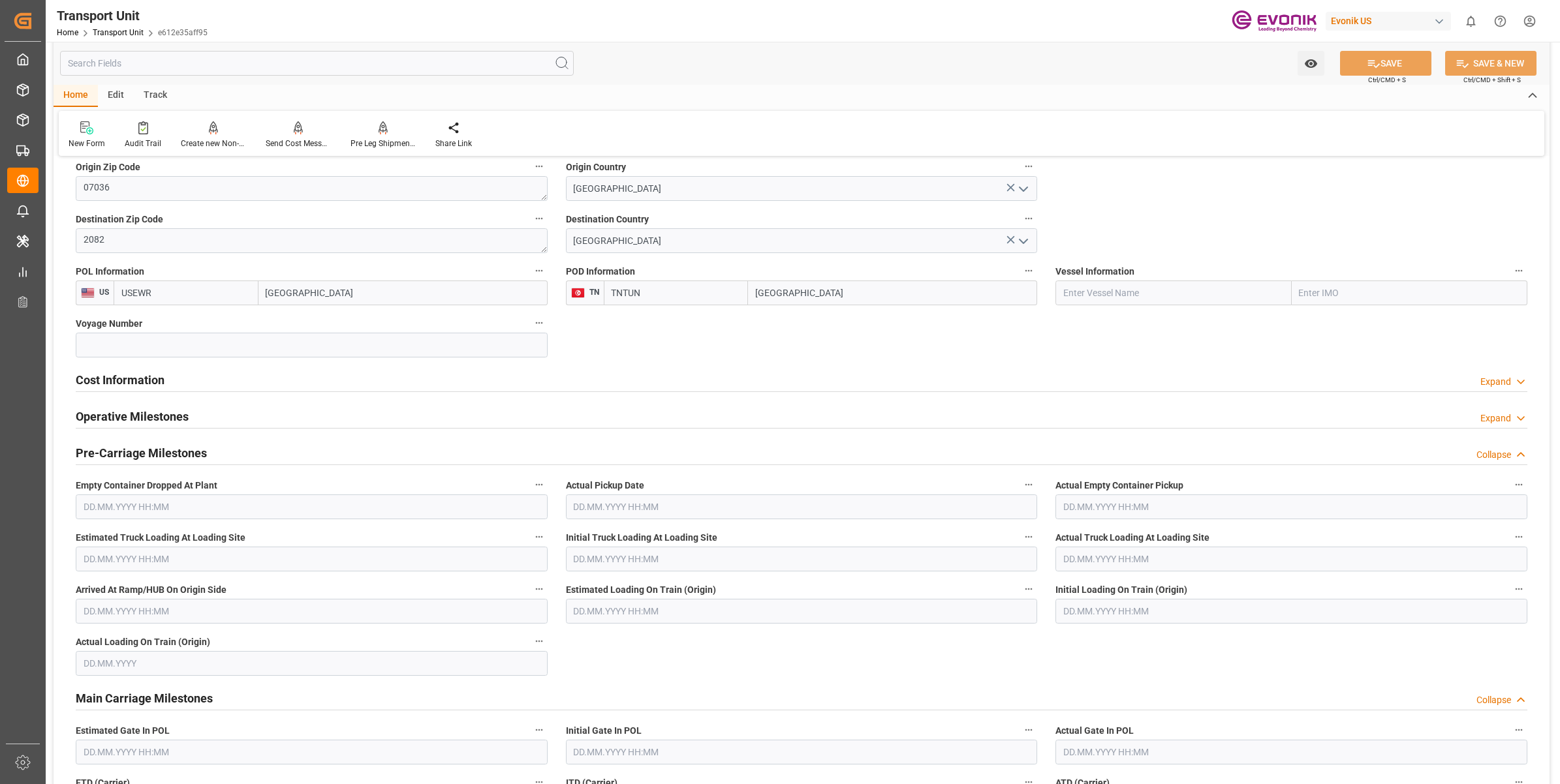
click at [152, 385] on h2 "Cost Information" at bounding box center [120, 380] width 89 height 18
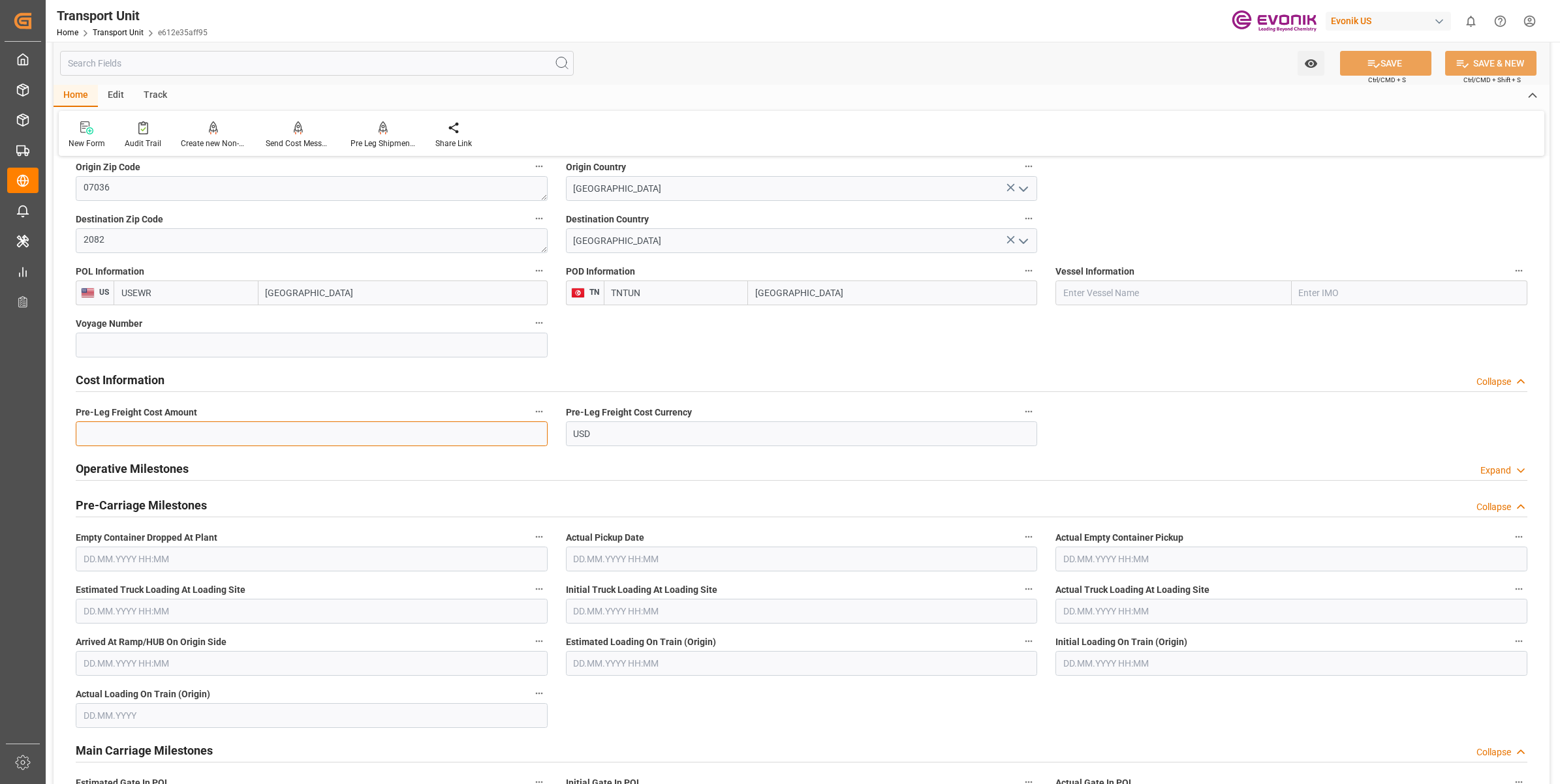
click at [193, 439] on input "text" at bounding box center [311, 433] width 472 height 25
paste input "193"
type input "193"
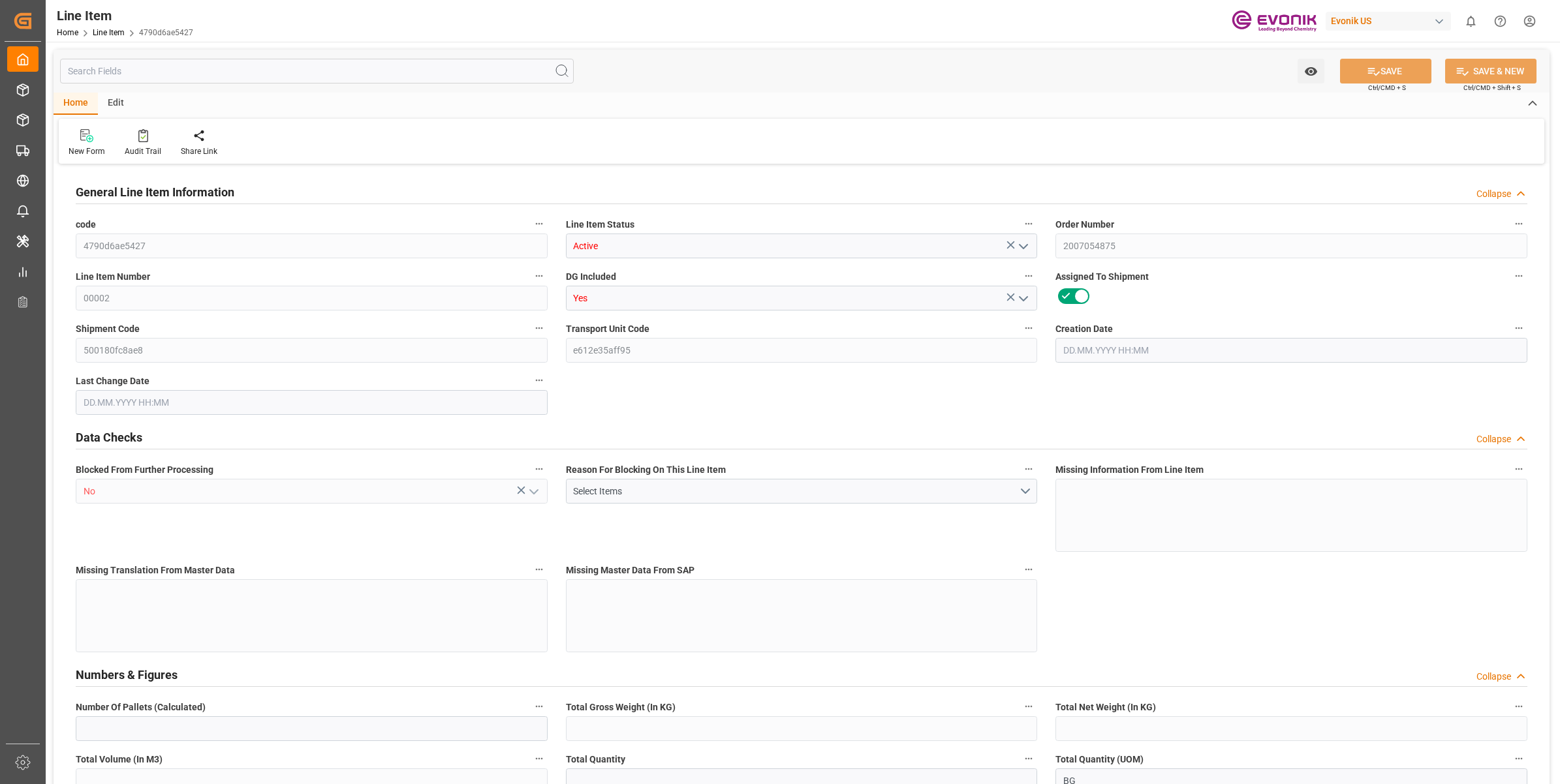
type input "19"
type input "19345.04"
type input "19000"
type input "17.8516"
type input "760"
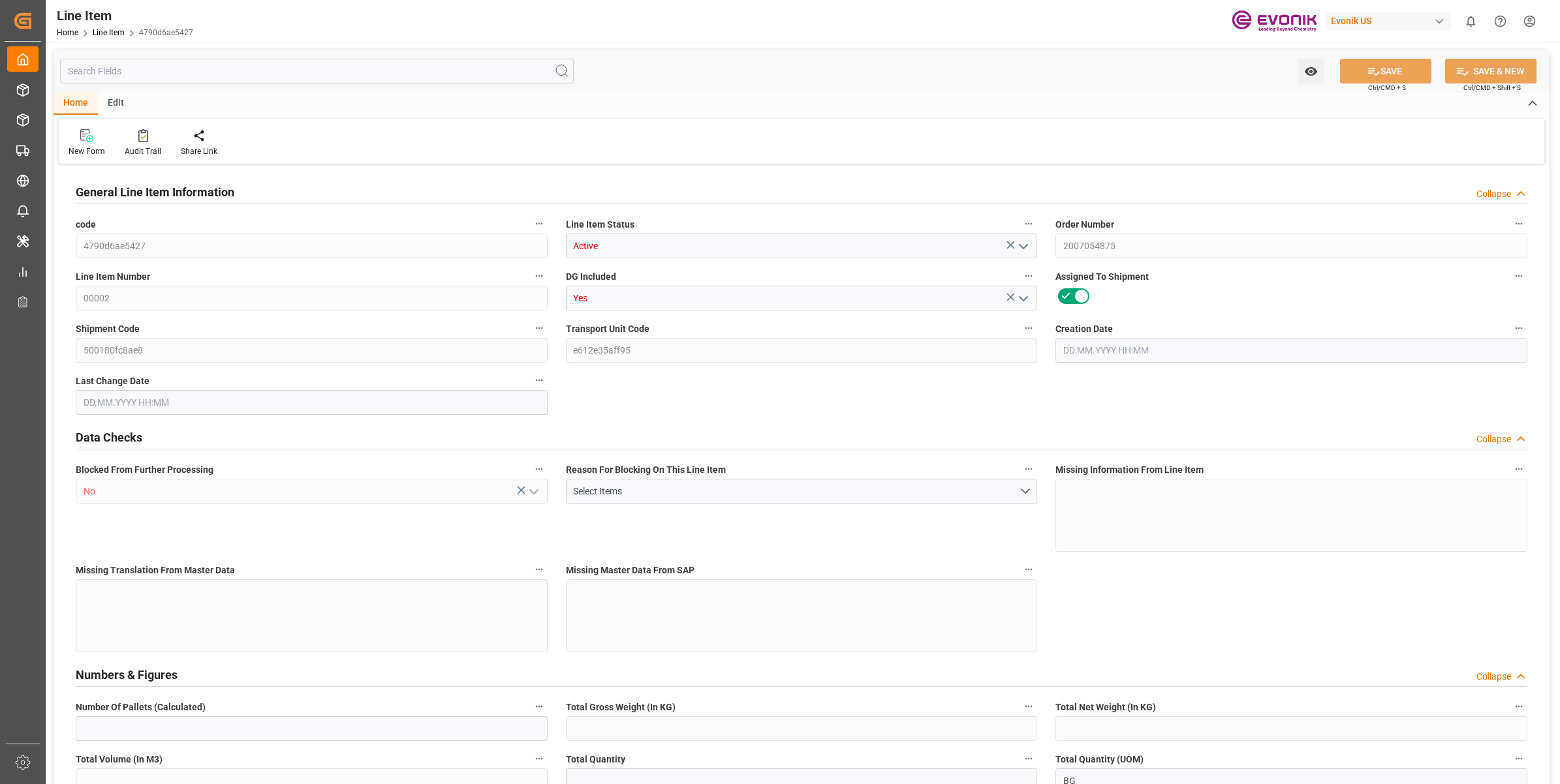
type input "21850"
type input "760"
type input "19345.04"
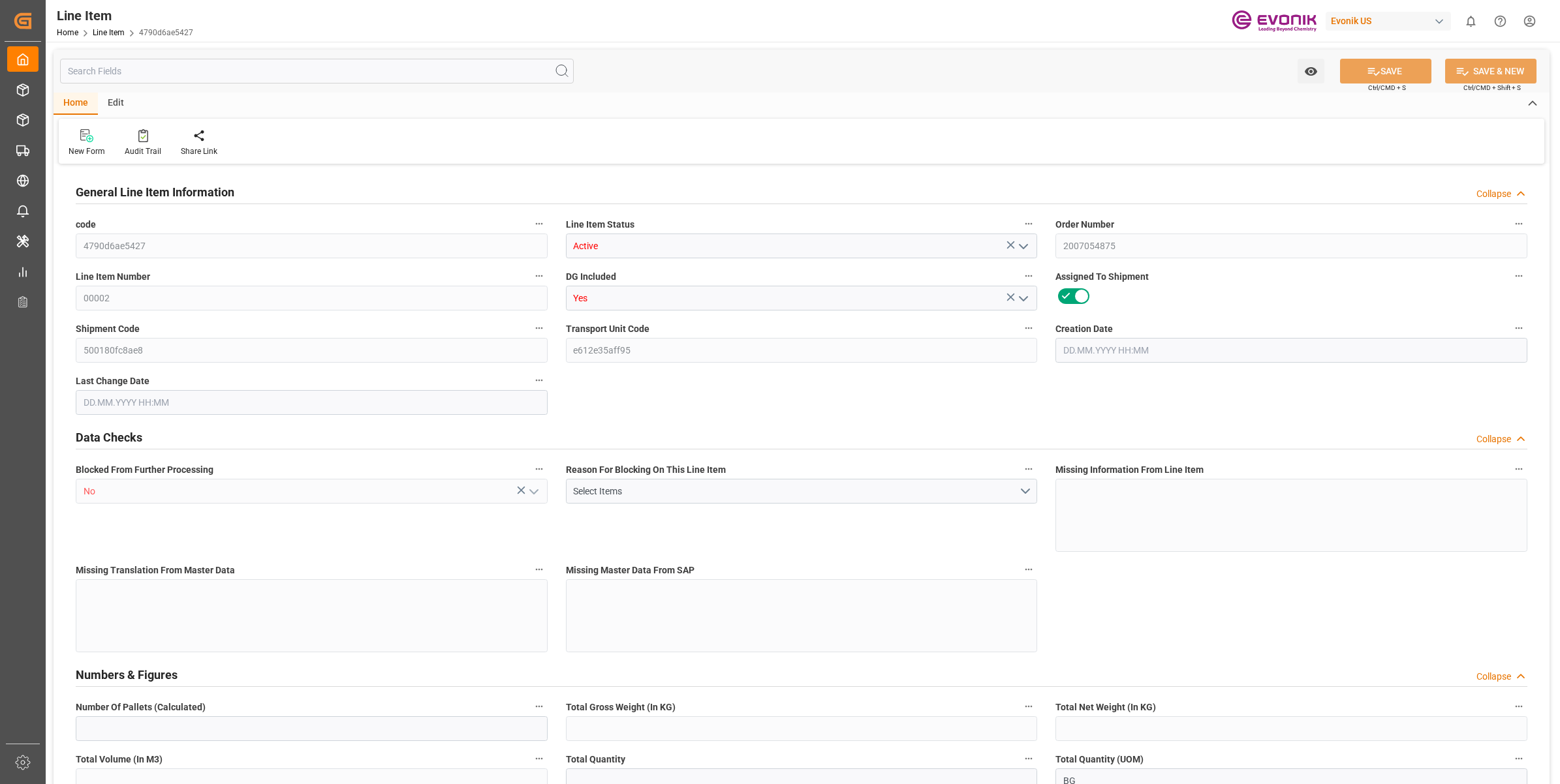
type input "19801.04"
type input "19000"
type input "17.8516"
type input "630.8"
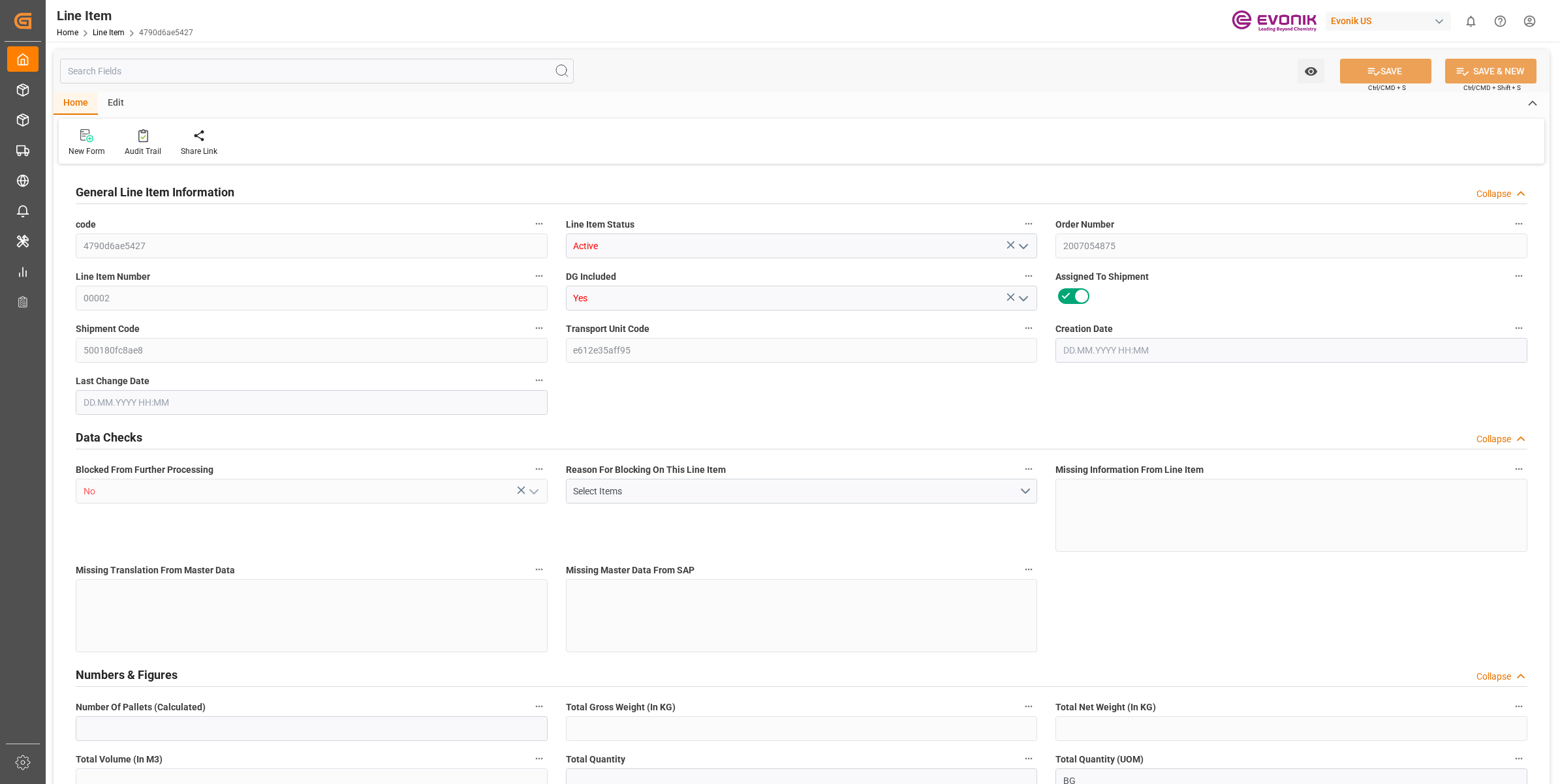
type input "0"
type input "[DATE] 17:21"
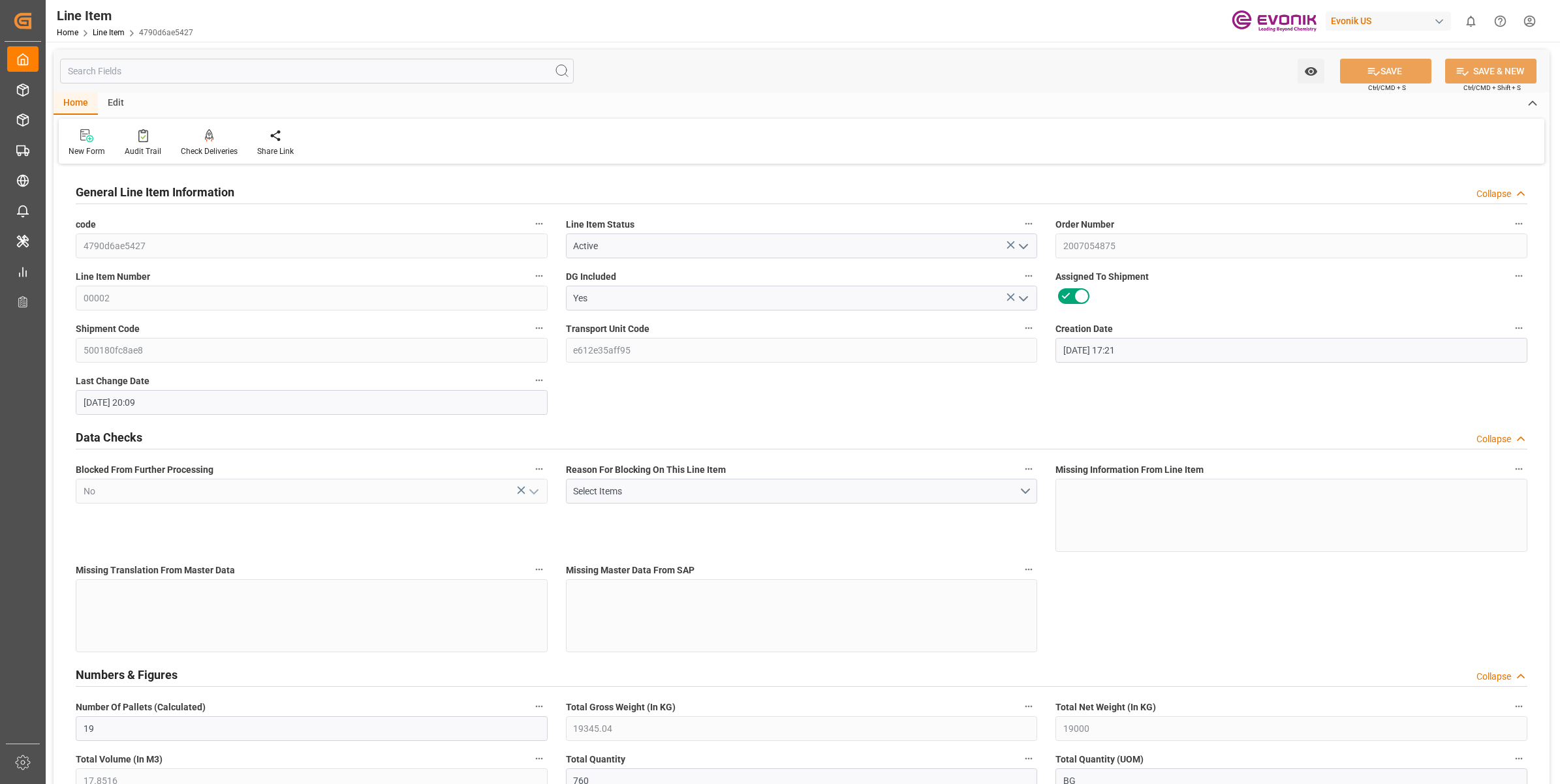
type input "[DATE] 20:09"
type input "[DATE]"
click at [192, 70] on input "text" at bounding box center [317, 71] width 514 height 25
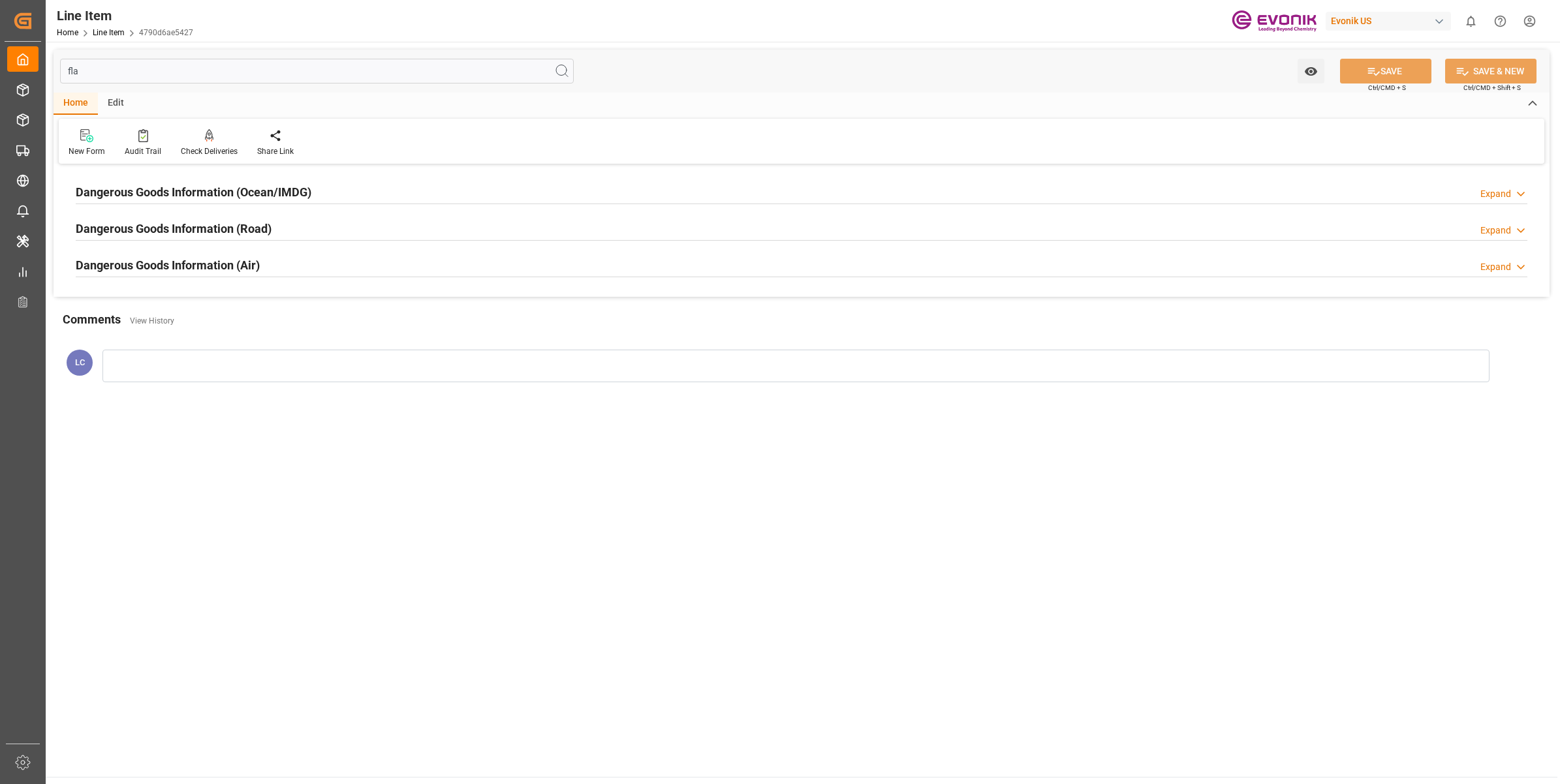
type input "fla"
click at [279, 191] on h2 "Dangerous Goods Information (Ocean/IMDG)" at bounding box center [193, 192] width 235 height 18
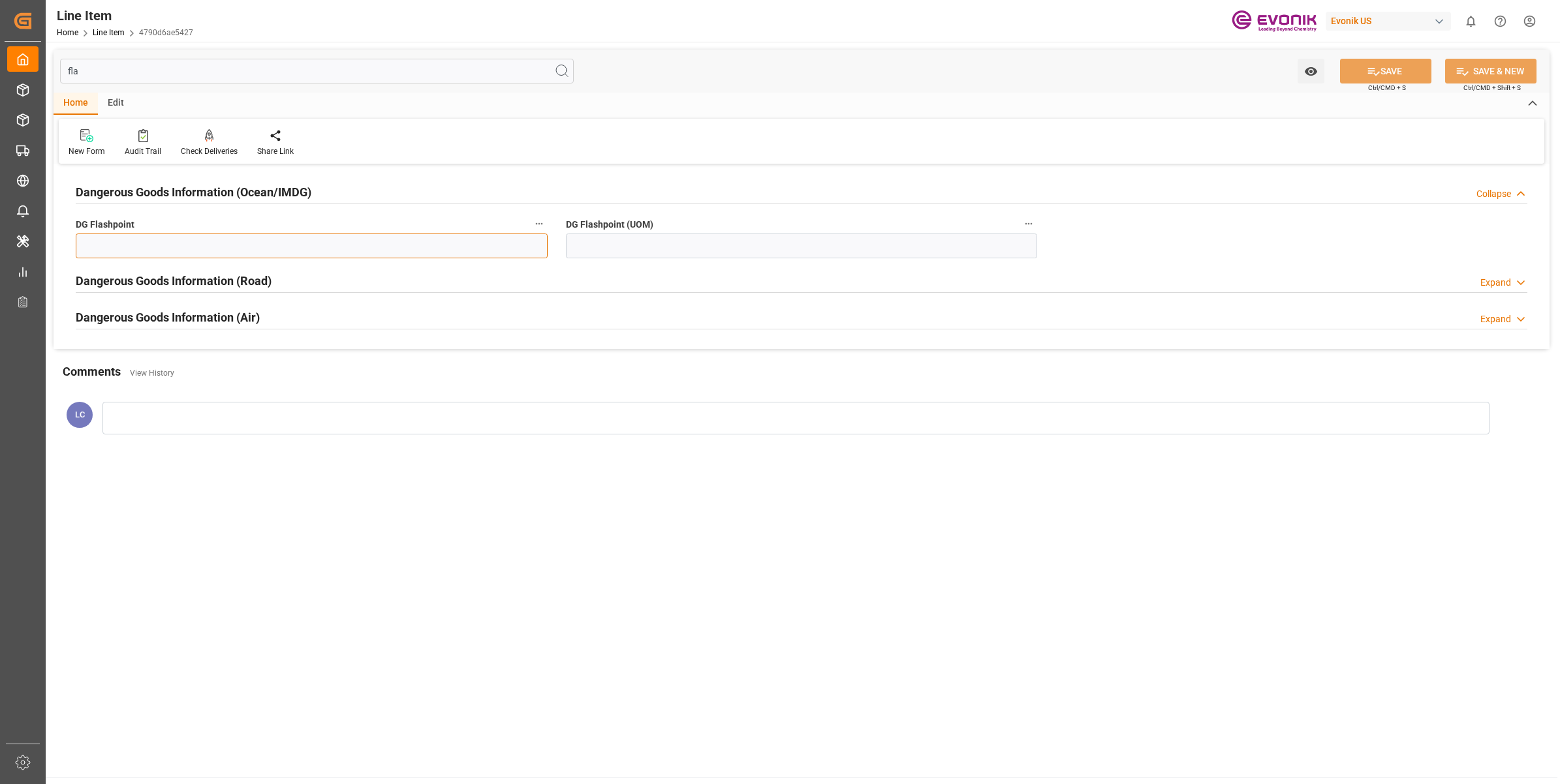
click at [224, 246] on input "text" at bounding box center [311, 246] width 472 height 25
type input "99.99"
click at [621, 238] on input at bounding box center [801, 246] width 472 height 25
type input "99.99"
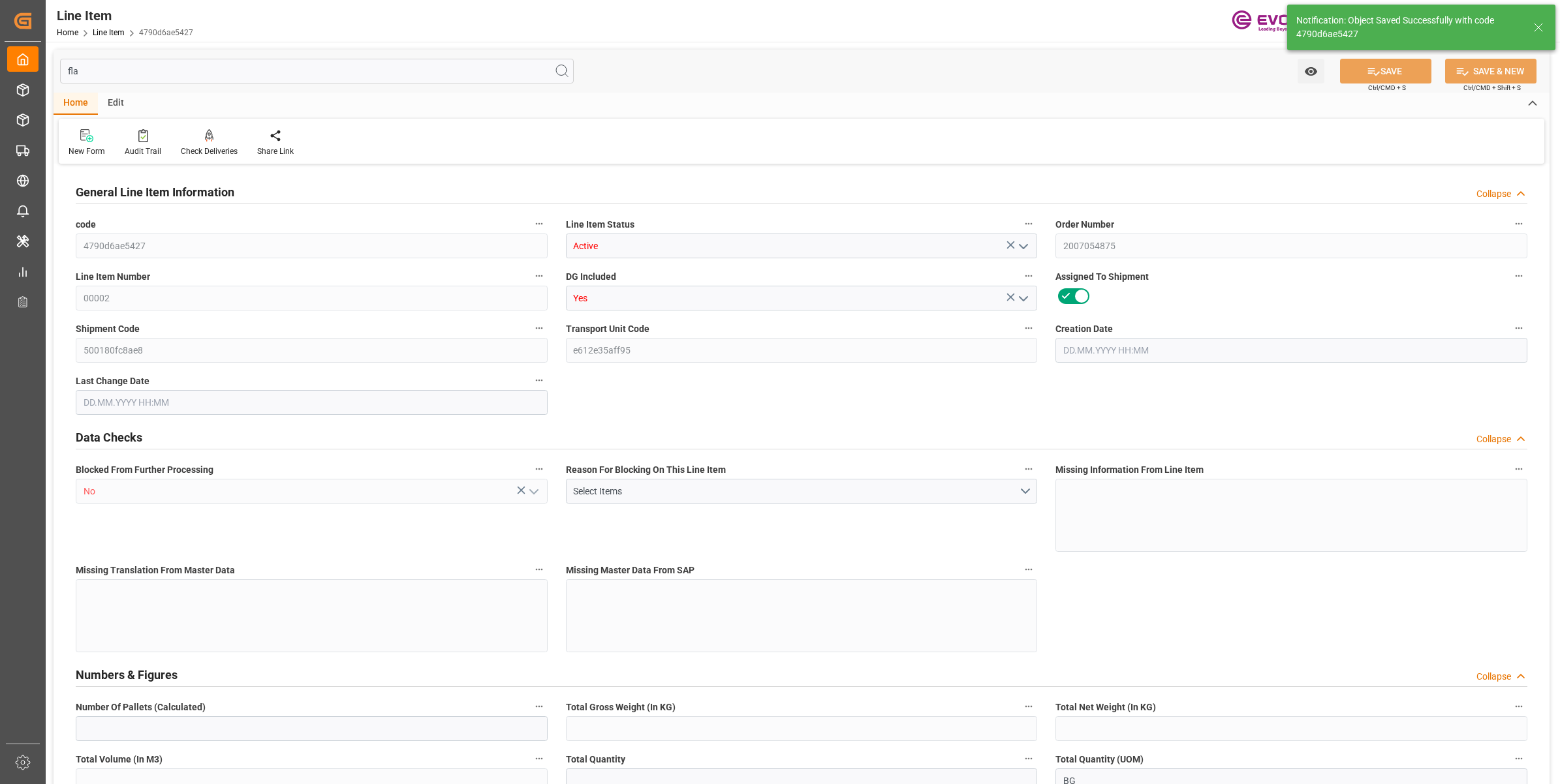
type input "19"
type input "19345.04"
type input "19000"
type input "17.8516"
type input "760"
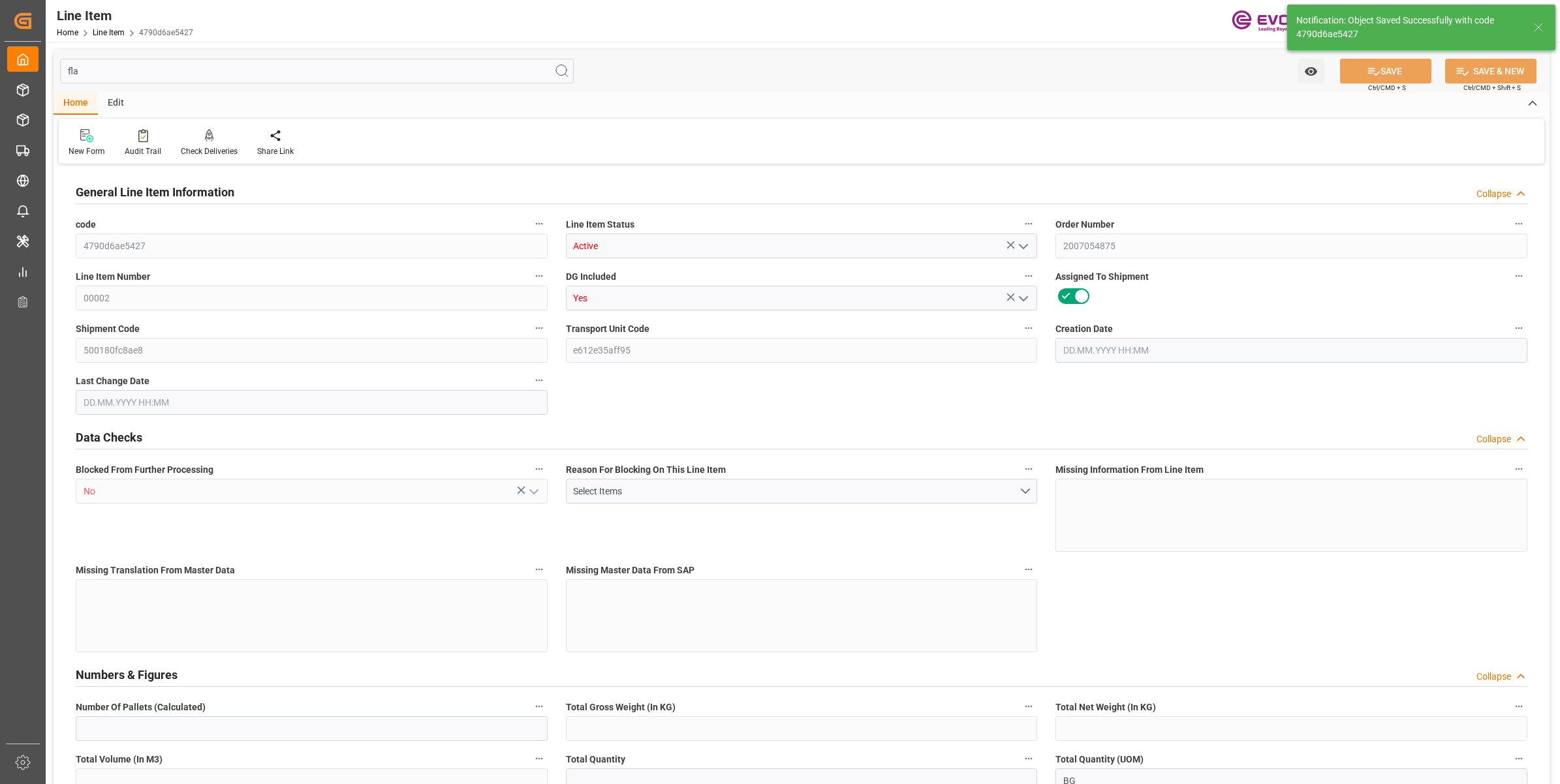
type input "21850"
type input "760"
type input "19345.04"
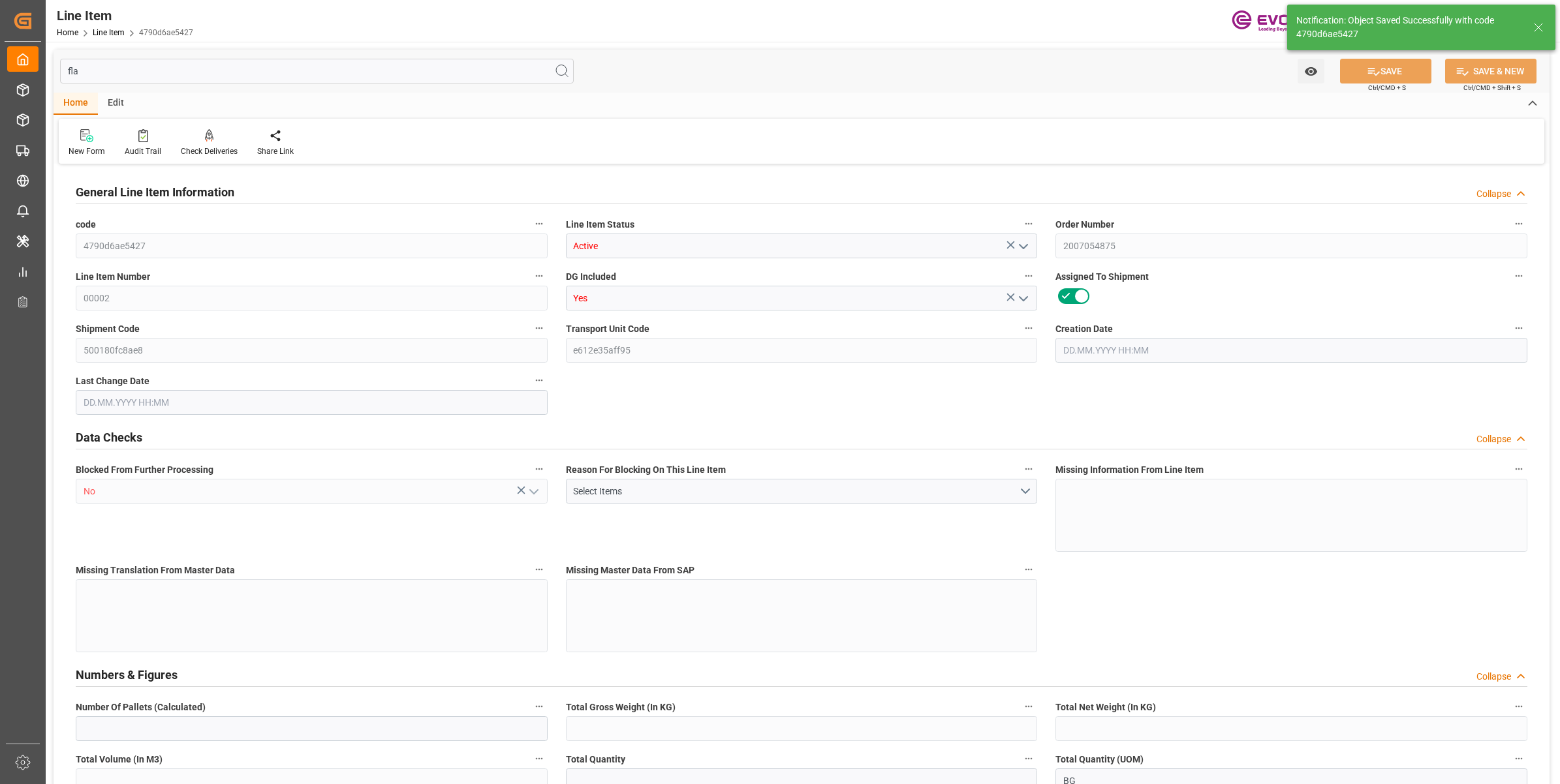
type input "19801.04"
type input "19000"
type input "17.8516"
type input "630.8"
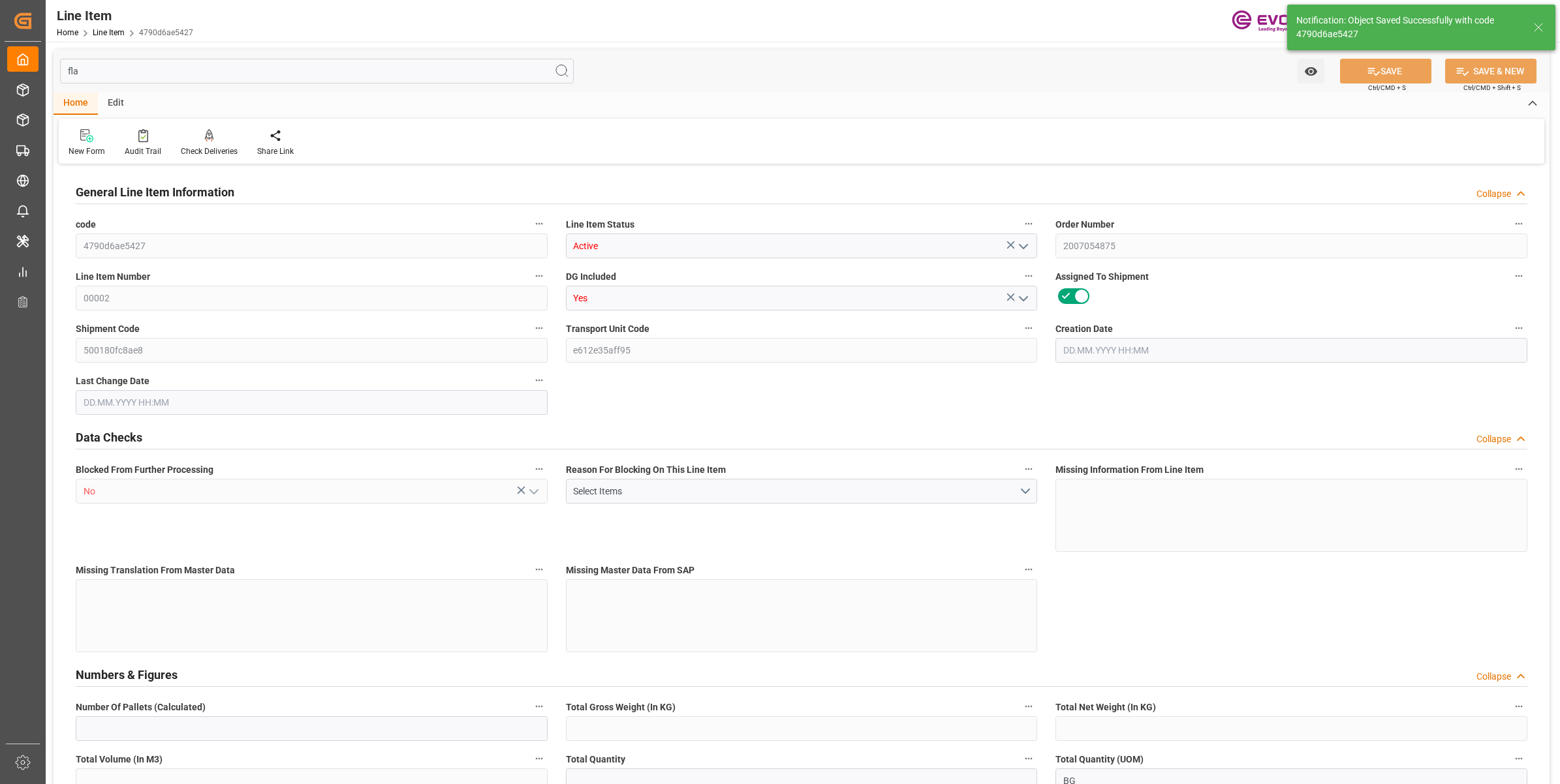
type input "0"
type input "[DATE] 17:21"
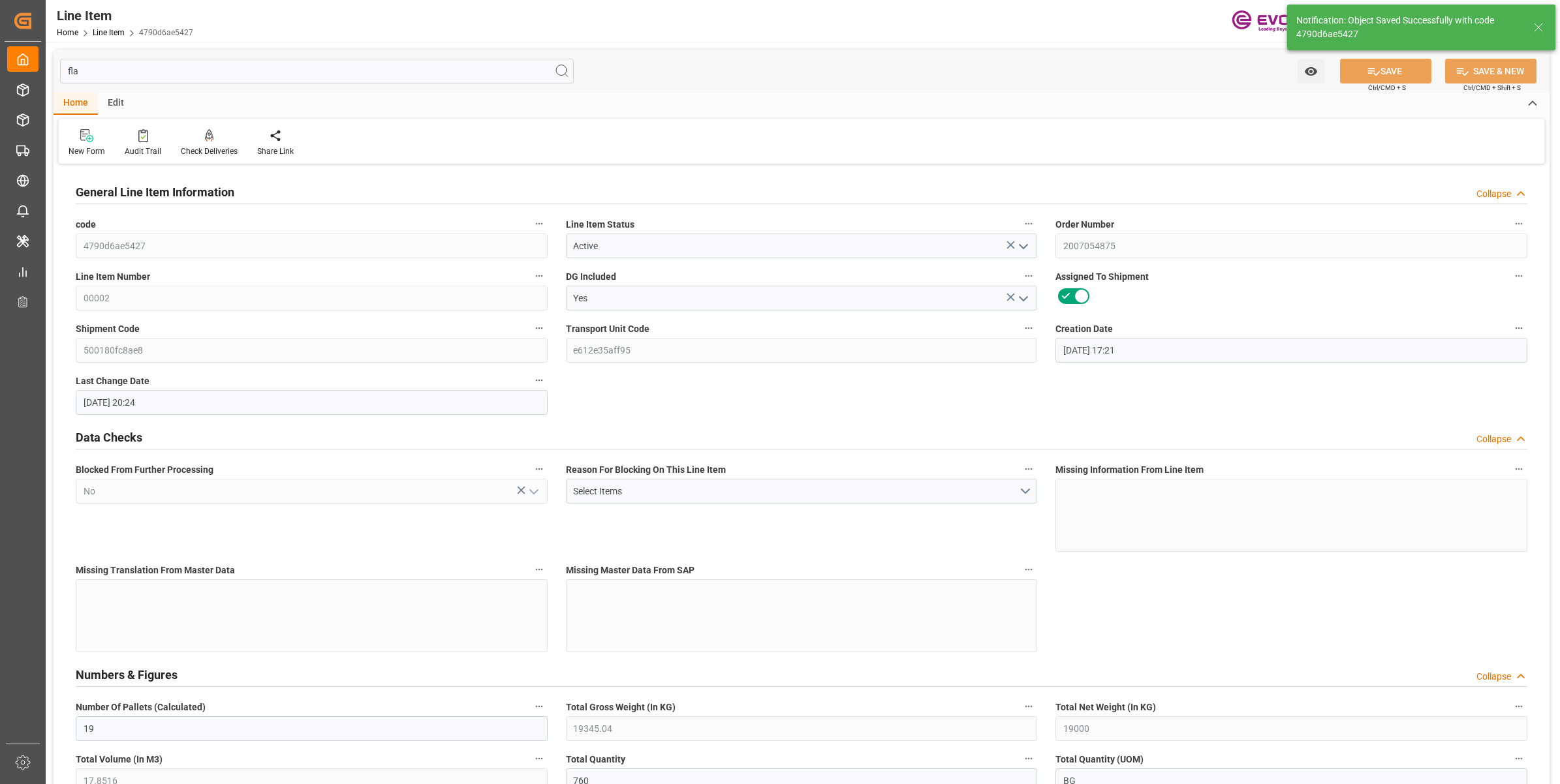
type input "11.08.2025 20:24"
type input "[DATE]"
click at [87, 63] on input "fla" at bounding box center [317, 71] width 514 height 25
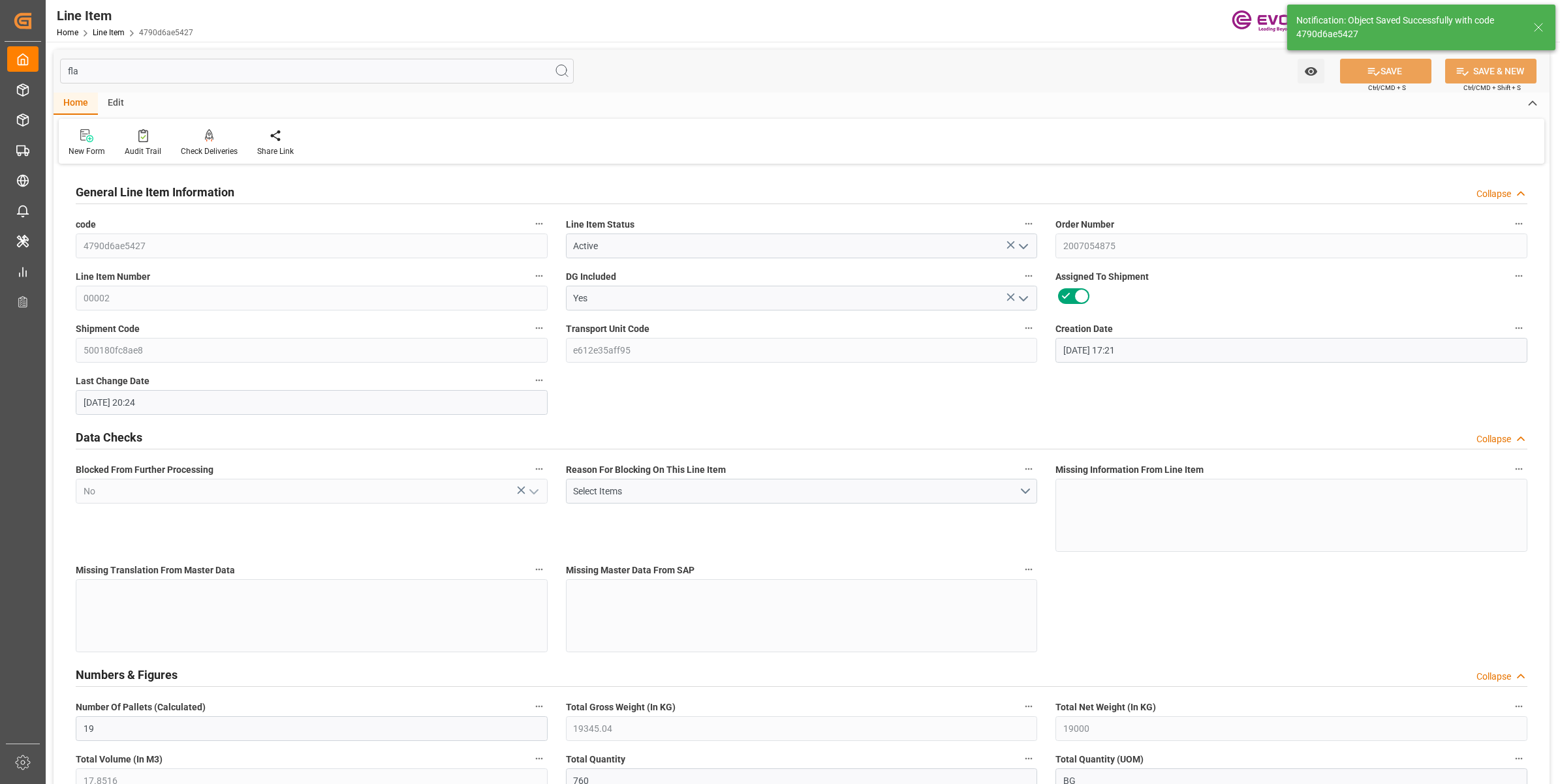
drag, startPoint x: 89, startPoint y: 72, endPoint x: 49, endPoint y: 60, distance: 41.8
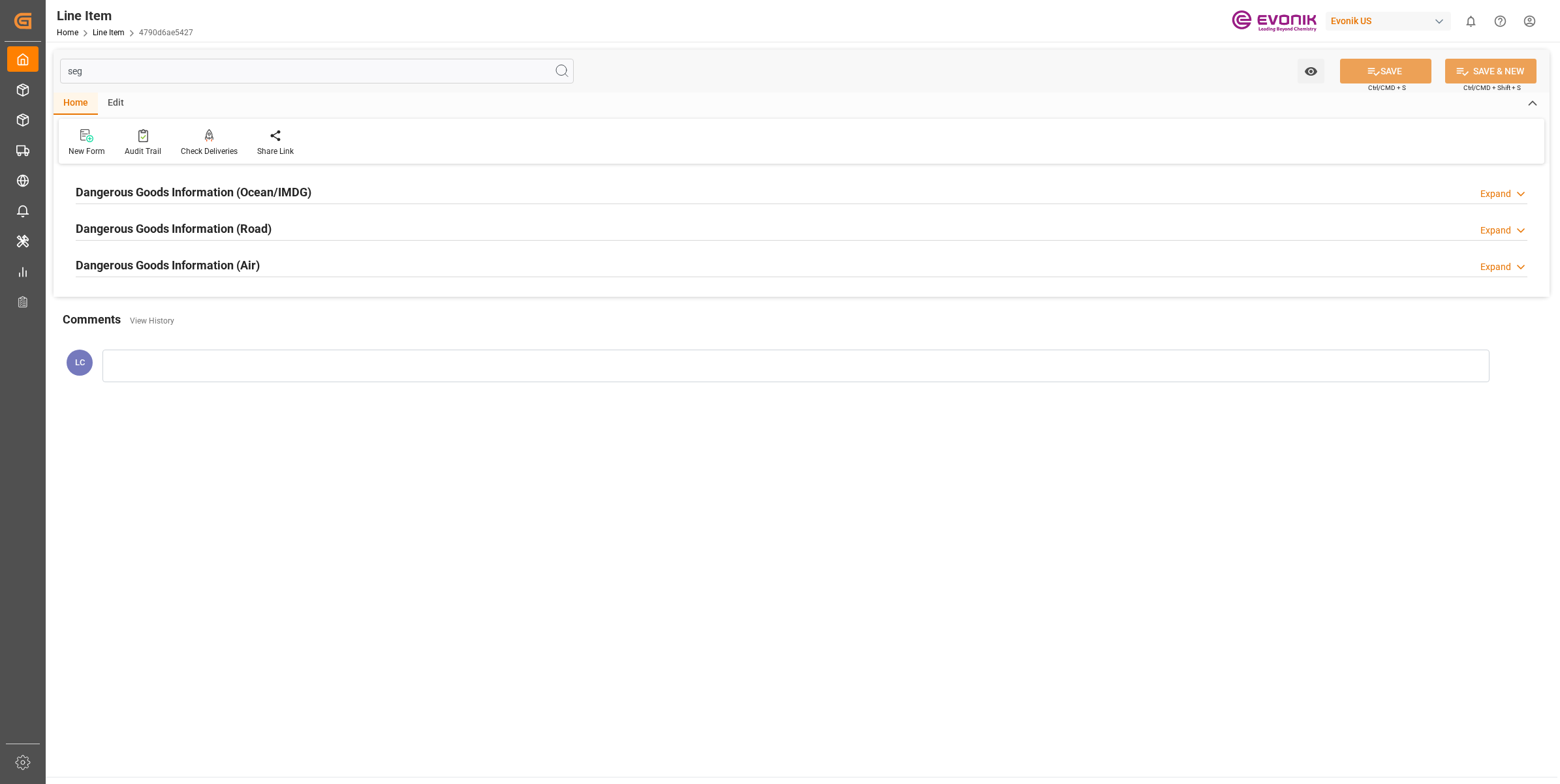
click at [321, 192] on div "Dangerous Goods Information (Ocean/IMDG) Expand" at bounding box center [801, 191] width 1451 height 25
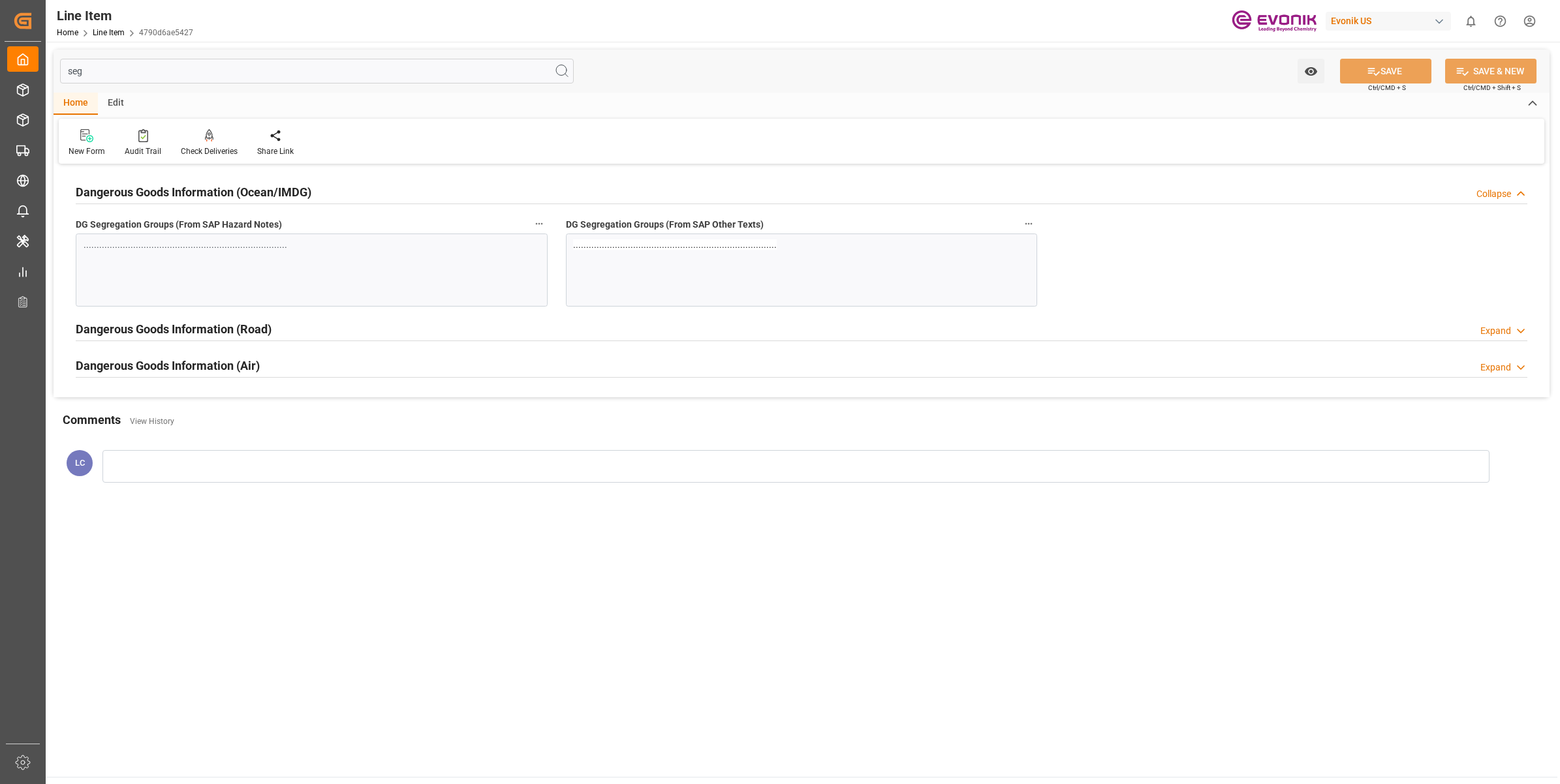
click at [137, 64] on input "seg" at bounding box center [317, 71] width 514 height 25
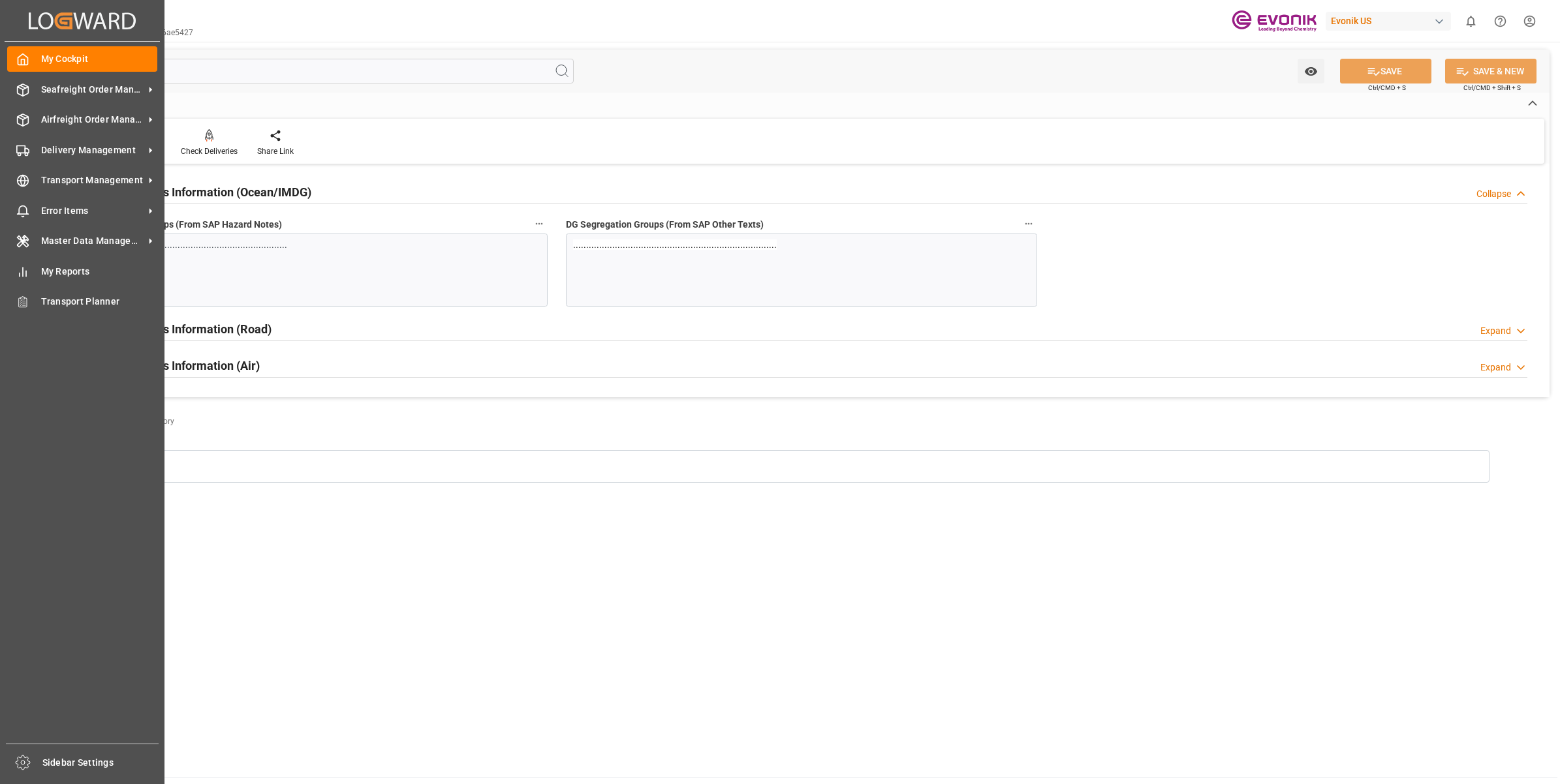
drag, startPoint x: 48, startPoint y: 45, endPoint x: 297, endPoint y: 85, distance: 252.2
click at [14, 37] on div "Created by potrace 1.15, written by Peter Selinger 2001-2017 Created by potrace…" at bounding box center [780, 392] width 1560 height 784
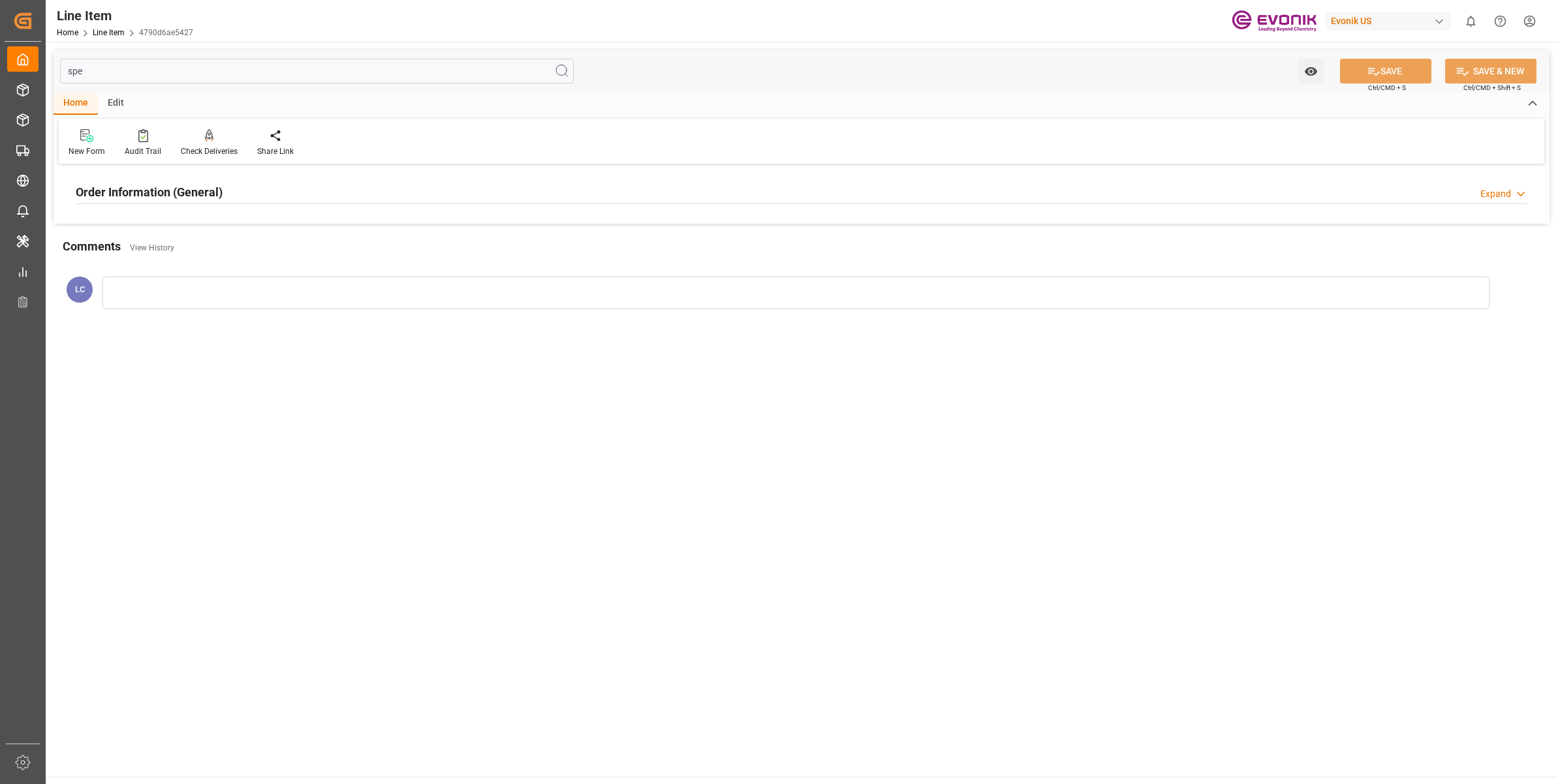
click at [235, 194] on div "Order Information (General) Expand" at bounding box center [801, 191] width 1451 height 25
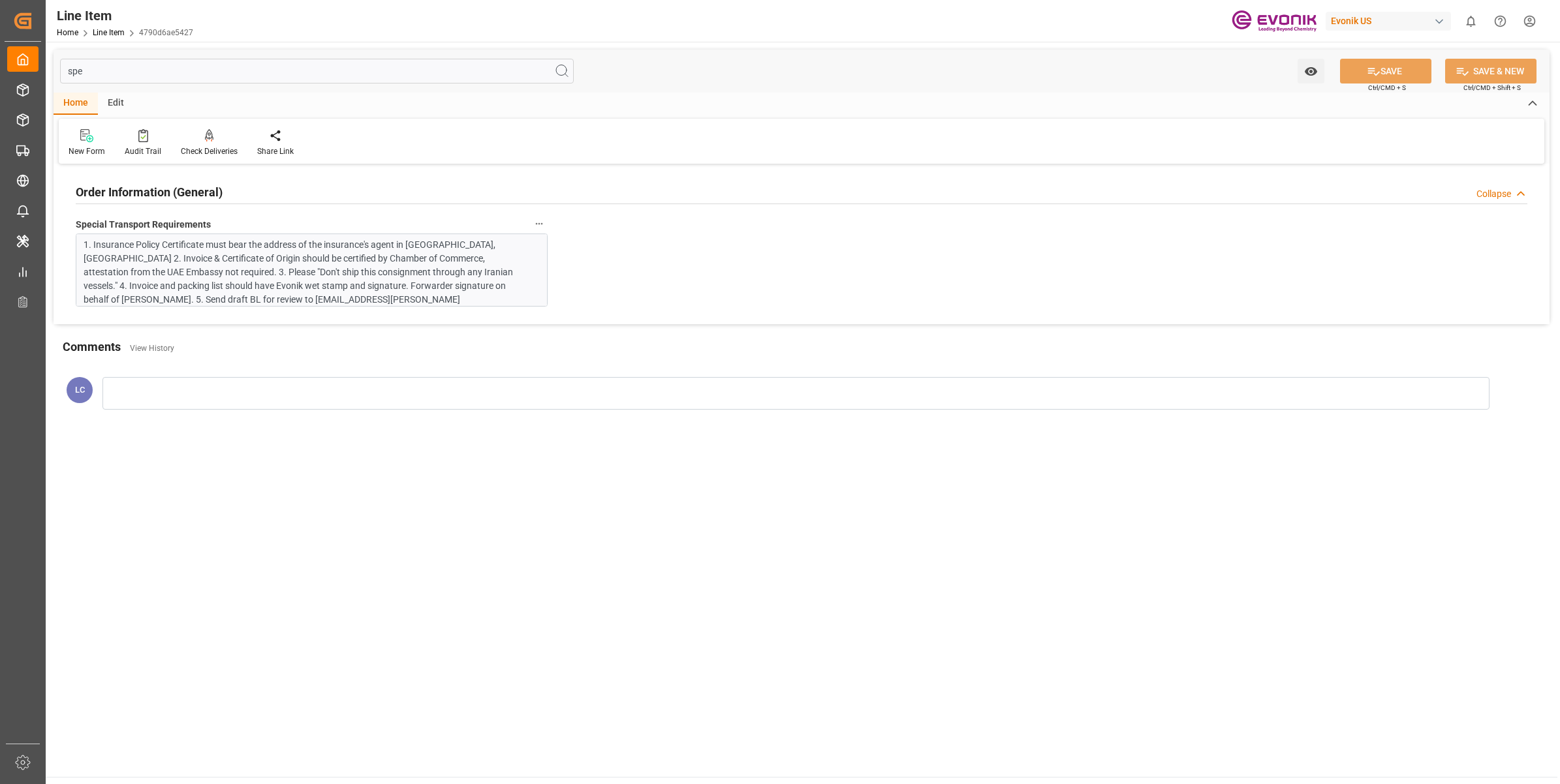
click at [42, 63] on div "Created by potrace 1.15, written by Peter Selinger 2001-2017 Created by potrace…" at bounding box center [780, 392] width 1560 height 784
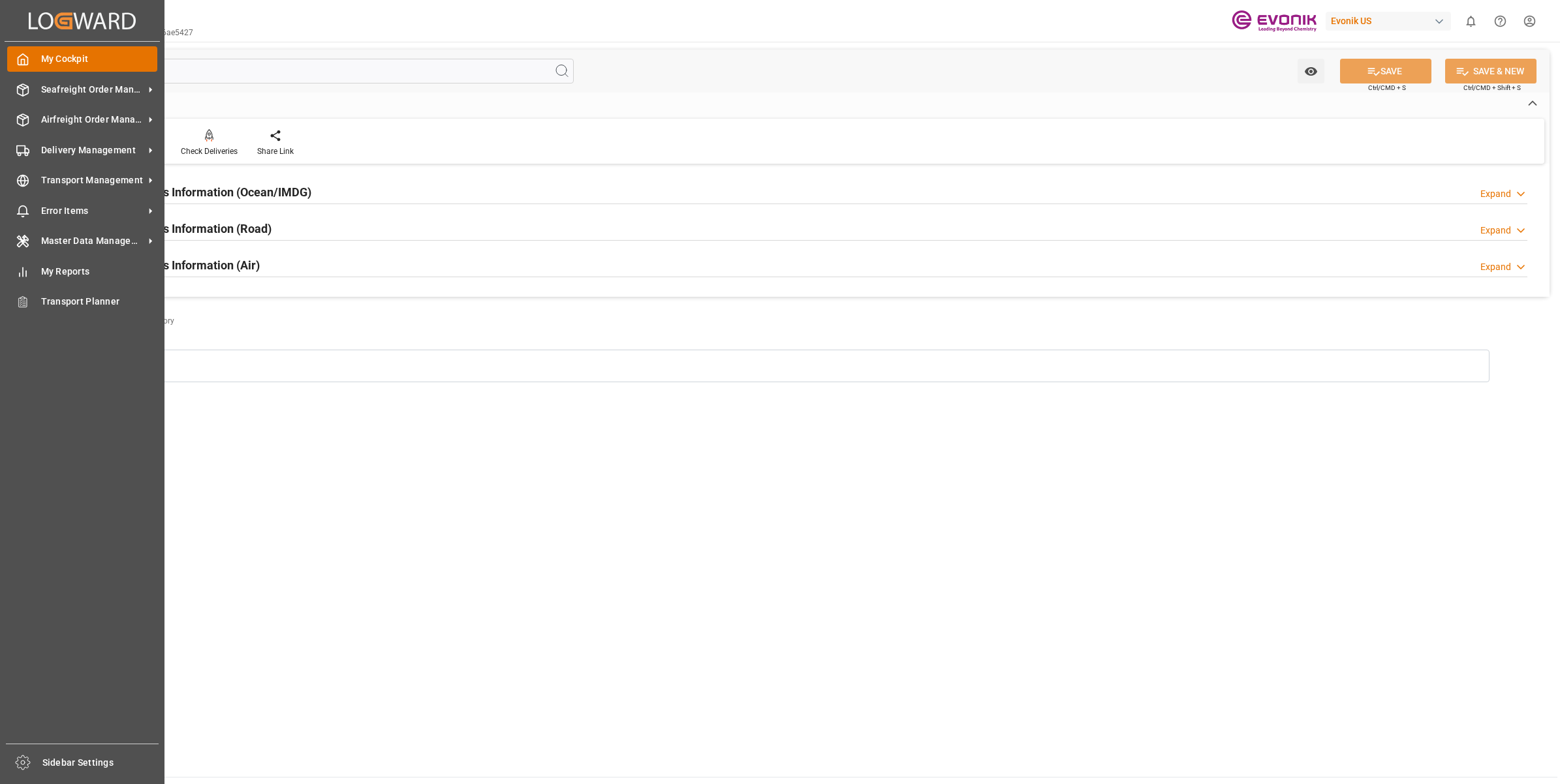
type input "fla"
type input "99.99"
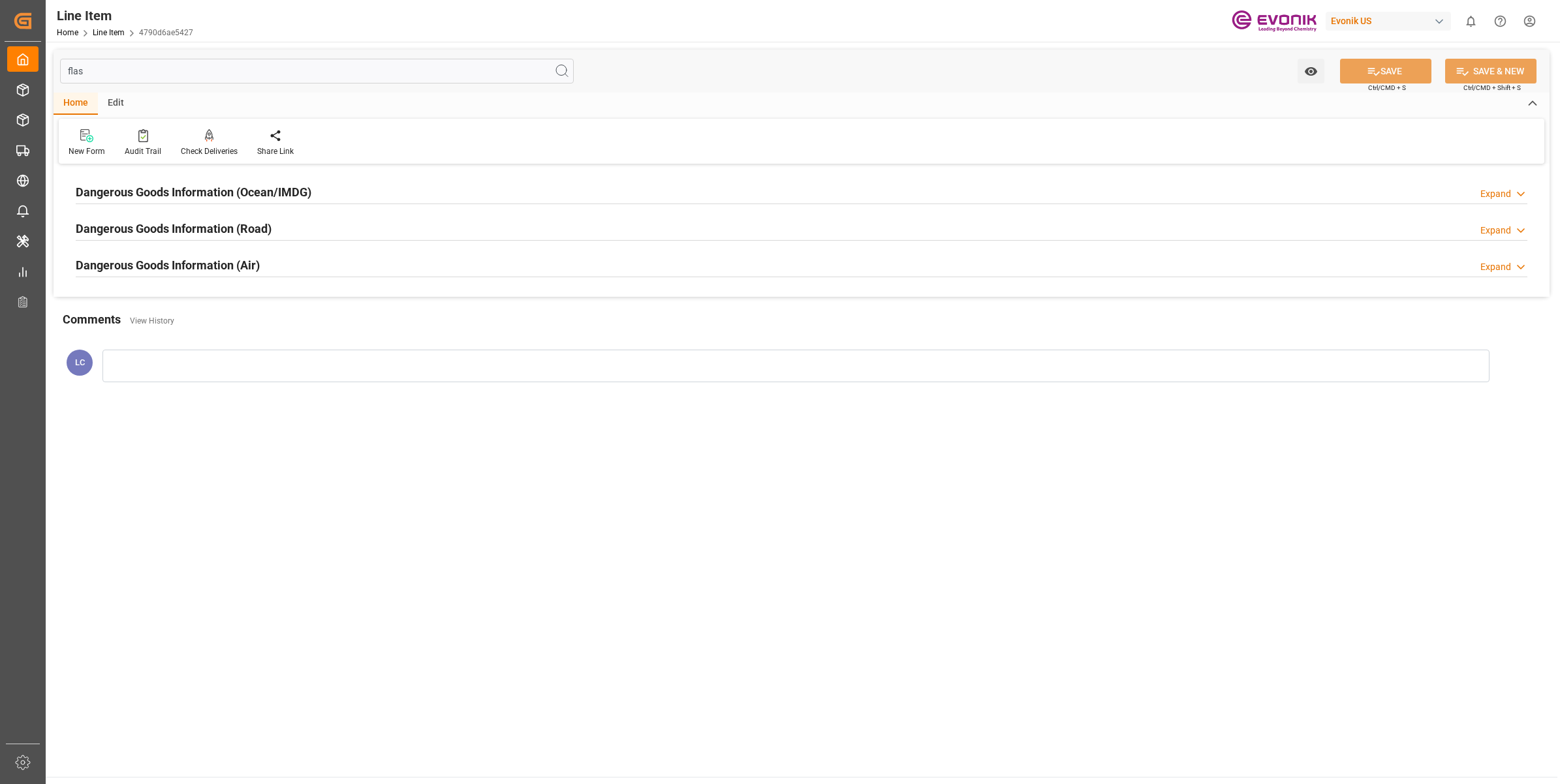
type input "flas"
click at [250, 191] on h2 "Dangerous Goods Information (Ocean/IMDG)" at bounding box center [193, 192] width 235 height 18
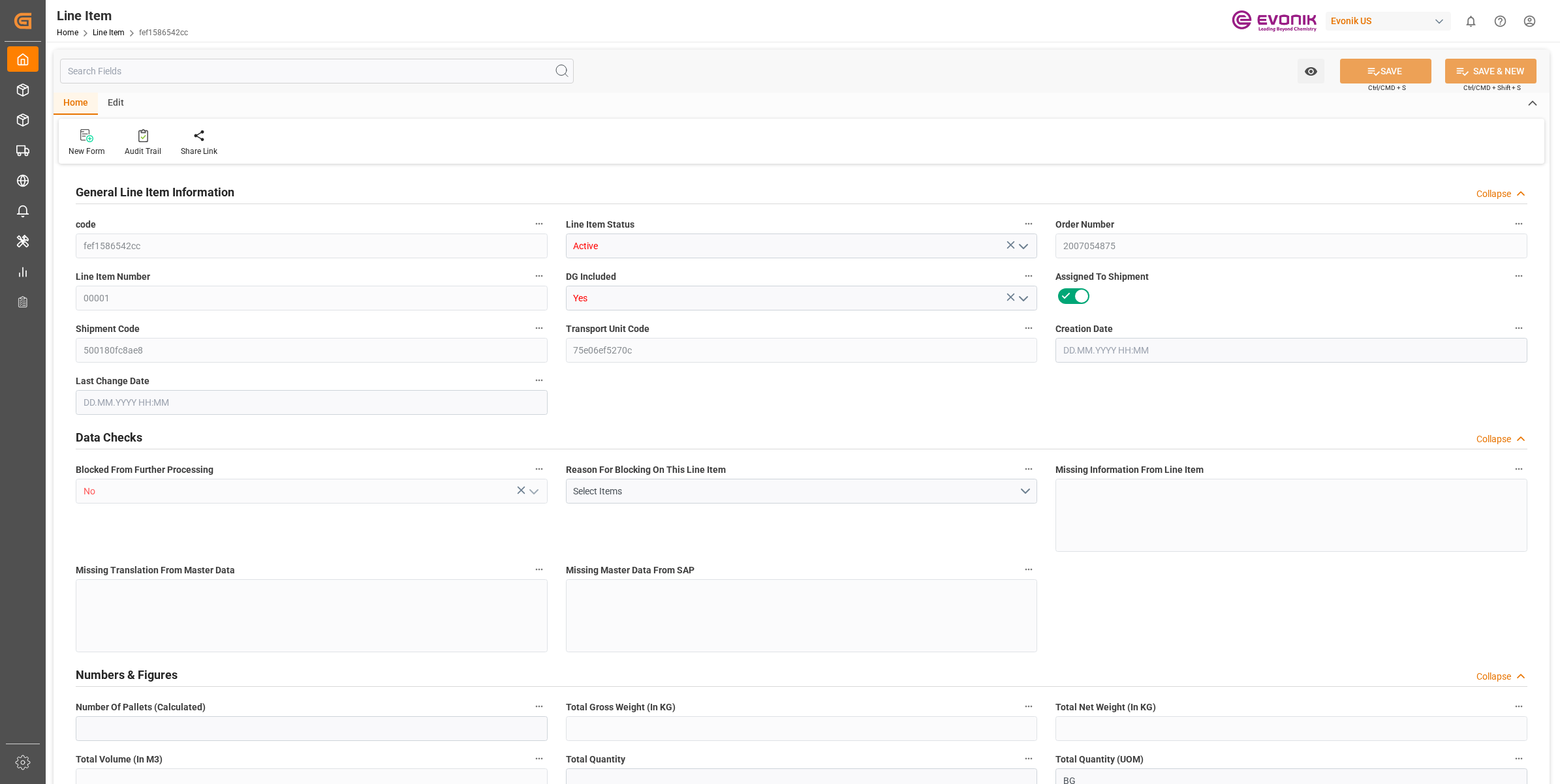
type input "19"
type input "19345.04"
type input "19000"
type input "17.8516"
type input "760"
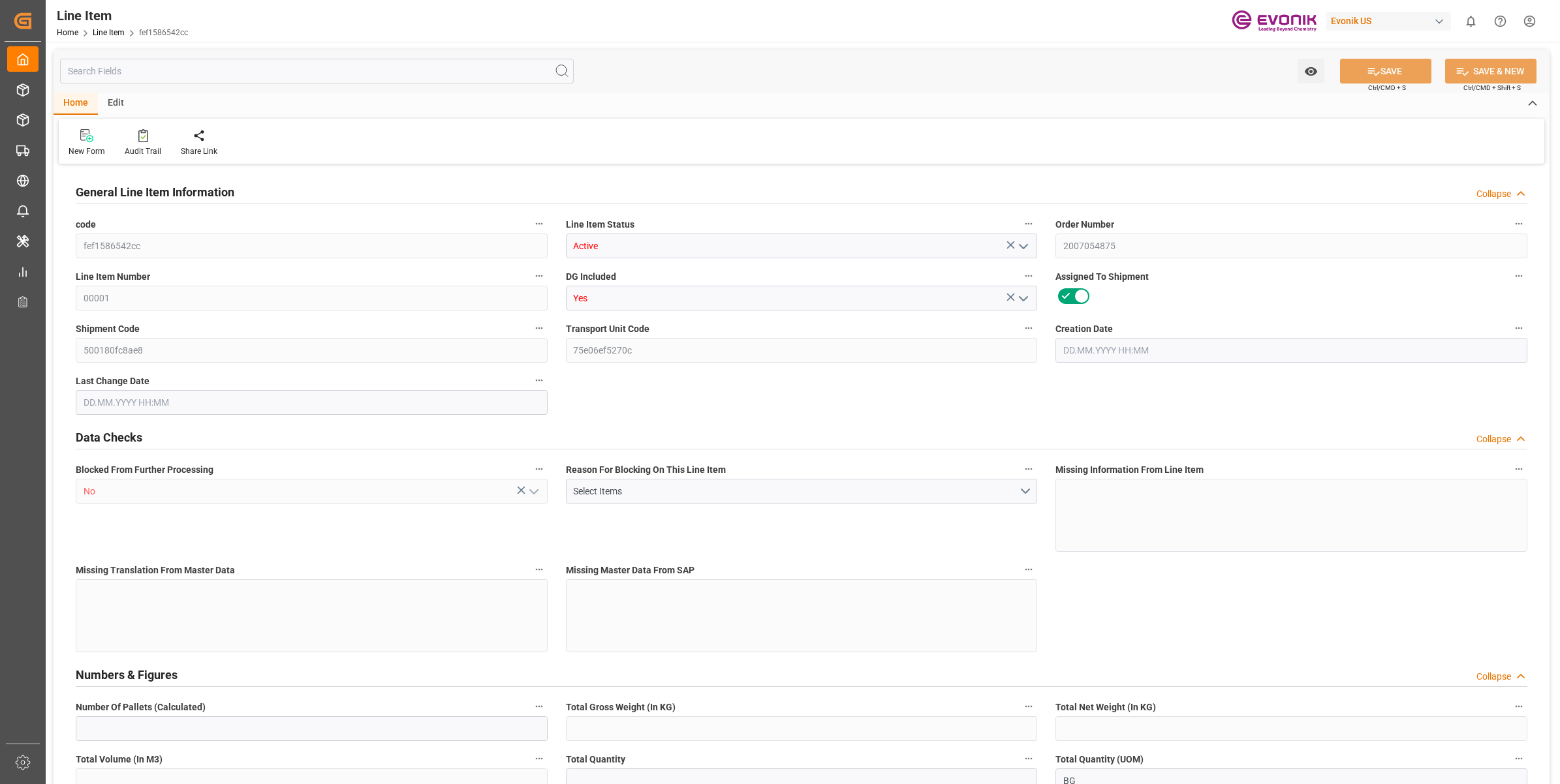
type input "21850"
type input "760"
type input "19345.04"
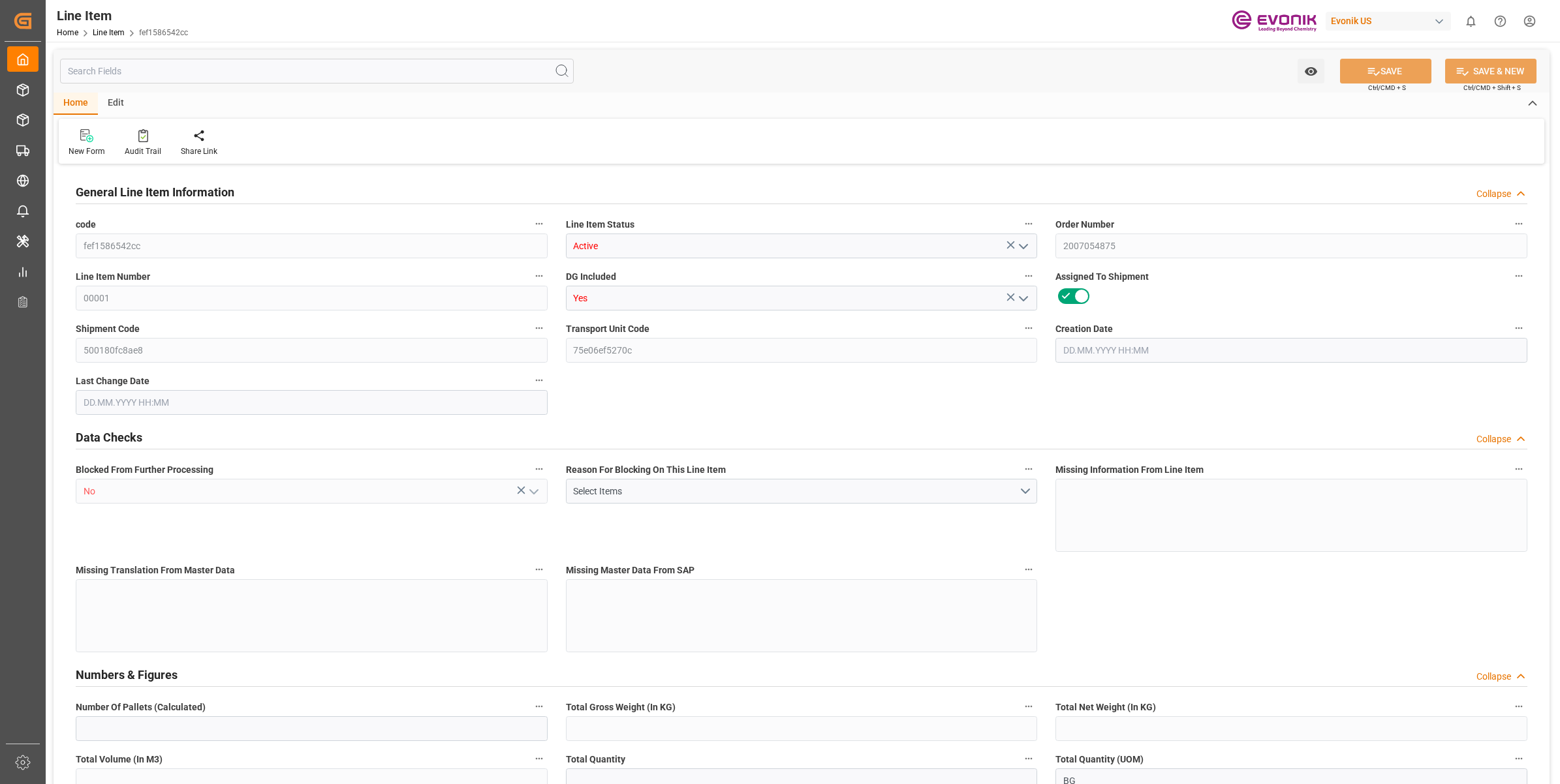
type input "19801.04"
type input "19000"
type input "17.8516"
type input "630.8"
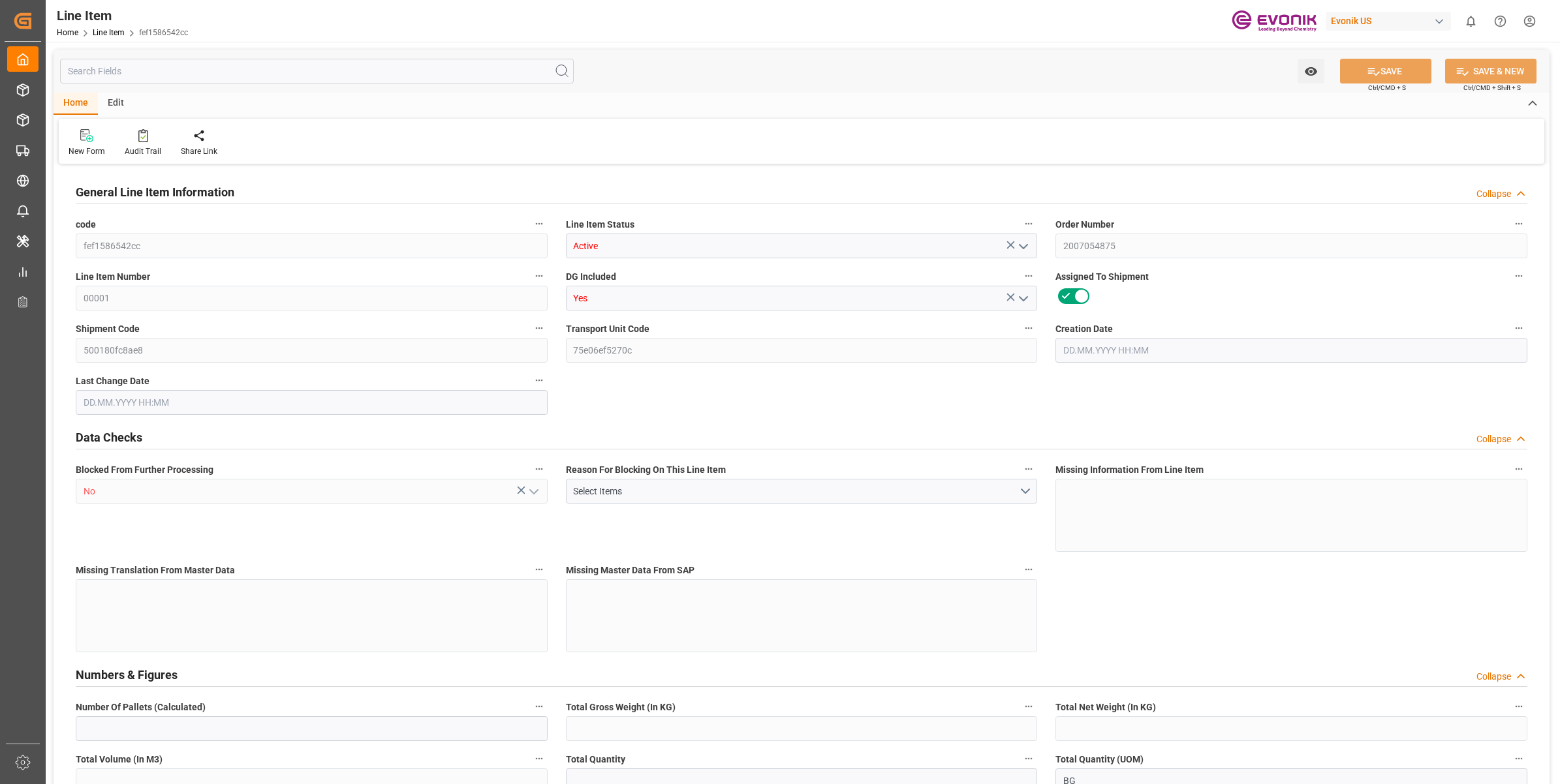
type input "0"
type input "[DATE] 17:21"
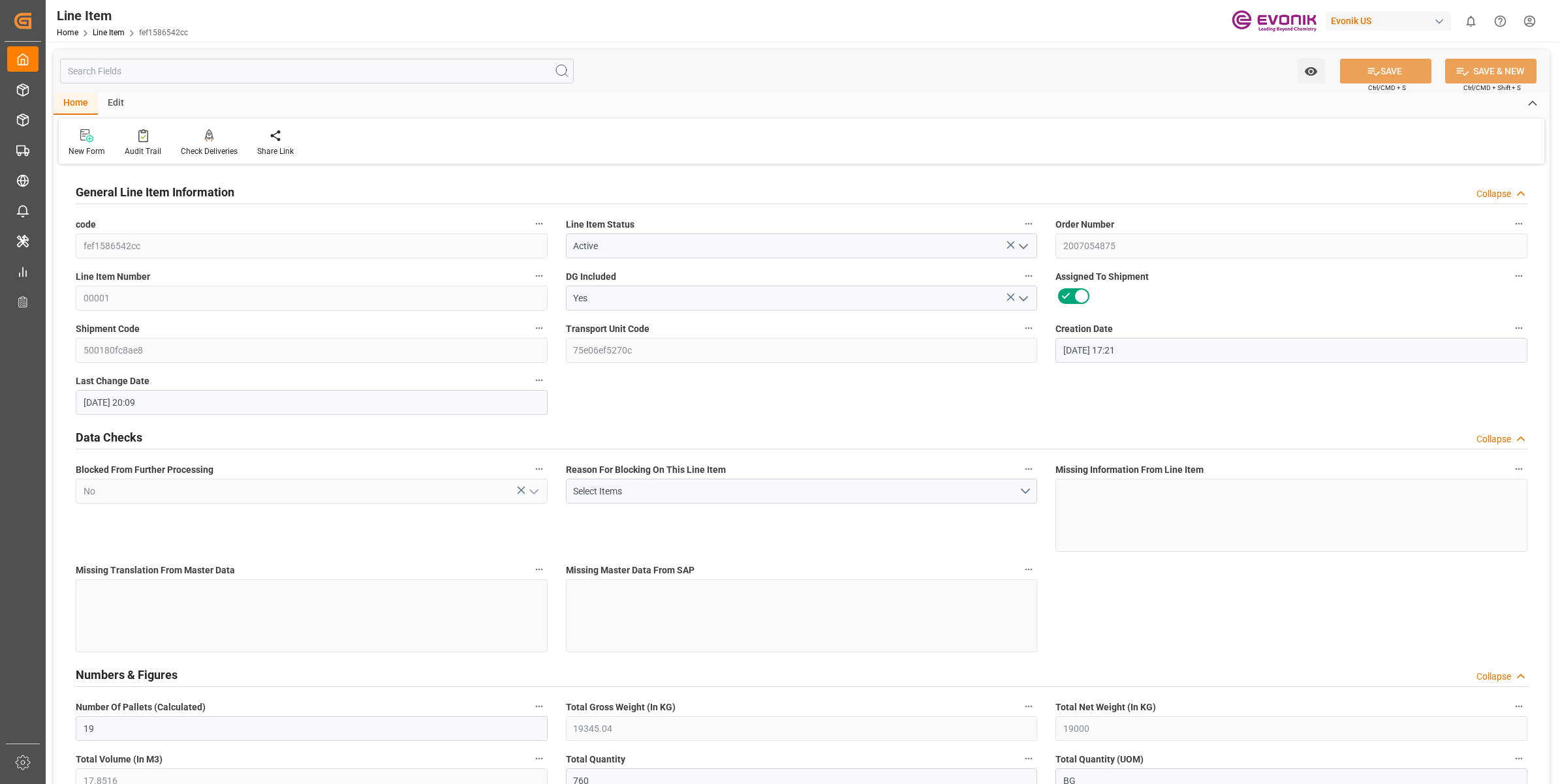
type input "[DATE] 20:09"
type input "[DATE]"
click at [196, 66] on input "text" at bounding box center [317, 71] width 514 height 25
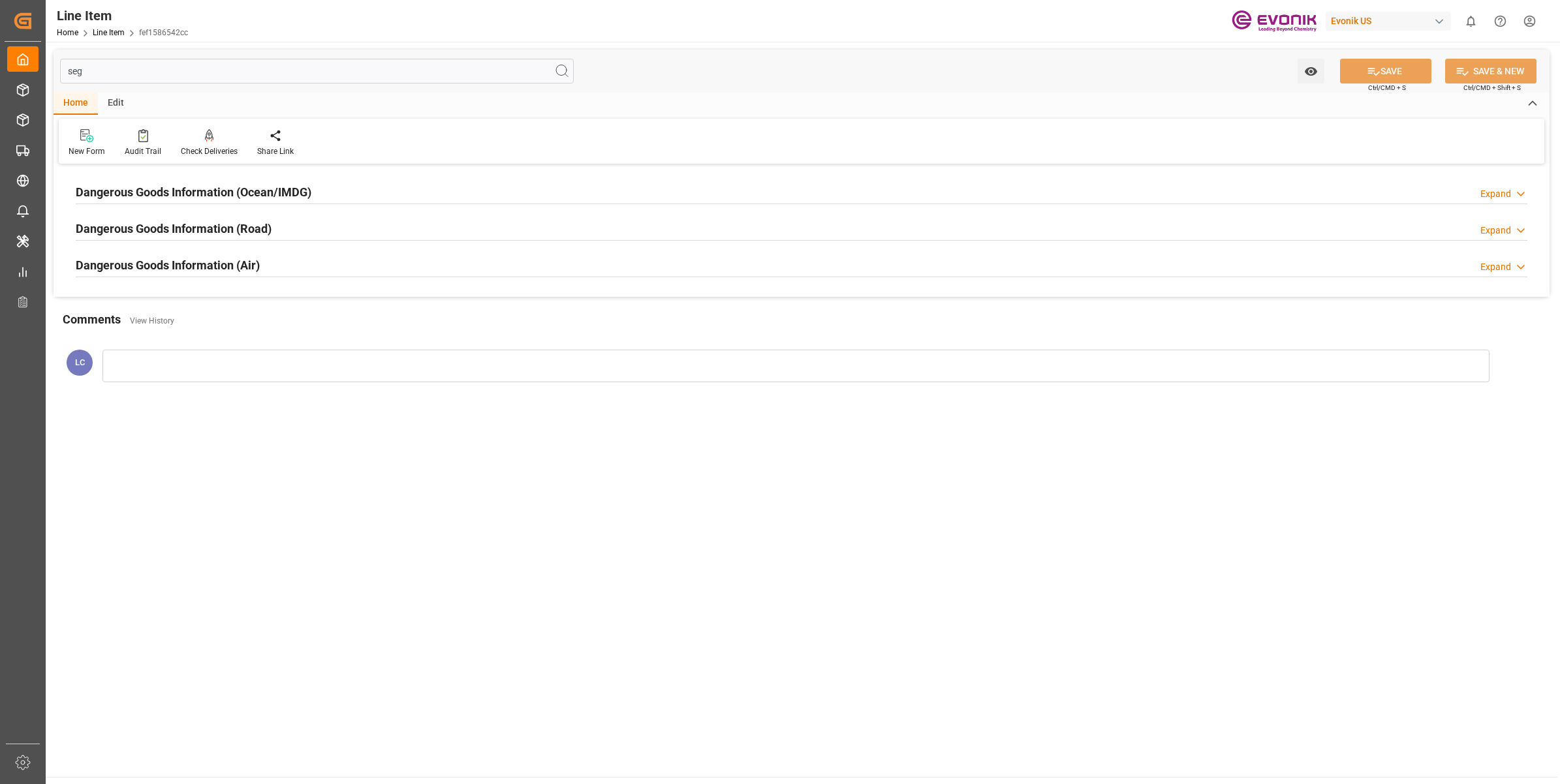
type input "seg"
click at [239, 193] on h2 "Dangerous Goods Information (Ocean/IMDG)" at bounding box center [193, 192] width 235 height 18
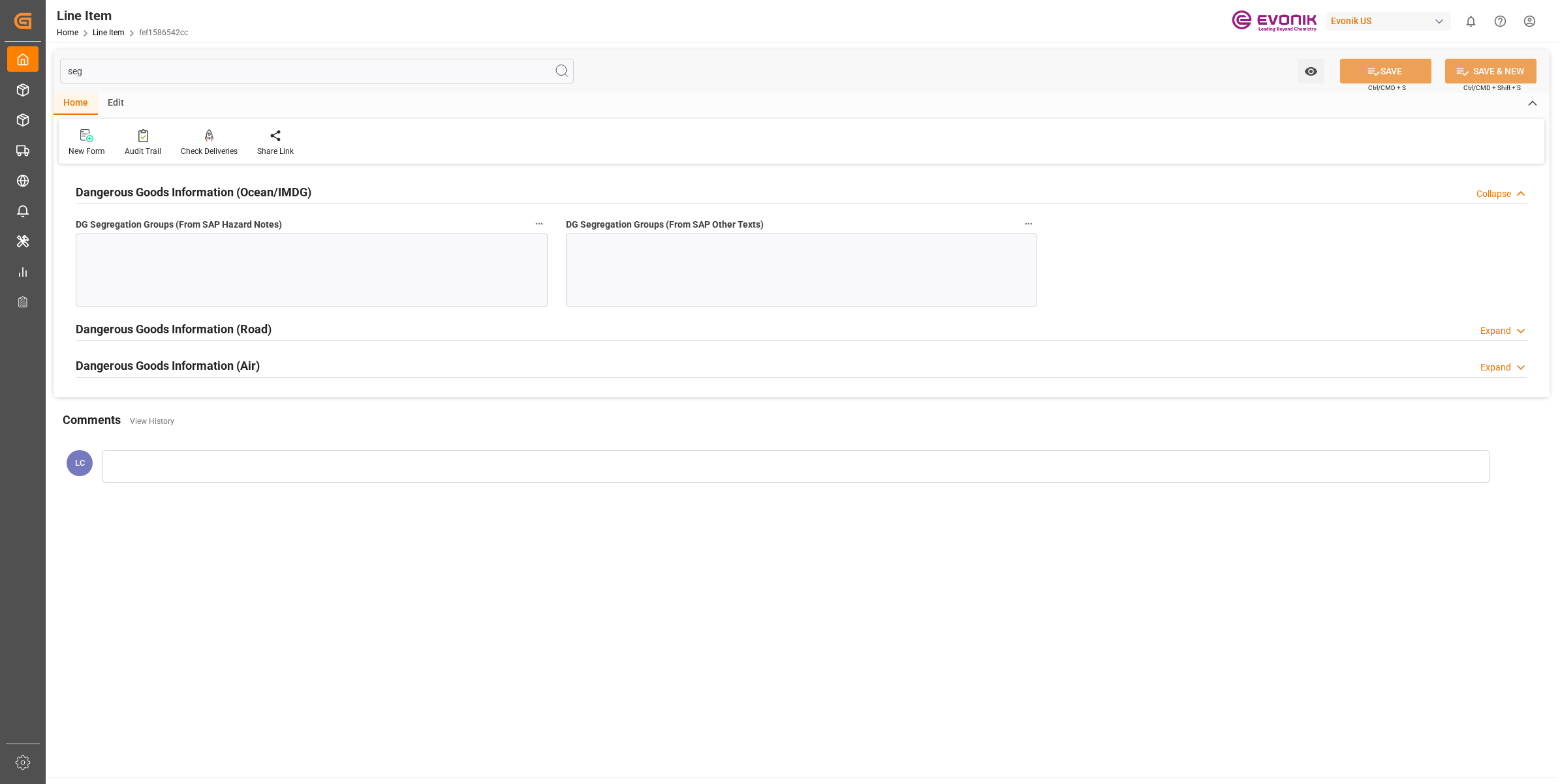
click at [216, 261] on div at bounding box center [311, 270] width 472 height 73
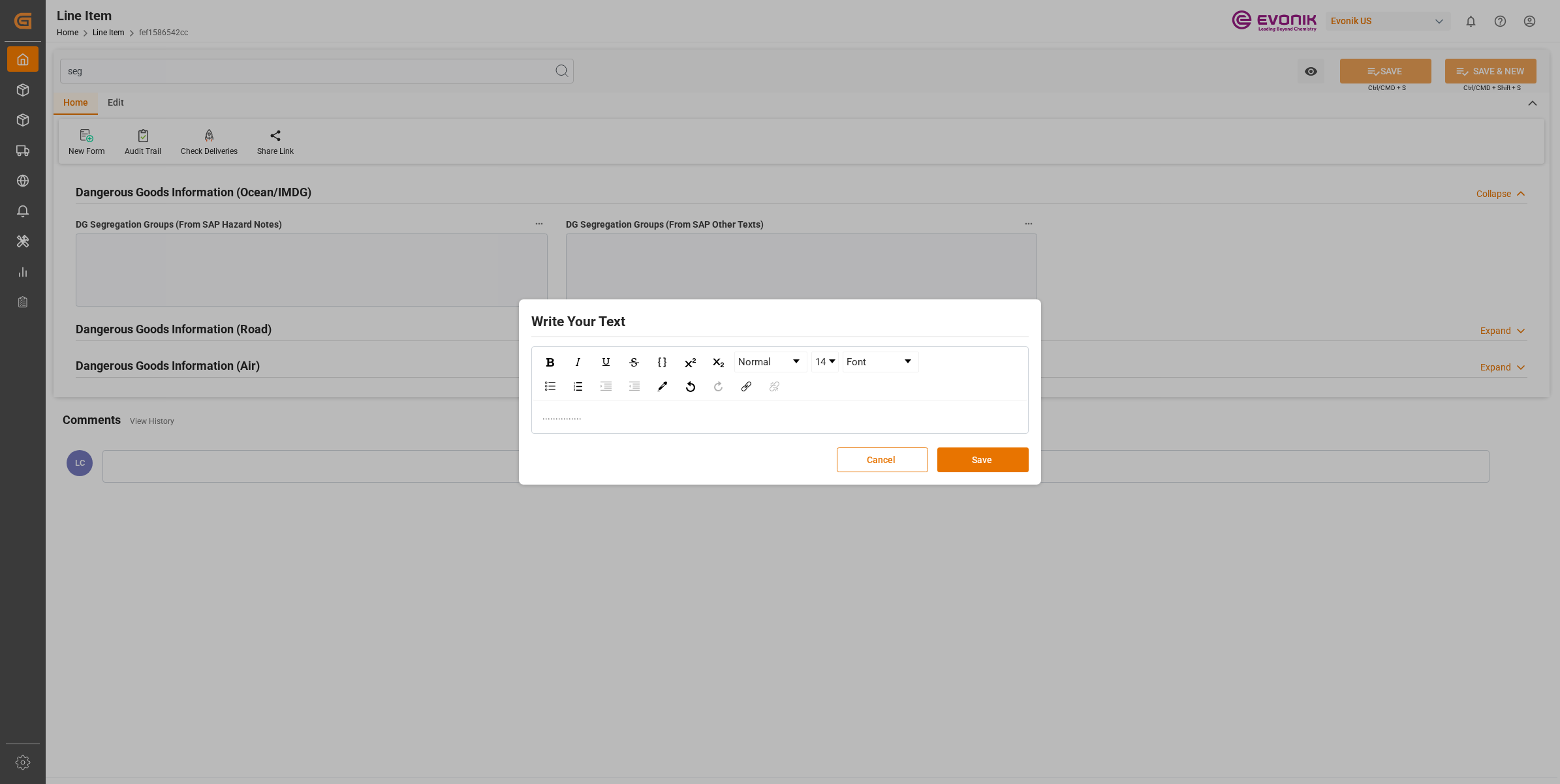
drag, startPoint x: 634, startPoint y: 409, endPoint x: 485, endPoint y: 392, distance: 150.0
click at [485, 392] on div "Write Your Text Normal 14 Font ............... Cancel Save" at bounding box center [780, 392] width 1560 height 784
click at [618, 419] on div "..............." at bounding box center [780, 416] width 476 height 14
drag, startPoint x: 607, startPoint y: 419, endPoint x: 490, endPoint y: 416, distance: 117.0
click at [490, 416] on div "Write Your Text Normal 14 Font ............... Cancel Save" at bounding box center [780, 392] width 1560 height 784
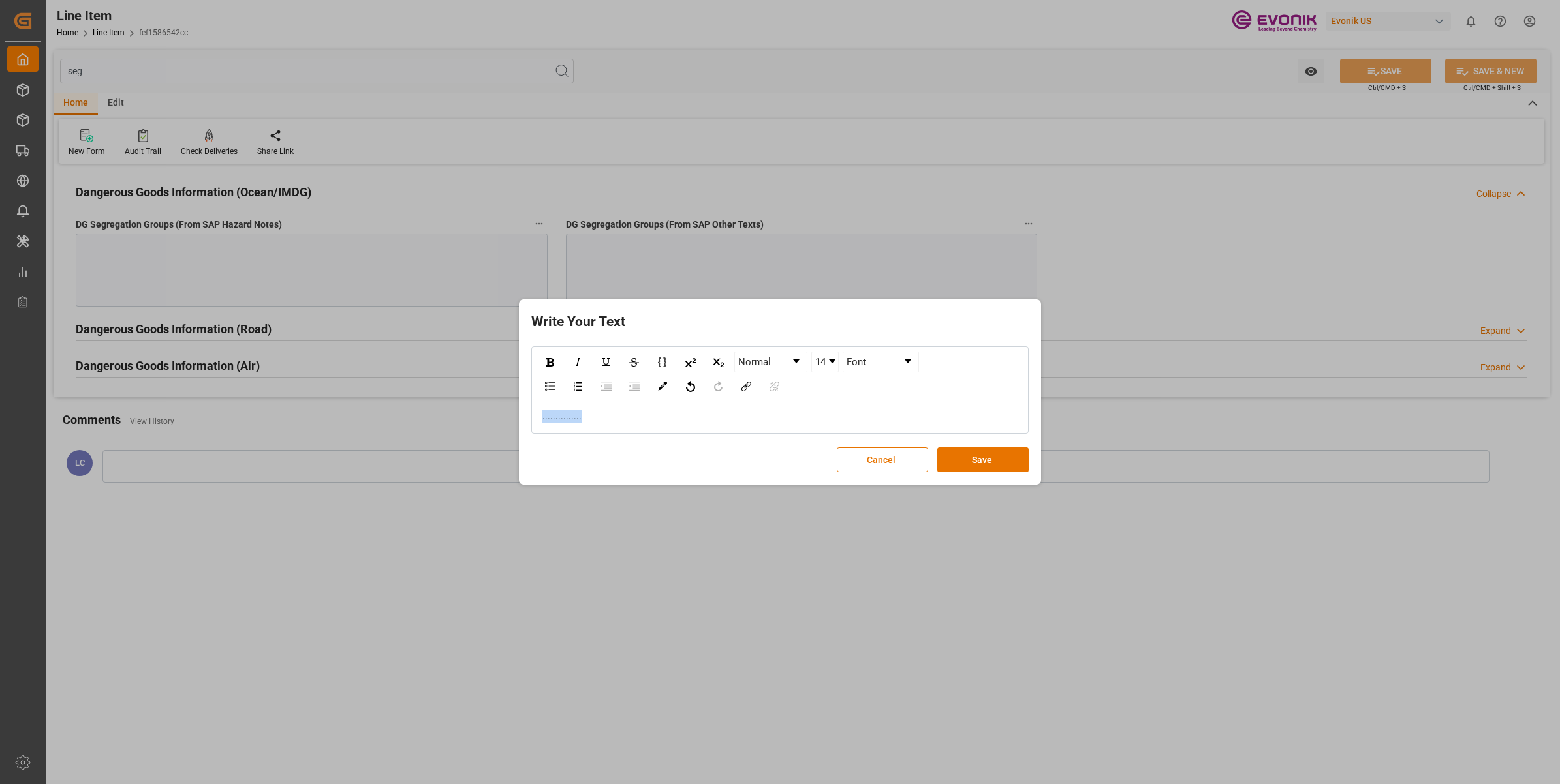
copy span "..............."
click at [985, 465] on button "Save" at bounding box center [983, 459] width 92 height 25
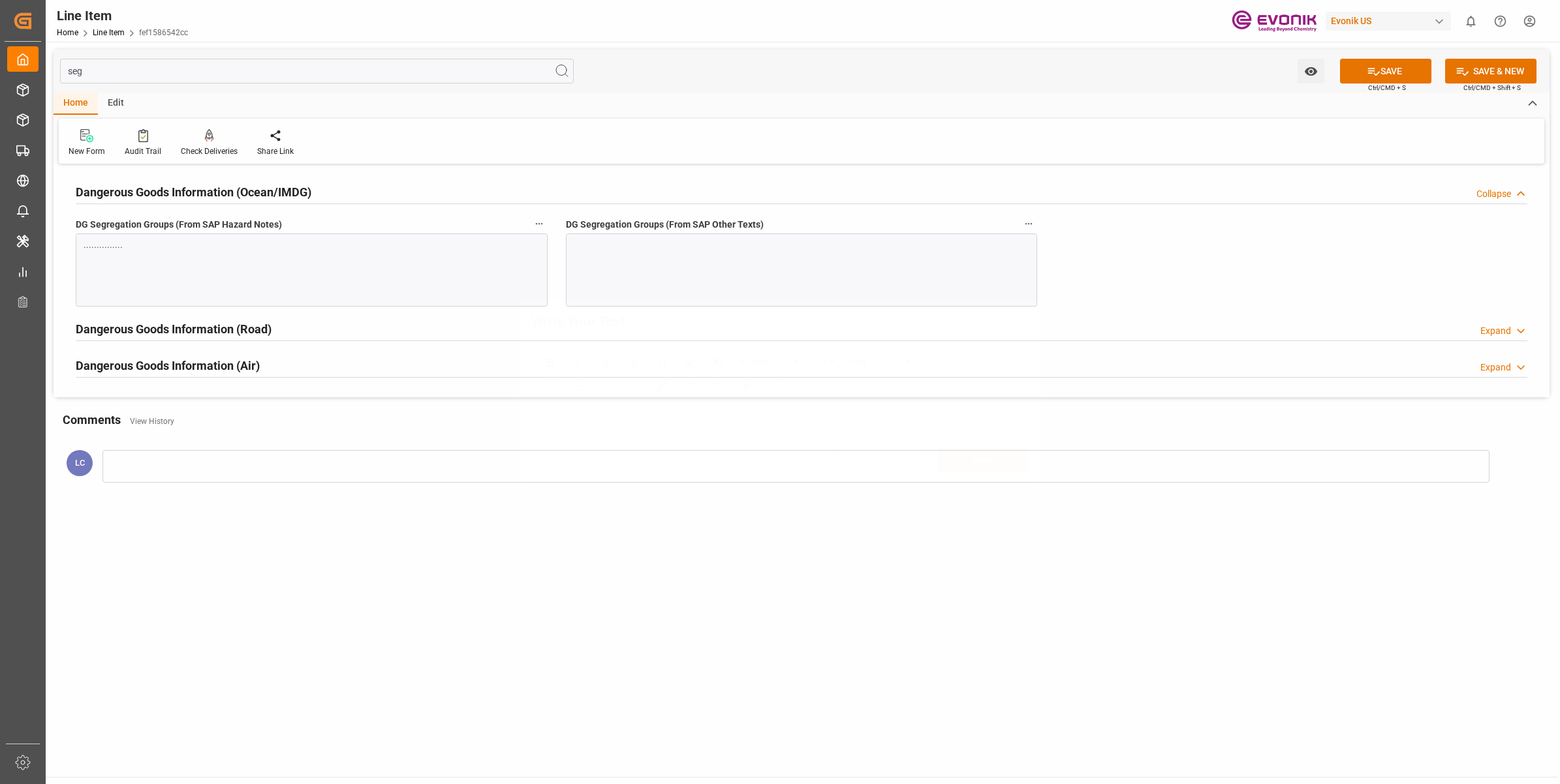
click at [709, 278] on div "Write Your Text Normal 14 Font ............... Cancel Save" at bounding box center [780, 392] width 1560 height 784
click at [709, 278] on div at bounding box center [801, 270] width 472 height 73
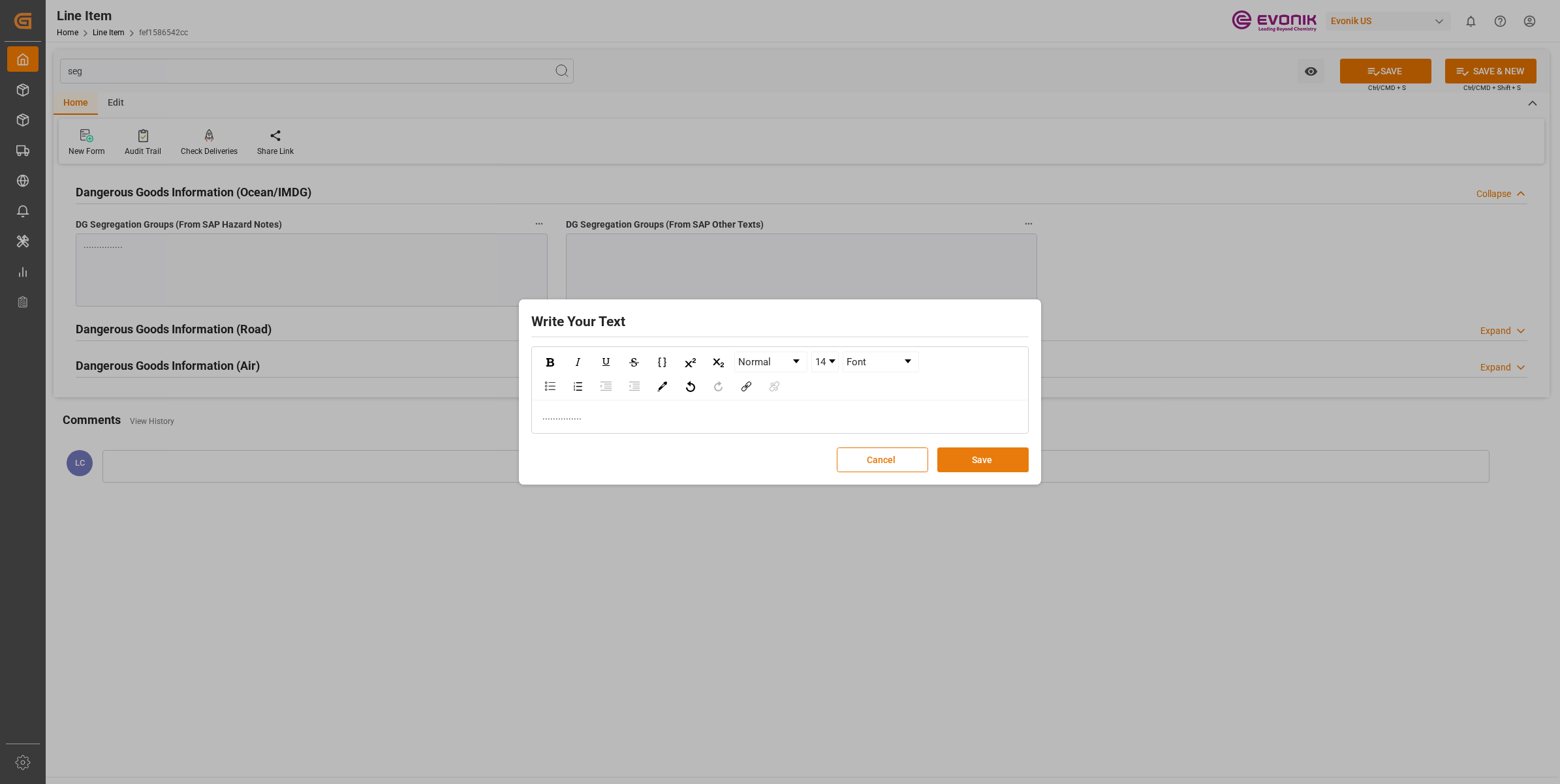
click at [981, 462] on button "Save" at bounding box center [983, 459] width 92 height 25
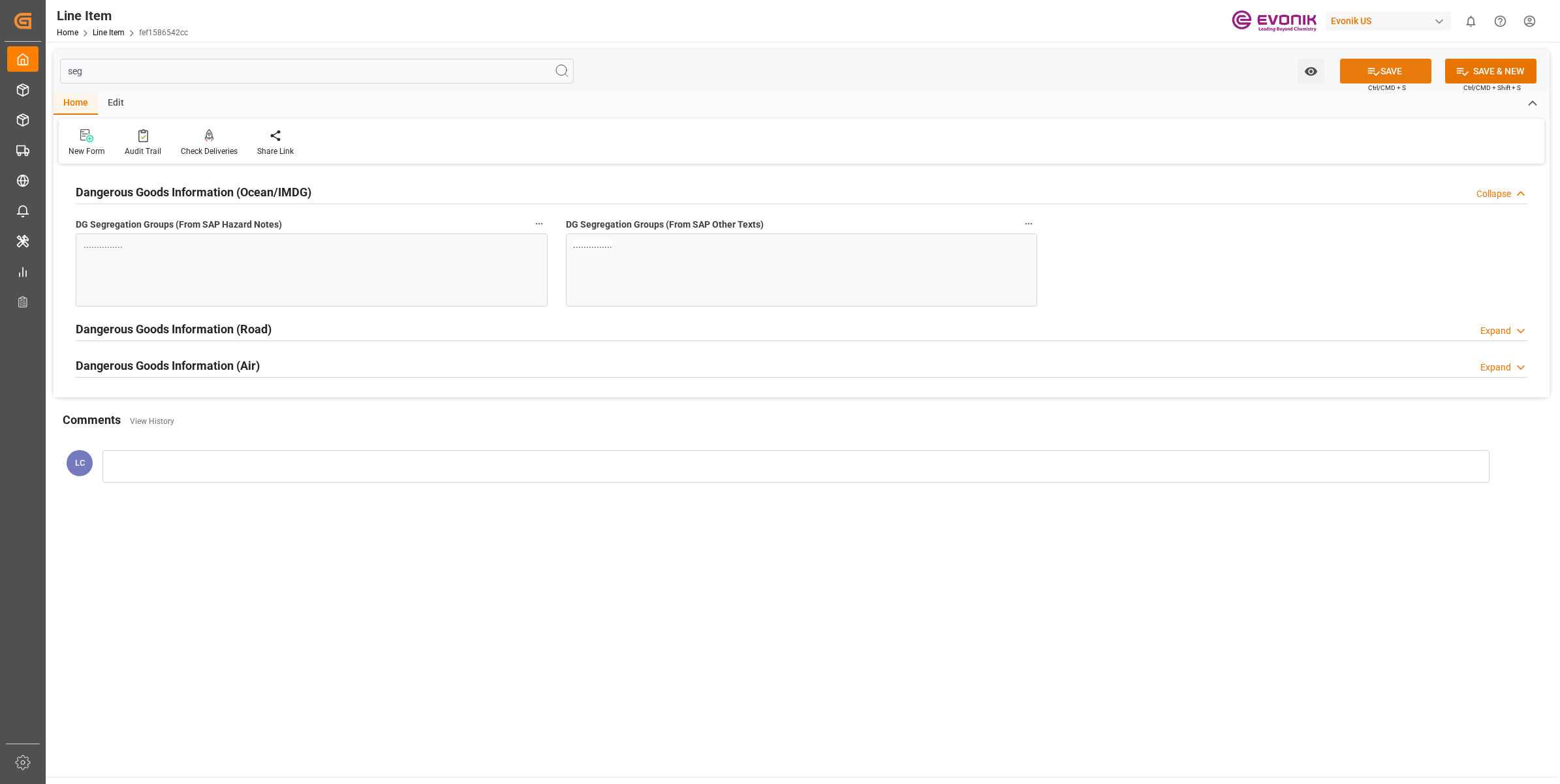
click at [1358, 67] on button "SAVE" at bounding box center [1386, 71] width 92 height 25
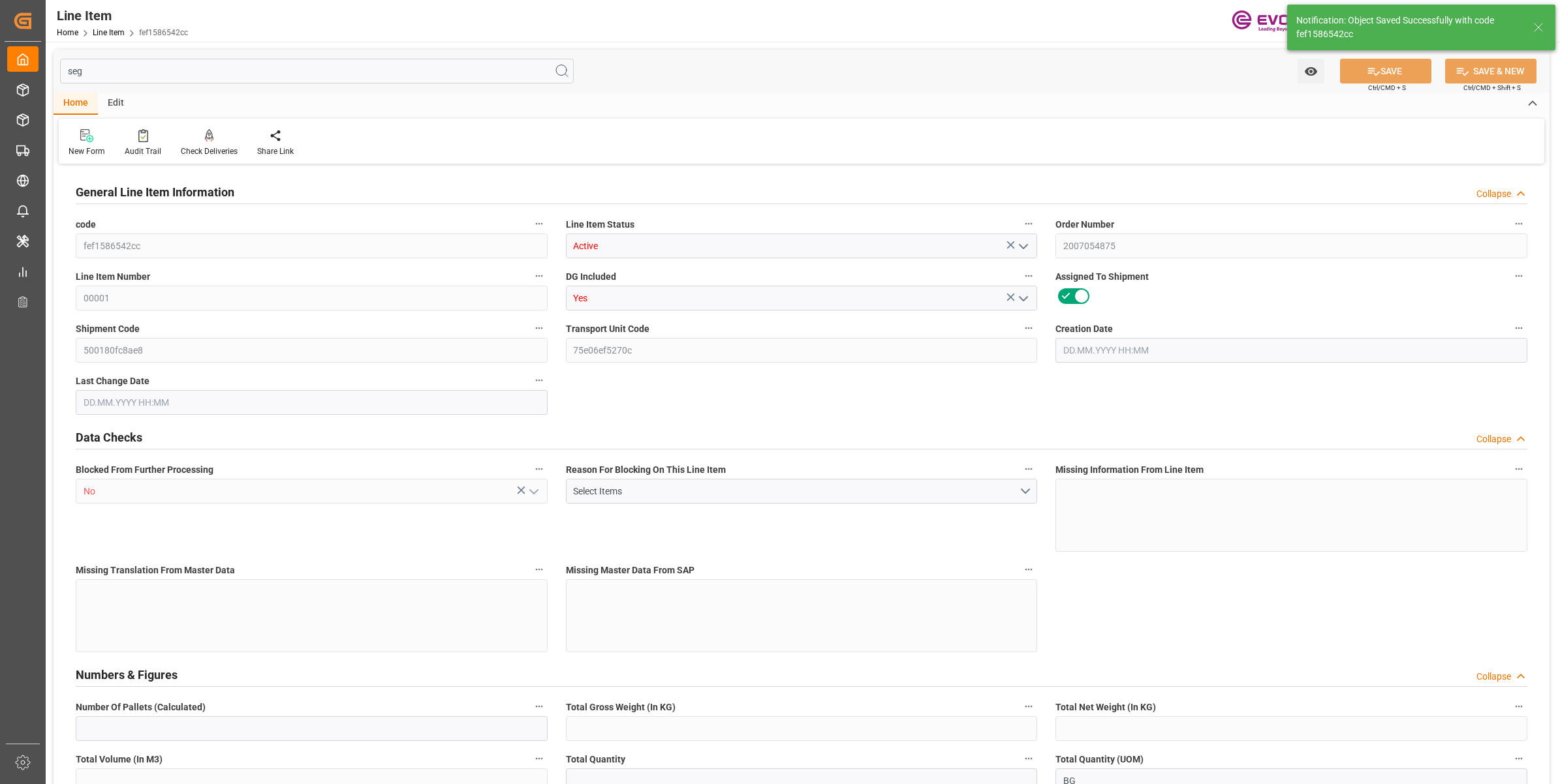
type input "19"
type input "19345.04"
type input "19000"
type input "17.8516"
type input "760"
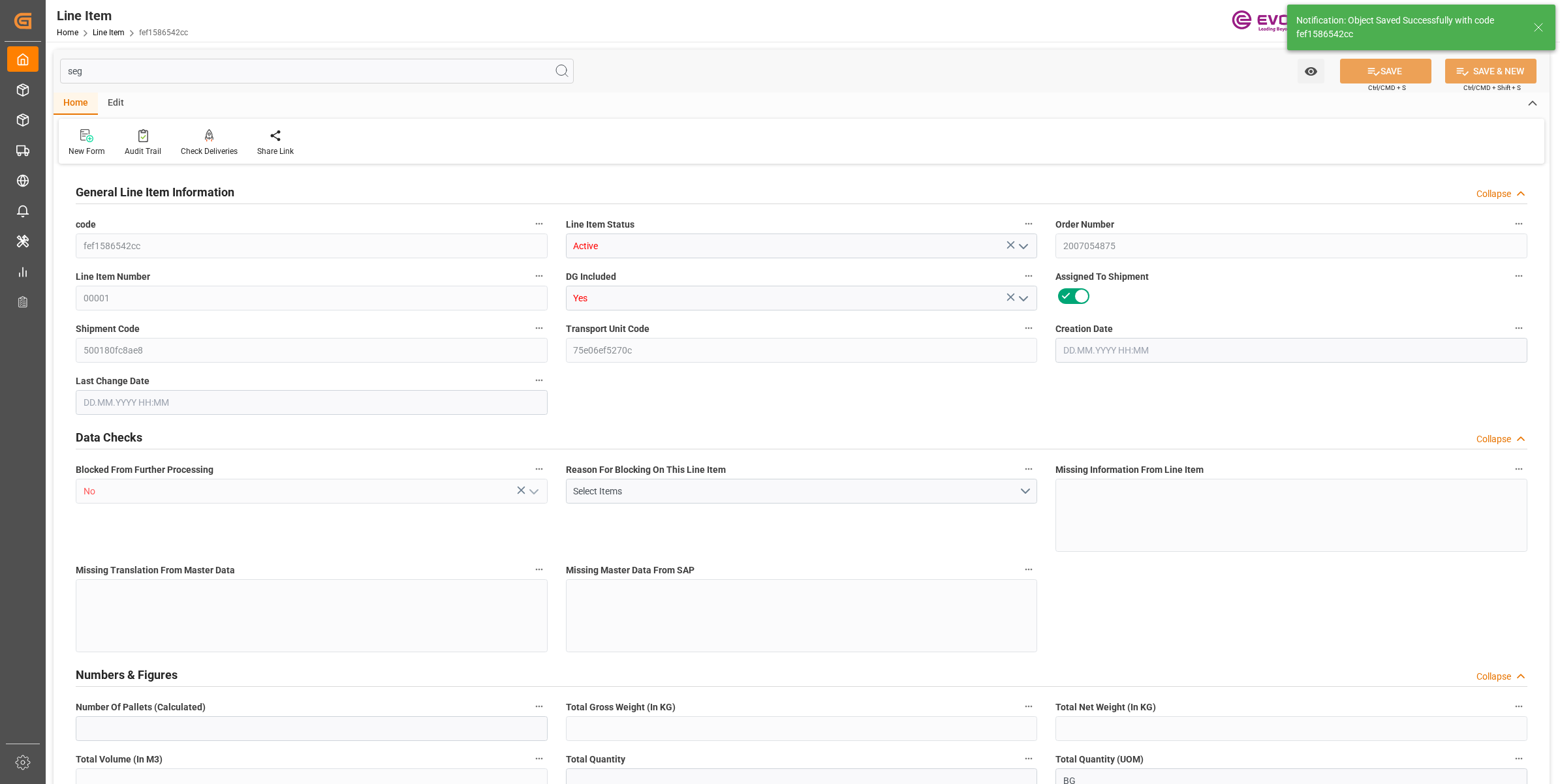
type input "21850"
type input "760"
type input "19345.04"
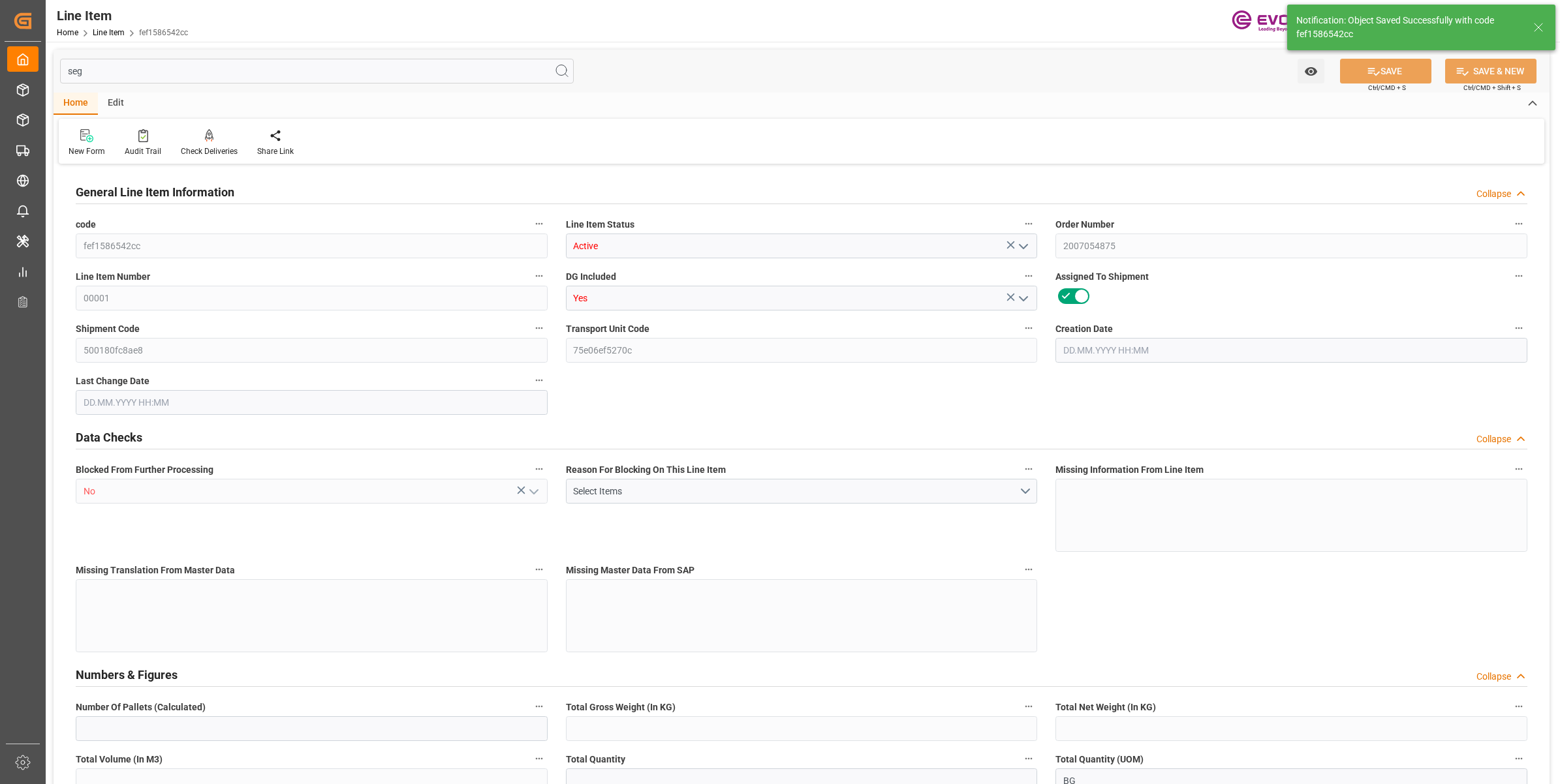
type input "19801.04"
type input "19000"
type input "17.8516"
type input "630.8"
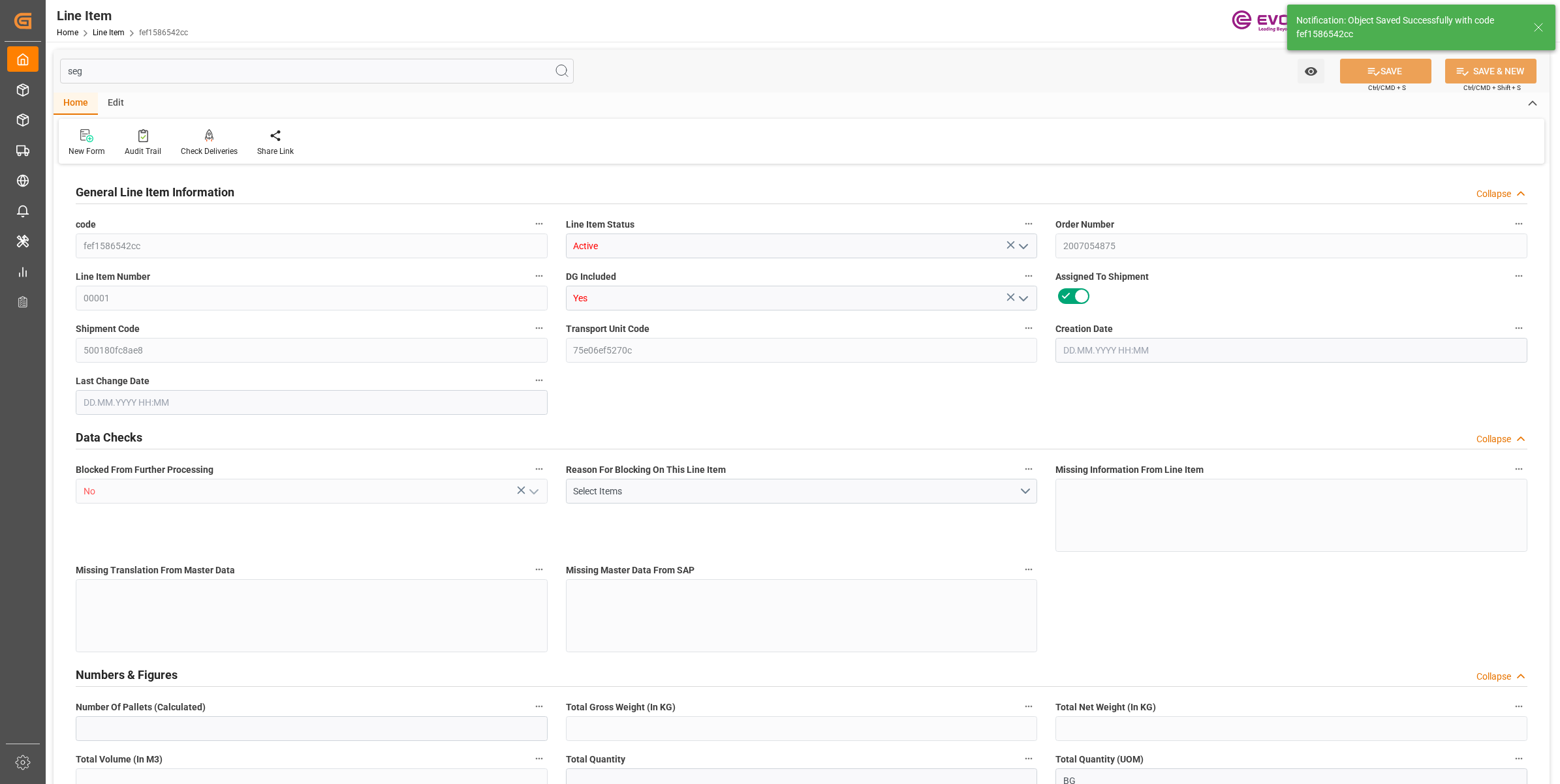
type input "0"
type input "[DATE] 17:21"
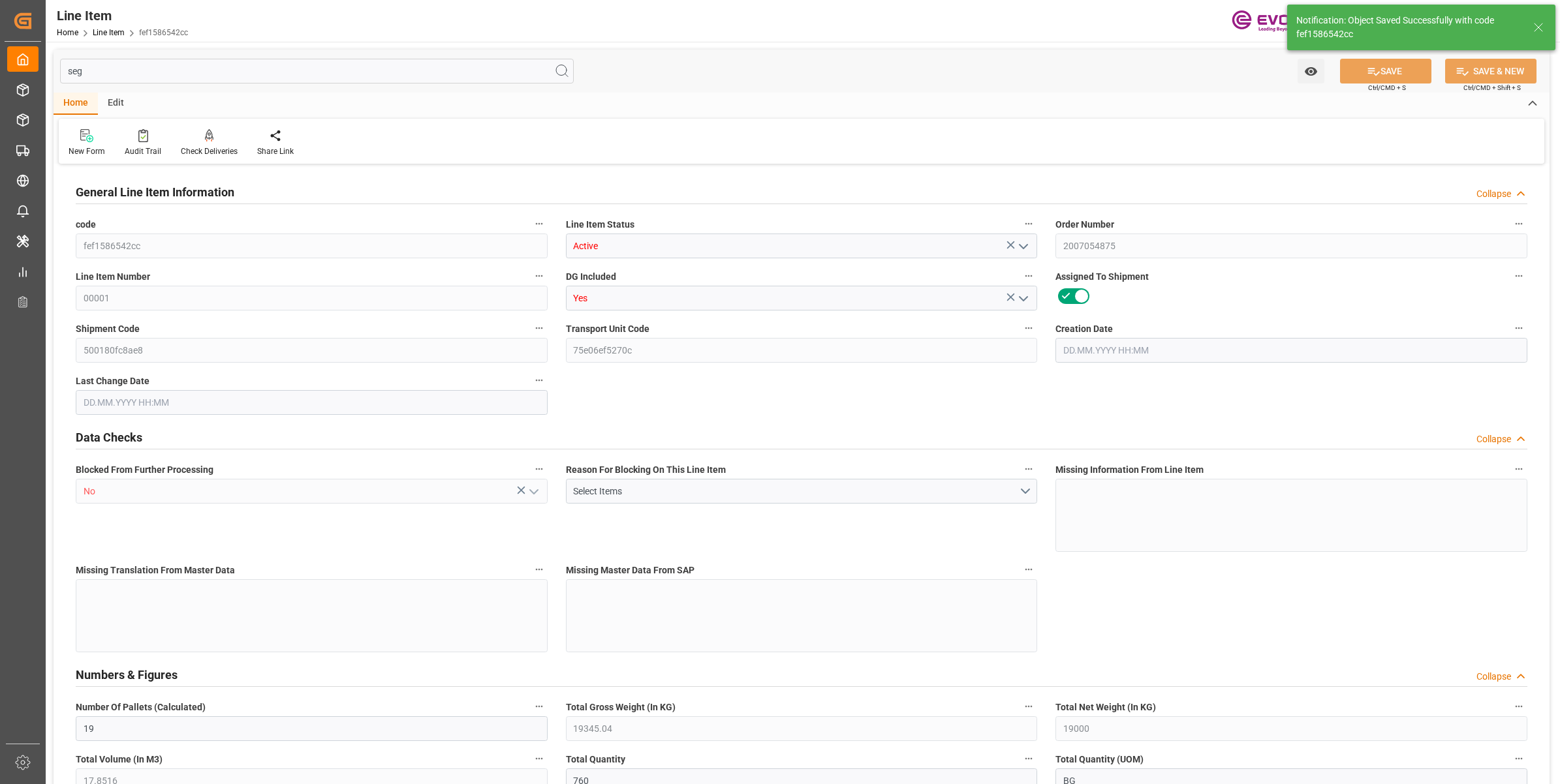
type input "[DATE] 20:25"
type input "[DATE]"
click at [59, 59] on div "seg Watch Option SAVE Ctrl/CMD + S SAVE & NEW Ctrl/CMD + Shift + S" at bounding box center [801, 71] width 1496 height 43
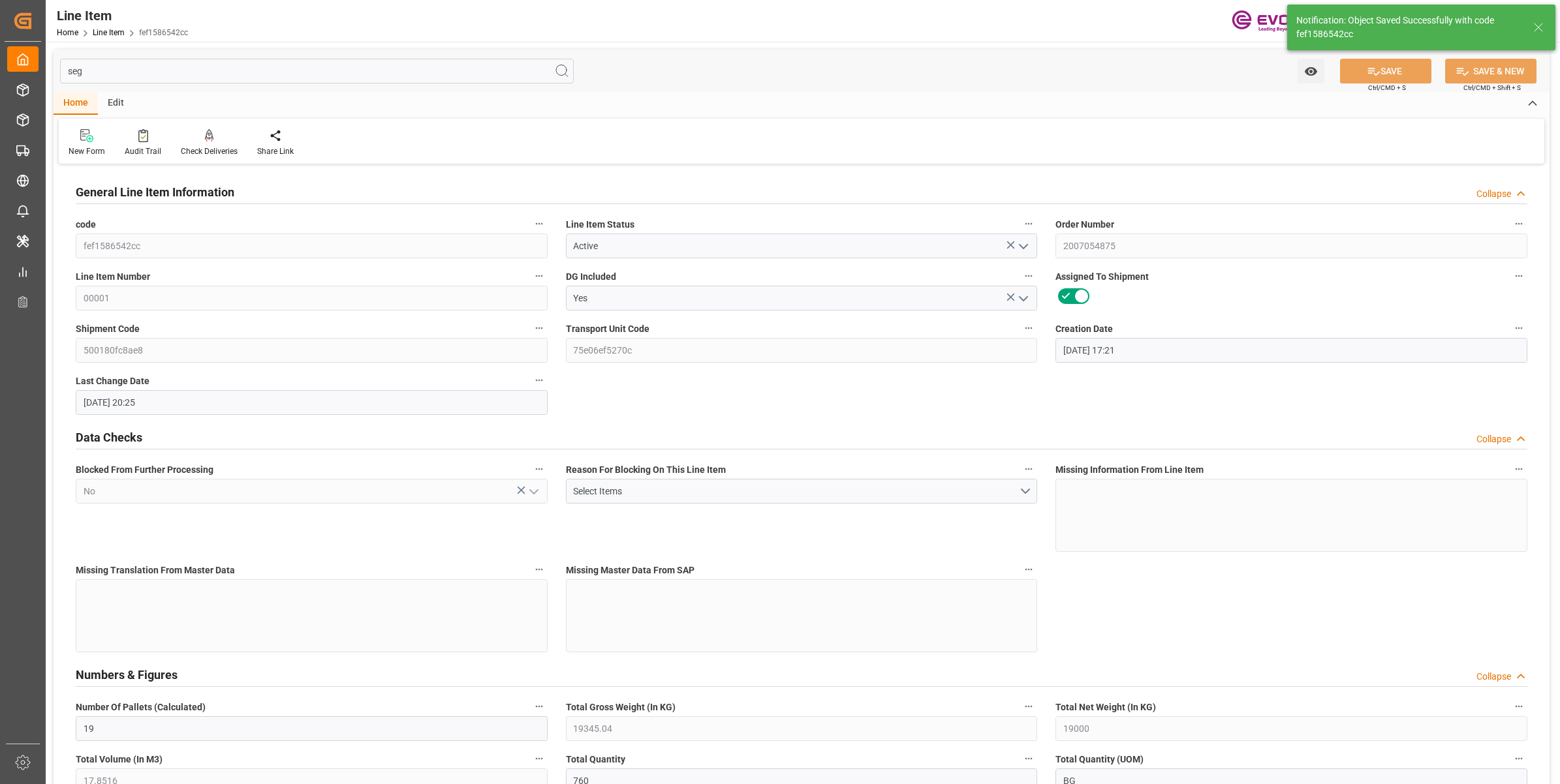
click at [203, 79] on input "seg" at bounding box center [317, 71] width 514 height 25
type input "s"
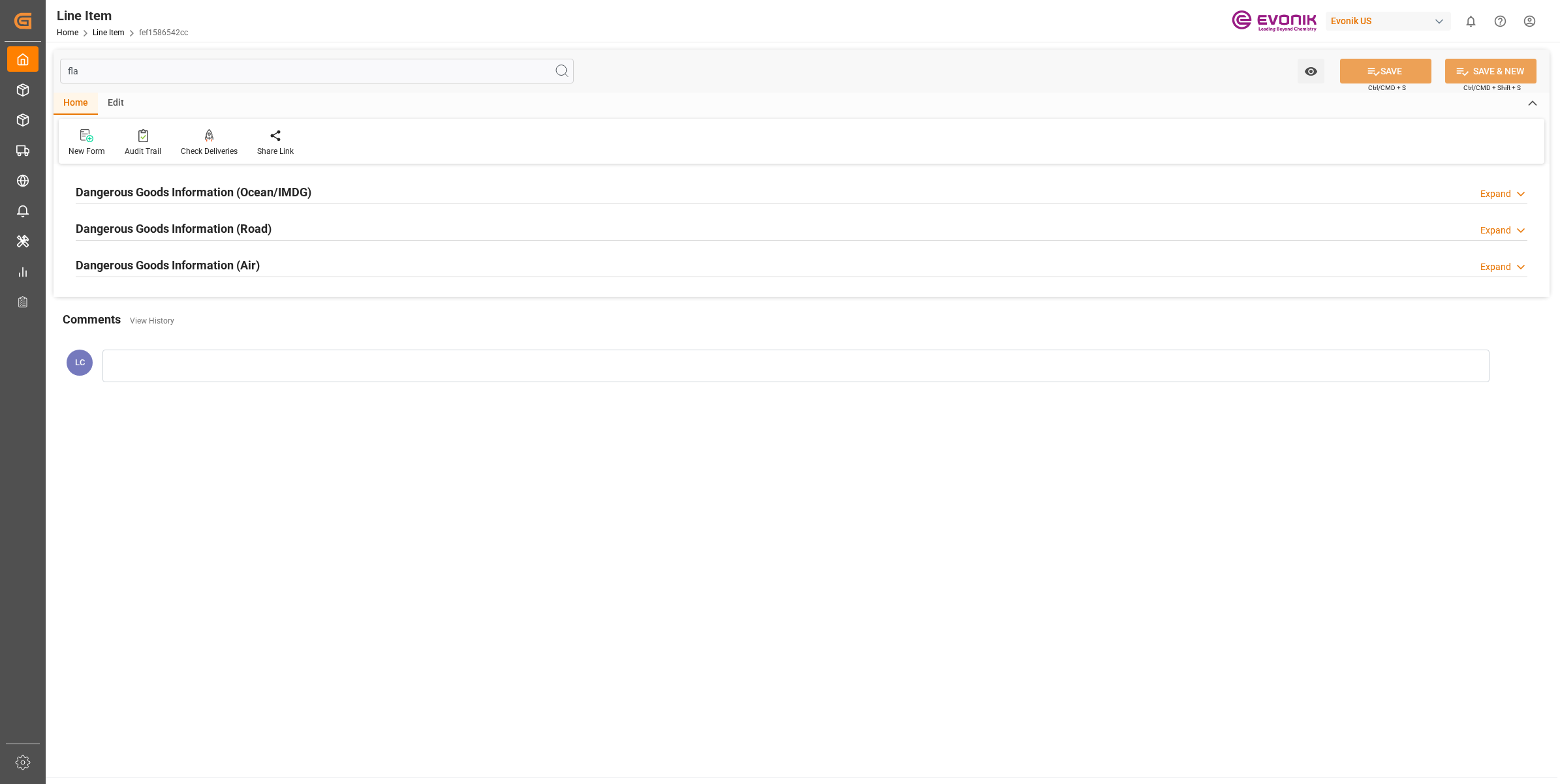
type input "fla"
click at [271, 194] on h2 "Dangerous Goods Information (Ocean/IMDG)" at bounding box center [193, 192] width 235 height 18
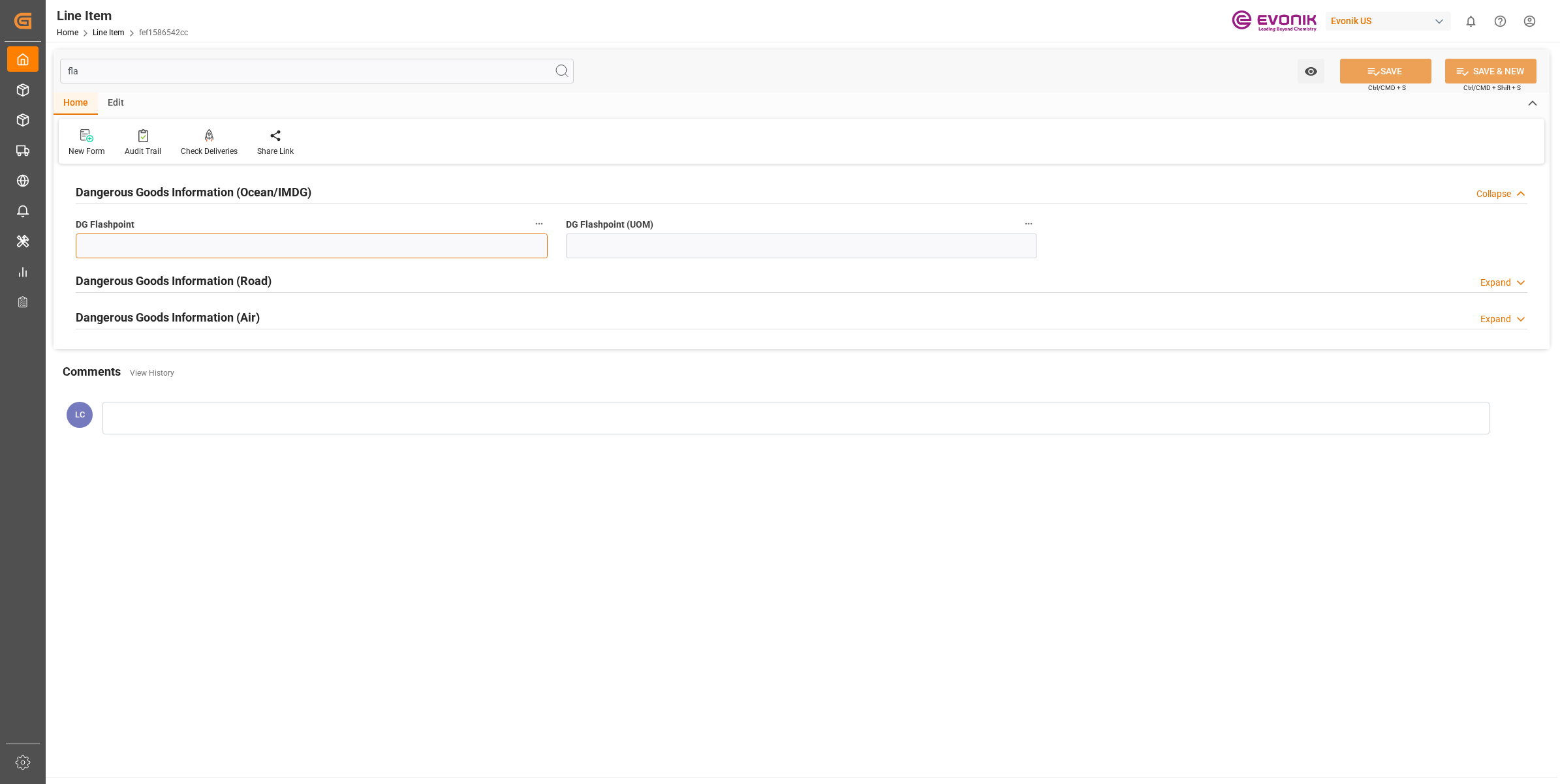
click at [203, 243] on input "text" at bounding box center [311, 246] width 472 height 25
type input "99.99"
click at [608, 243] on input at bounding box center [801, 246] width 472 height 25
type input "99.99"
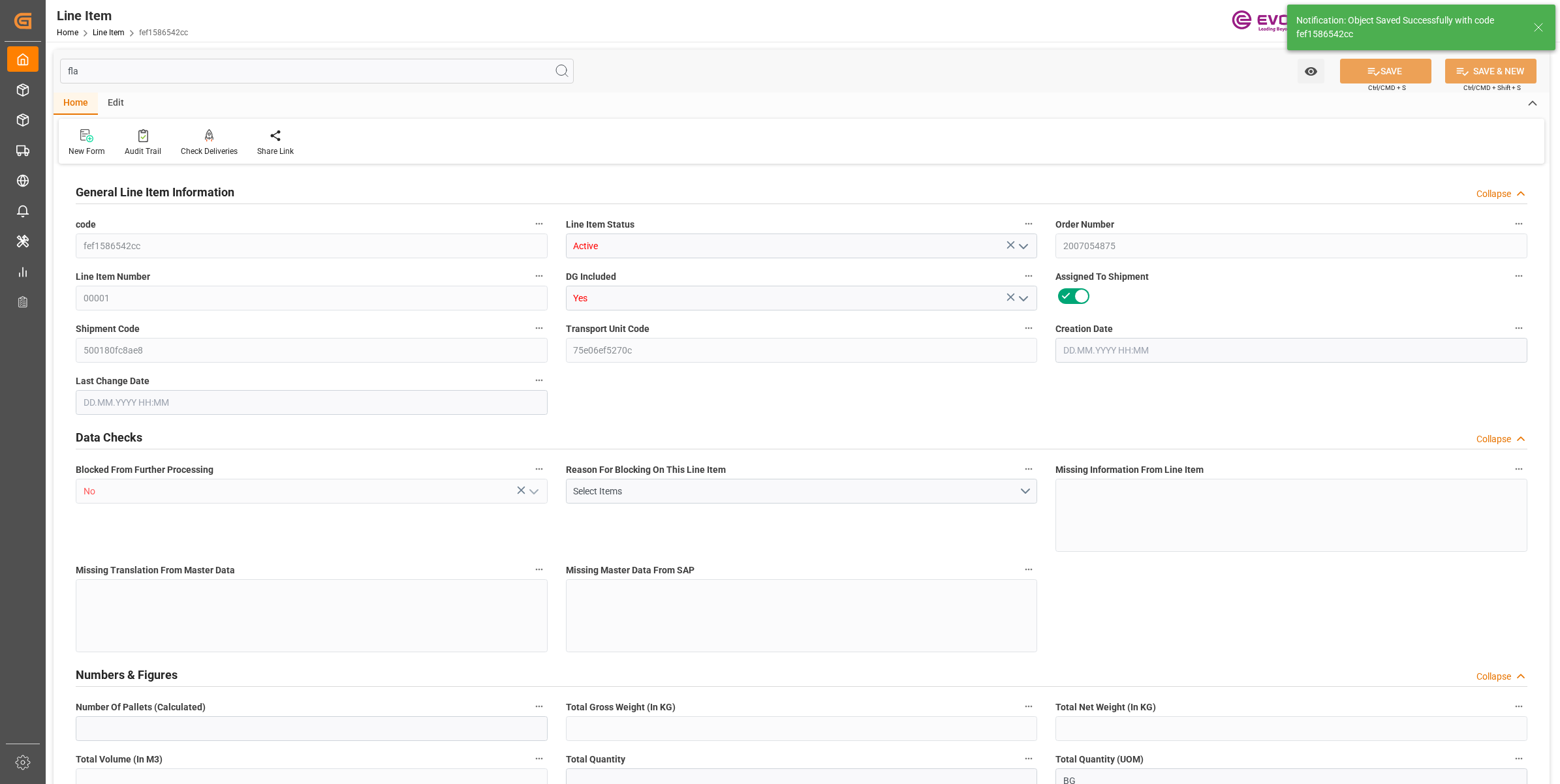
type input "19"
type input "19345.04"
type input "19000"
type input "17.8516"
type input "760"
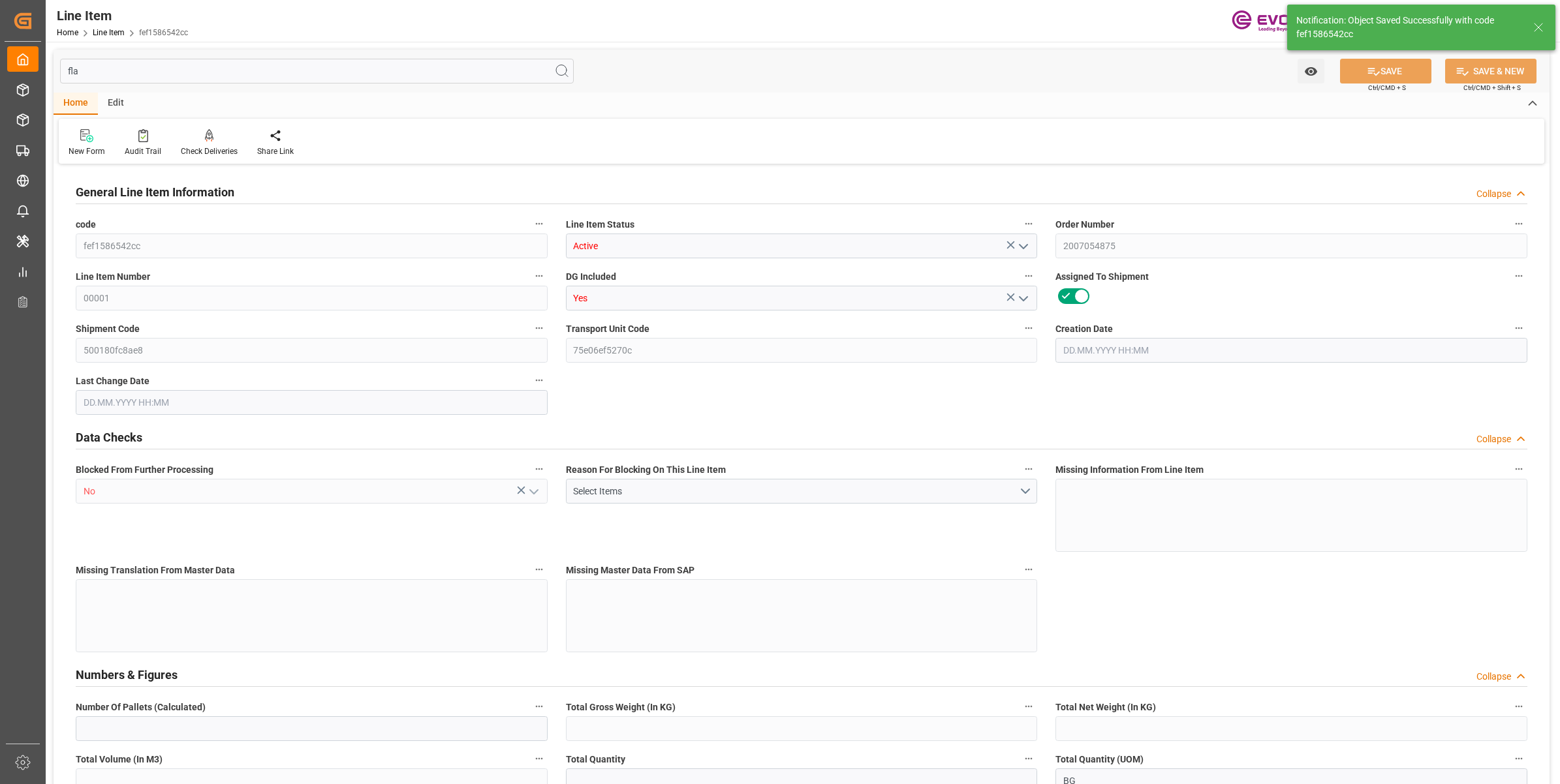
type input "21850"
type input "760"
type input "19345.04"
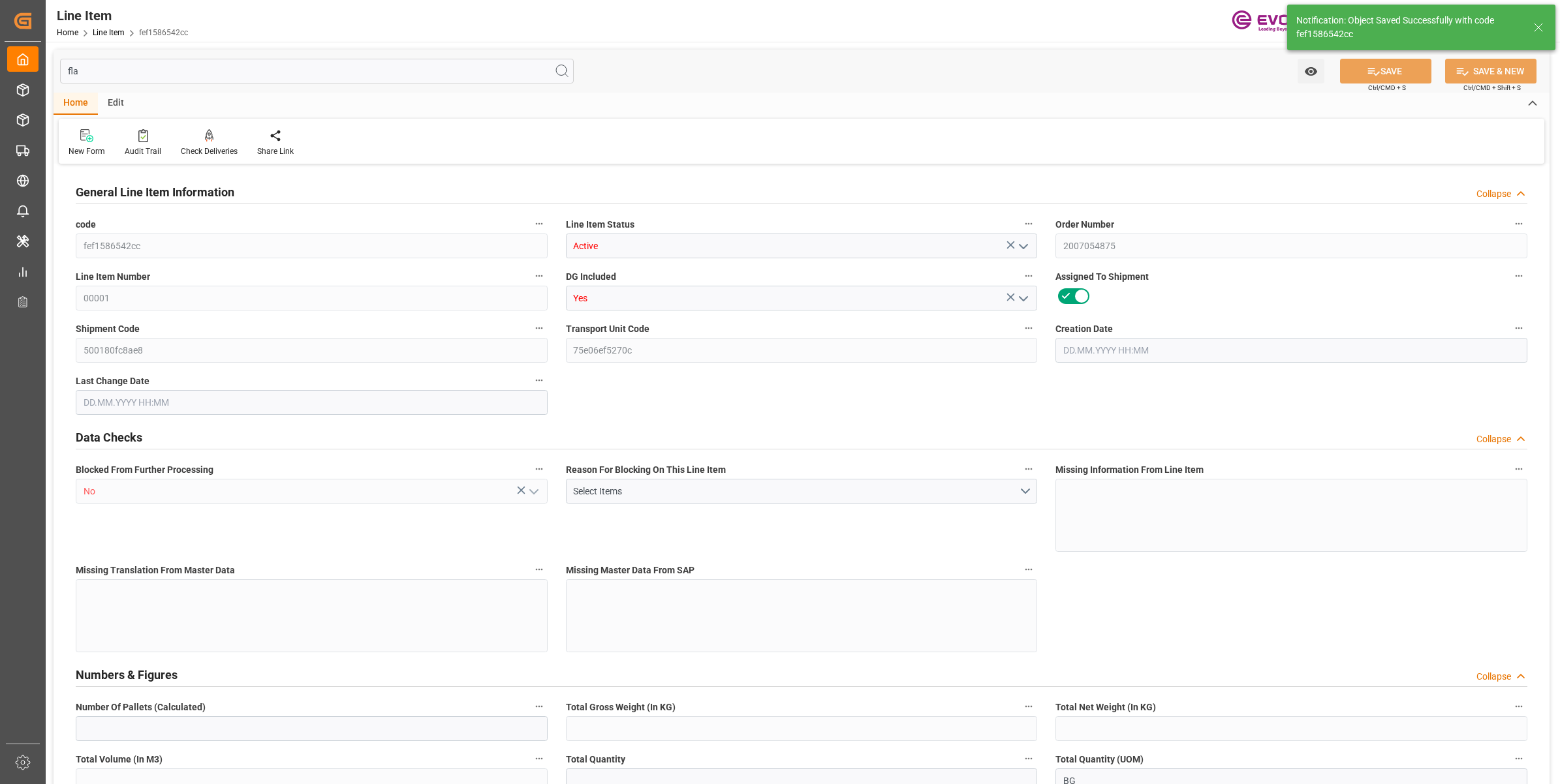
type input "19801.04"
type input "19000"
type input "17.8516"
type input "630.8"
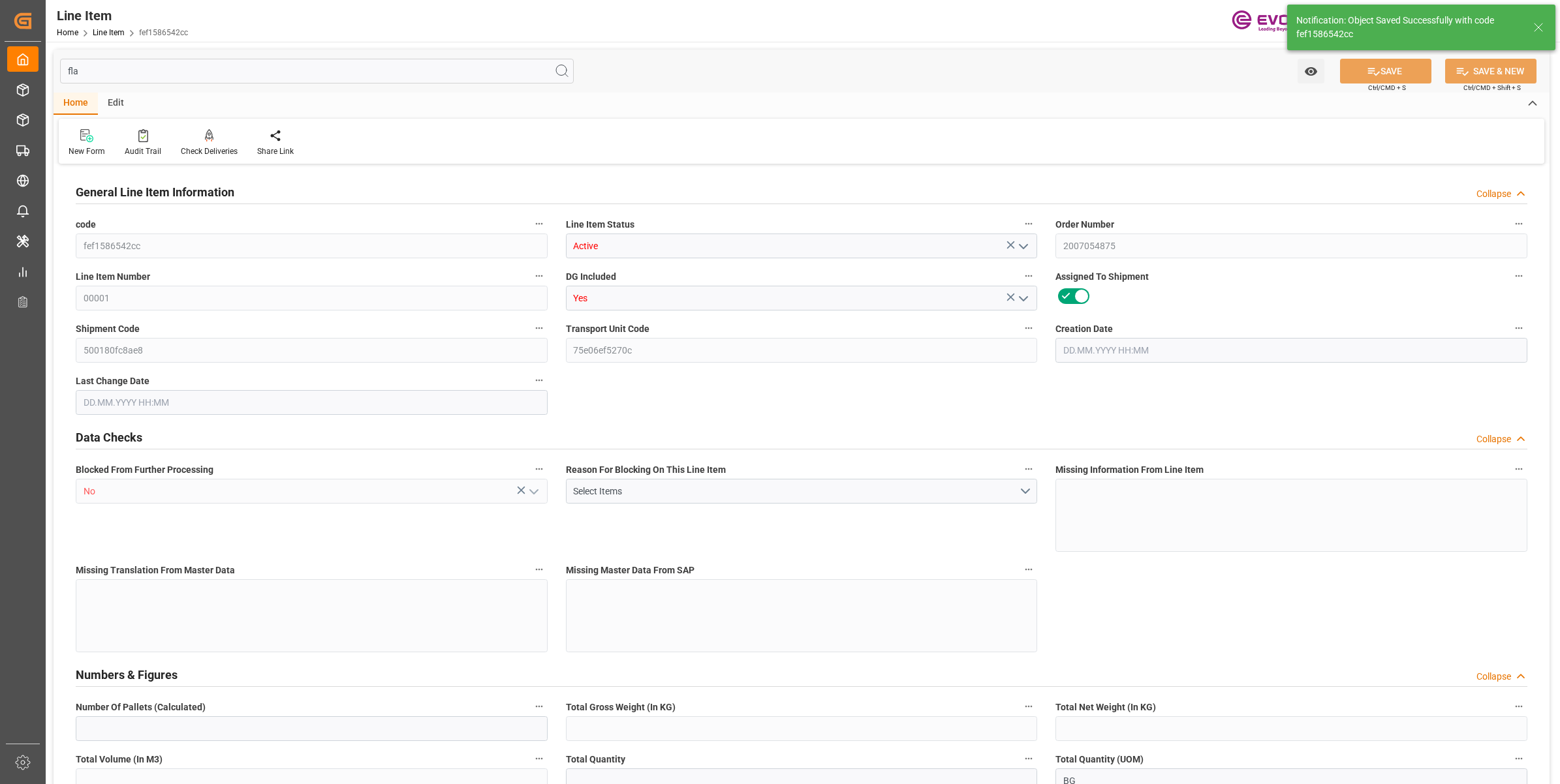
type input "0"
type input "[DATE] 17:21"
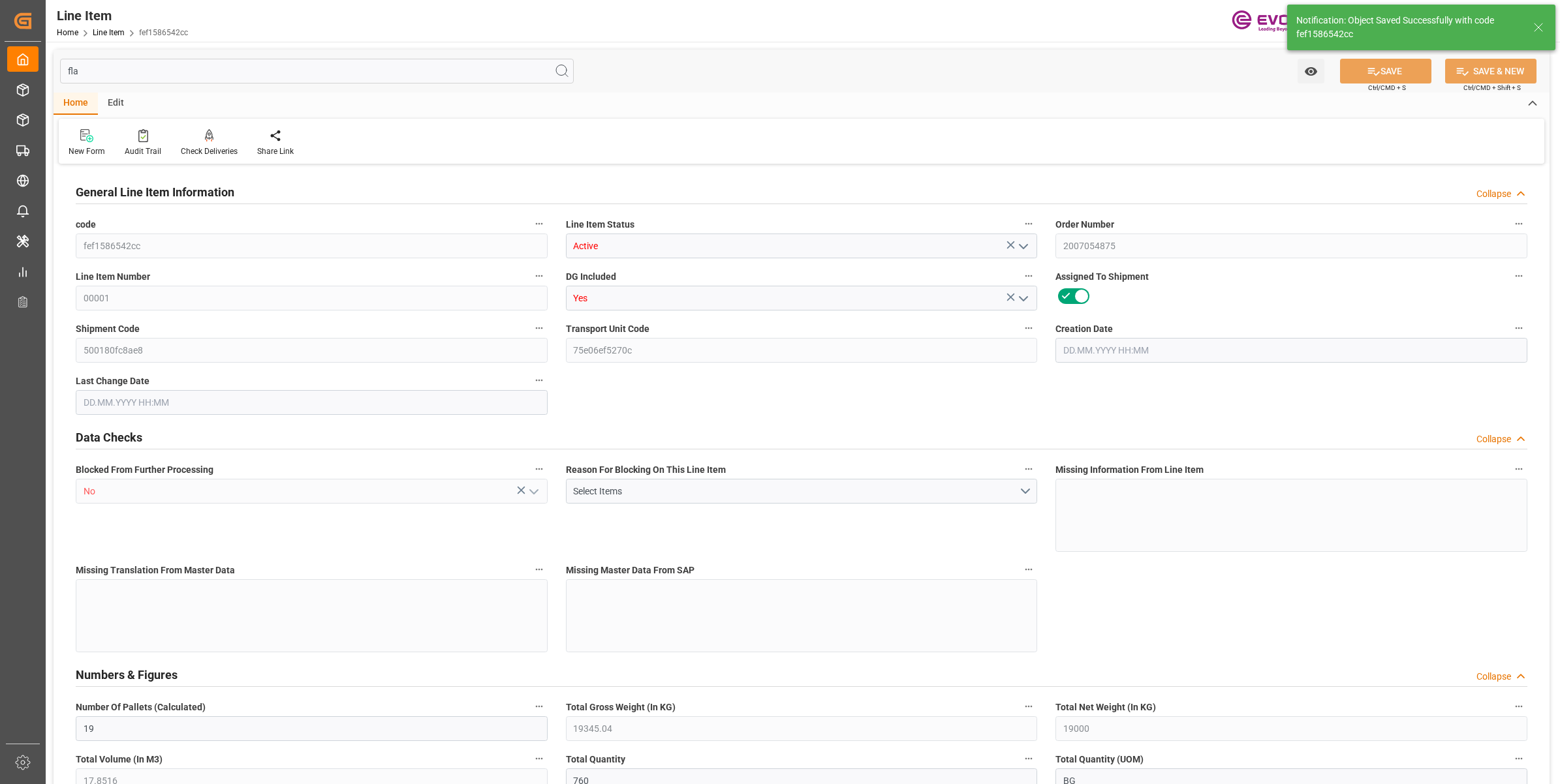
type input "[DATE] 20:25"
type input "[DATE]"
